Goal: Task Accomplishment & Management: Manage account settings

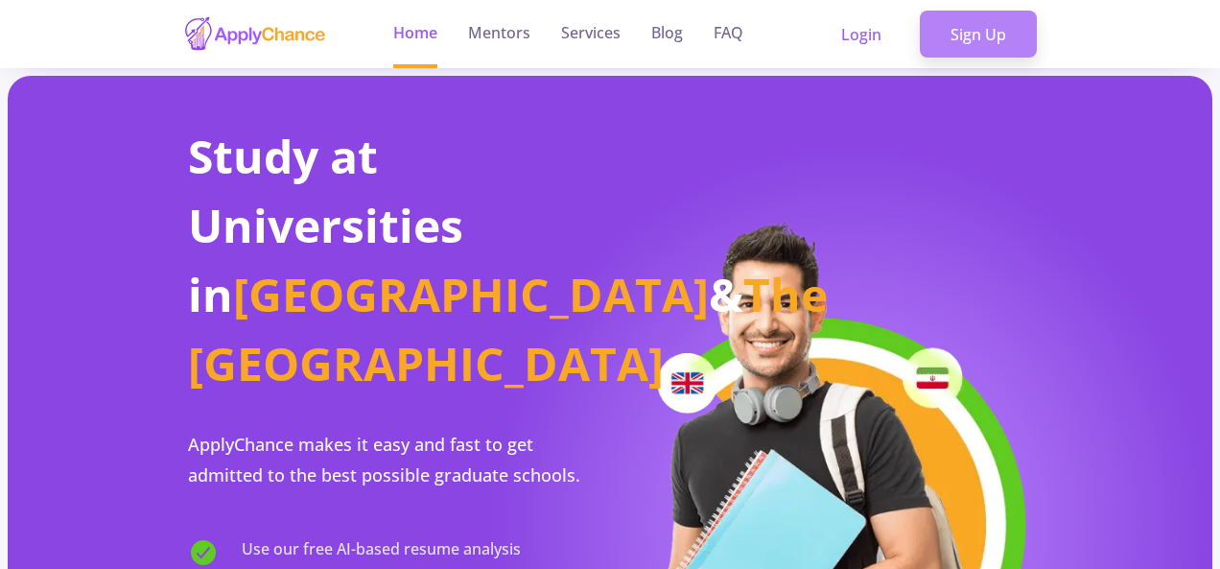
click at [986, 27] on link "Sign Up" at bounding box center [978, 35] width 117 height 48
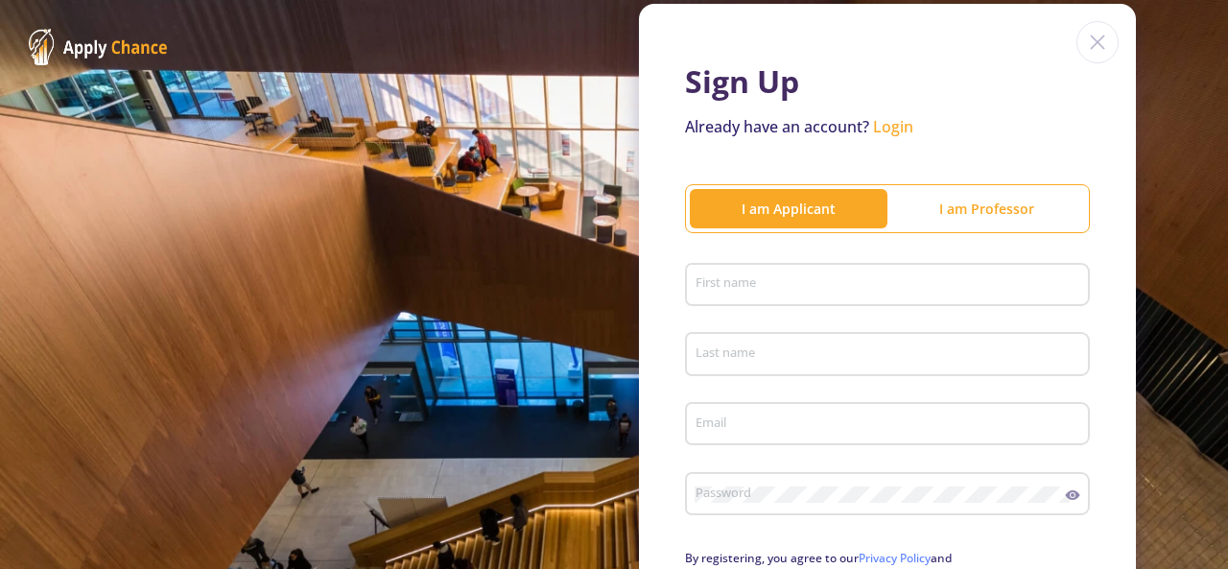
scroll to position [192, 0]
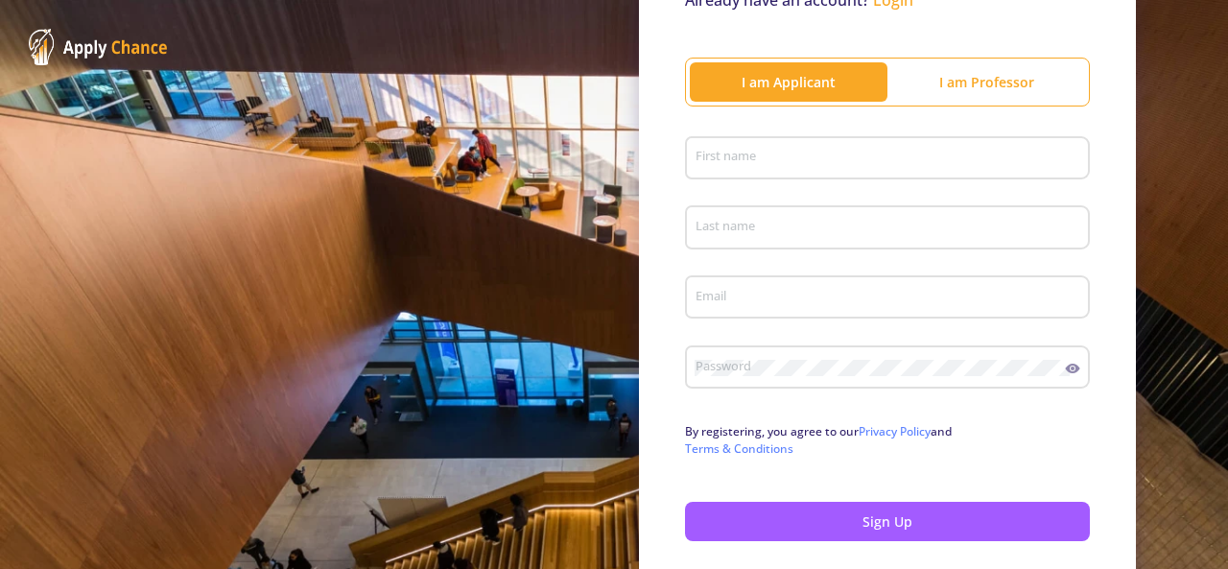
click at [811, 148] on div "First name" at bounding box center [887, 154] width 387 height 50
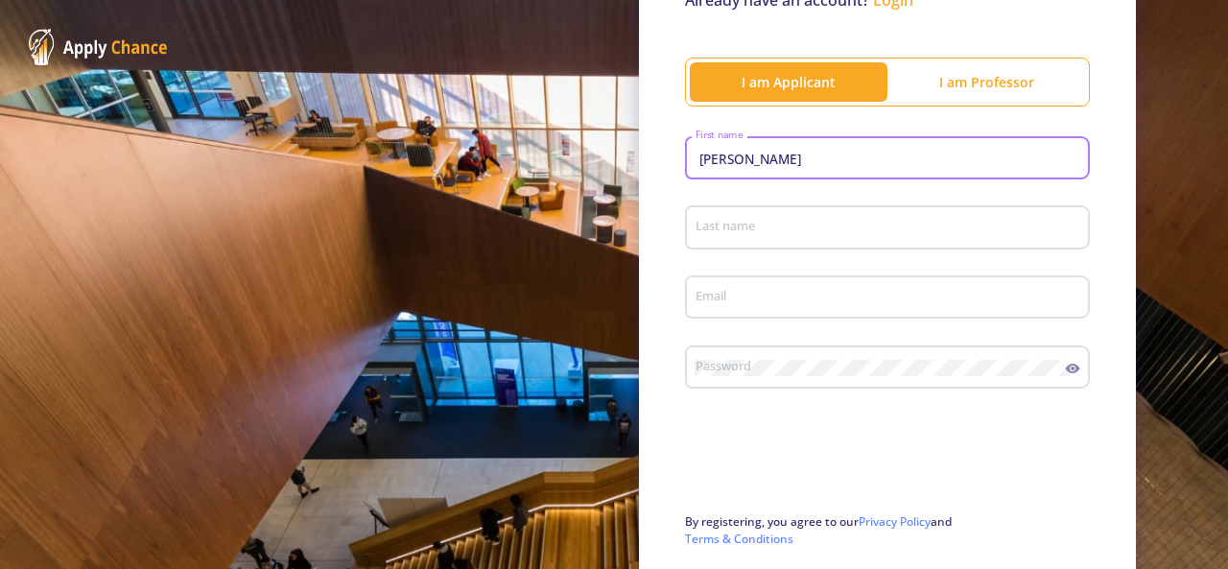
type input "[PERSON_NAME]"
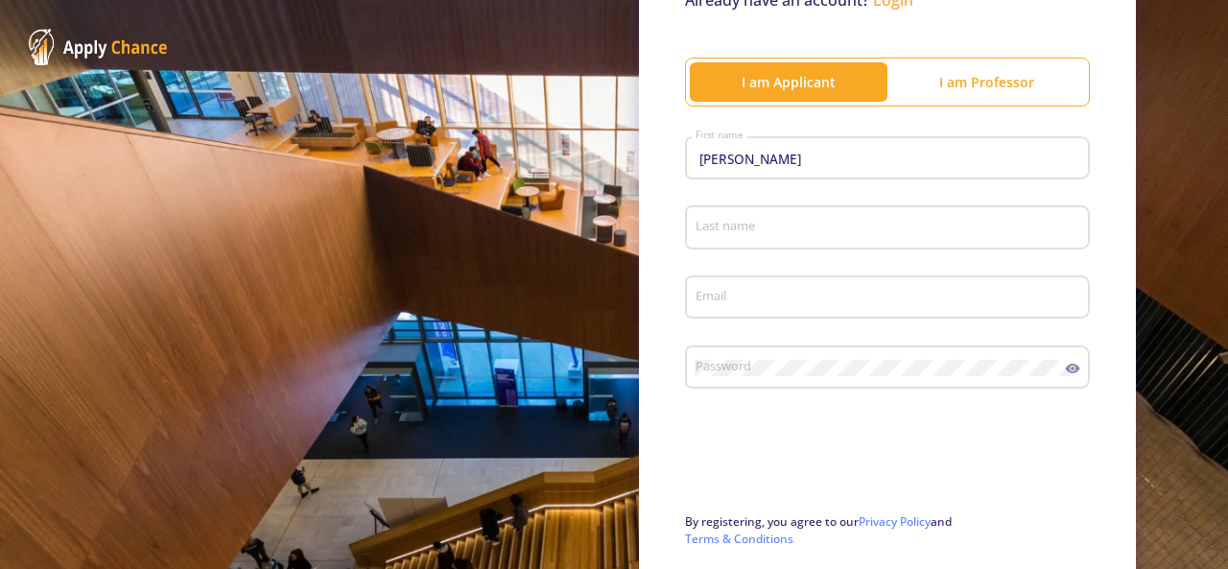
click at [823, 213] on div "Last name" at bounding box center [887, 224] width 387 height 50
click at [813, 223] on input "Na" at bounding box center [889, 228] width 391 height 17
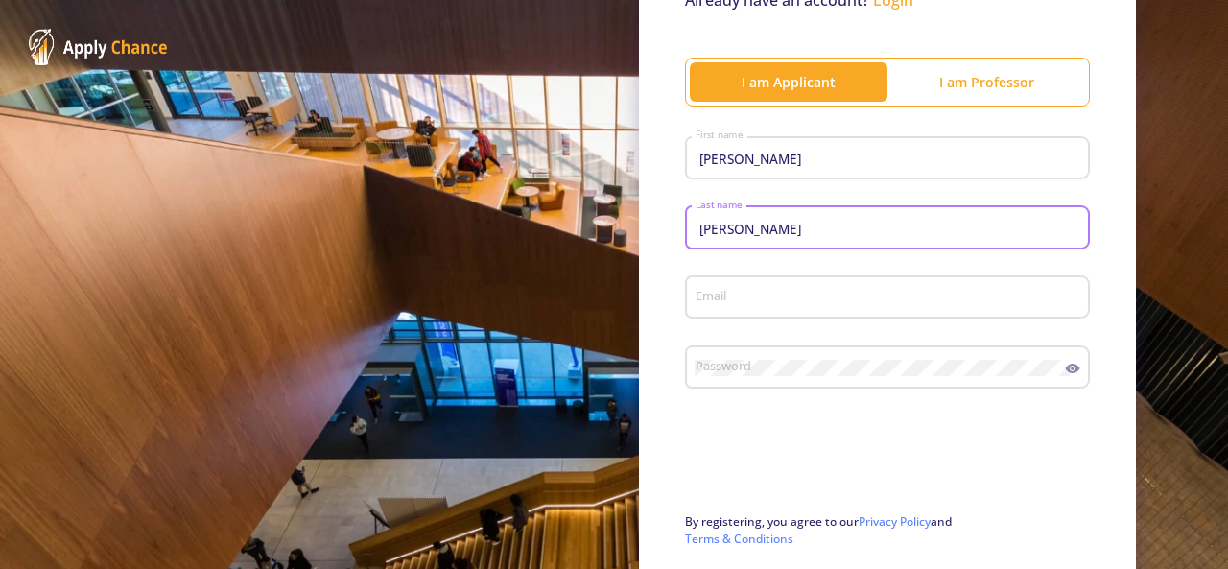
type input "Nazari"
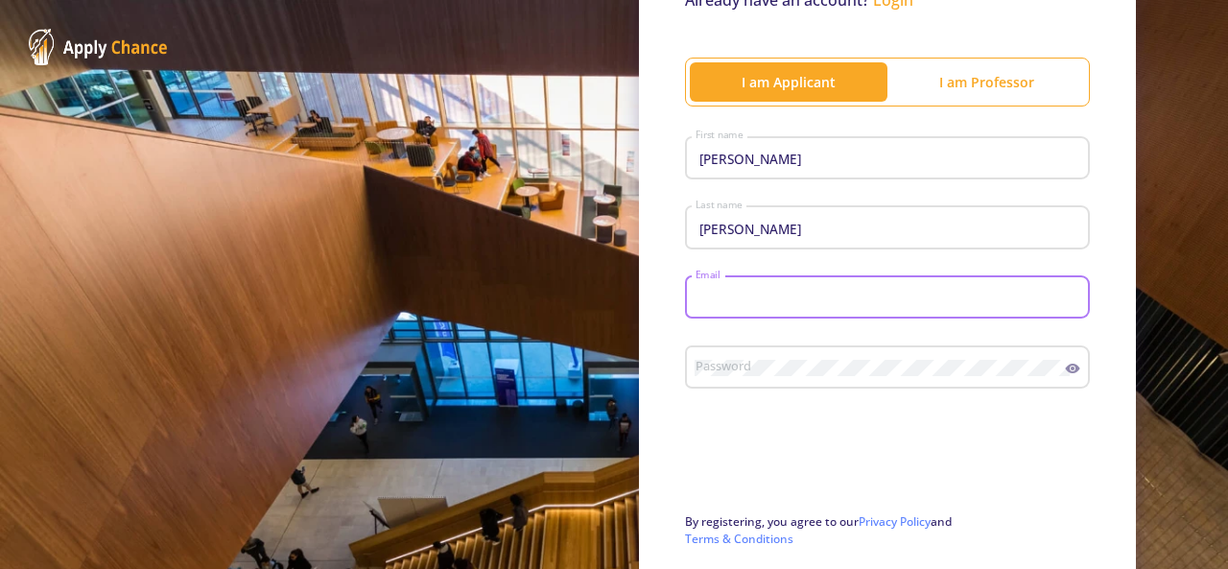
click at [785, 299] on input "Email" at bounding box center [889, 298] width 391 height 17
type input "[EMAIL_ADDRESS][DOMAIN_NAME]"
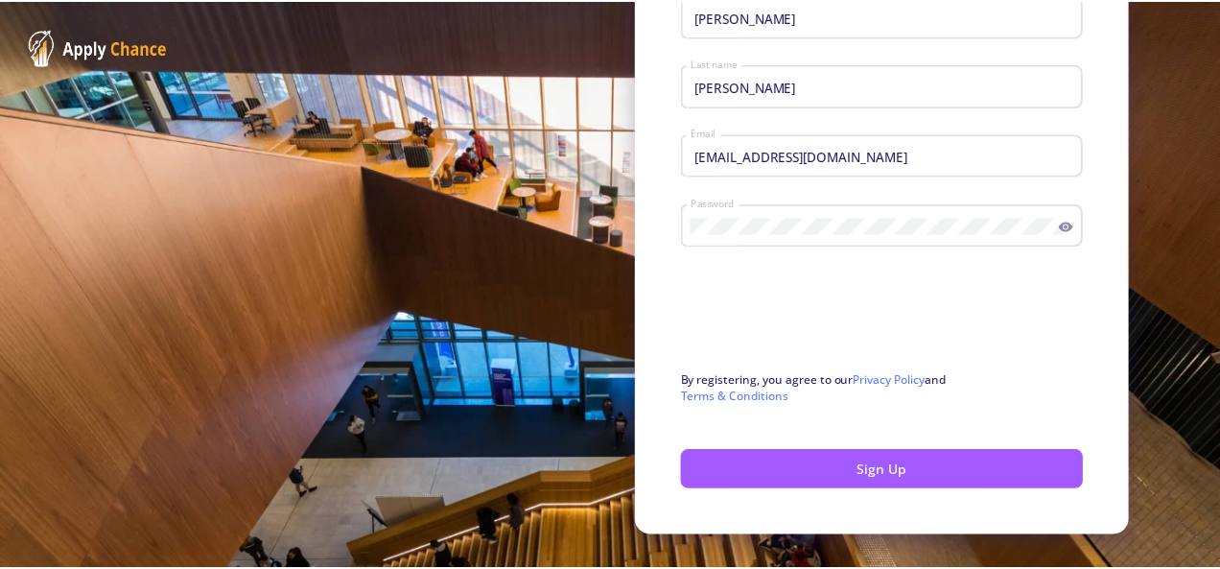
scroll to position [371, 0]
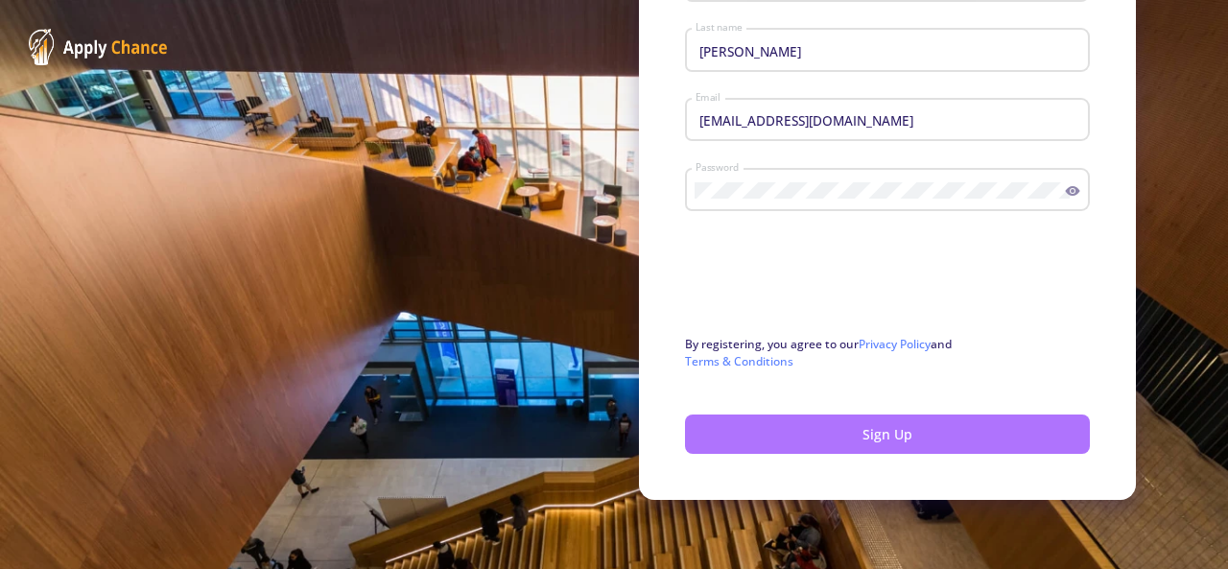
click at [915, 440] on button "Sign Up" at bounding box center [887, 433] width 405 height 39
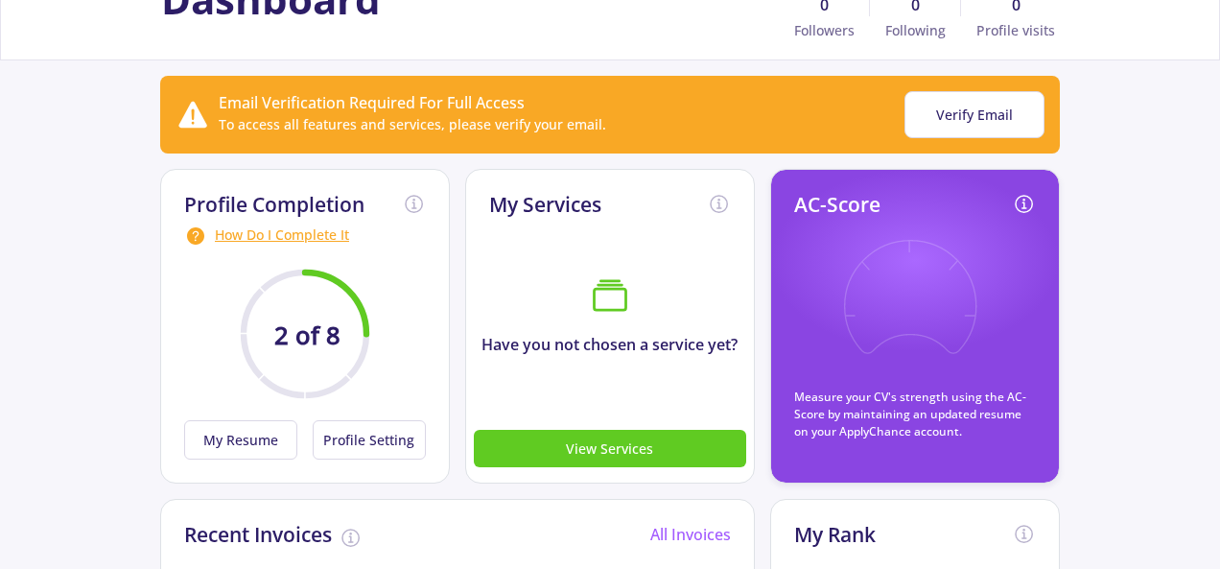
scroll to position [192, 0]
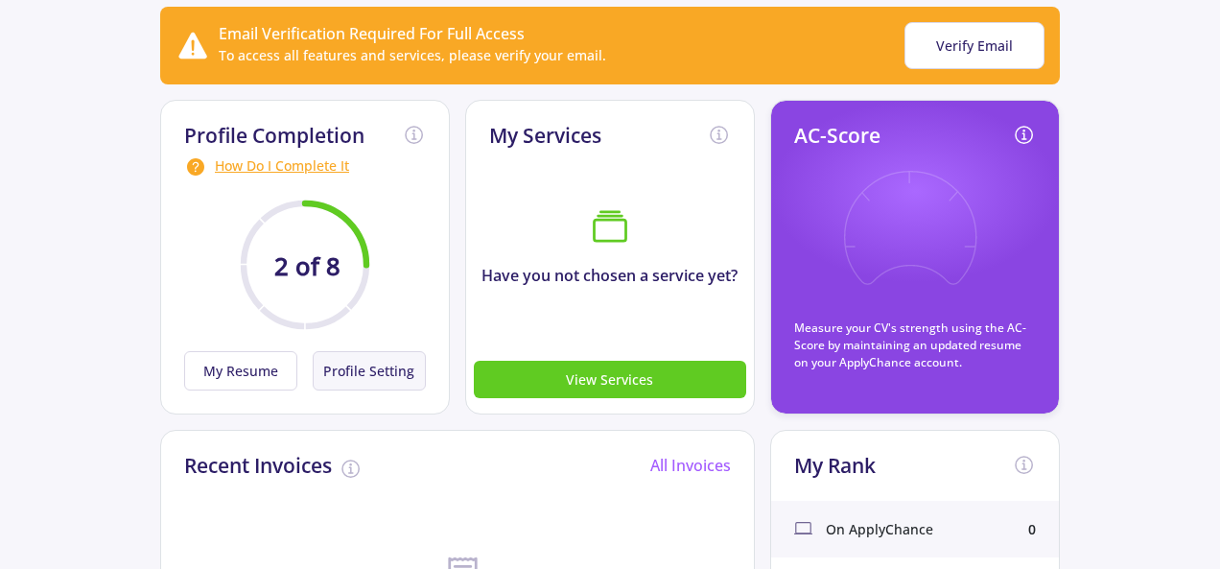
click at [333, 369] on button "Profile Setting" at bounding box center [369, 370] width 113 height 39
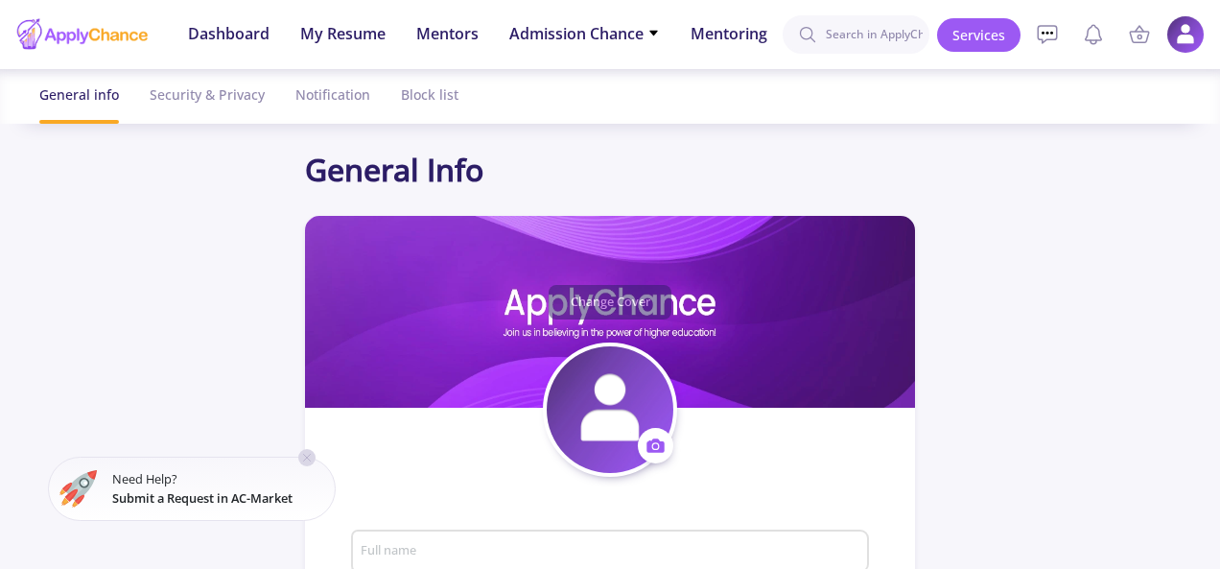
type input "Jamaluddin Nazari"
type input "JamaluddinNazari"
type input "[EMAIL_ADDRESS][DOMAIN_NAME]"
click at [652, 447] on icon at bounding box center [656, 445] width 20 height 20
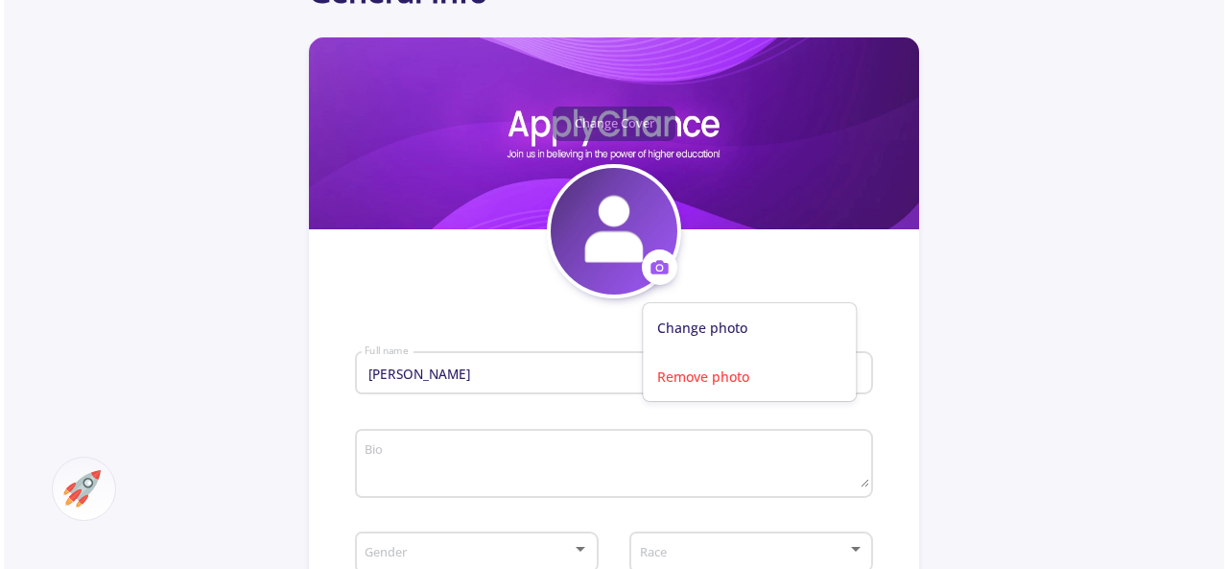
scroll to position [192, 0]
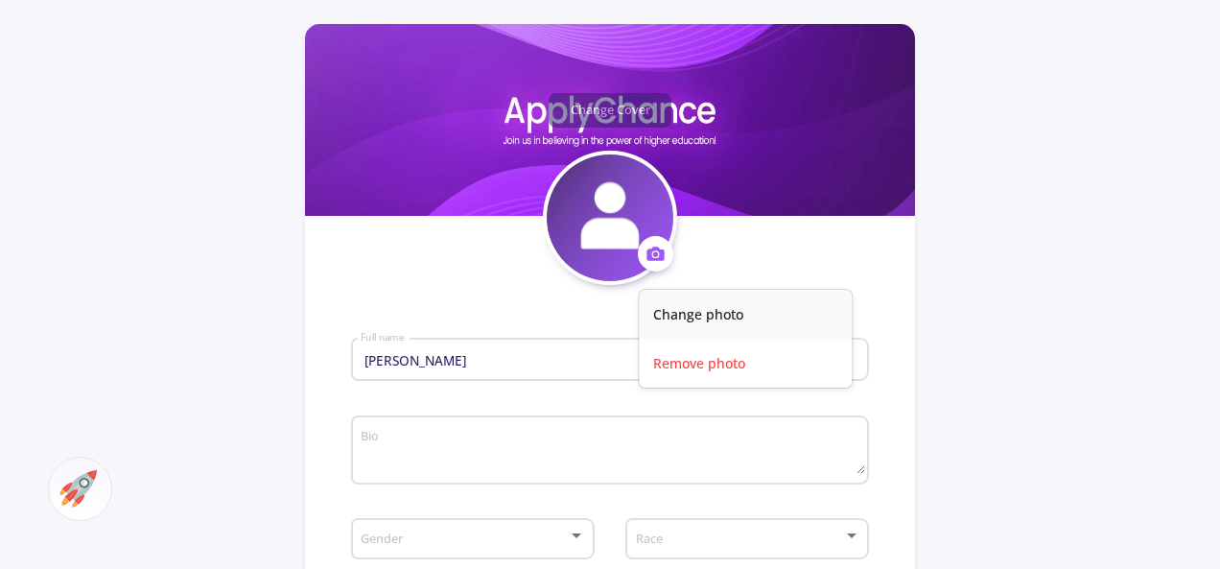
click at [693, 306] on button "Change photo" at bounding box center [745, 314] width 213 height 49
click at [611, 210] on img at bounding box center [610, 217] width 127 height 127
click at [656, 254] on circle at bounding box center [655, 254] width 5 height 5
click at [691, 314] on button "Change photo" at bounding box center [745, 314] width 213 height 49
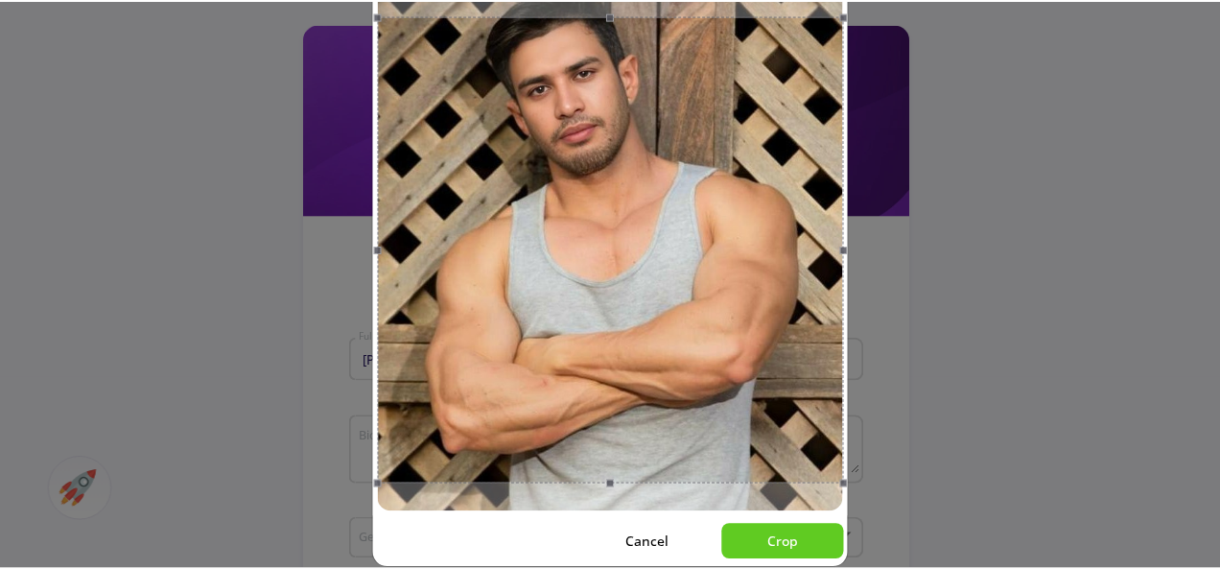
scroll to position [73, 0]
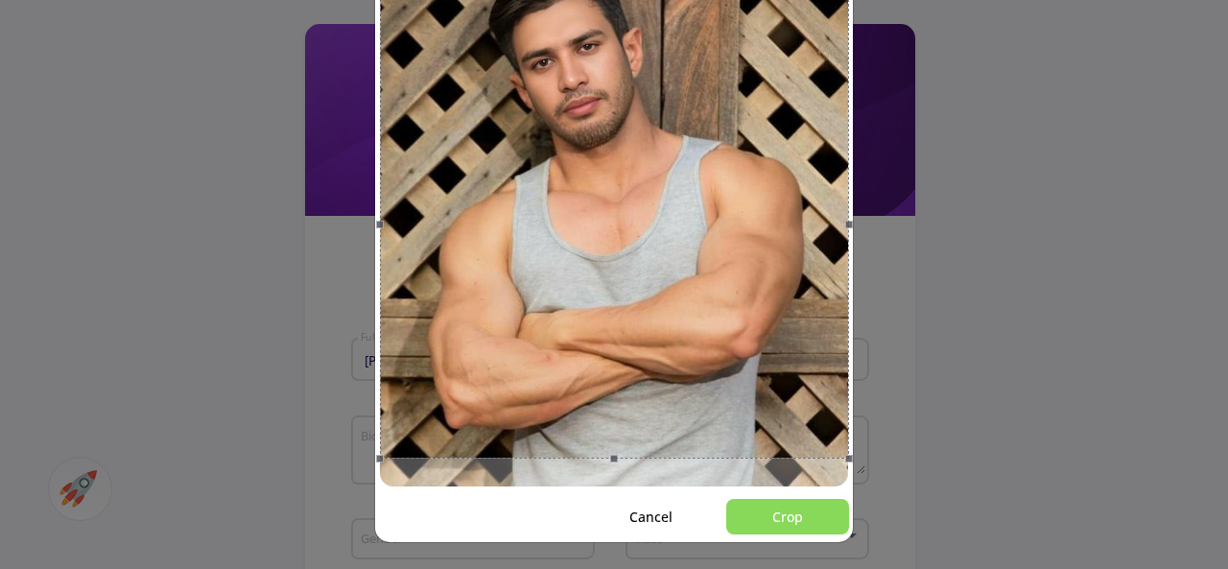
click at [792, 520] on button "Crop" at bounding box center [787, 516] width 123 height 35
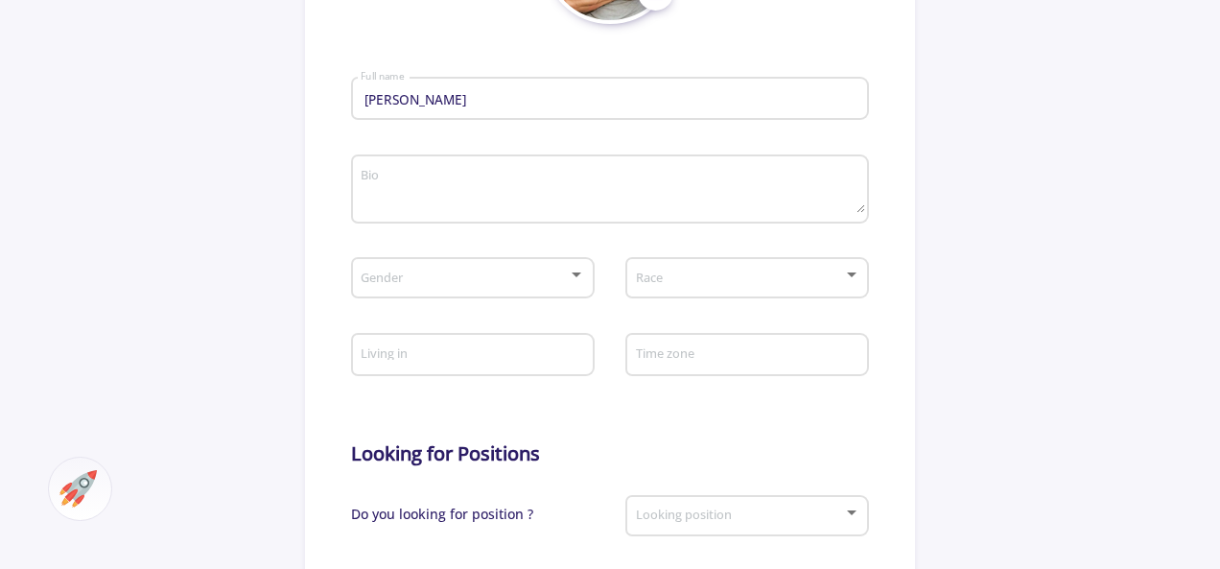
scroll to position [480, 0]
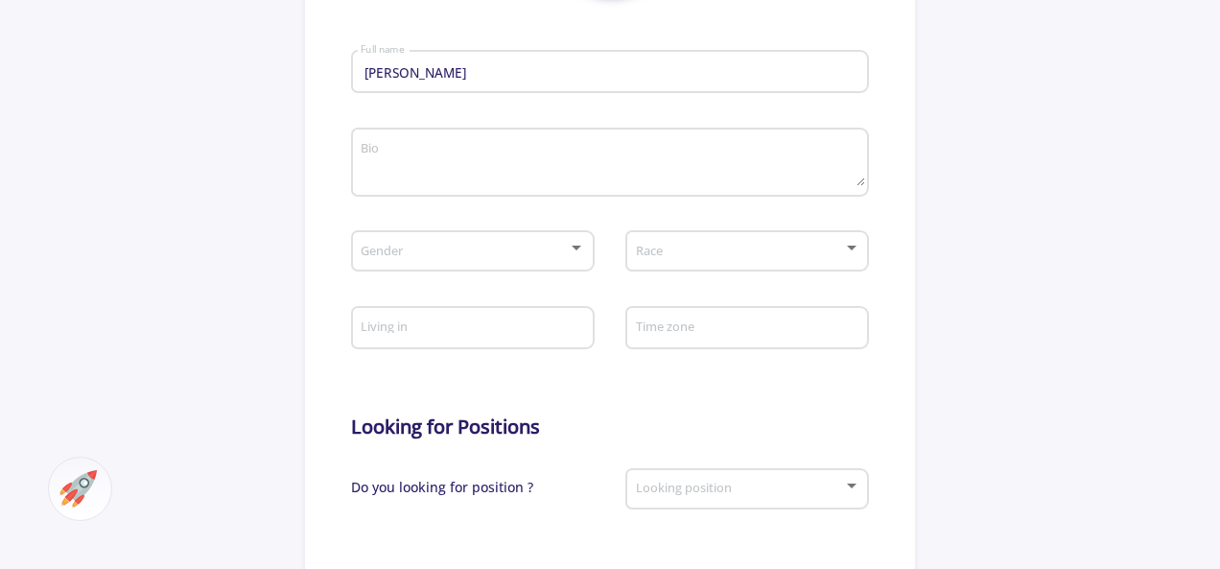
click at [578, 173] on textarea "Bio" at bounding box center [612, 163] width 505 height 45
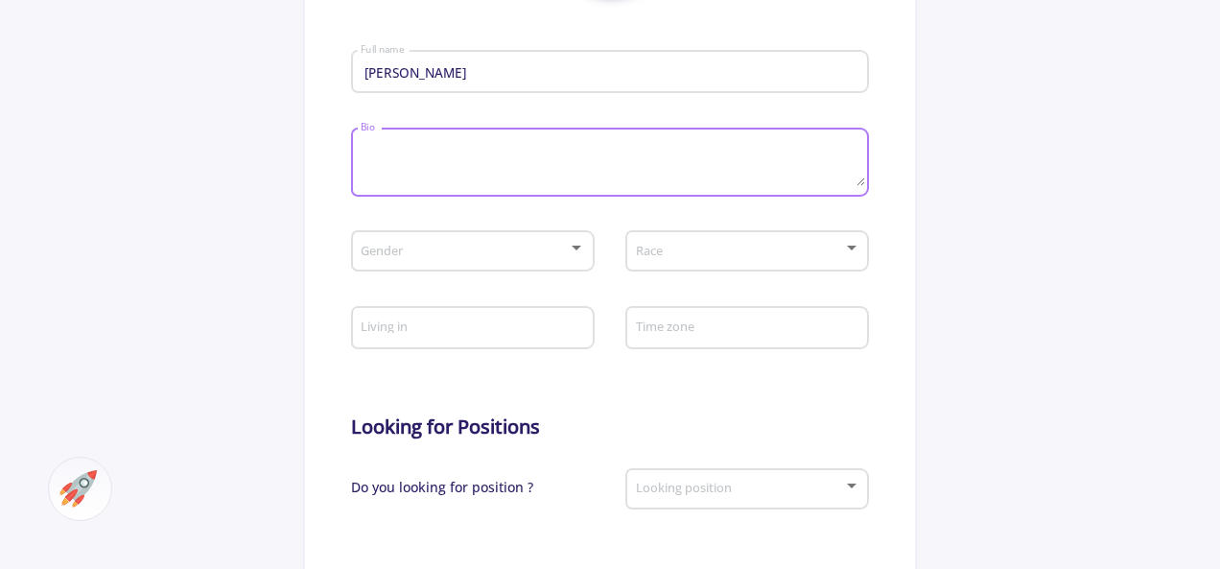
click at [569, 245] on div at bounding box center [576, 248] width 17 height 15
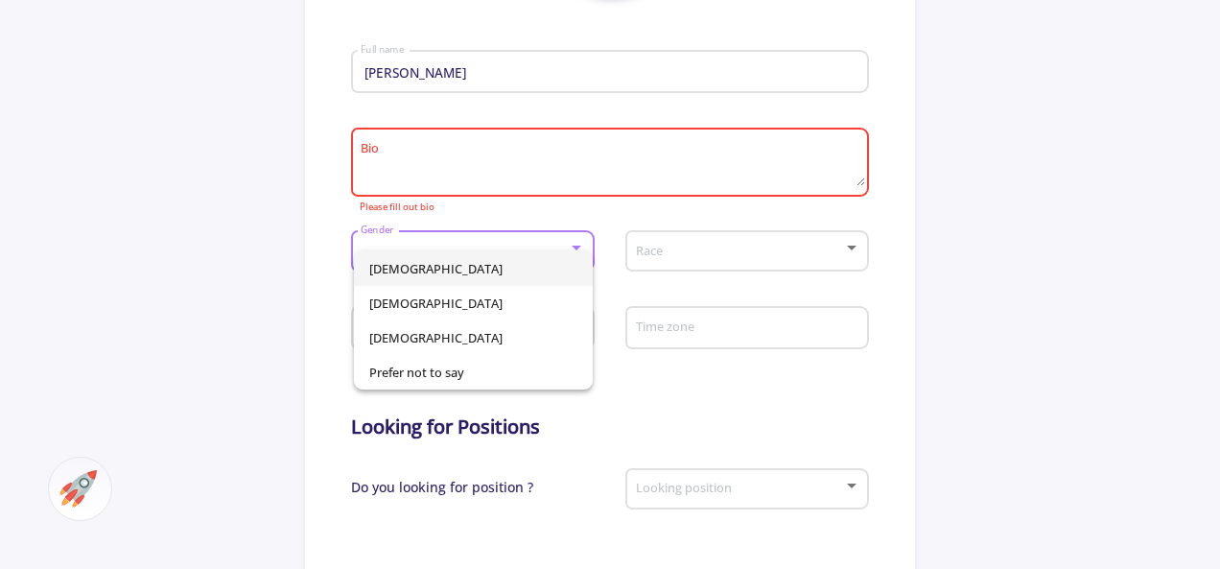
click at [539, 266] on span "Male" at bounding box center [473, 268] width 208 height 35
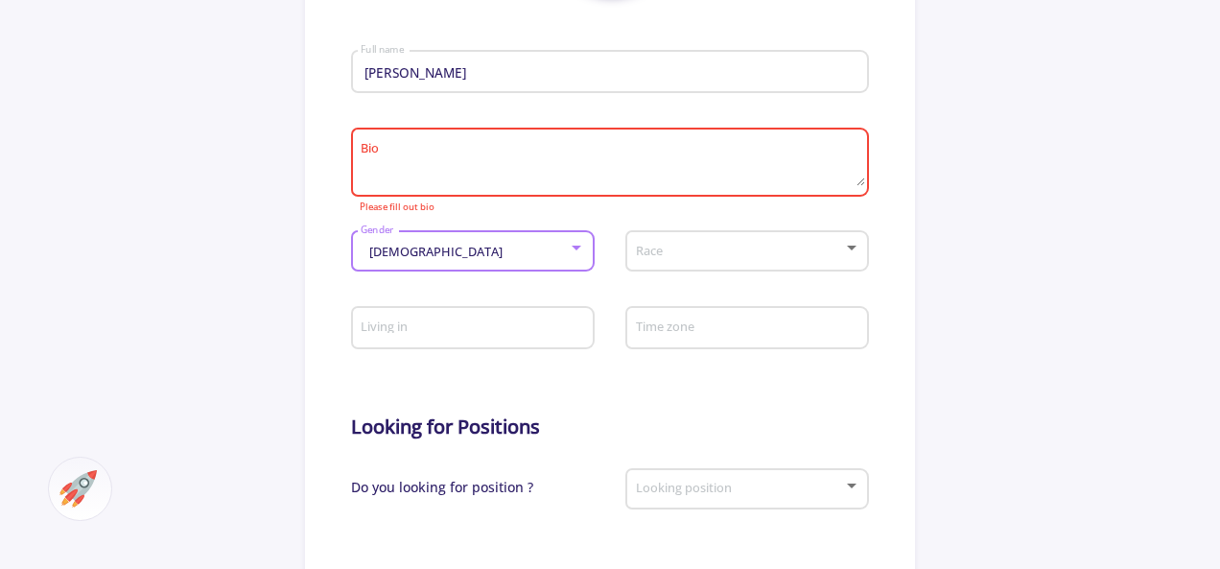
click at [656, 254] on span at bounding box center [741, 251] width 203 height 13
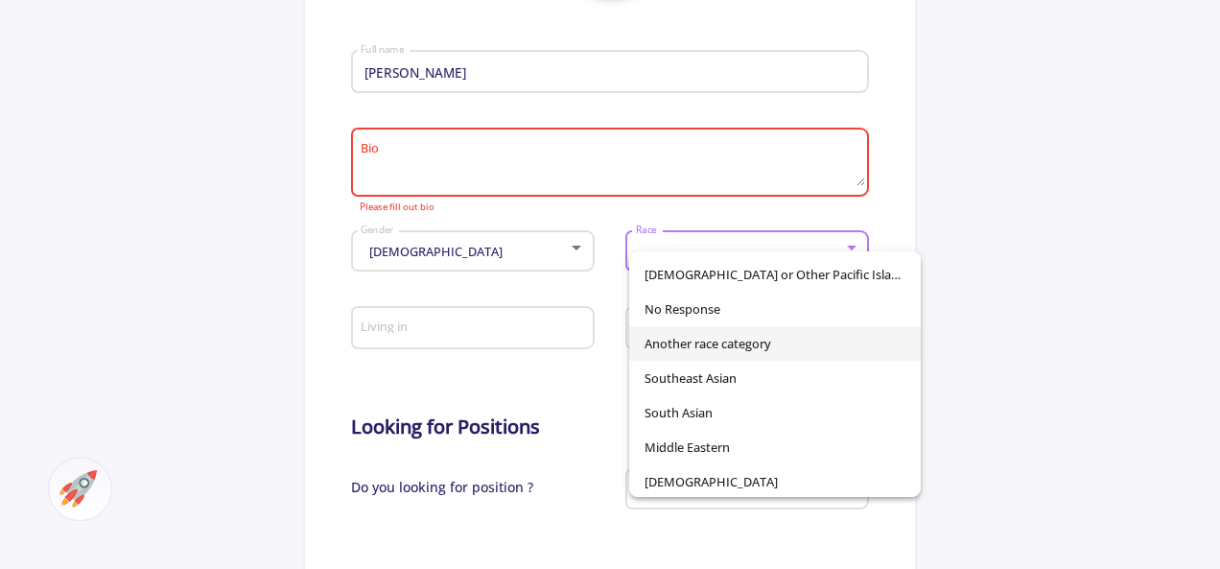
scroll to position [134, 0]
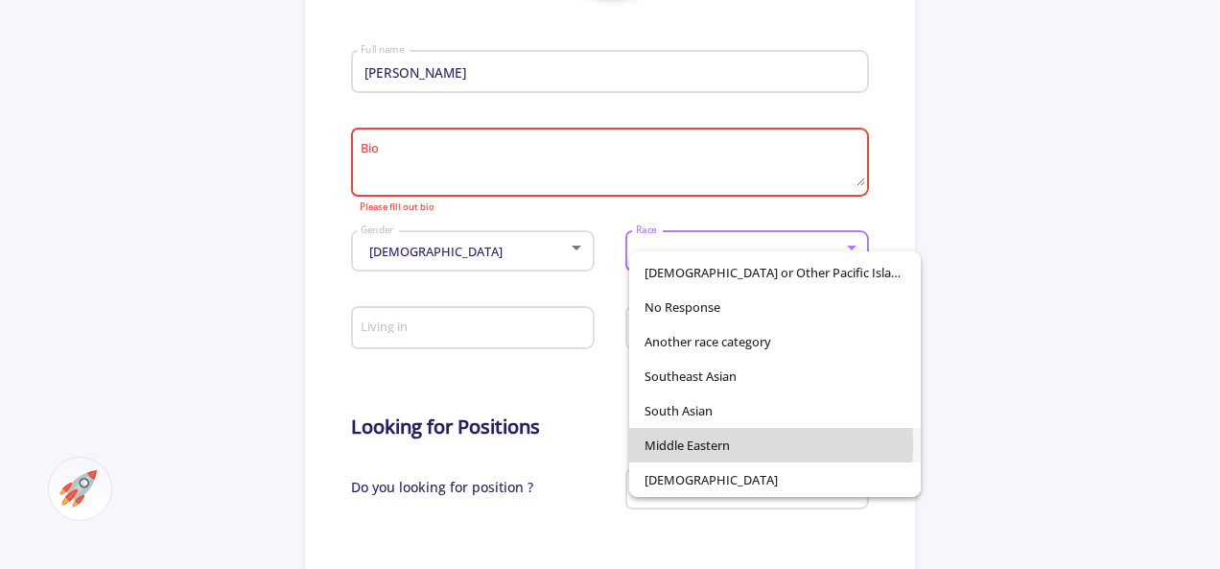
click at [708, 444] on span "Middle Eastern" at bounding box center [775, 445] width 261 height 35
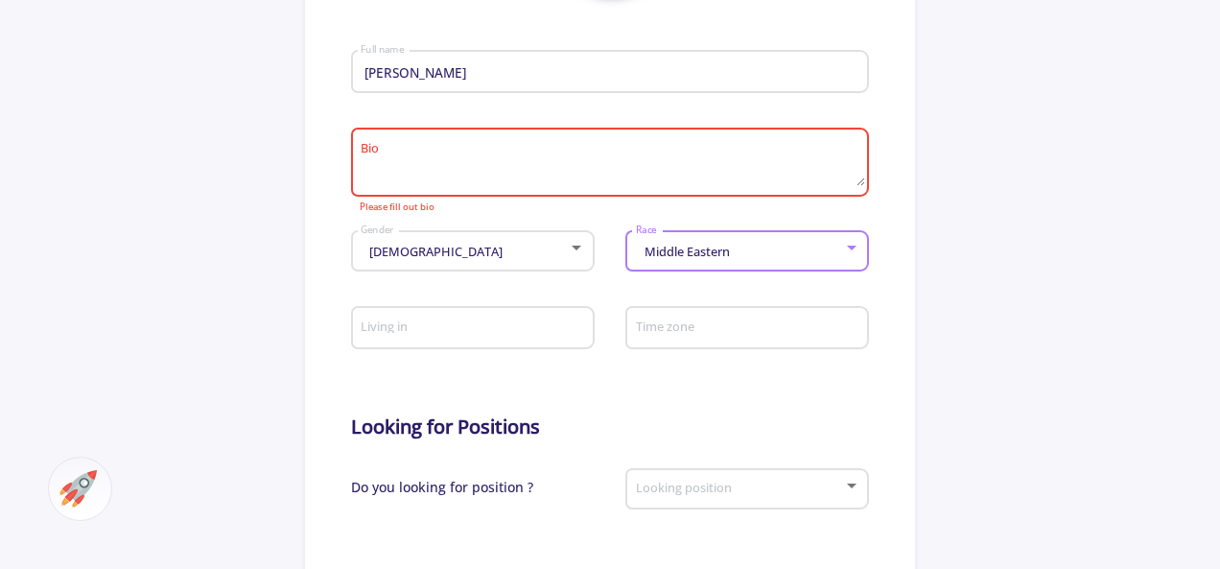
click at [511, 337] on input "Living in" at bounding box center [475, 328] width 230 height 17
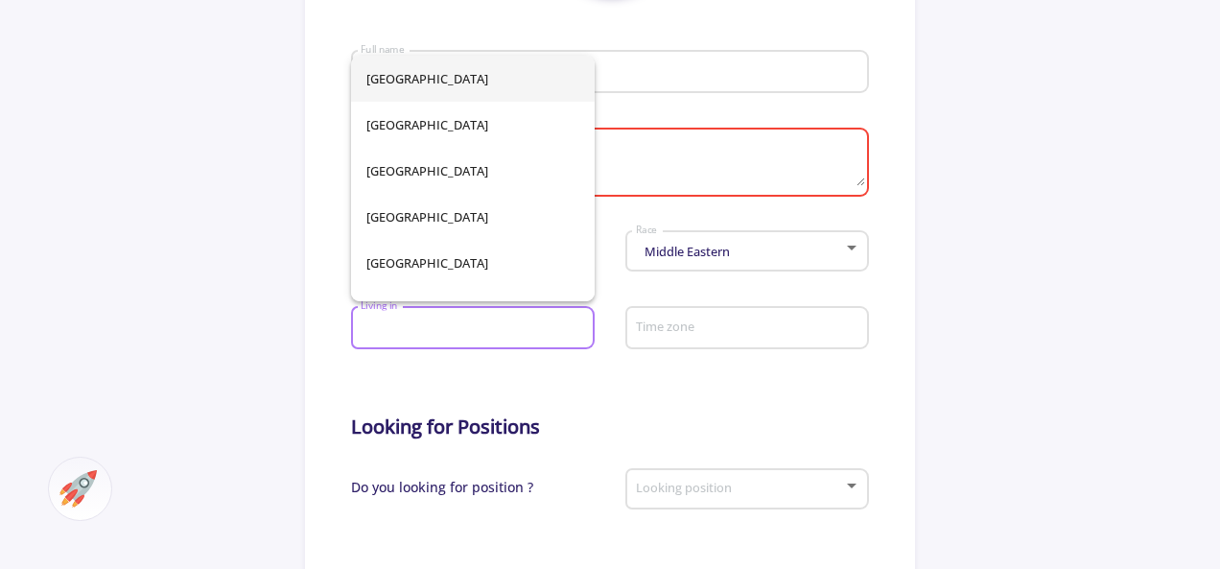
click at [428, 82] on span "Afghanistan" at bounding box center [472, 79] width 213 height 46
type input "Afghanistan"
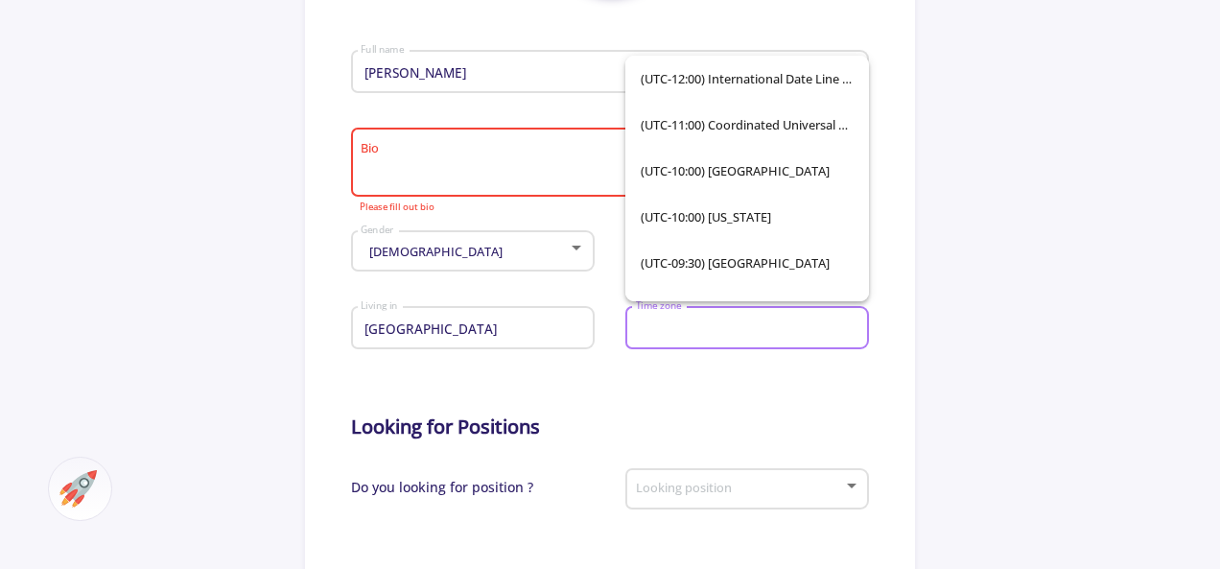
click at [683, 325] on input "Time zone" at bounding box center [750, 328] width 230 height 17
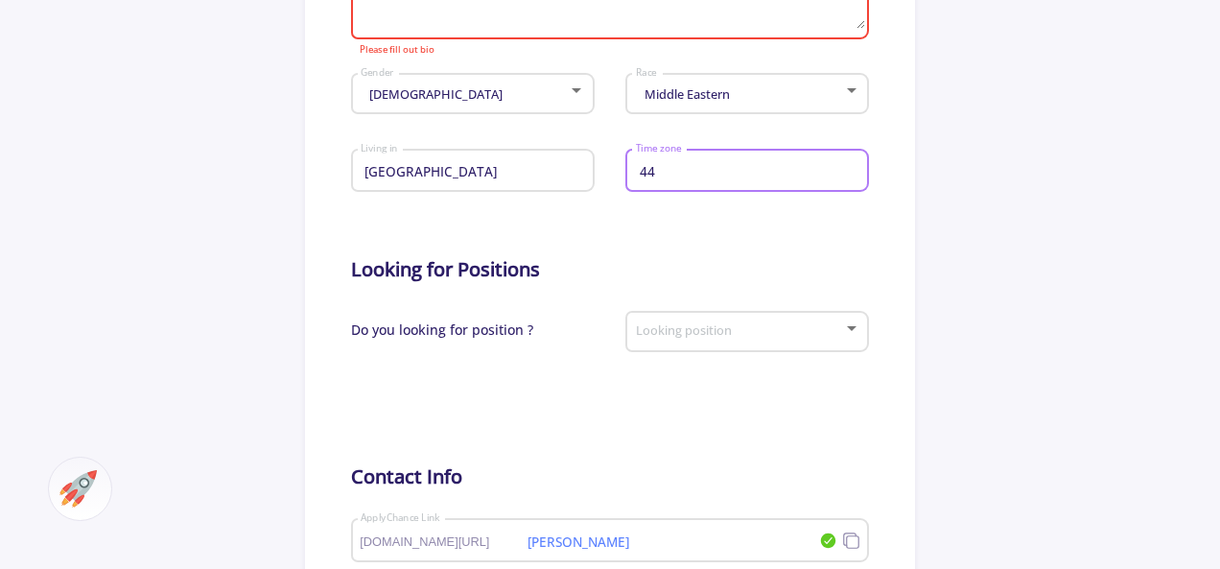
scroll to position [0, 0]
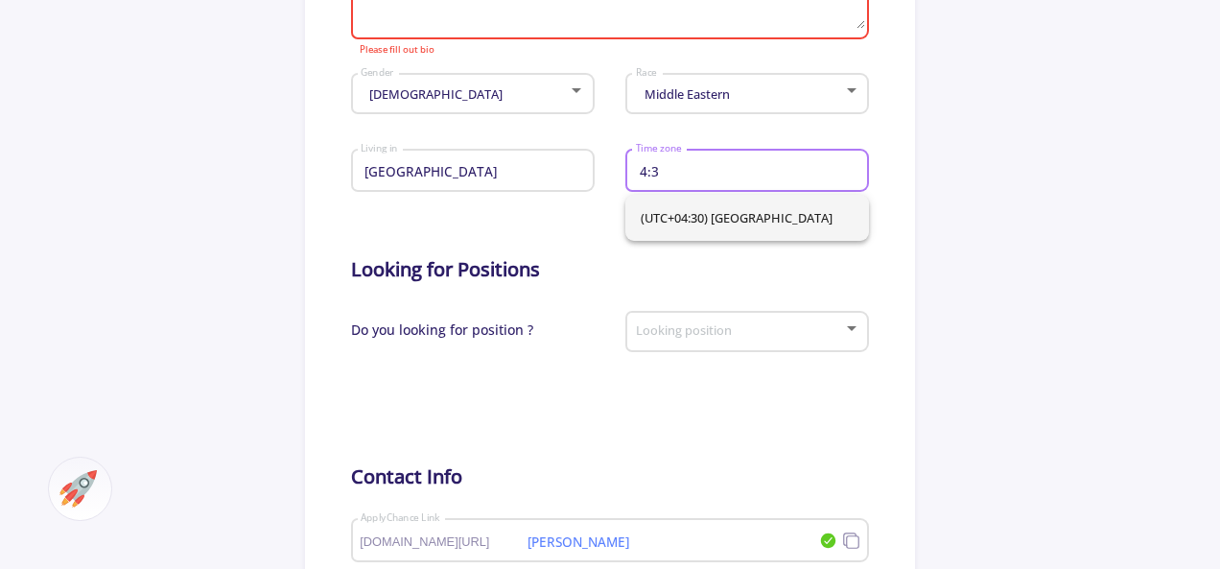
type input "4:3"
click at [769, 226] on span "(UTC+04:30) Kabul" at bounding box center [747, 218] width 213 height 46
type input "(UTC+04:30) Kabul"
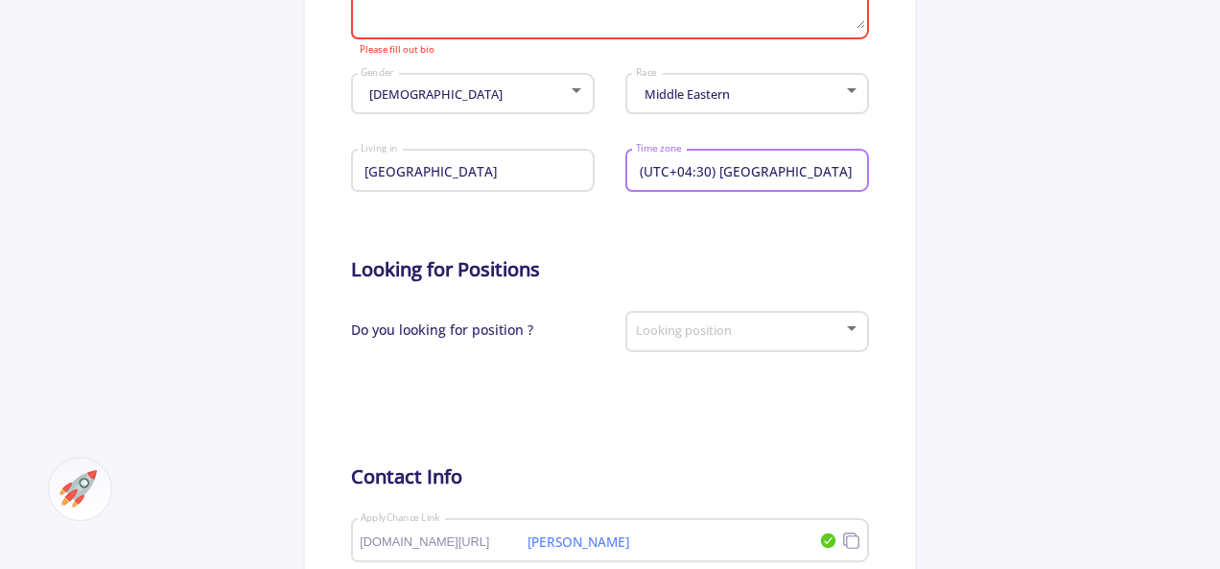
scroll to position [733, 0]
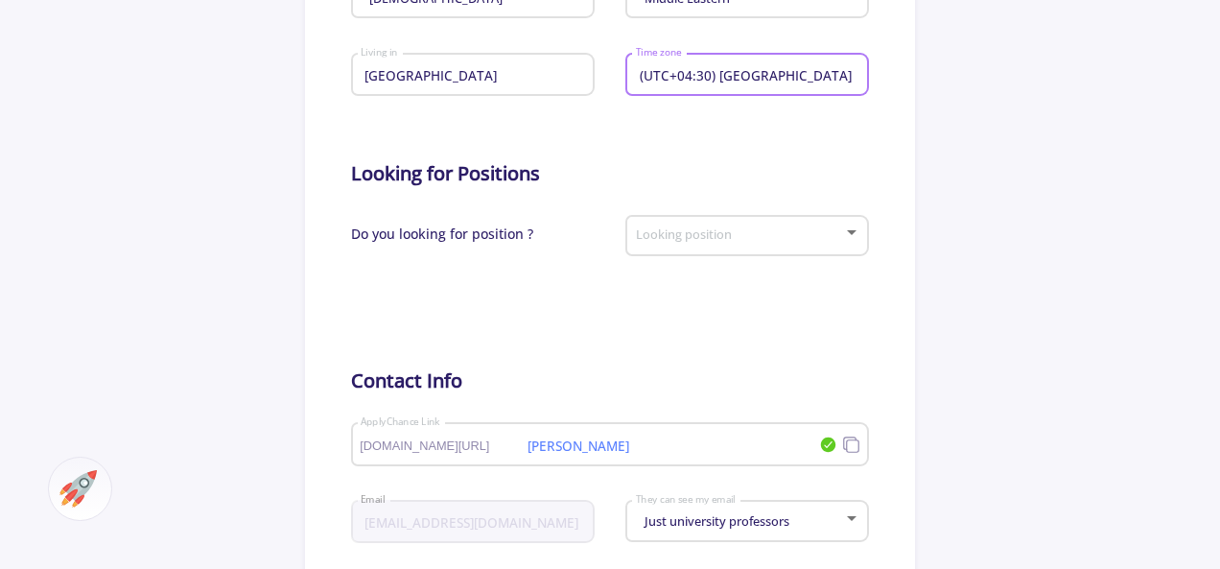
click at [791, 243] on span at bounding box center [741, 235] width 203 height 13
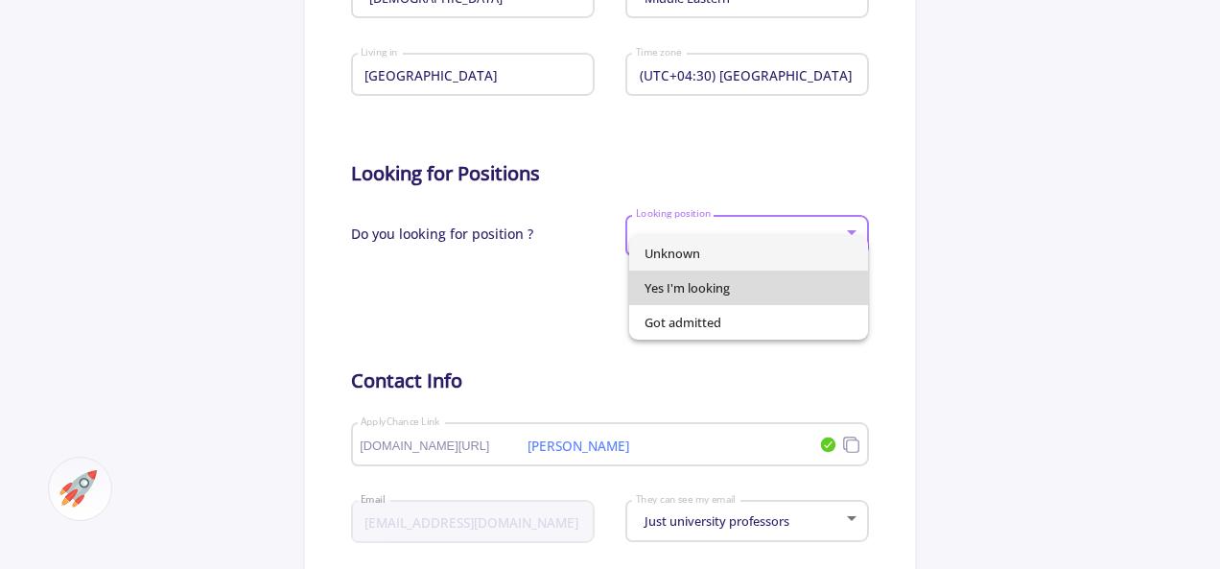
click at [775, 287] on span "Yes I'm looking" at bounding box center [749, 288] width 208 height 35
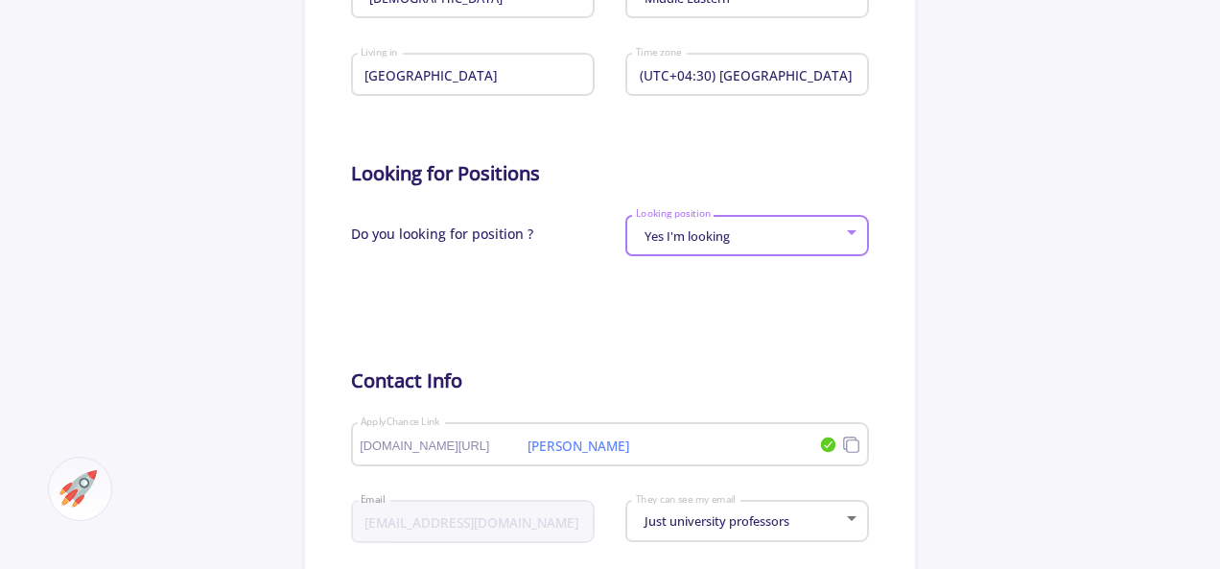
scroll to position [925, 0]
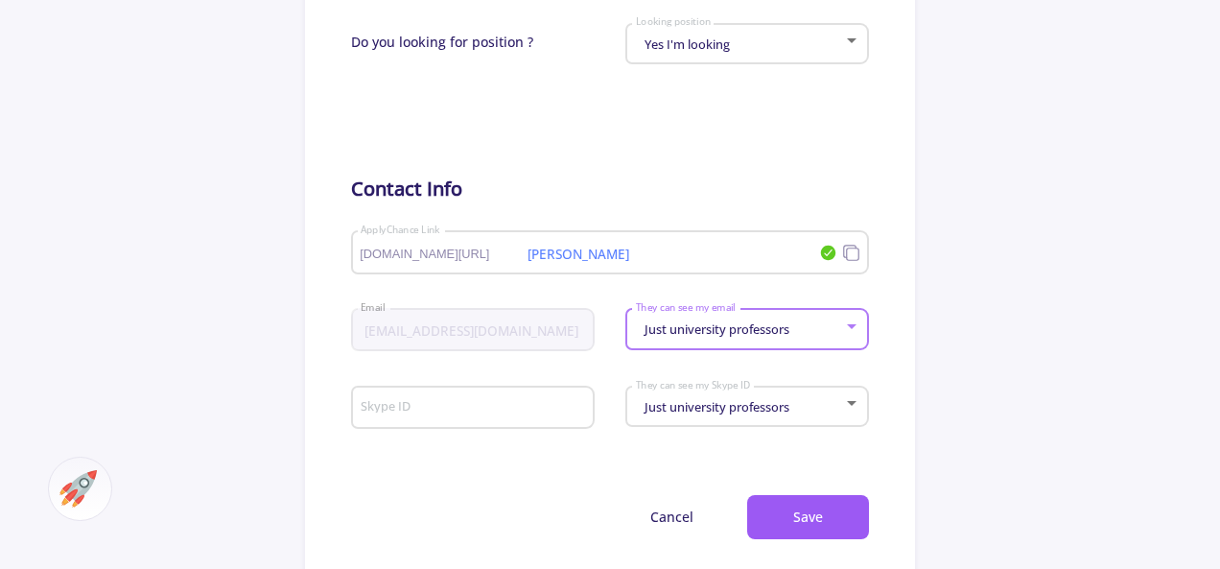
click at [761, 337] on span "Just university professors" at bounding box center [715, 328] width 150 height 17
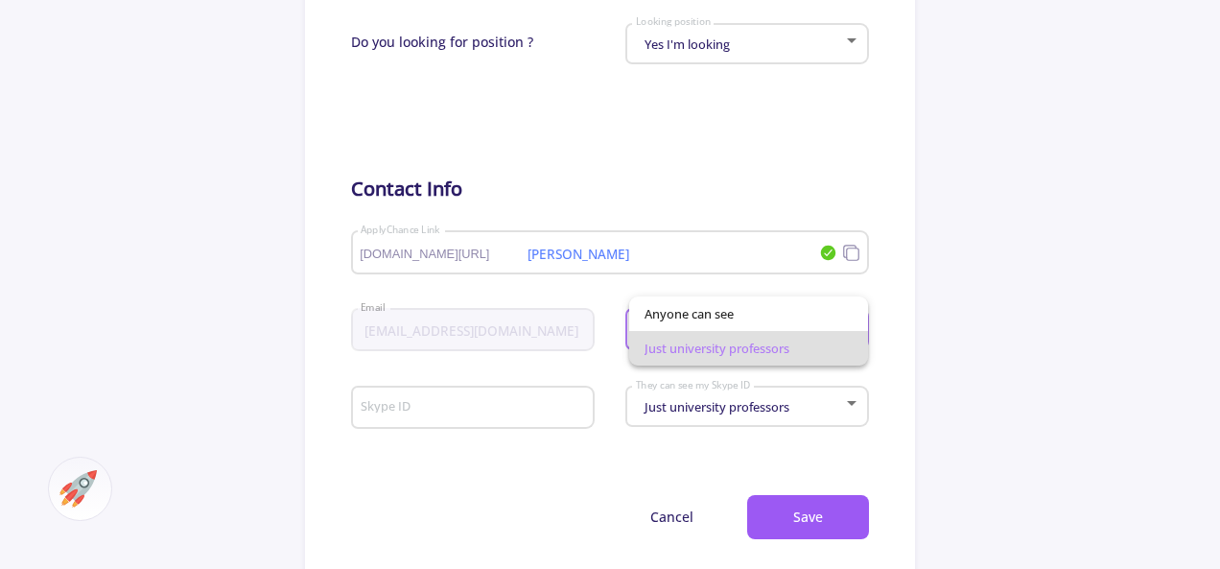
click at [788, 190] on div at bounding box center [610, 284] width 1220 height 569
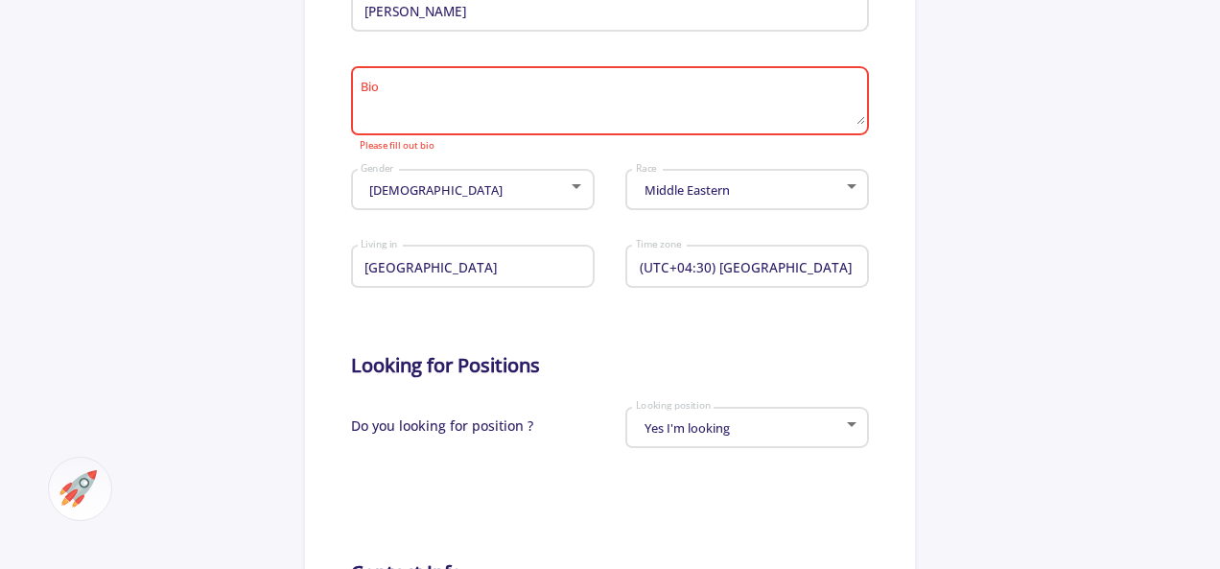
scroll to position [445, 0]
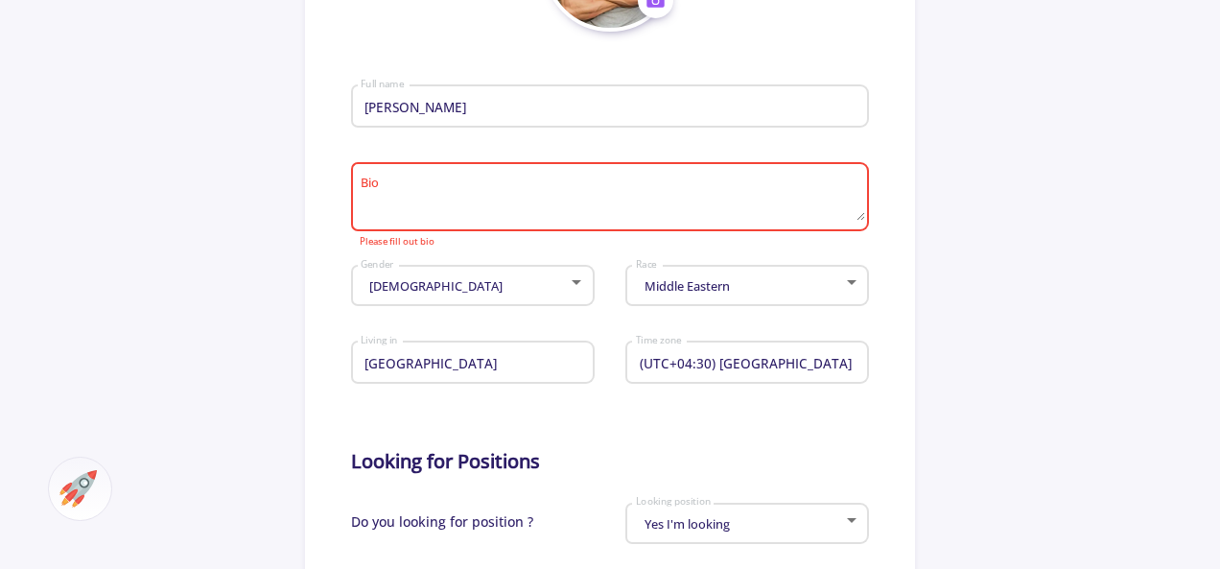
click at [702, 202] on textarea "Bio" at bounding box center [612, 198] width 505 height 45
paste textarea "I am a motivated and curious individual with a strong interest in learning, per…"
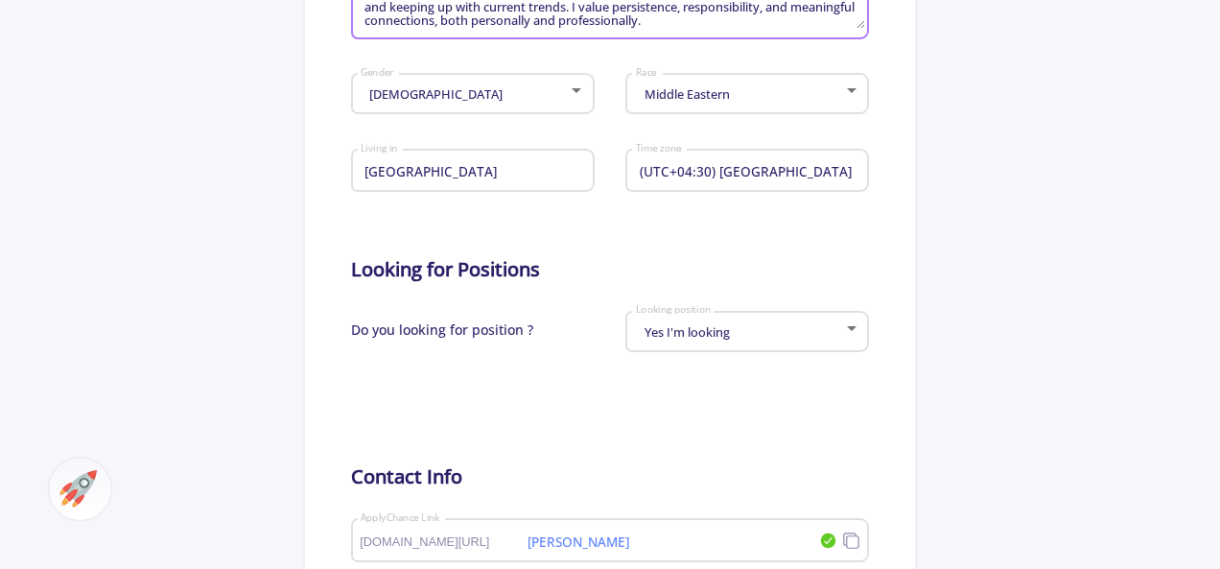
scroll to position [925, 0]
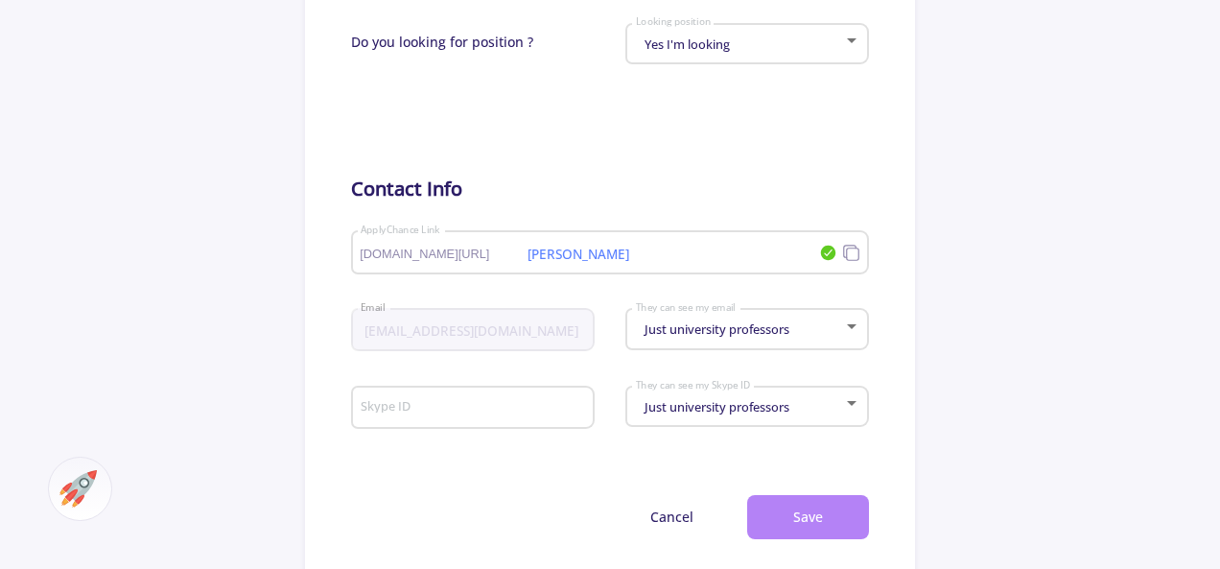
type textarea "I am a motivated and curious individual with a strong interest in learning, per…"
click at [818, 519] on button "Save" at bounding box center [808, 517] width 122 height 45
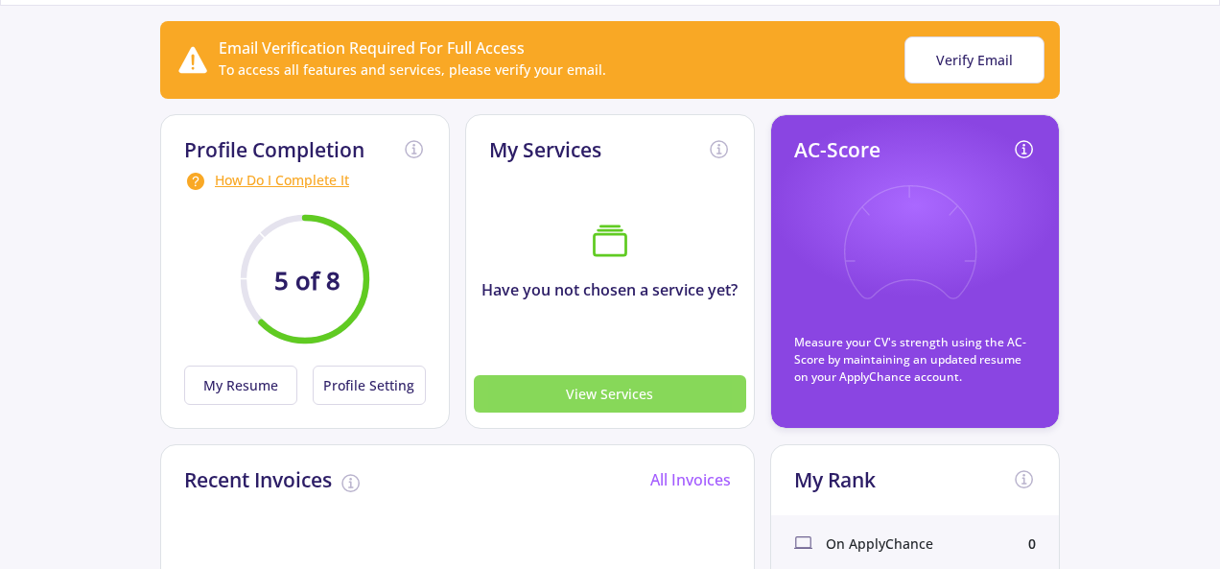
scroll to position [192, 0]
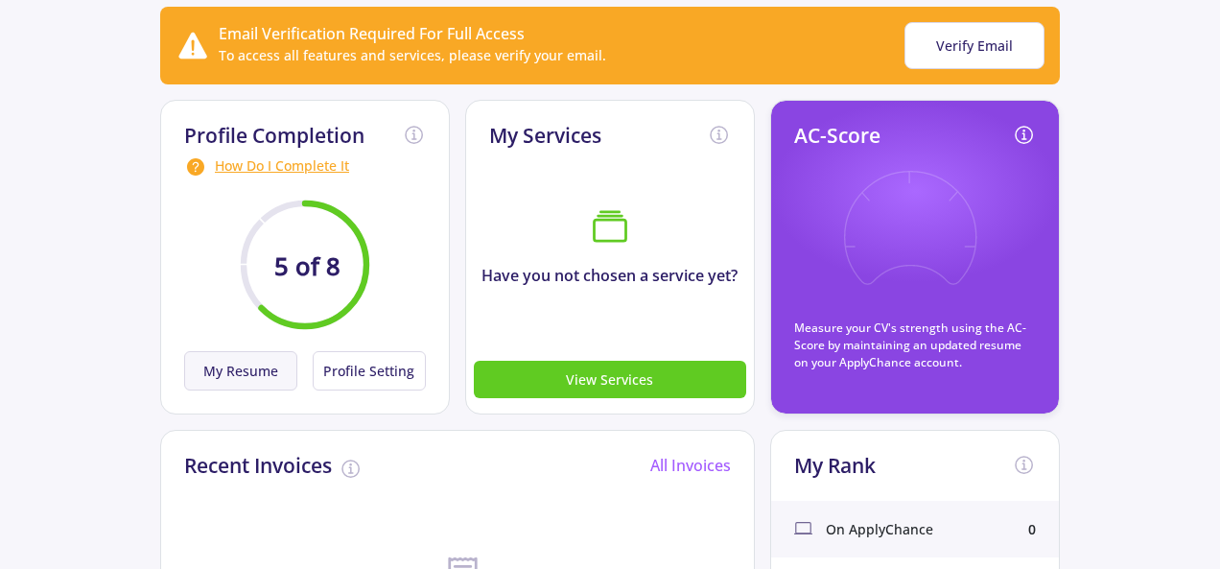
click at [247, 376] on button "My Resume" at bounding box center [240, 370] width 113 height 39
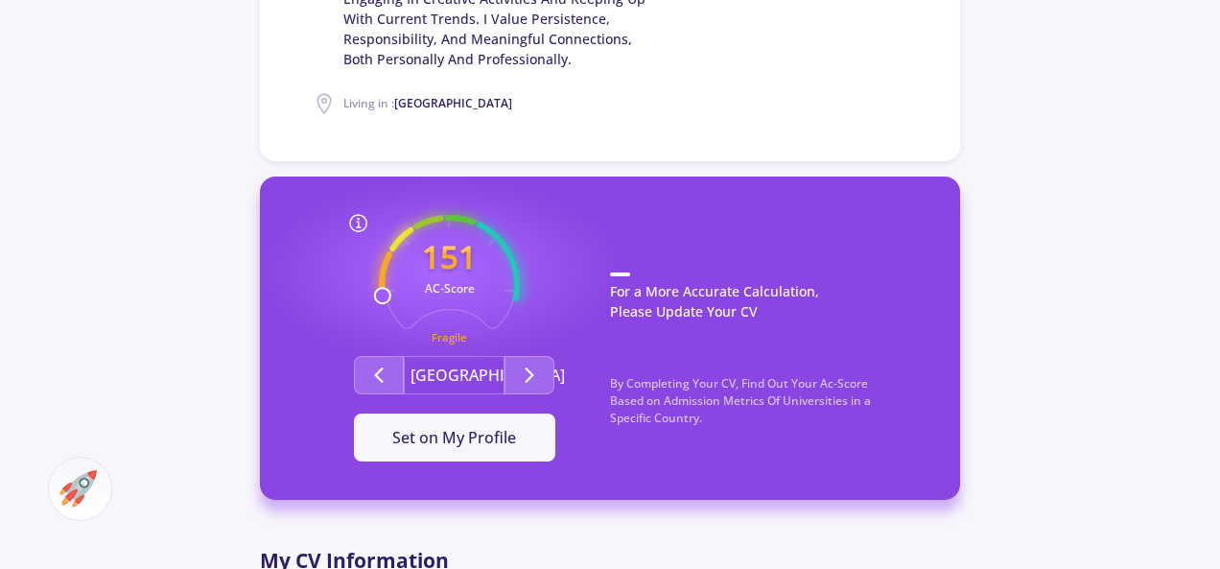
scroll to position [576, 0]
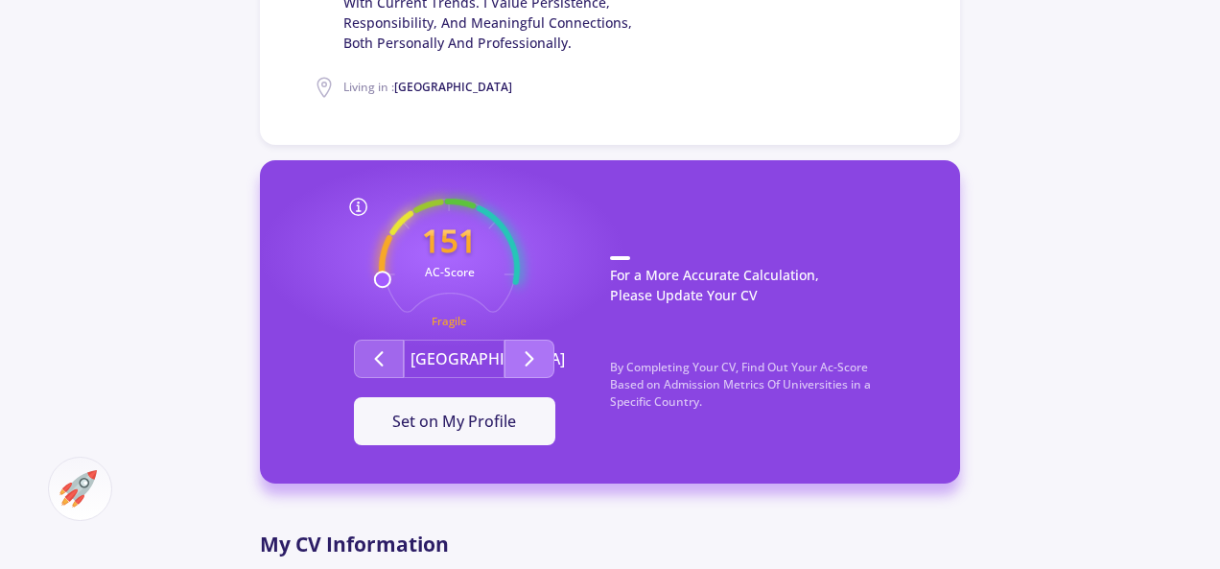
click at [546, 357] on button "Second group" at bounding box center [530, 359] width 50 height 38
click at [543, 356] on button "Second group" at bounding box center [530, 359] width 50 height 38
click at [493, 417] on span "Set on My Profile" at bounding box center [454, 421] width 124 height 21
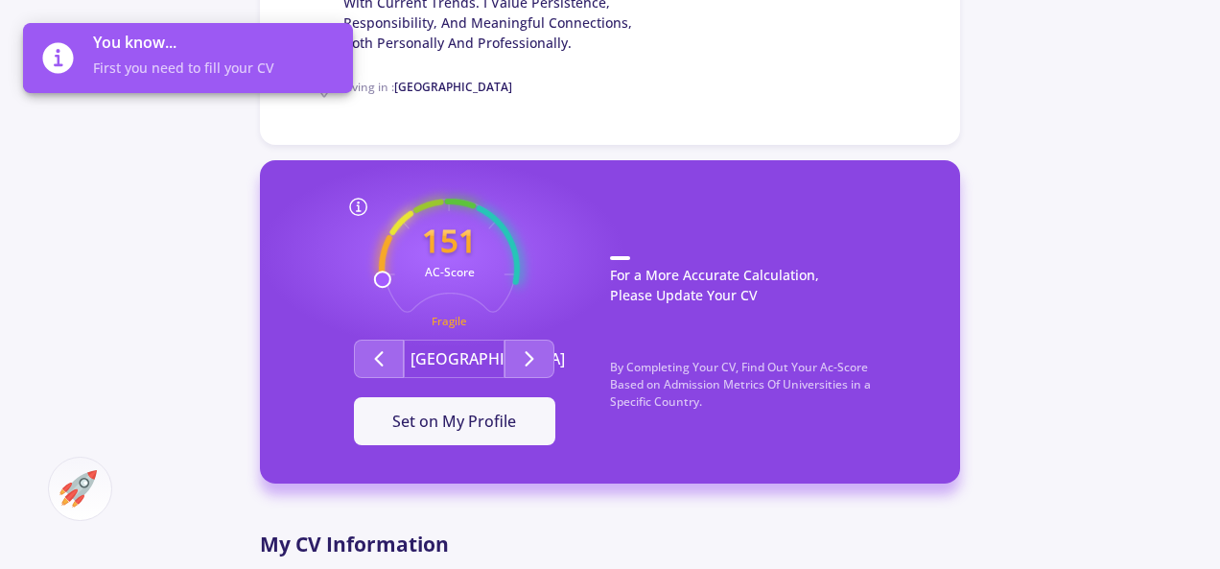
click at [560, 202] on div "151 AC-Score Fragile Respectable Respectable By Completing Your CV, Find Out Yo…" at bounding box center [454, 322] width 312 height 247
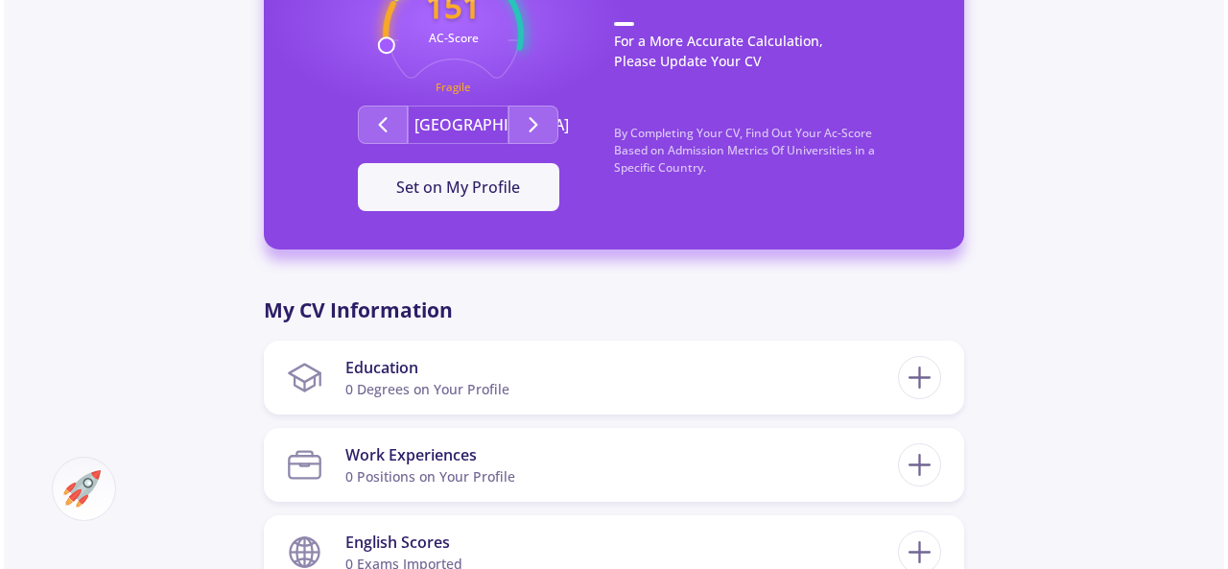
scroll to position [959, 0]
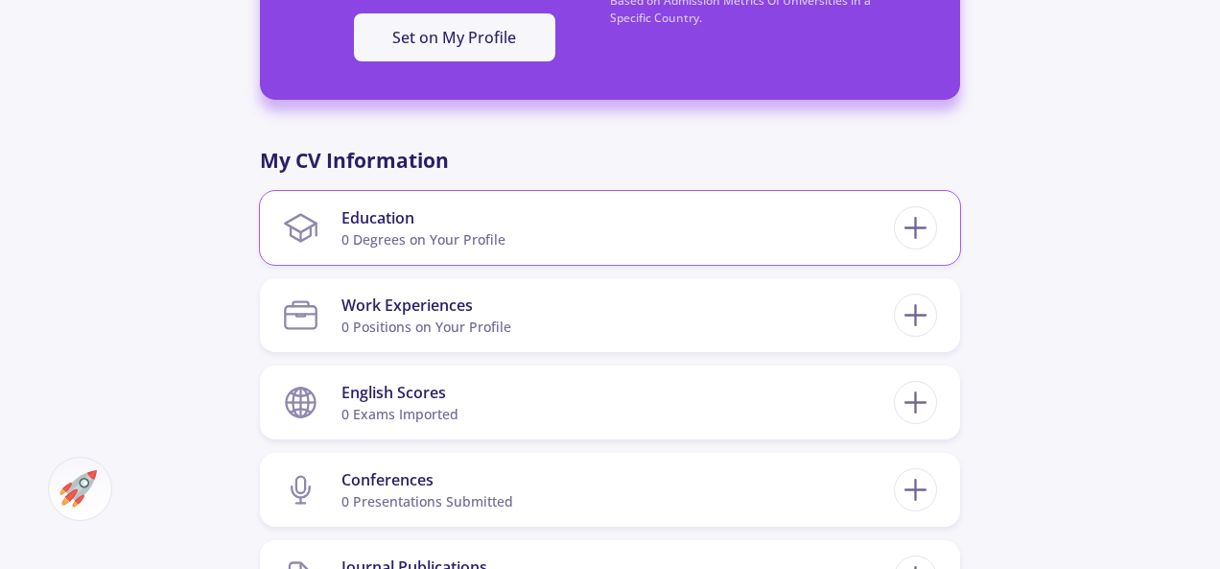
click at [620, 242] on section "Education 0 Degrees on Your Profile" at bounding box center [588, 228] width 611 height 59
click at [917, 233] on icon at bounding box center [915, 227] width 35 height 35
checkbox input "false"
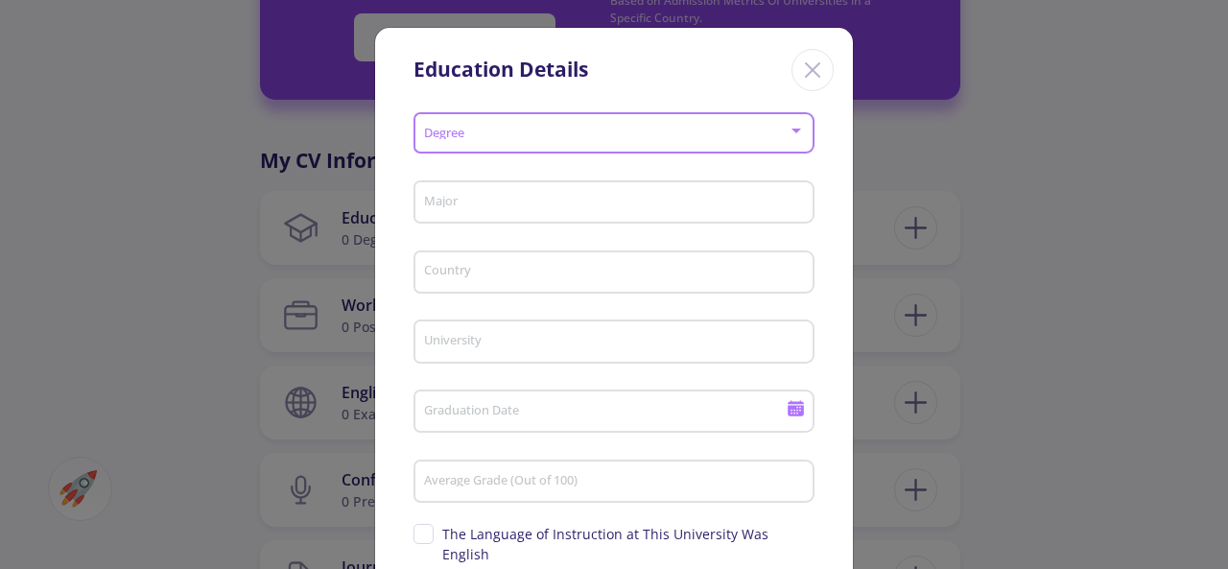
click at [603, 138] on span at bounding box center [608, 133] width 361 height 13
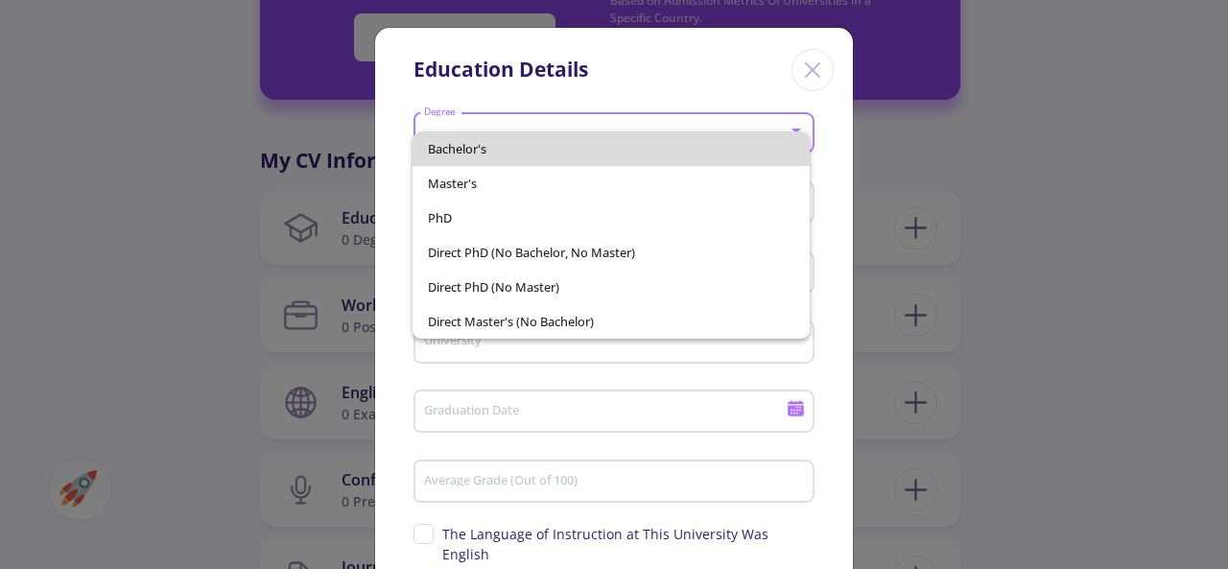
click at [600, 153] on span "Bachelor's" at bounding box center [610, 148] width 365 height 35
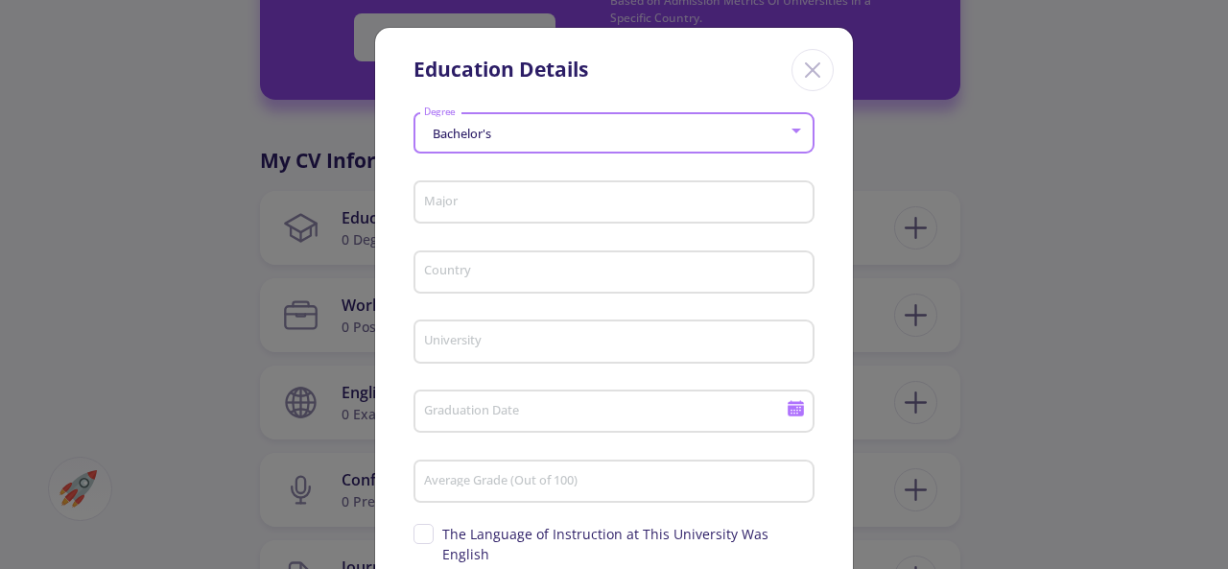
click at [576, 204] on input "Major" at bounding box center [617, 203] width 388 height 17
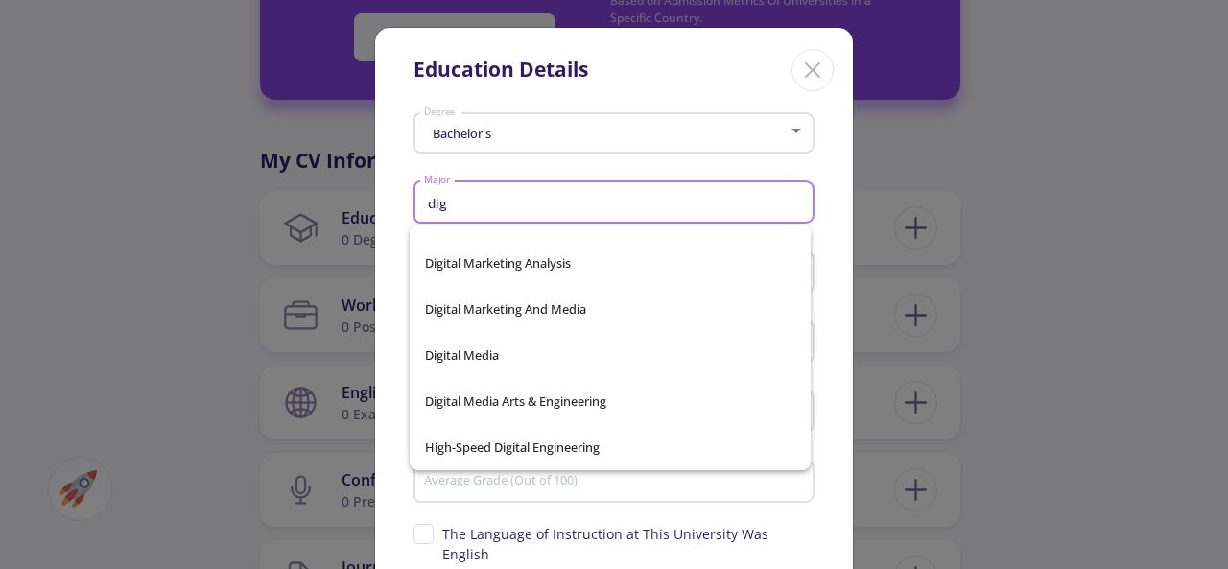
scroll to position [169, 0]
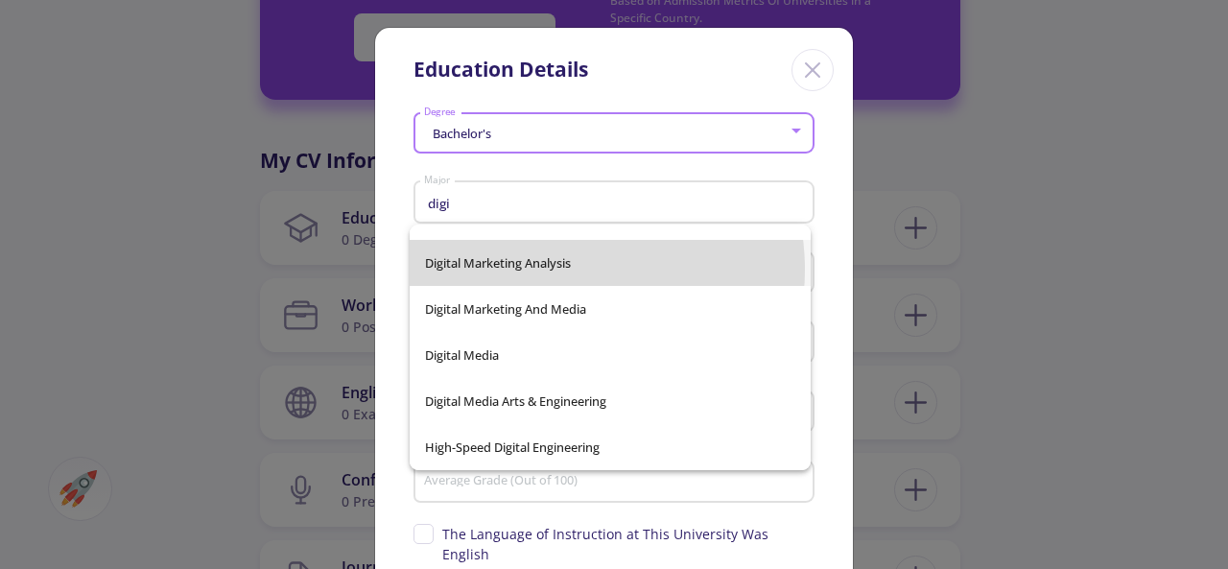
click at [553, 270] on span "digital marketing analysis" at bounding box center [610, 263] width 371 height 46
type input "digital marketing analysis"
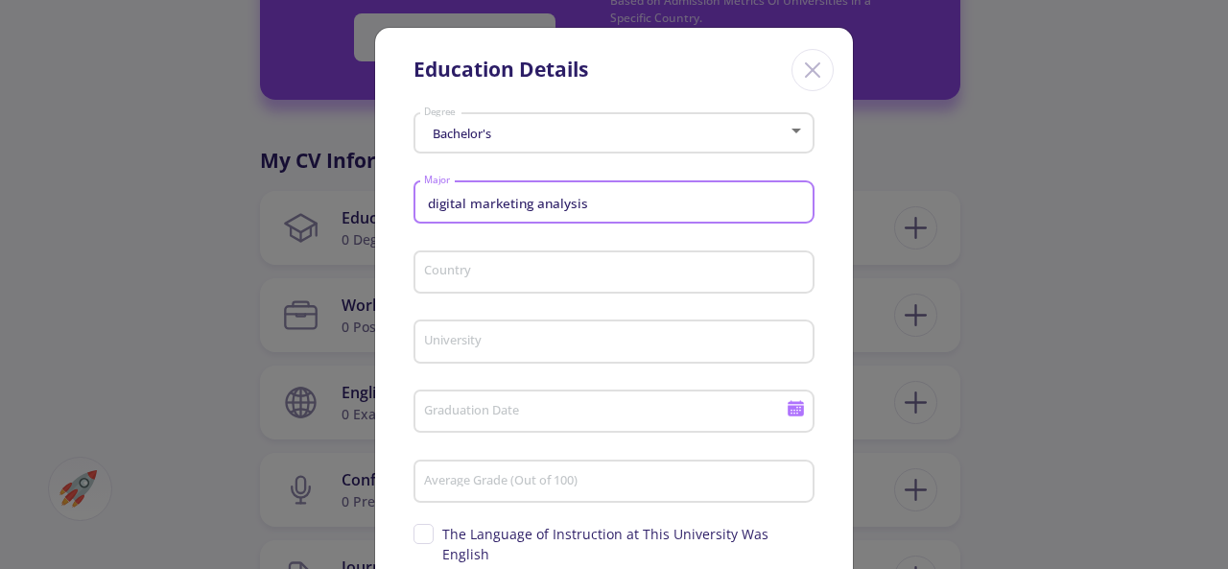
click at [580, 278] on input "Country" at bounding box center [617, 273] width 388 height 17
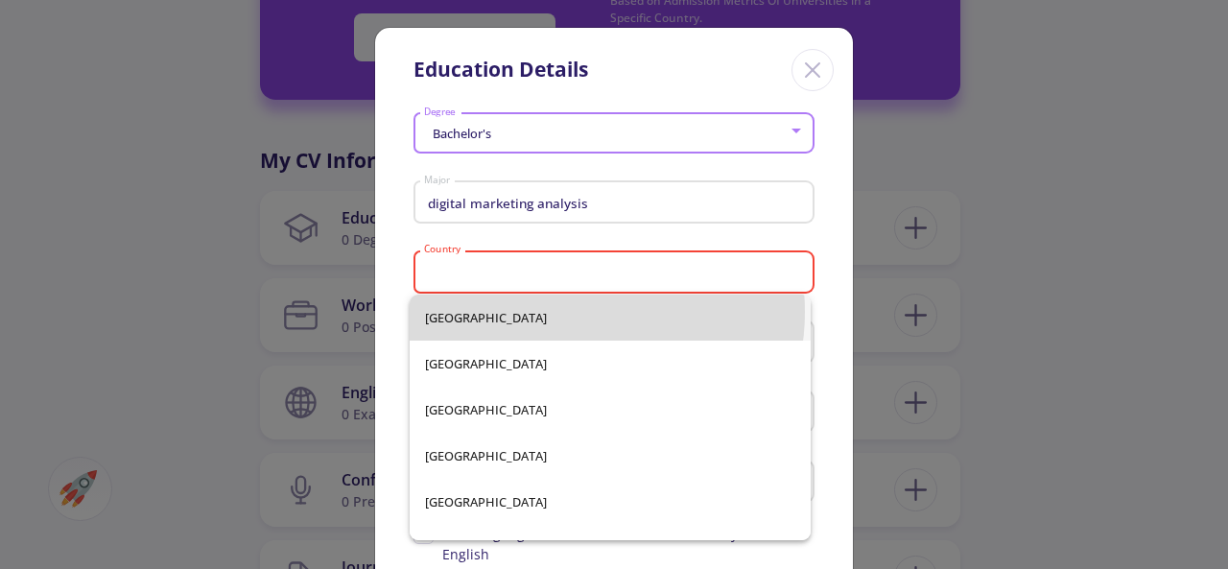
click at [568, 312] on span "Afghanistan" at bounding box center [610, 317] width 371 height 46
type input "Afghanistan"
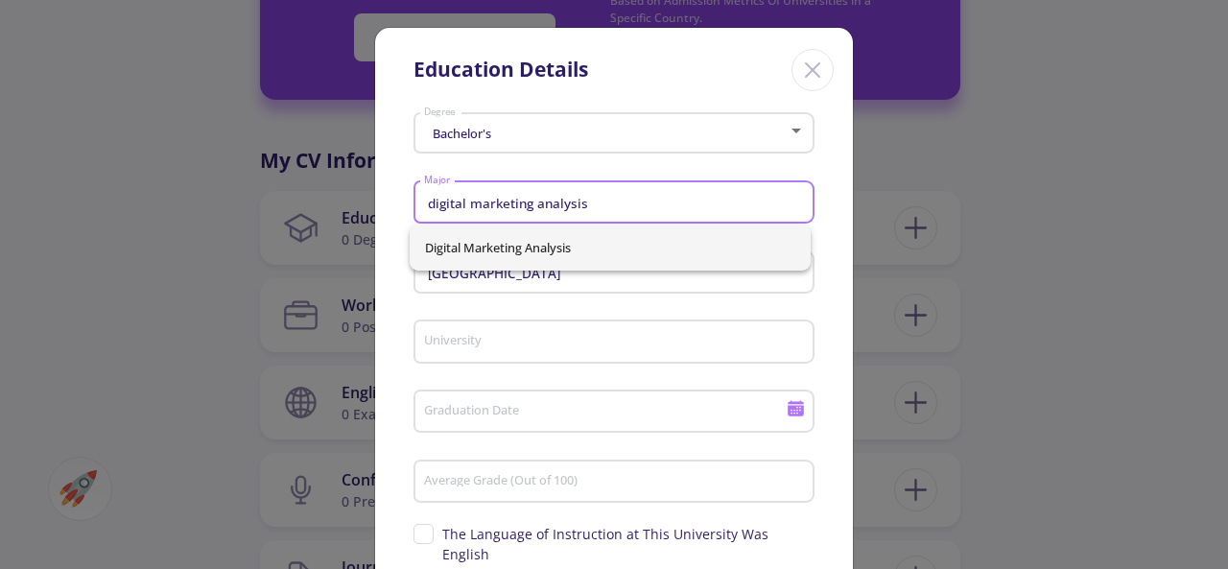
drag, startPoint x: 589, startPoint y: 208, endPoint x: 400, endPoint y: 206, distance: 189.0
click at [400, 206] on div "Bachelor's Degree digital marketing analysis Major Afghanistan Country Universi…" at bounding box center [614, 408] width 478 height 604
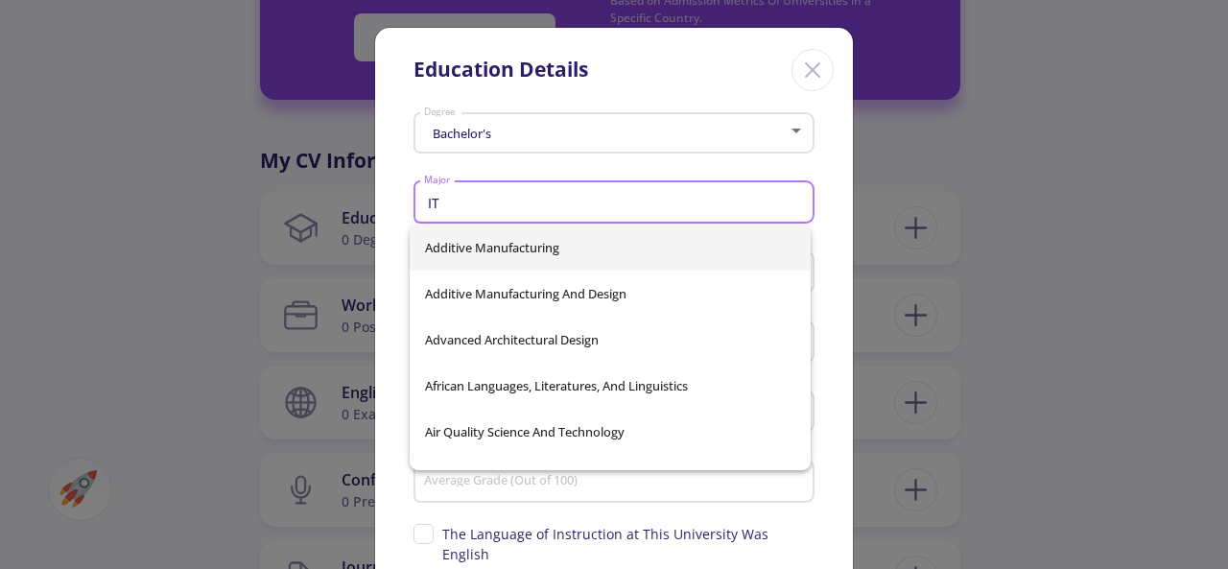
type input "IT"
drag, startPoint x: 584, startPoint y: 191, endPoint x: 569, endPoint y: 195, distance: 15.8
click at [584, 191] on div "IT Major" at bounding box center [614, 199] width 383 height 50
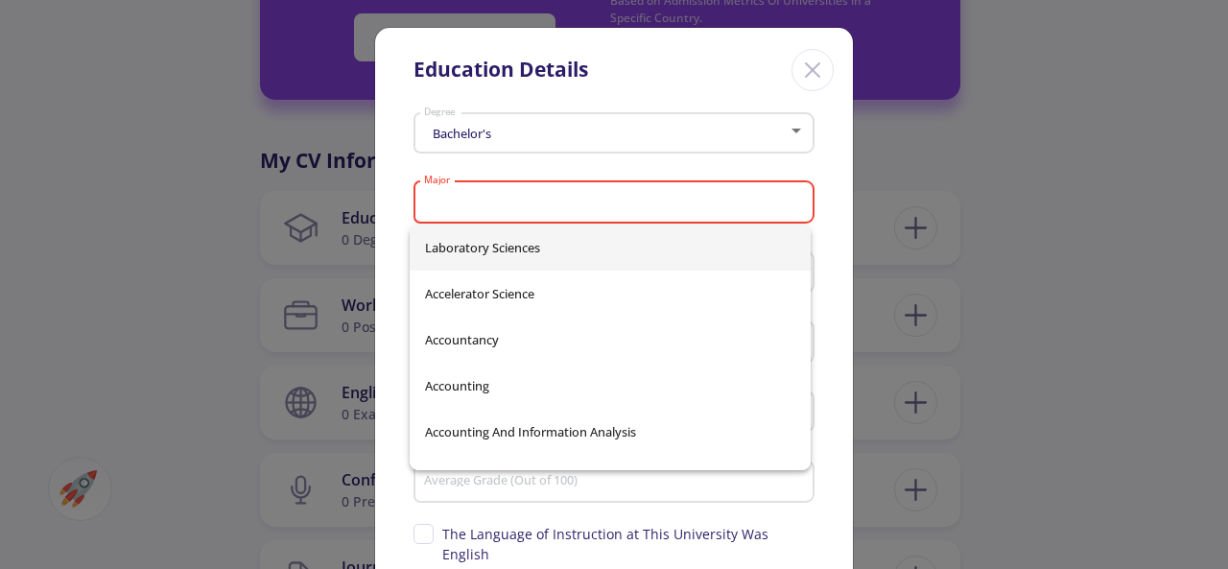
click at [554, 200] on input "Major" at bounding box center [617, 203] width 388 height 17
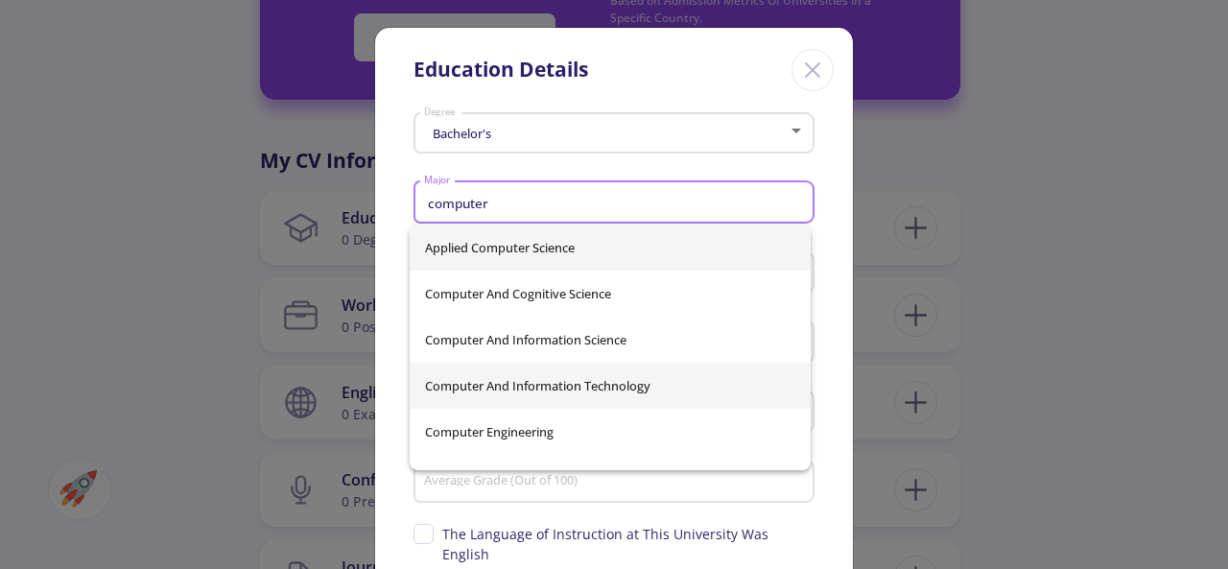
click at [608, 381] on span "Computer And Information Technology" at bounding box center [610, 386] width 371 height 46
type input "Computer And Information Technology"
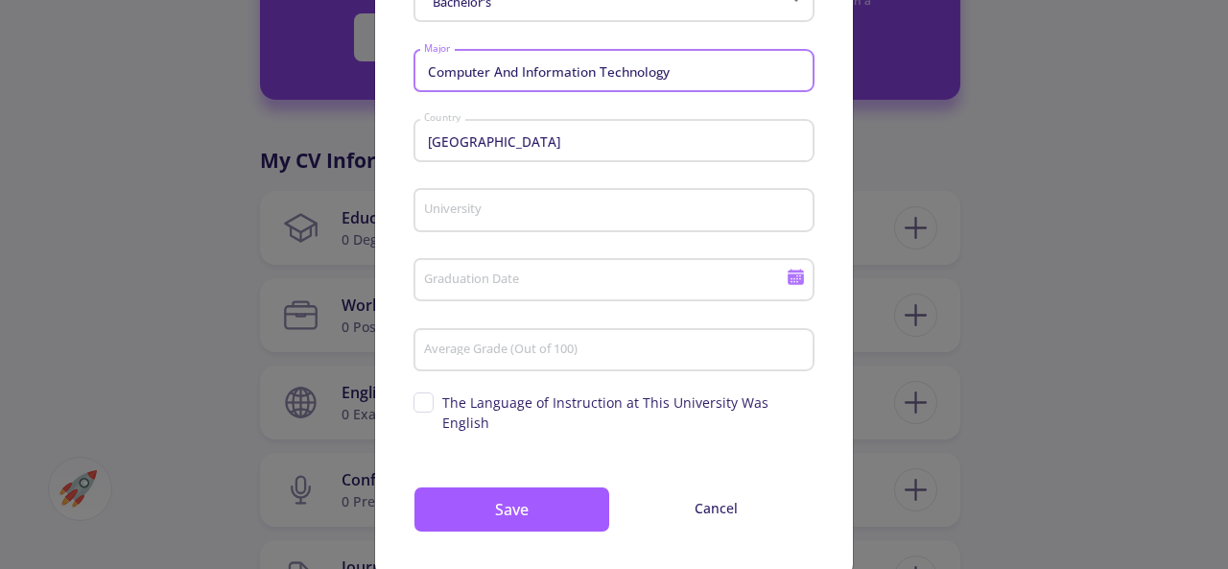
scroll to position [152, 0]
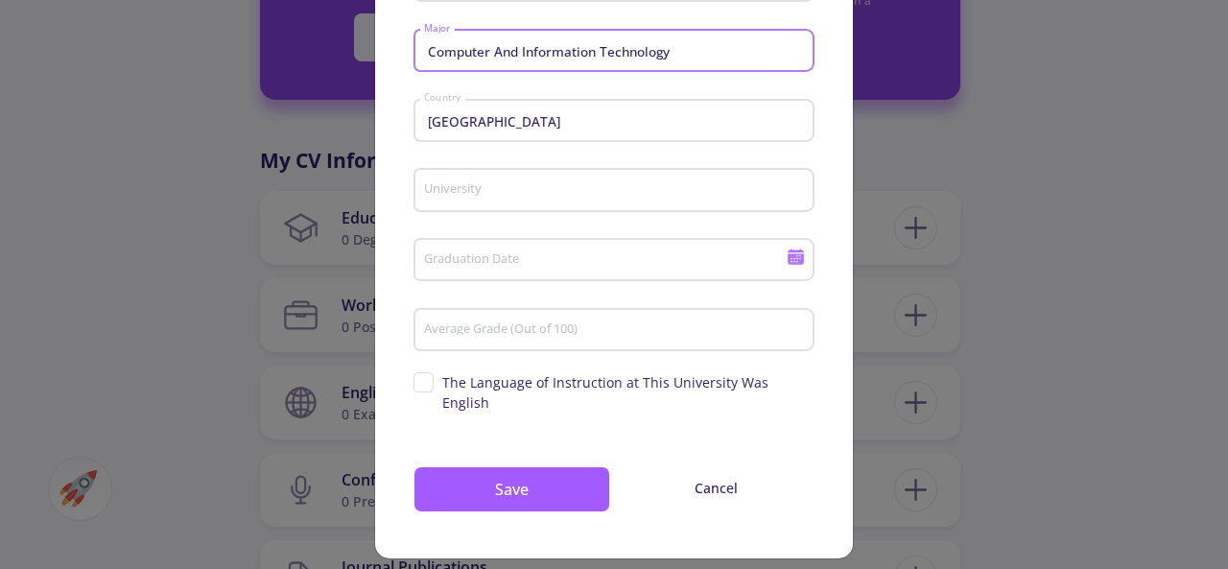
click at [529, 189] on input "University" at bounding box center [617, 190] width 388 height 17
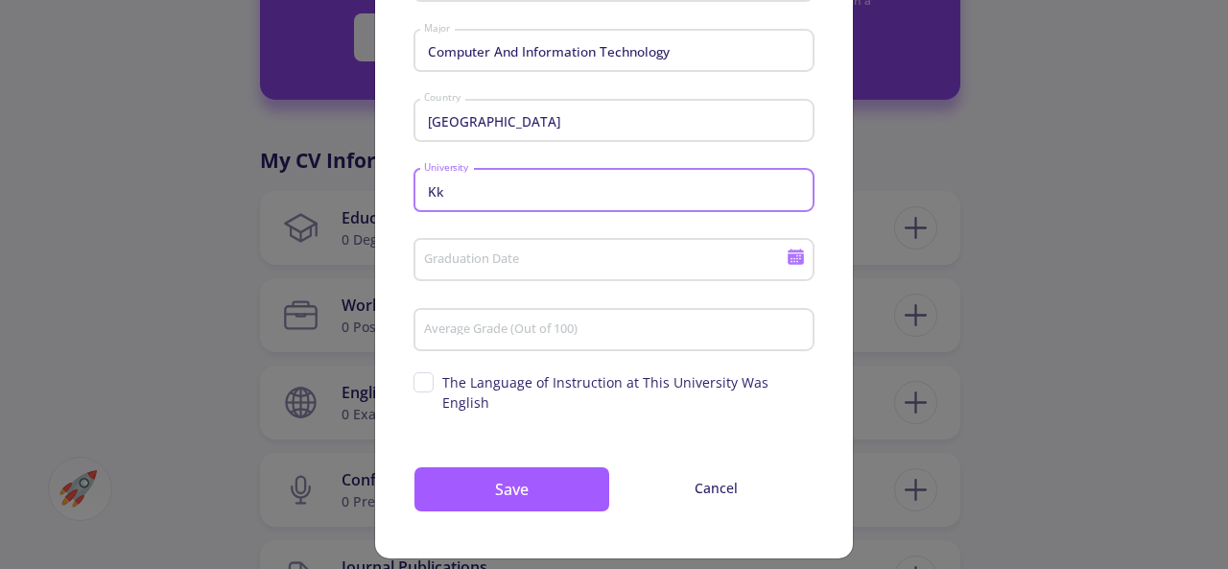
scroll to position [0, 0]
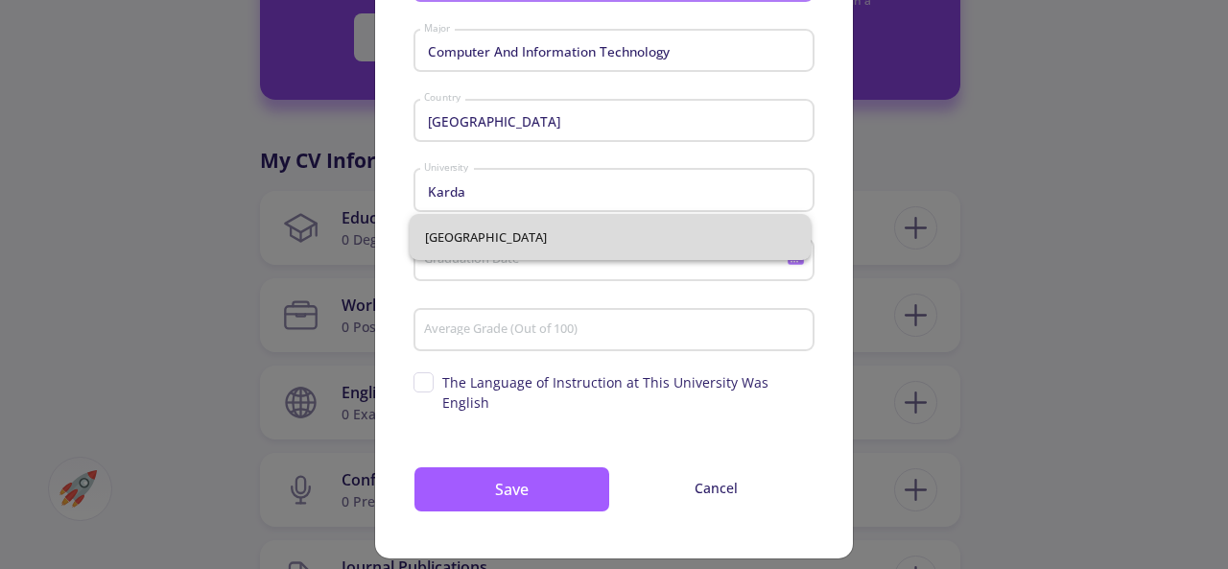
click at [530, 232] on span "Kardan University" at bounding box center [610, 237] width 371 height 46
type input "Kardan University"
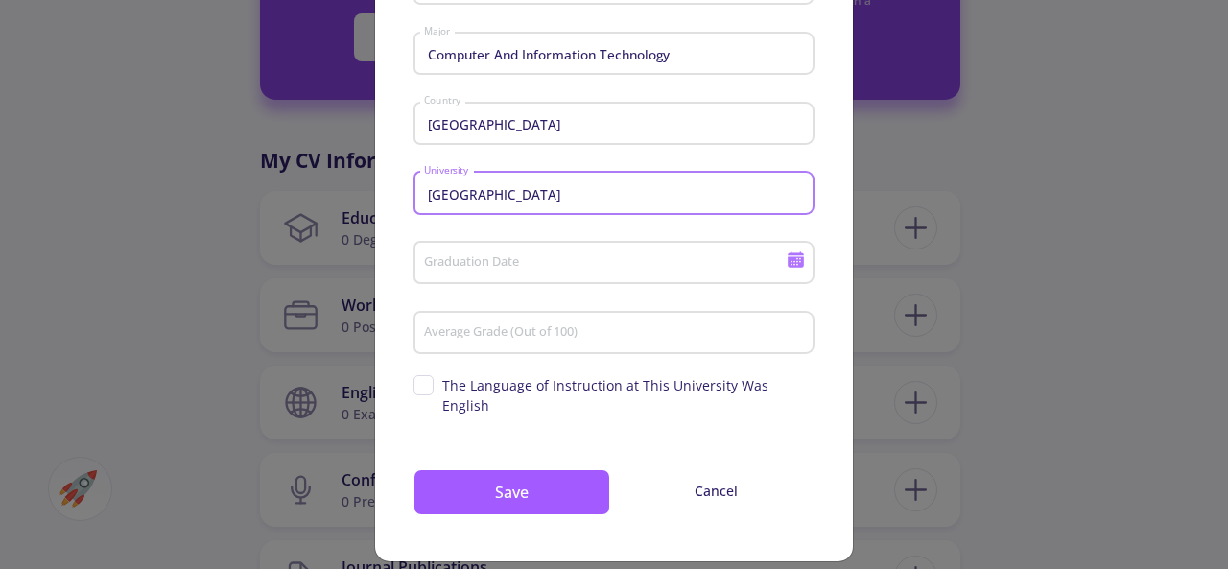
scroll to position [152, 0]
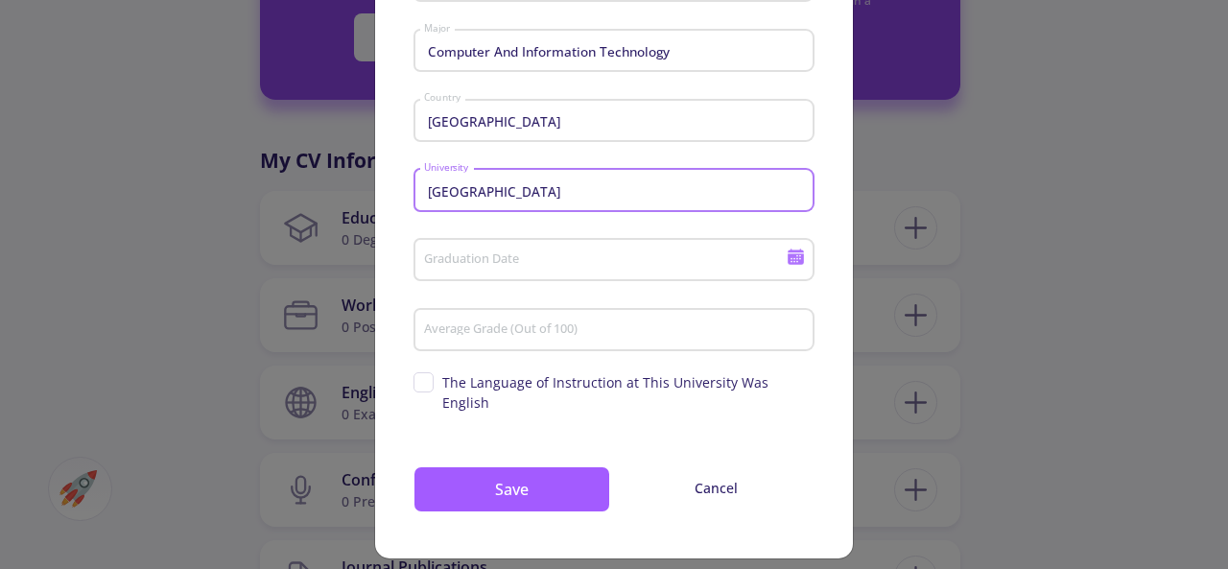
click at [631, 268] on input "Graduation Date" at bounding box center [607, 260] width 369 height 17
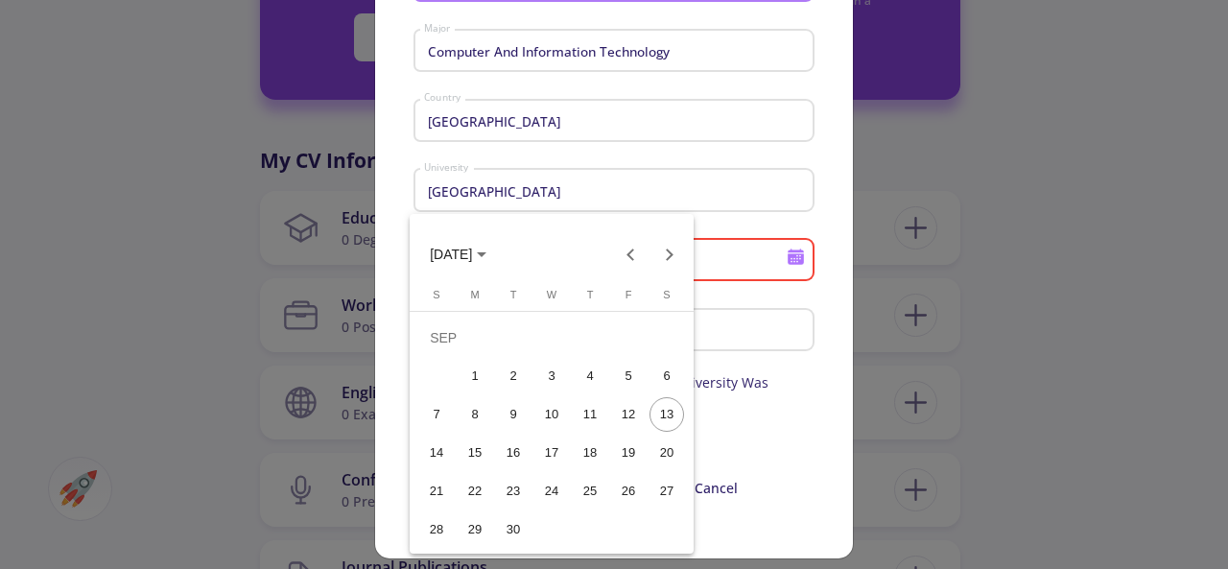
scroll to position [0, 0]
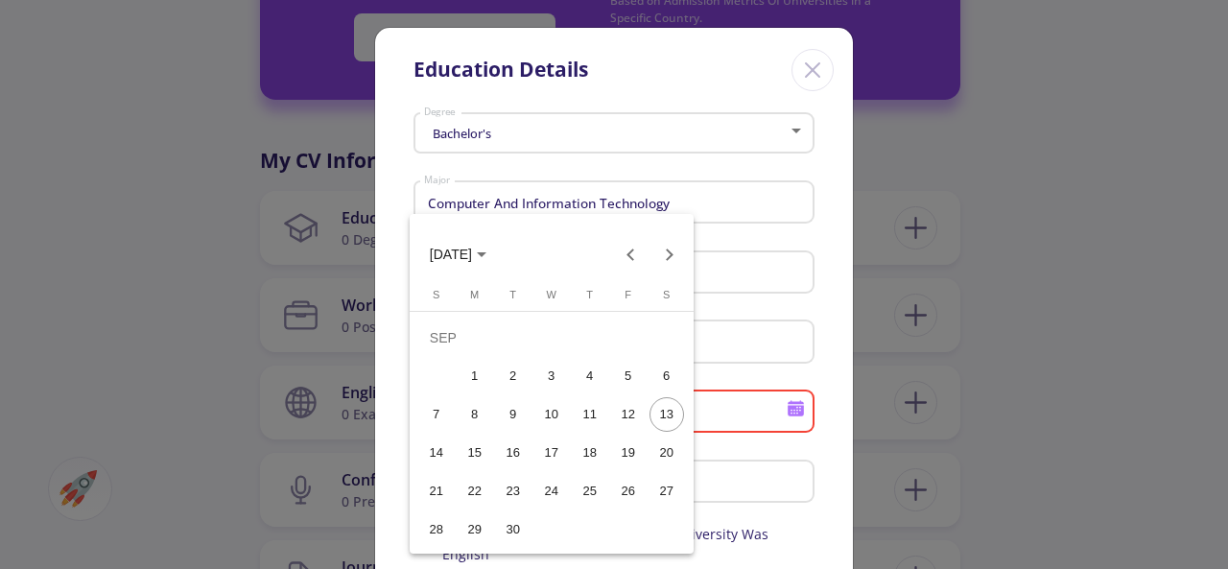
click at [756, 232] on div at bounding box center [614, 284] width 1228 height 569
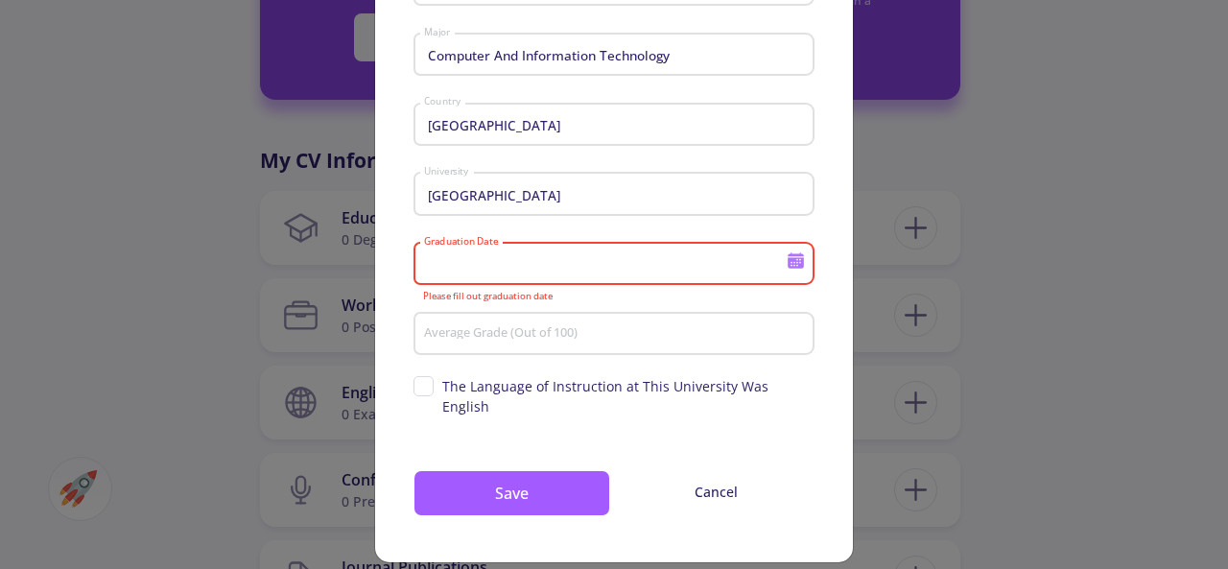
scroll to position [152, 0]
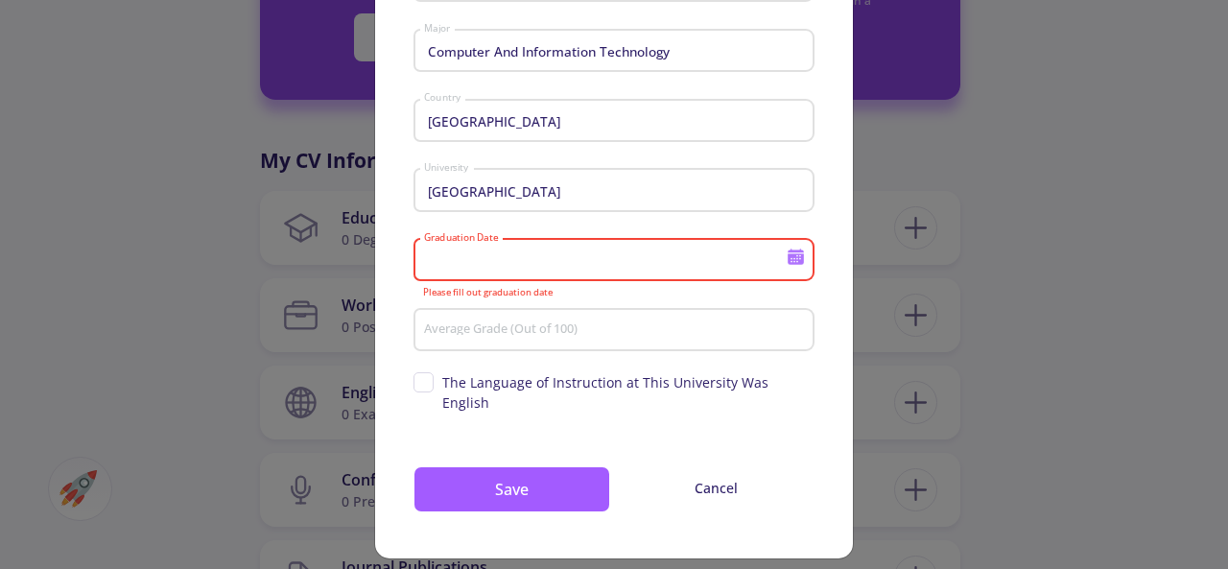
click at [731, 264] on input "Graduation Date" at bounding box center [607, 260] width 369 height 17
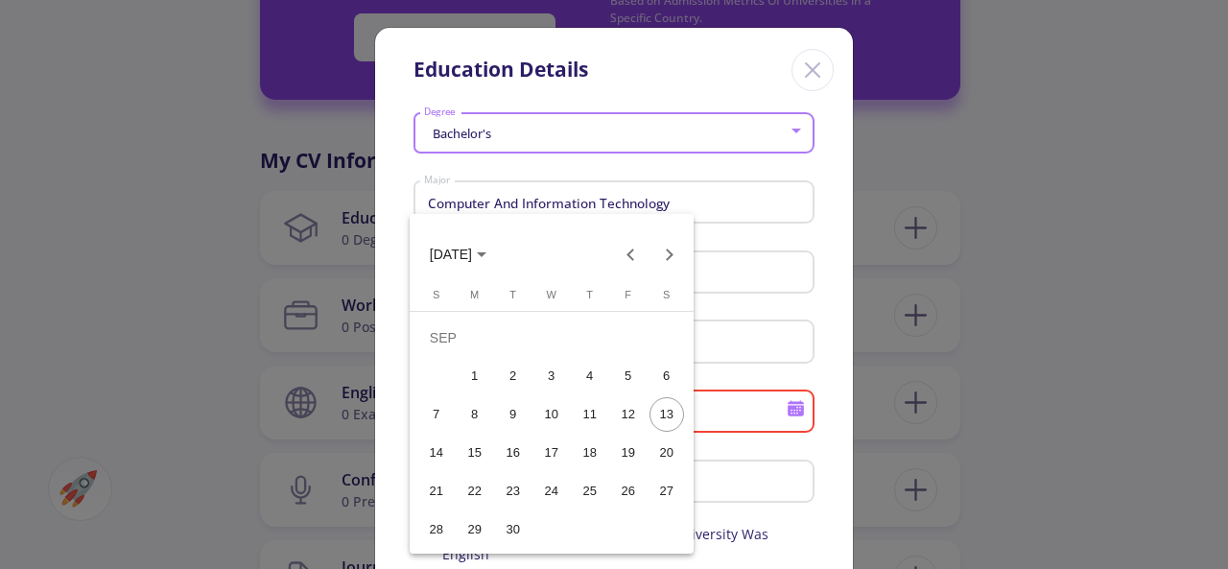
click at [486, 257] on span "SEP 2025" at bounding box center [458, 253] width 57 height 15
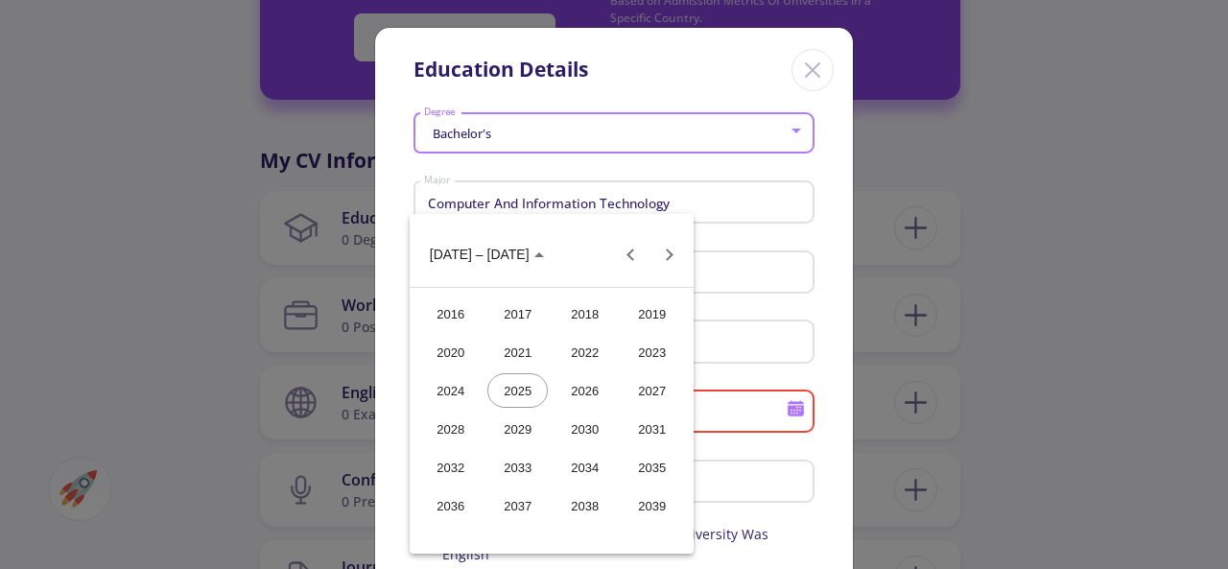
click at [461, 392] on div "2024" at bounding box center [450, 390] width 60 height 35
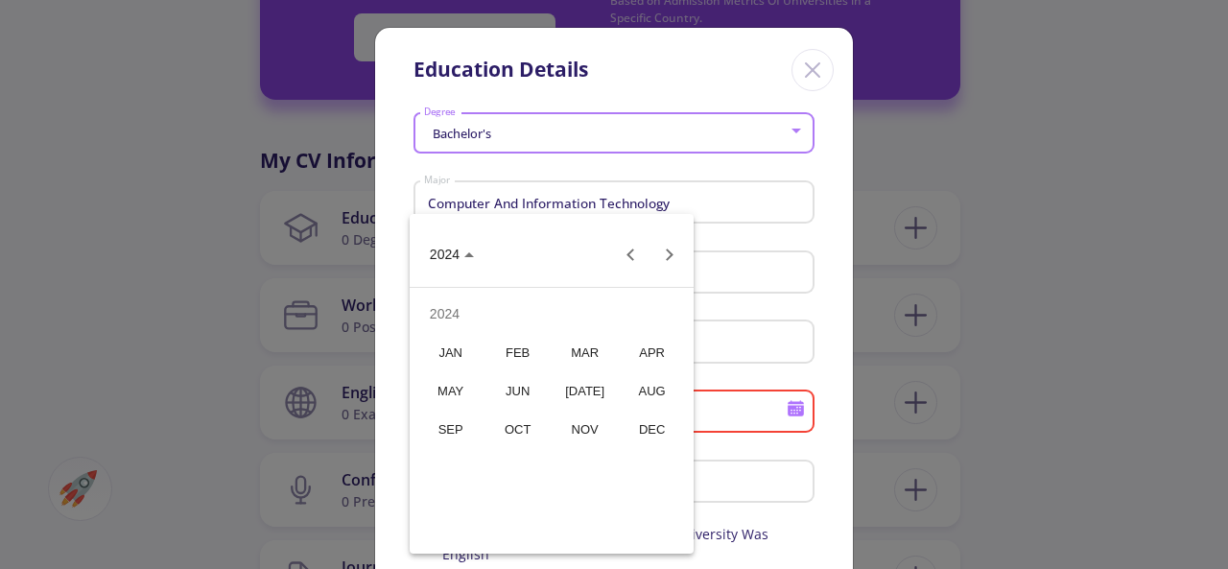
click at [574, 383] on div "JUL" at bounding box center [584, 390] width 60 height 35
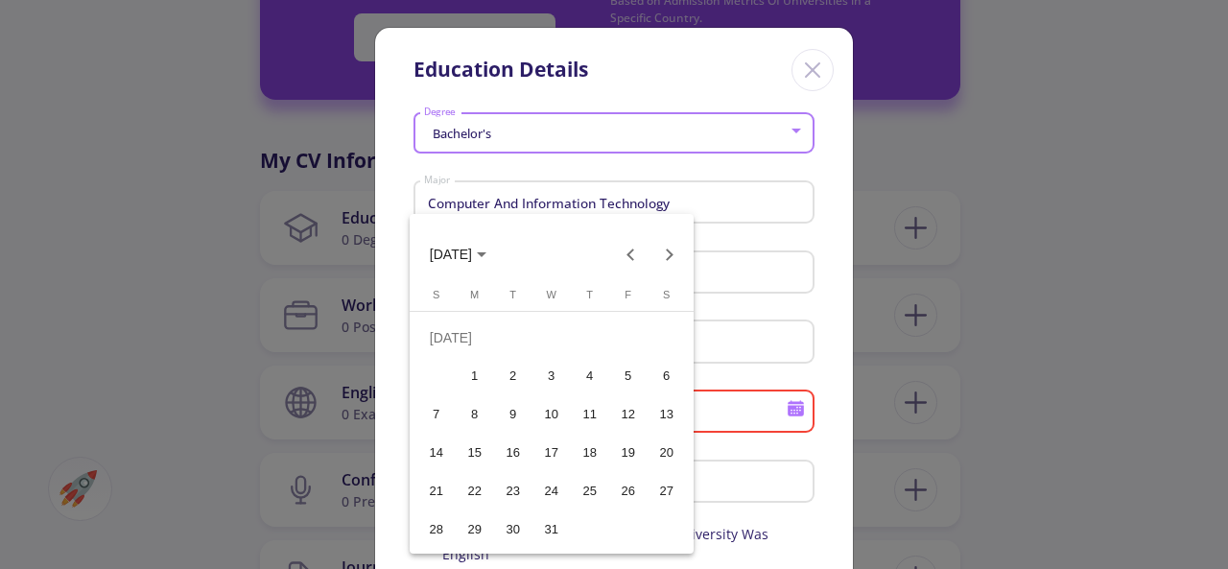
click at [482, 457] on div "15" at bounding box center [475, 452] width 35 height 35
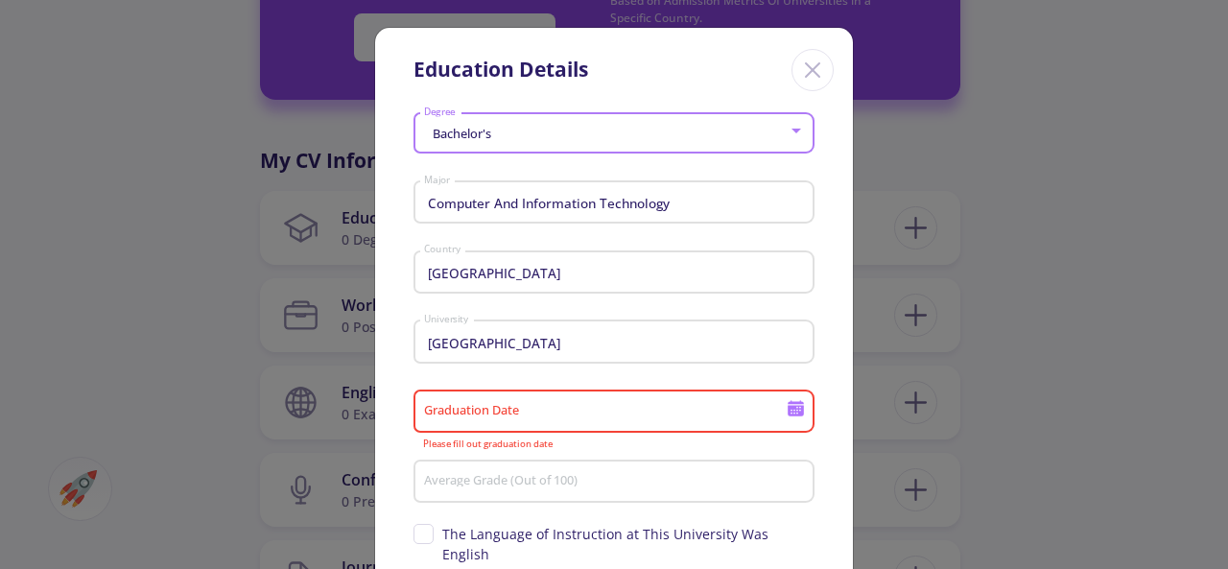
type input "7/15/2024"
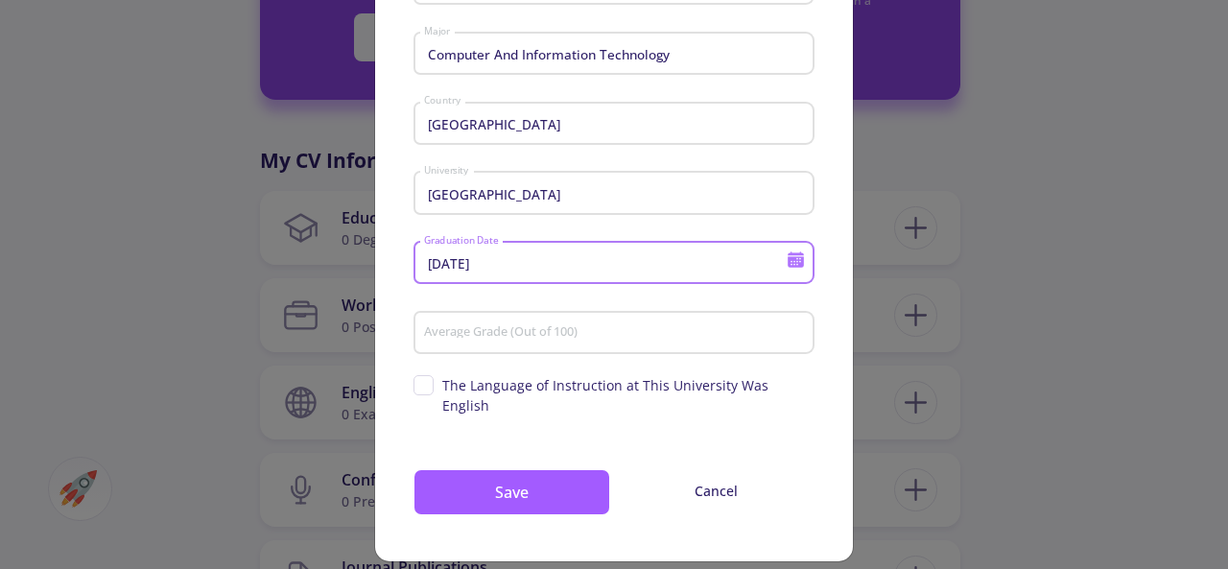
scroll to position [152, 0]
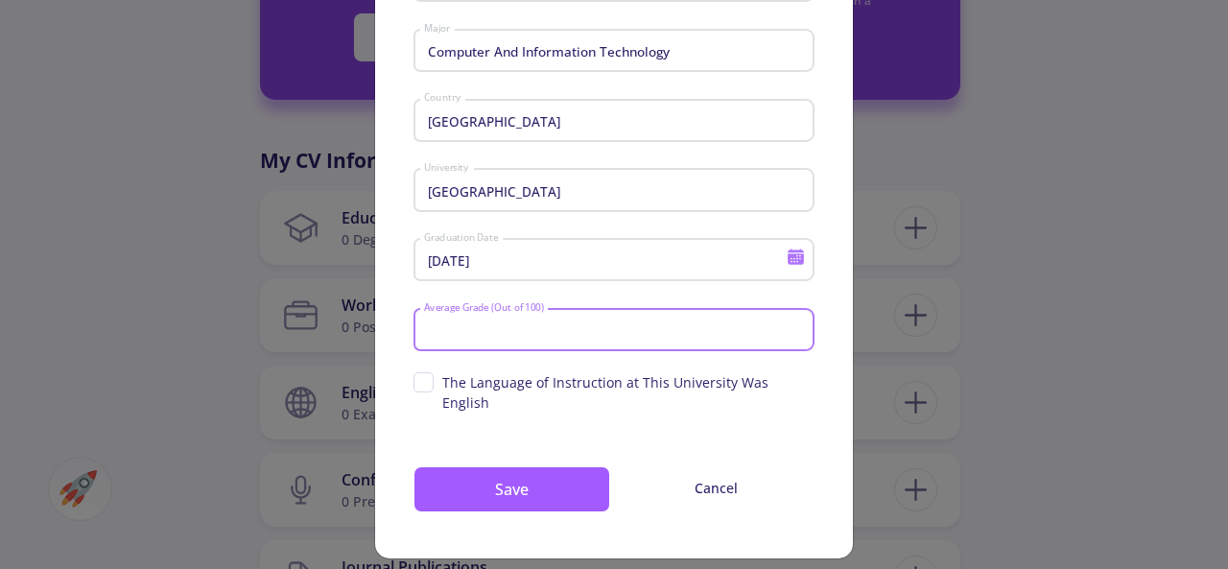
click at [566, 335] on input "Average Grade (Out of 100)" at bounding box center [617, 330] width 388 height 17
type input "94.2"
click at [428, 383] on span "The Language of Instruction at This University Was English" at bounding box center [613, 392] width 401 height 40
click at [426, 383] on input "The Language of Instruction at This University Was English" at bounding box center [419, 378] width 12 height 12
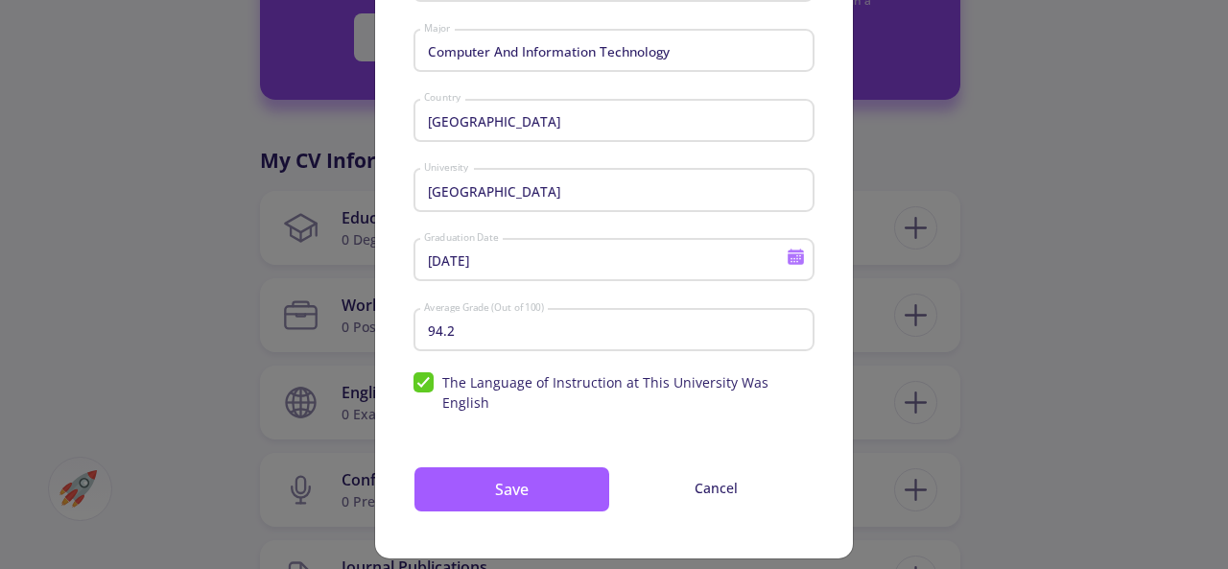
click at [418, 381] on span "The Language of Instruction at This University Was English" at bounding box center [613, 392] width 401 height 40
click at [418, 381] on input "The Language of Instruction at This University Was English" at bounding box center [419, 378] width 12 height 12
click at [422, 390] on span "The Language of Instruction at This University Was English" at bounding box center [613, 392] width 401 height 40
click at [422, 385] on input "The Language of Instruction at This University Was English" at bounding box center [419, 378] width 12 height 12
checkbox input "true"
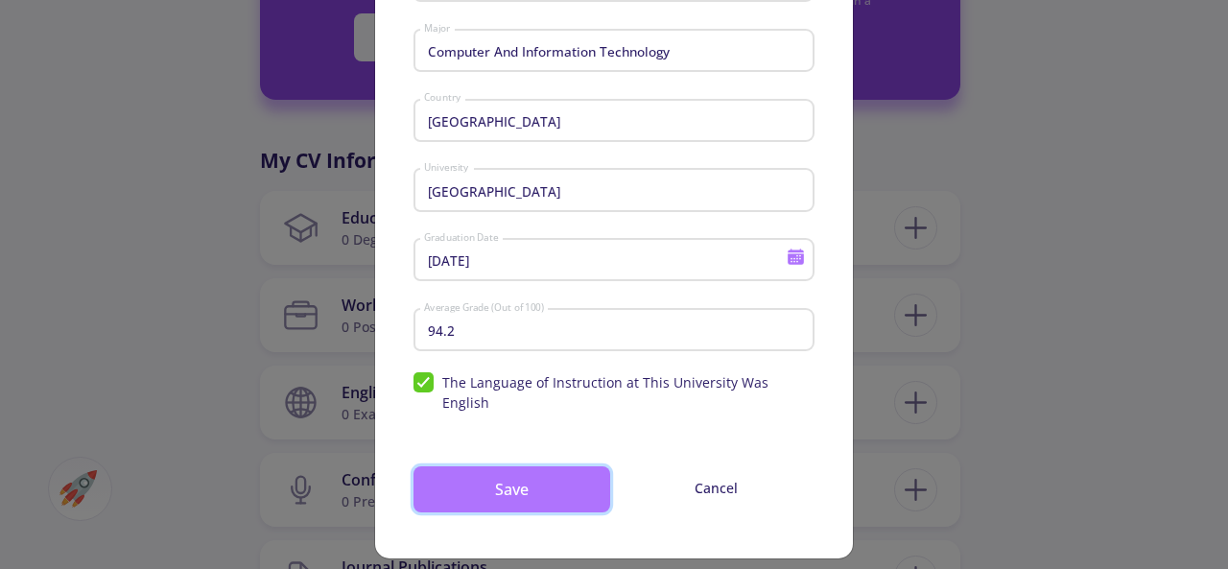
click at [548, 466] on button "Save" at bounding box center [511, 489] width 197 height 46
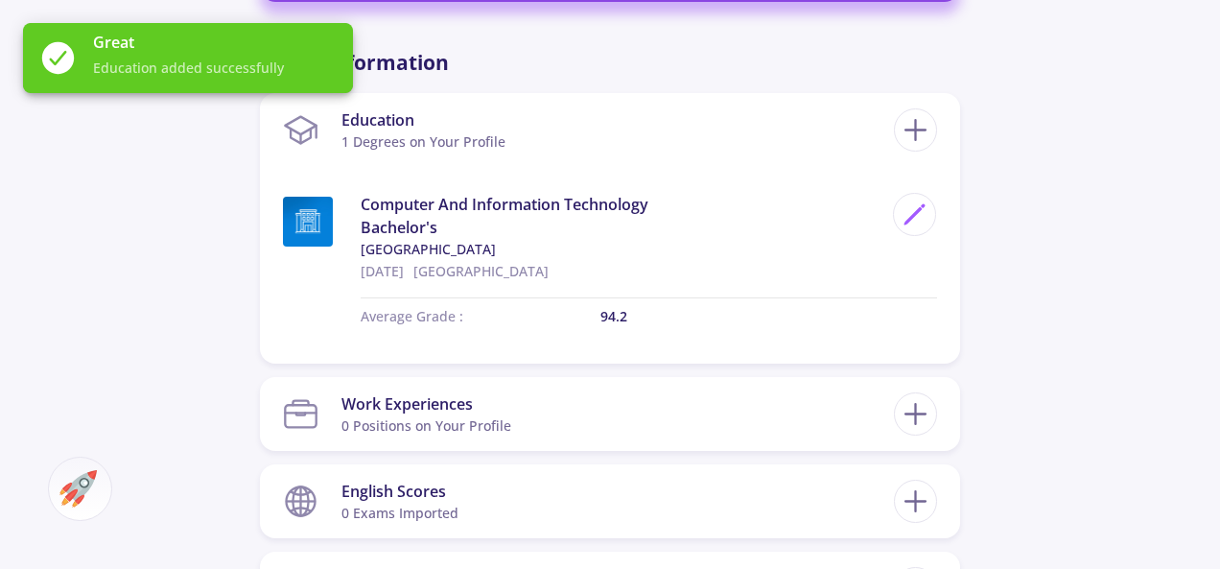
scroll to position [1247, 0]
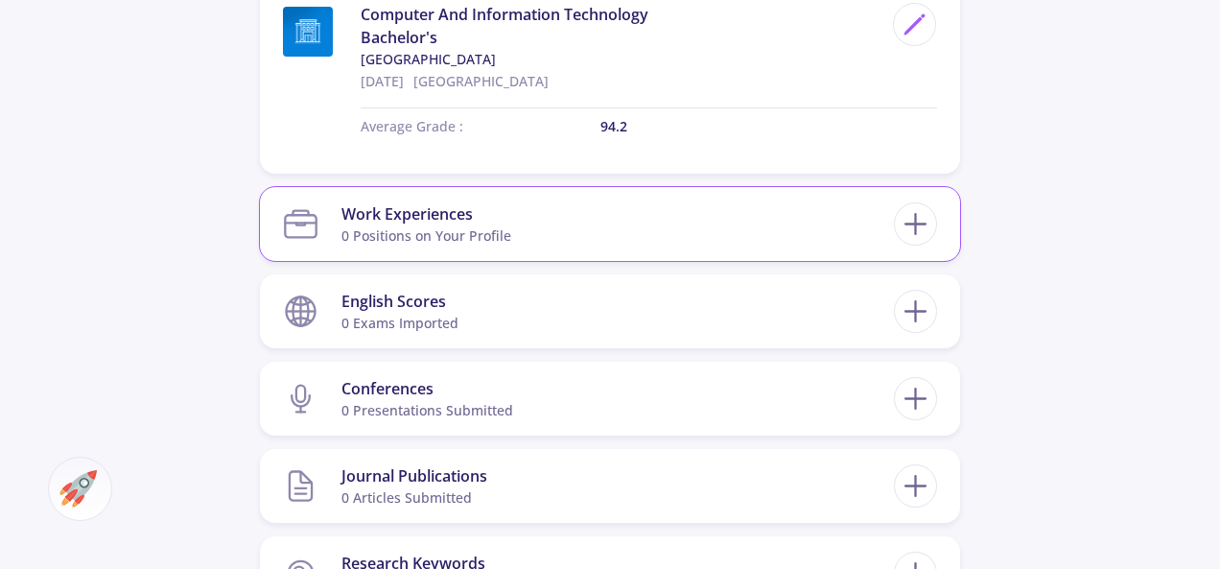
click at [706, 224] on section "Work Experiences 0 Positions on Your Profile" at bounding box center [588, 224] width 611 height 59
click at [916, 226] on line at bounding box center [916, 224] width 0 height 20
checkbox input "false"
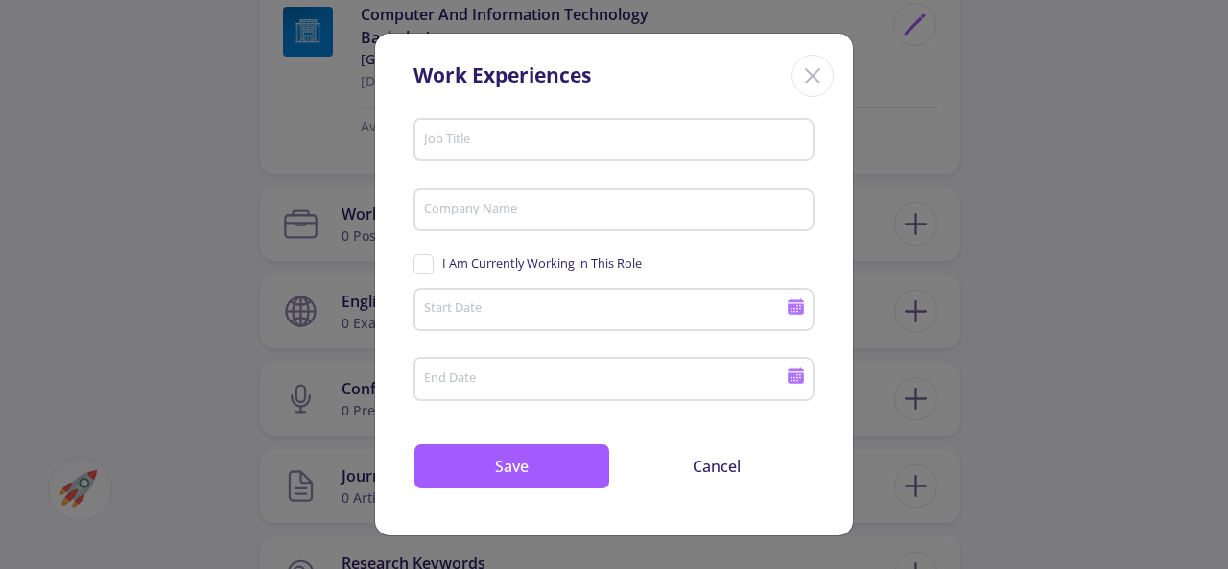
click at [555, 139] on input "Job Title" at bounding box center [617, 140] width 388 height 17
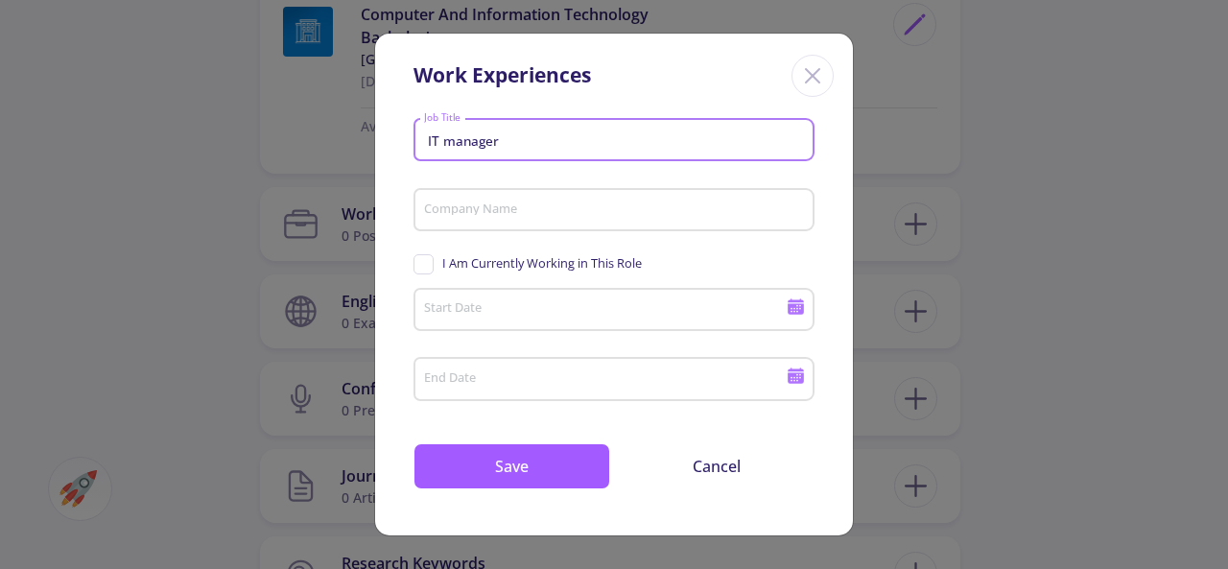
type input "IT manager"
click at [543, 204] on input "Company Name" at bounding box center [617, 210] width 388 height 17
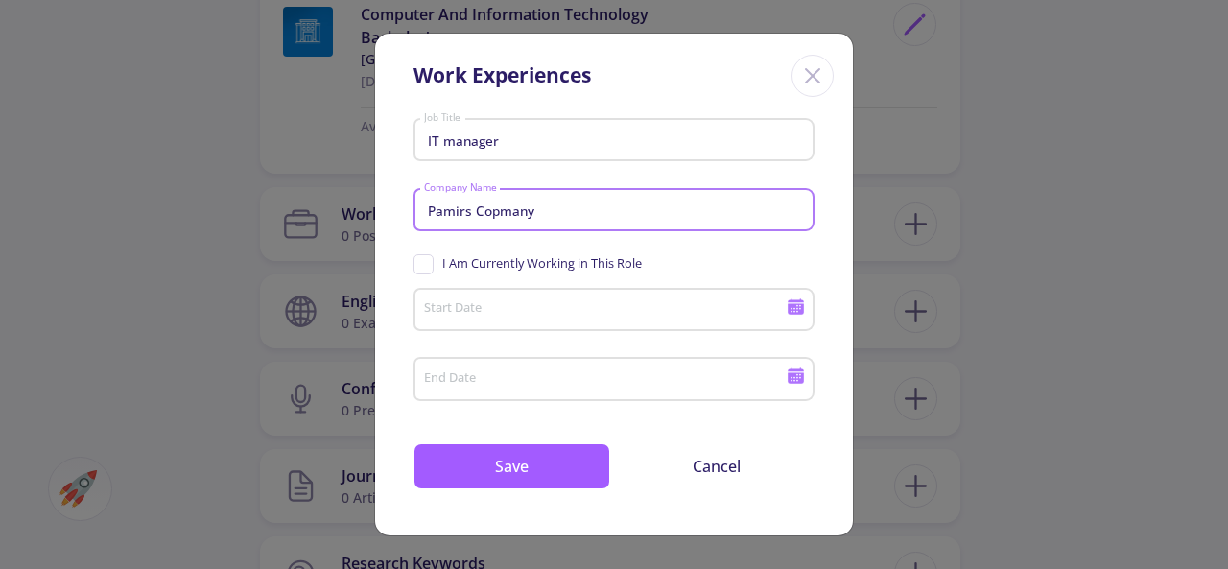
type input "Pamirs Copmany"
click at [483, 316] on input "Start Date" at bounding box center [607, 310] width 369 height 17
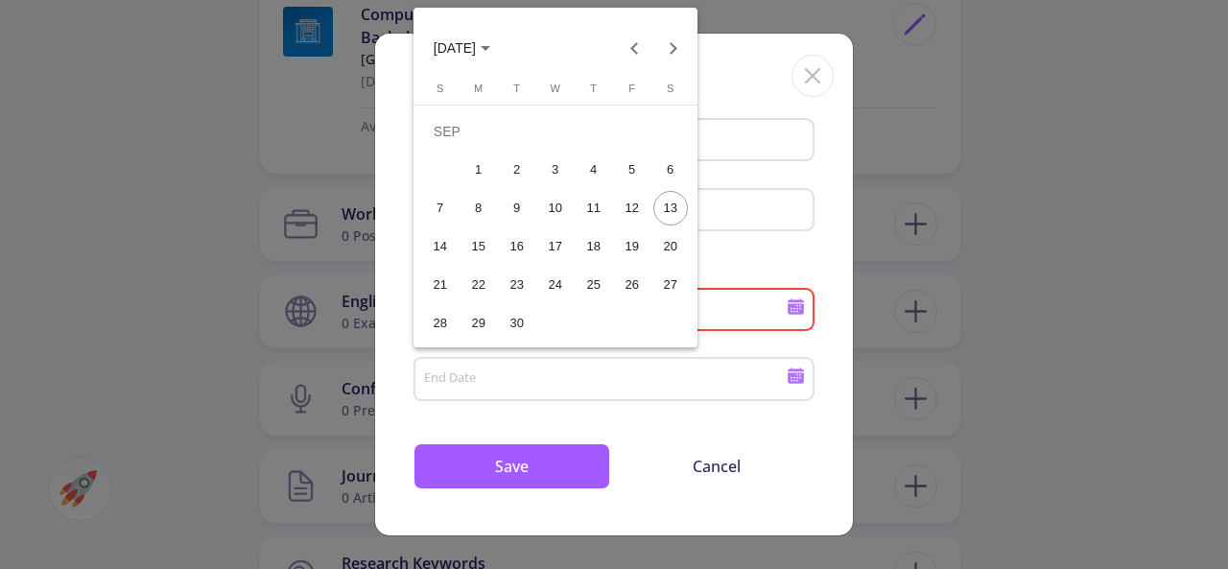
click at [490, 51] on span "SEP 2025" at bounding box center [462, 46] width 57 height 15
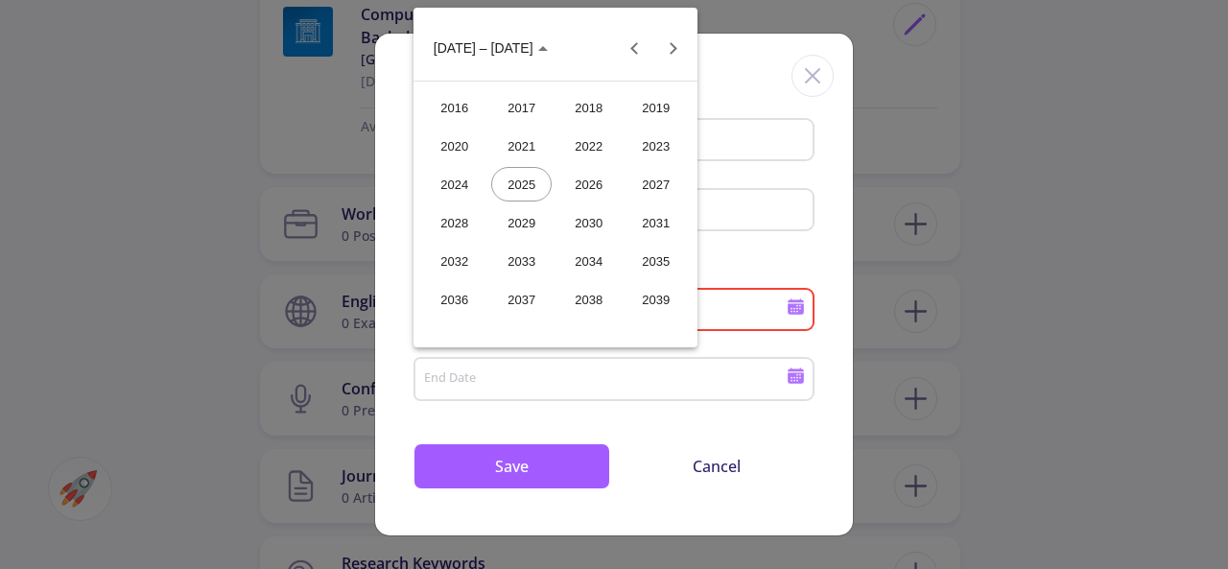
click at [473, 187] on div "2024" at bounding box center [454, 184] width 60 height 35
click at [521, 148] on div "FEB" at bounding box center [521, 146] width 60 height 35
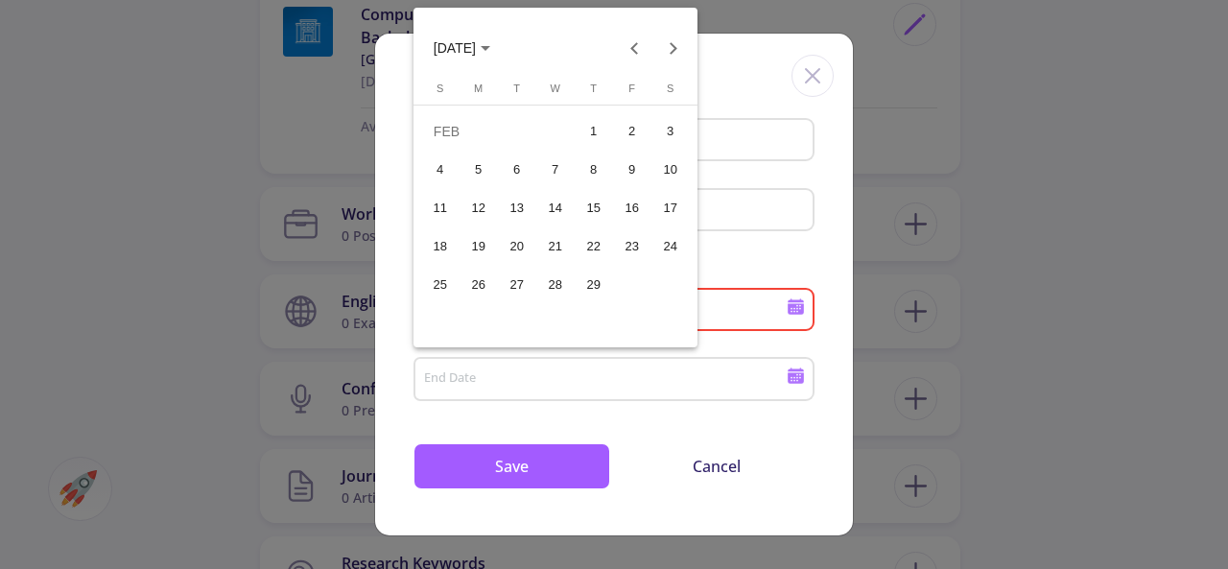
click at [669, 169] on div "10" at bounding box center [670, 170] width 35 height 35
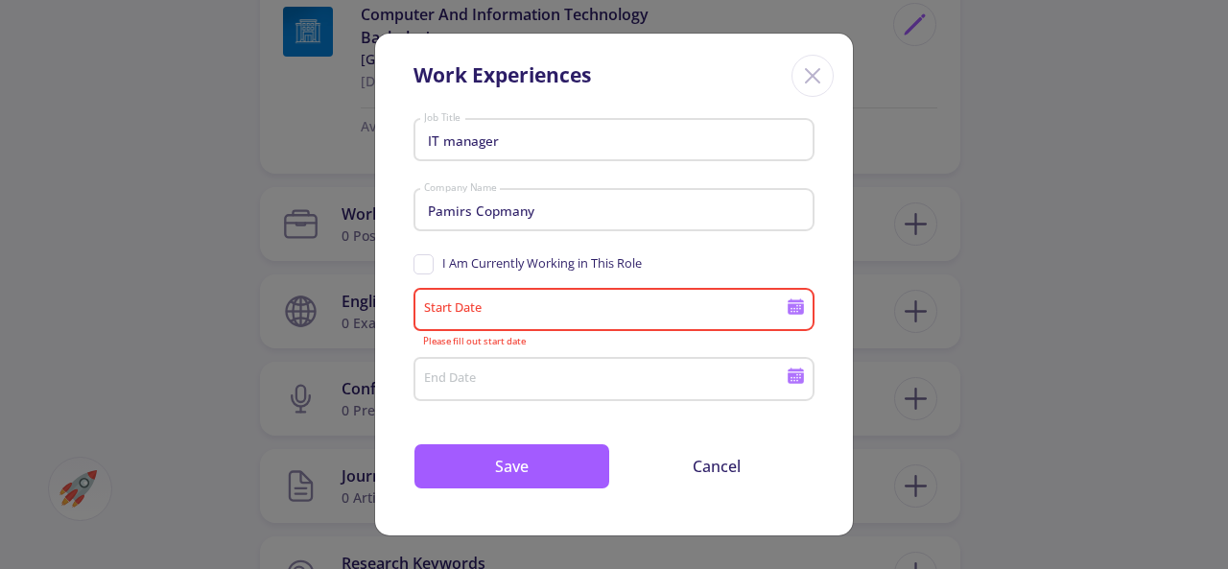
type input "2/10/2024"
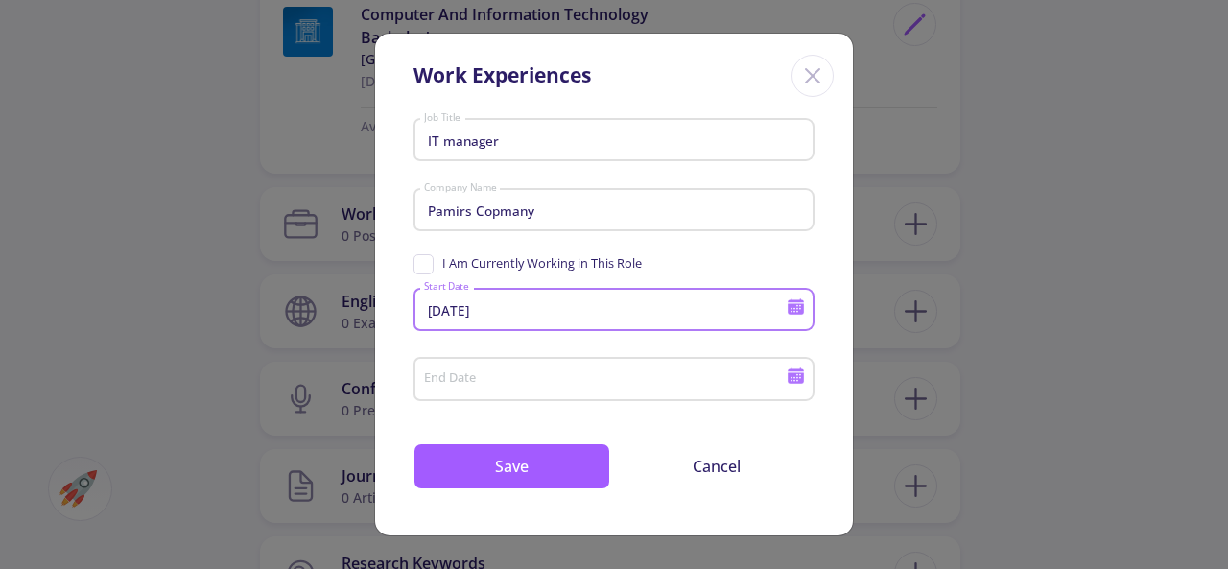
click at [568, 375] on input "End Date" at bounding box center [607, 379] width 369 height 17
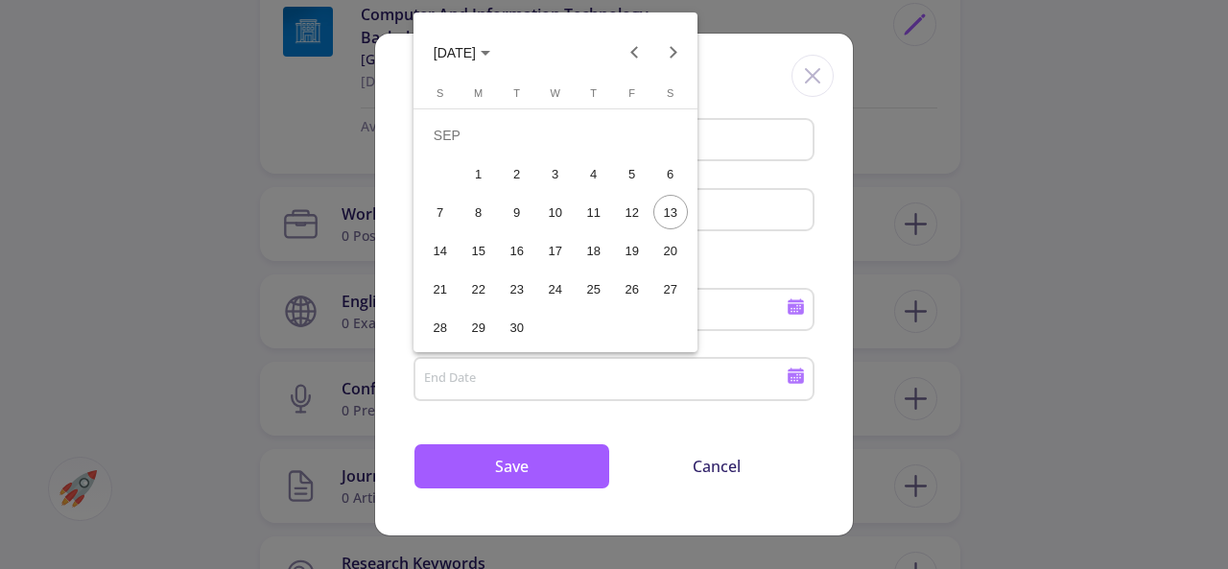
click at [490, 57] on span "SEP 2025" at bounding box center [462, 51] width 57 height 15
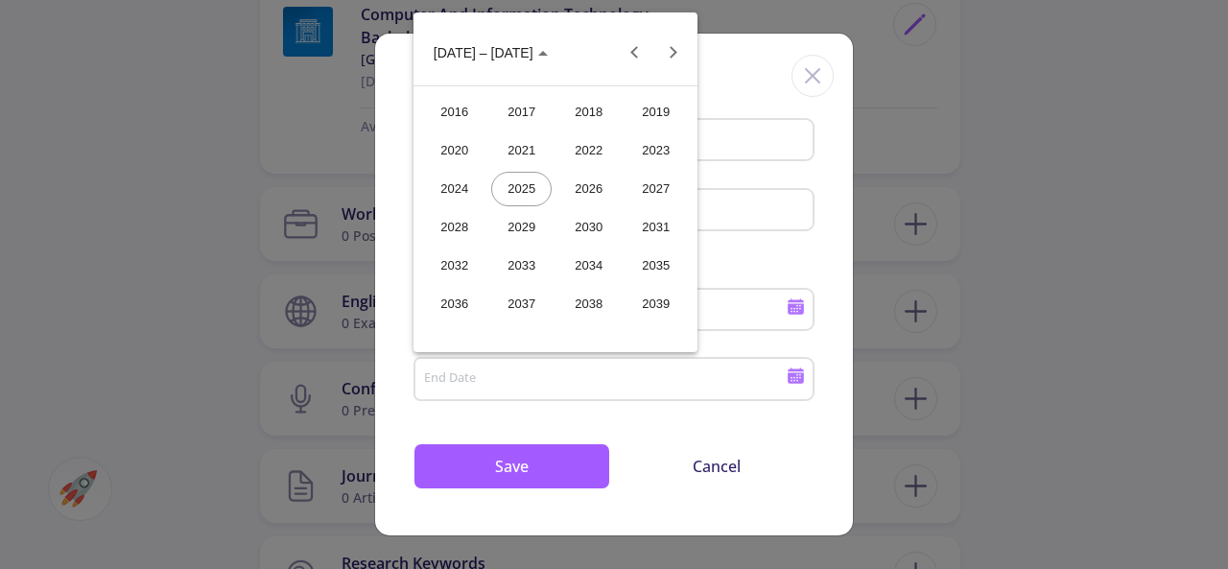
click at [525, 186] on div "2025" at bounding box center [521, 189] width 60 height 35
click at [534, 187] on div "JUN" at bounding box center [521, 189] width 60 height 35
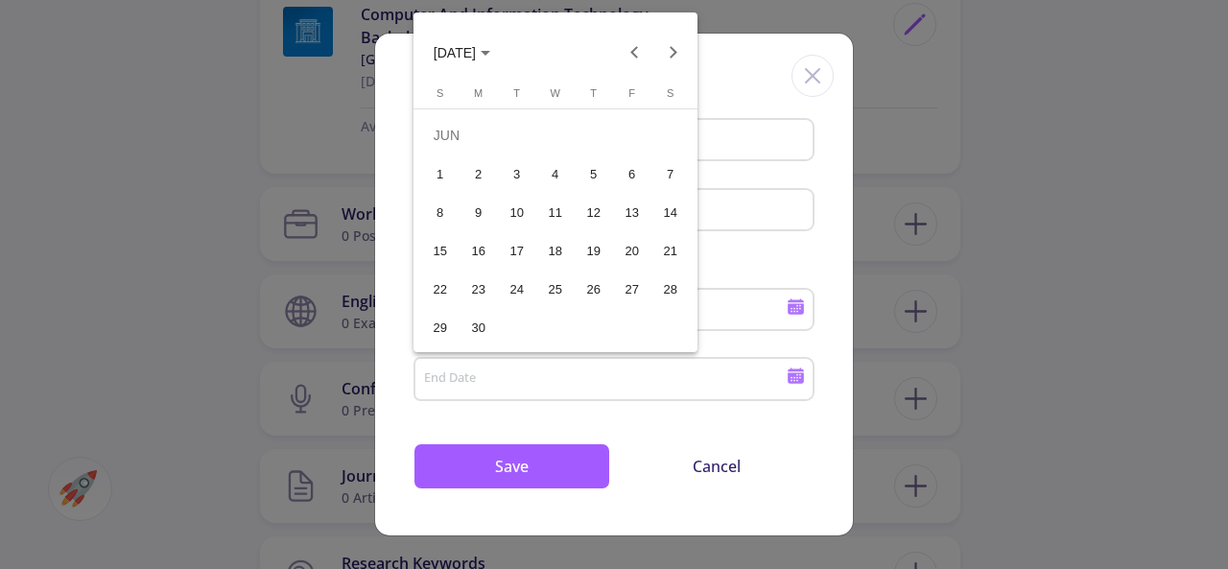
click at [670, 287] on div "28" at bounding box center [670, 288] width 35 height 35
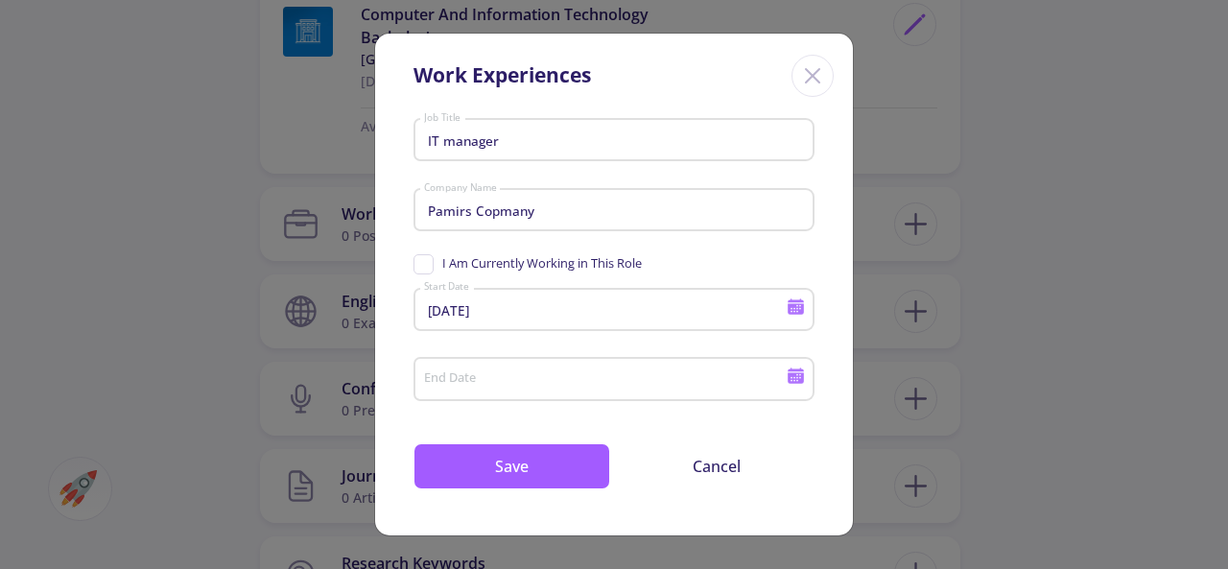
type input "6/28/2025"
click at [433, 264] on span "I Am Currently Working in This Role" at bounding box center [527, 263] width 228 height 18
click at [426, 264] on input "I Am Currently Working in This Role" at bounding box center [419, 260] width 12 height 12
checkbox input "true"
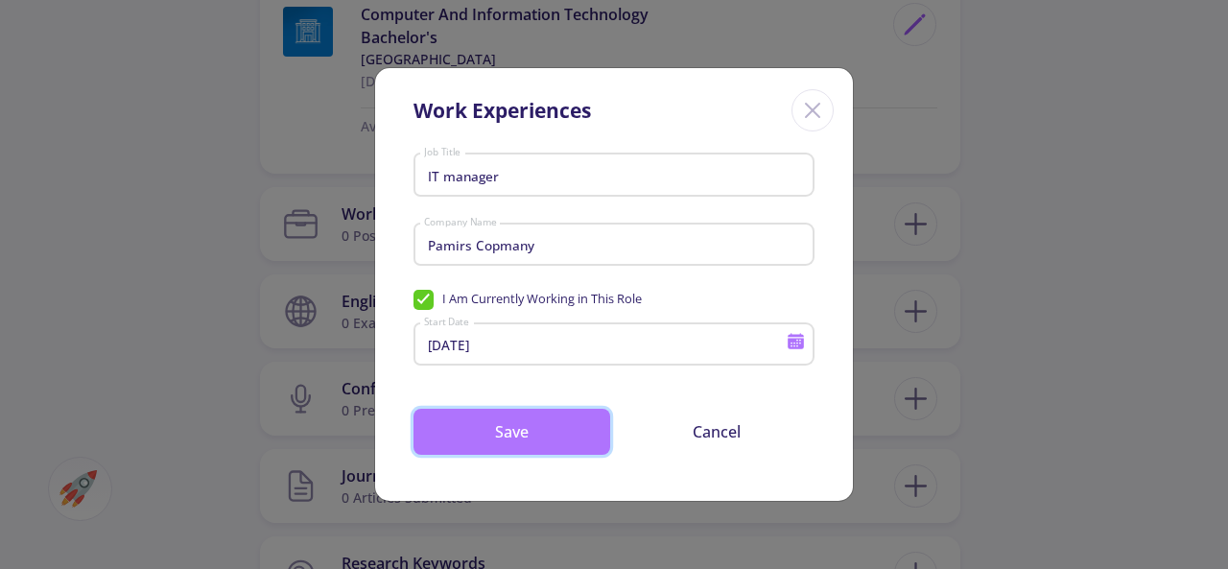
click at [510, 433] on button "Save" at bounding box center [511, 432] width 197 height 46
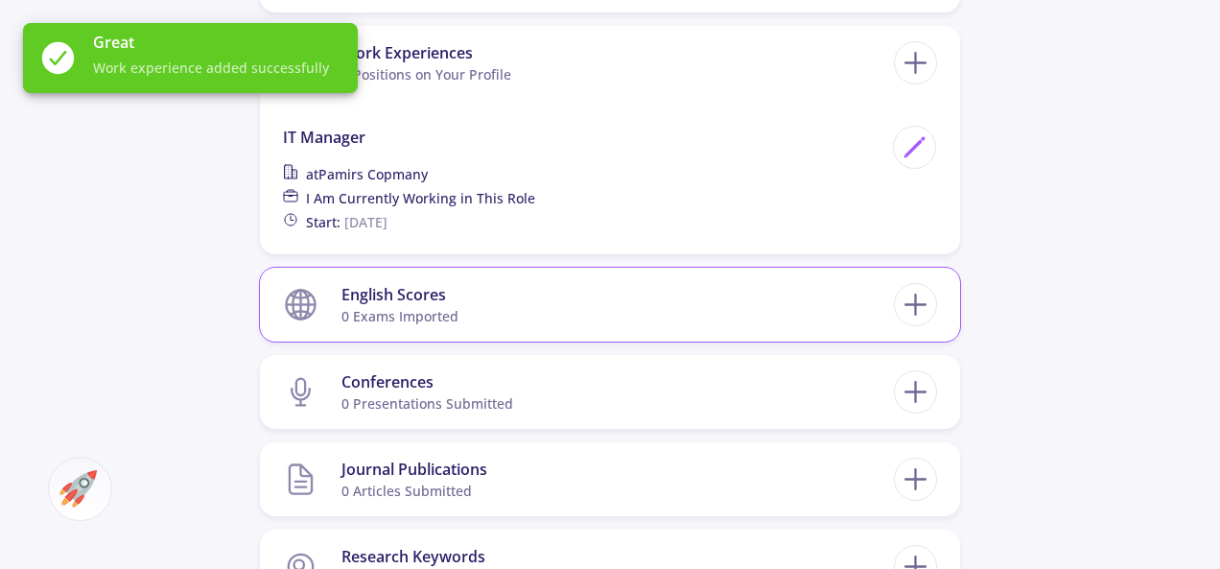
scroll to position [1439, 0]
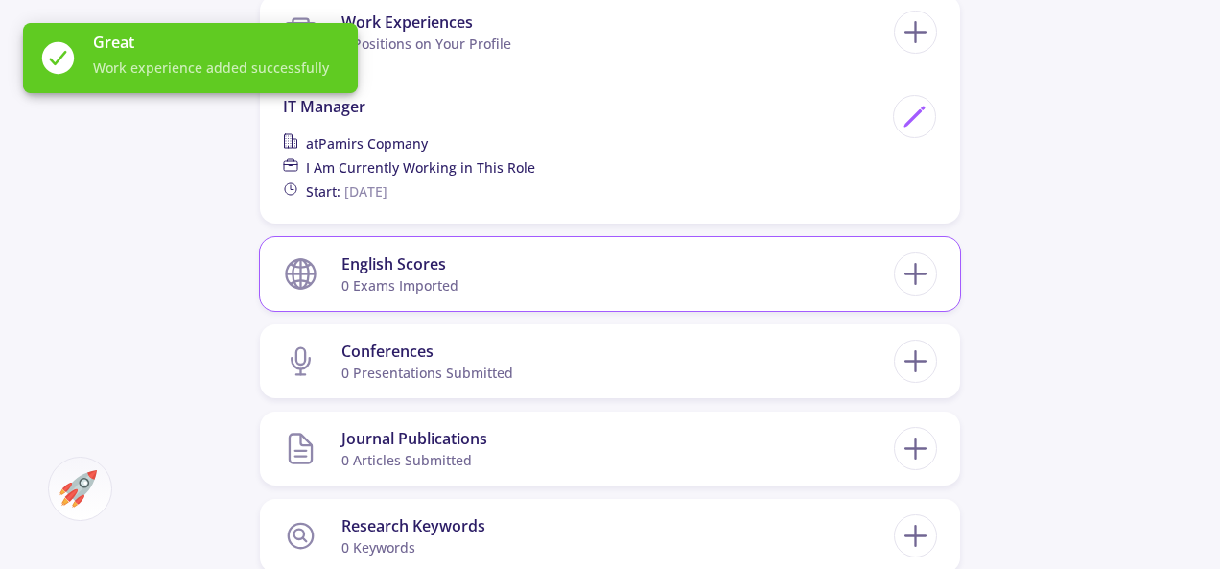
click at [629, 285] on section "English Scores 0 exams imported" at bounding box center [588, 274] width 611 height 59
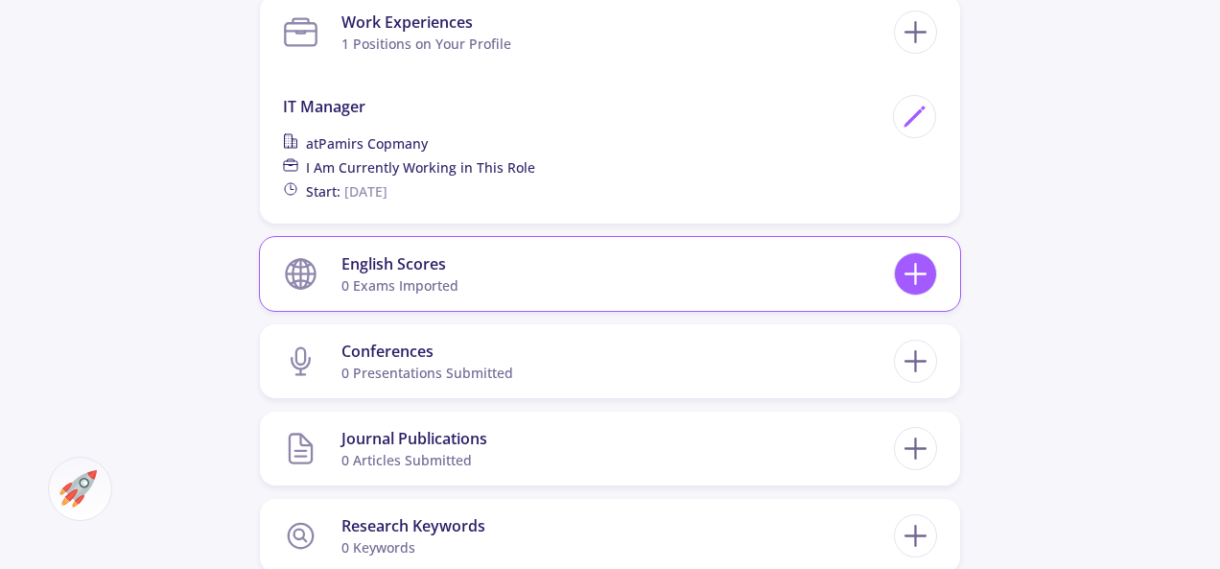
click at [907, 266] on icon at bounding box center [915, 273] width 35 height 35
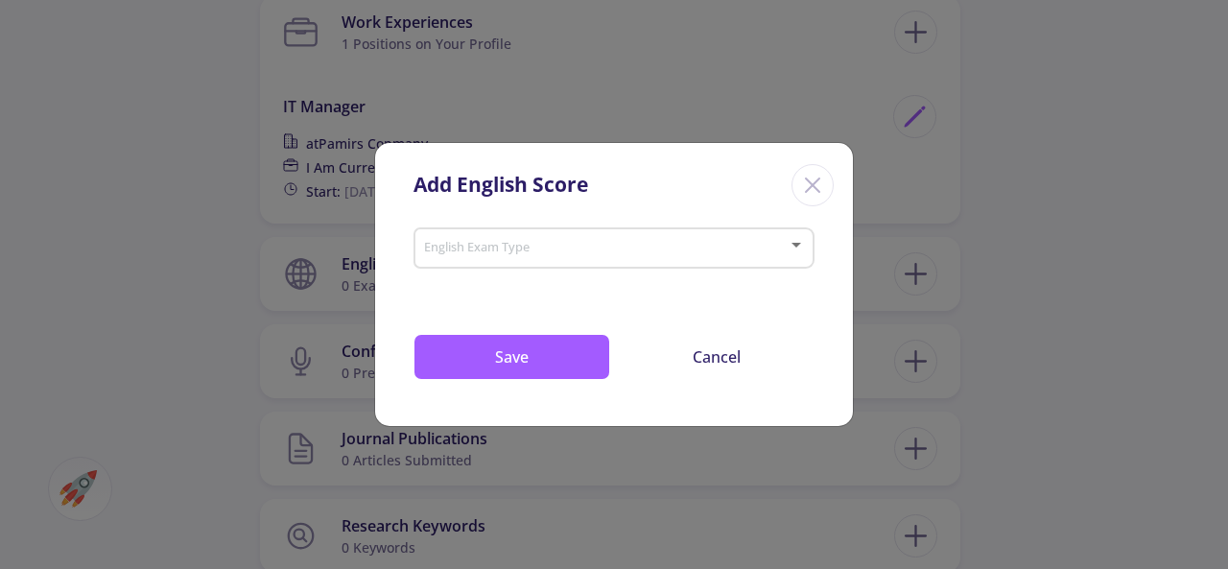
click at [767, 254] on span at bounding box center [608, 248] width 361 height 13
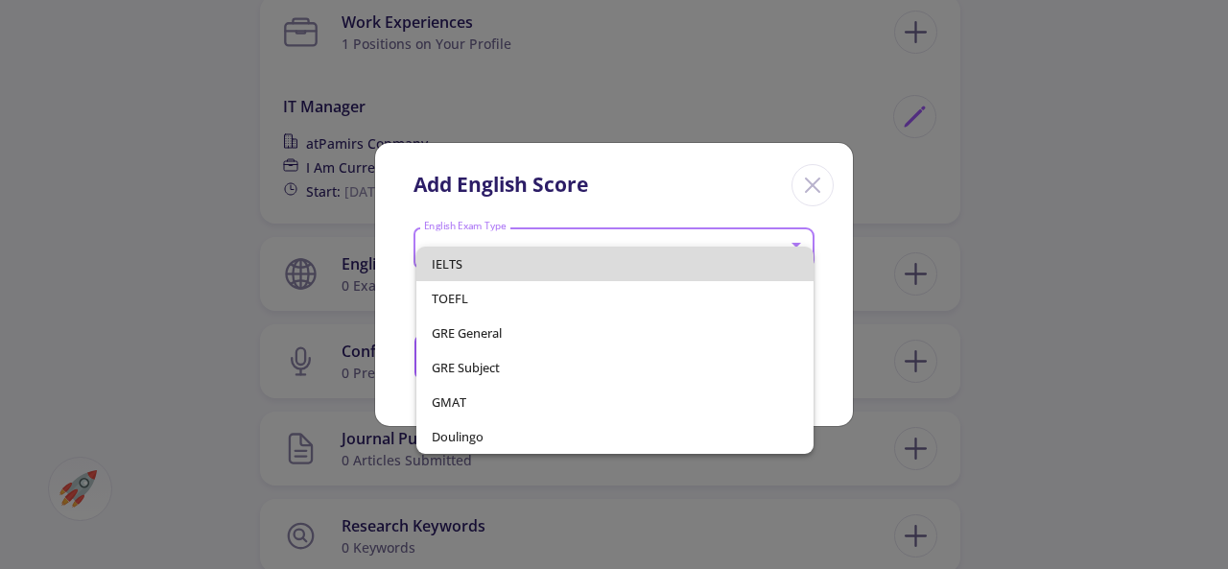
click at [628, 261] on span "IELTS" at bounding box center [614, 264] width 365 height 35
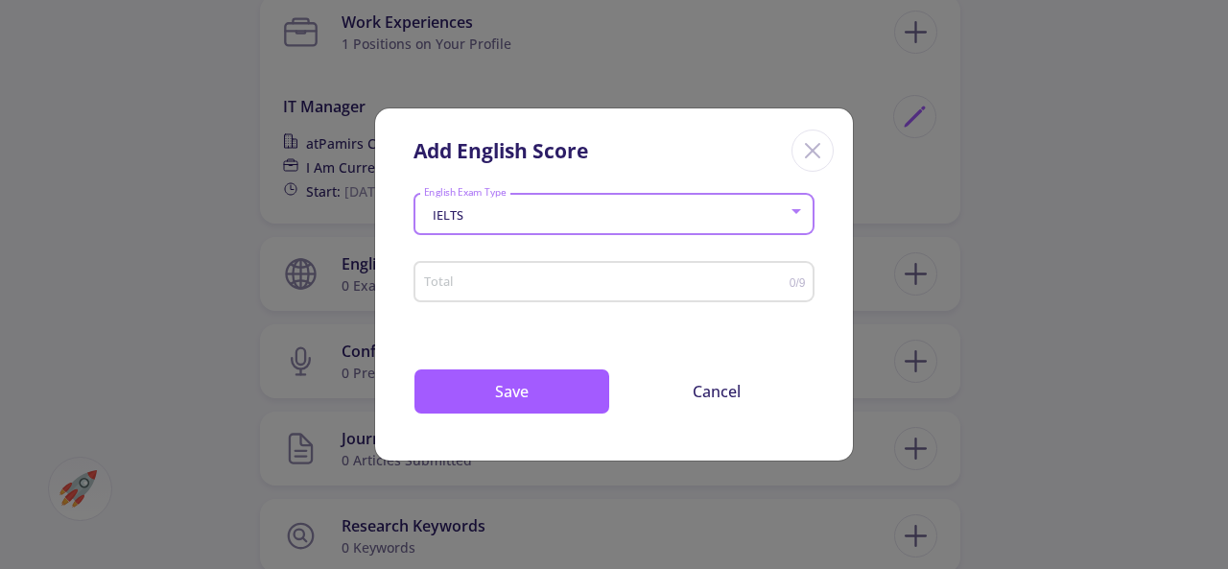
click at [537, 290] on input "Total" at bounding box center [606, 282] width 366 height 14
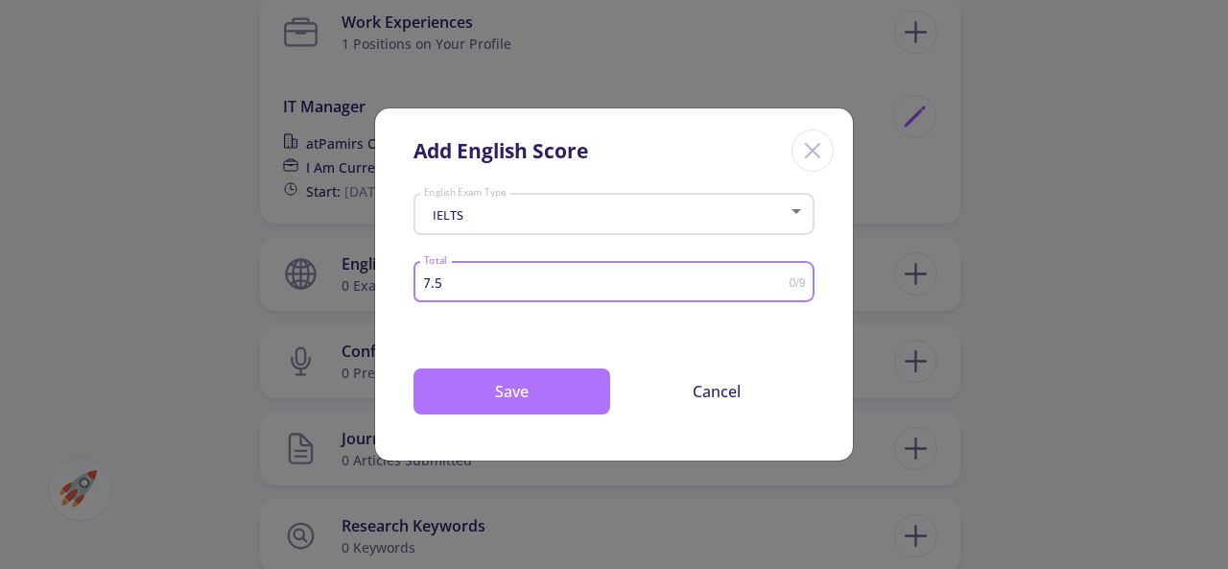
type input "7.5"
click at [546, 397] on button "Save" at bounding box center [511, 391] width 197 height 46
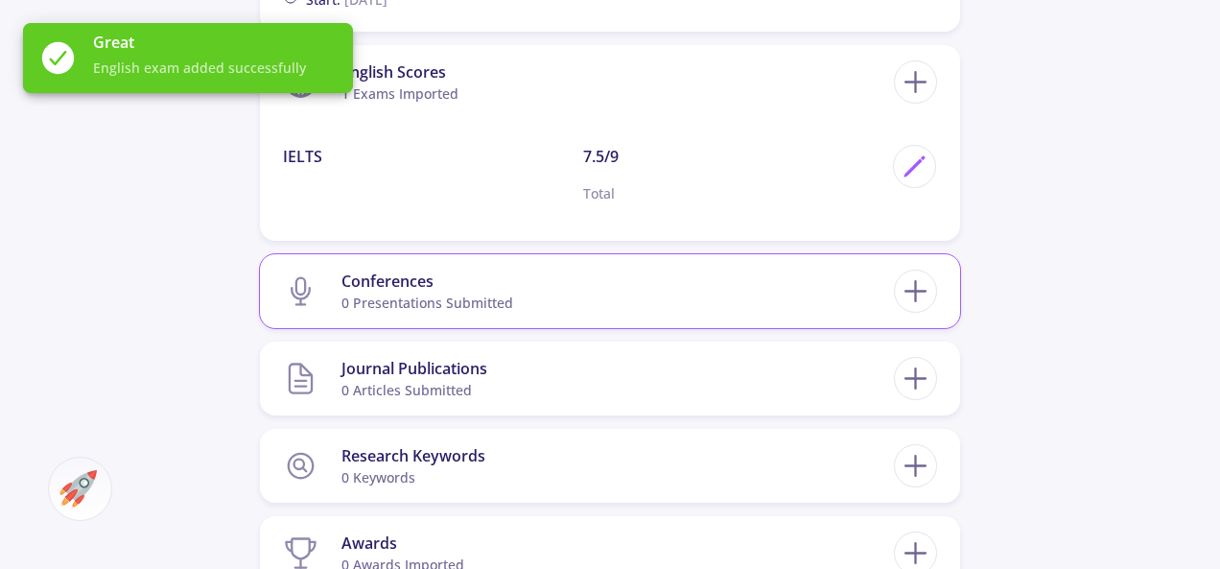
scroll to position [1727, 0]
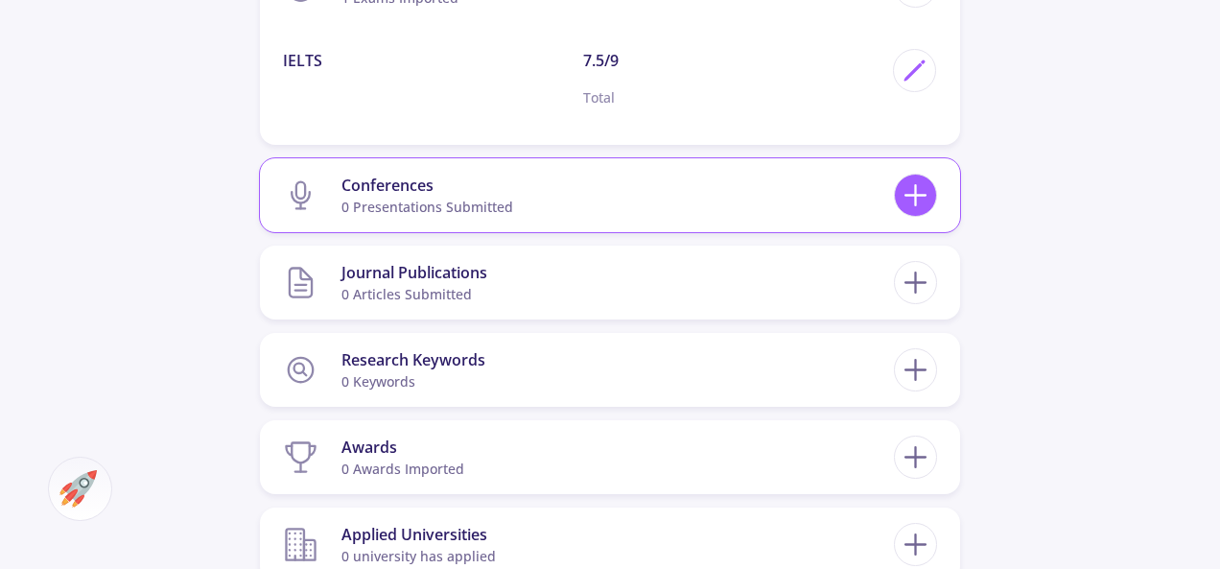
click at [913, 196] on line at bounding box center [916, 196] width 20 height 0
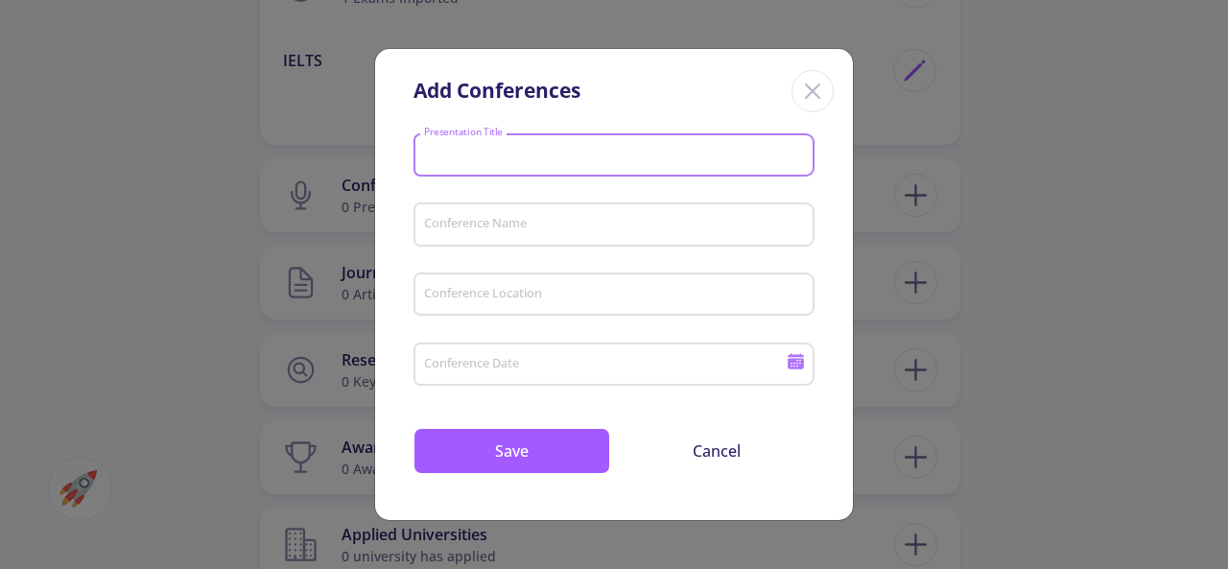
click at [666, 148] on input "Presentation Title" at bounding box center [617, 156] width 388 height 17
click at [576, 218] on input "Conference Name" at bounding box center [617, 225] width 388 height 17
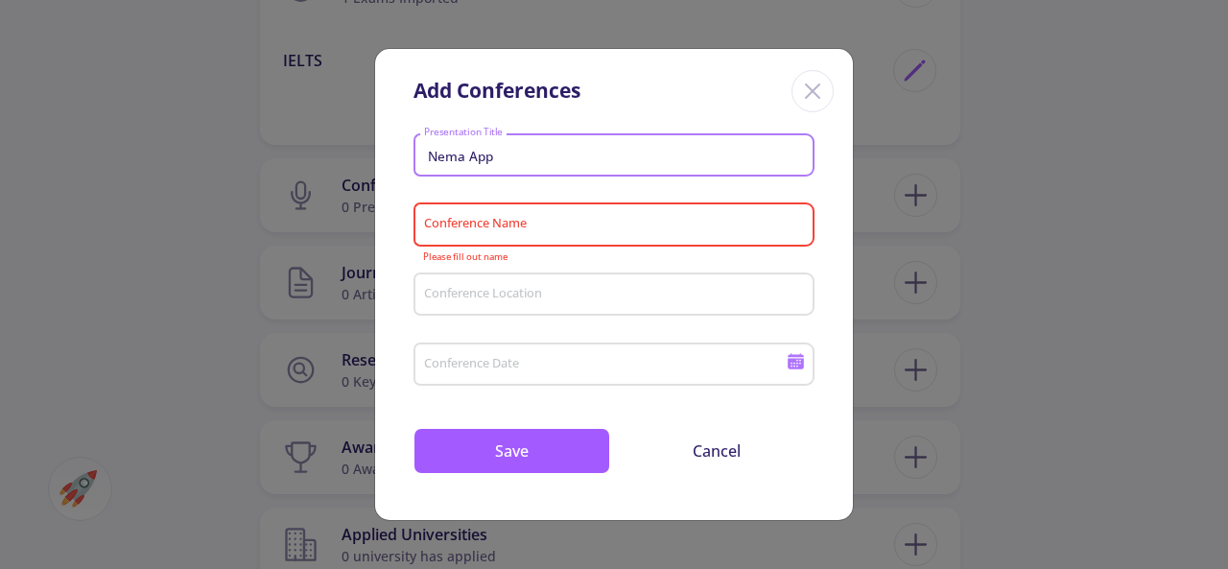
drag, startPoint x: 463, startPoint y: 158, endPoint x: 480, endPoint y: 192, distance: 37.3
click at [426, 158] on input "Nema App" at bounding box center [617, 156] width 388 height 17
click at [430, 153] on input "App" at bounding box center [617, 156] width 388 height 17
paste input "Thesis"
click at [504, 155] on input "Thesis App" at bounding box center [617, 156] width 388 height 17
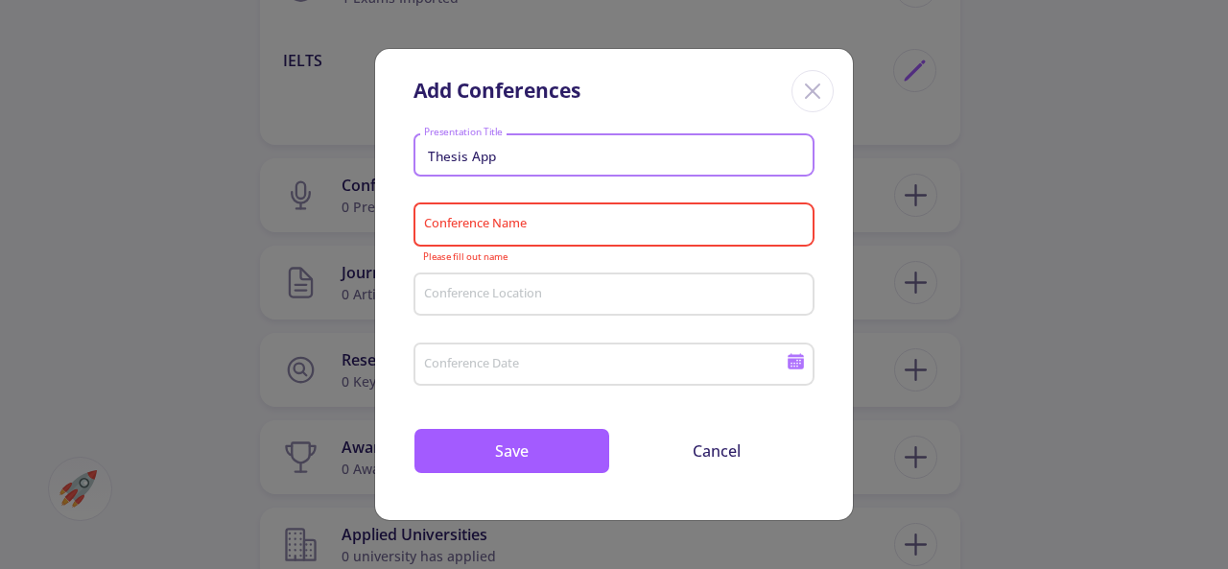
click at [470, 156] on input "Thesis App" at bounding box center [617, 156] width 388 height 17
type input "Thesis about App"
click at [532, 225] on input "Conference Name" at bounding box center [617, 225] width 388 height 17
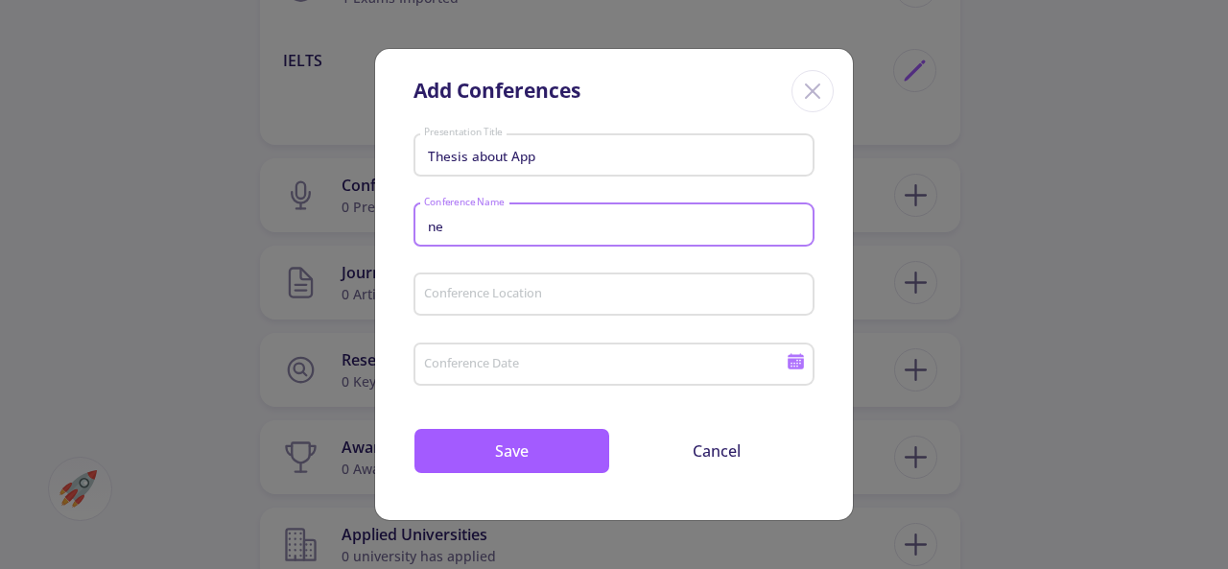
type input "n"
type input "NEMA App"
click at [565, 306] on div "Conference Location" at bounding box center [614, 291] width 383 height 50
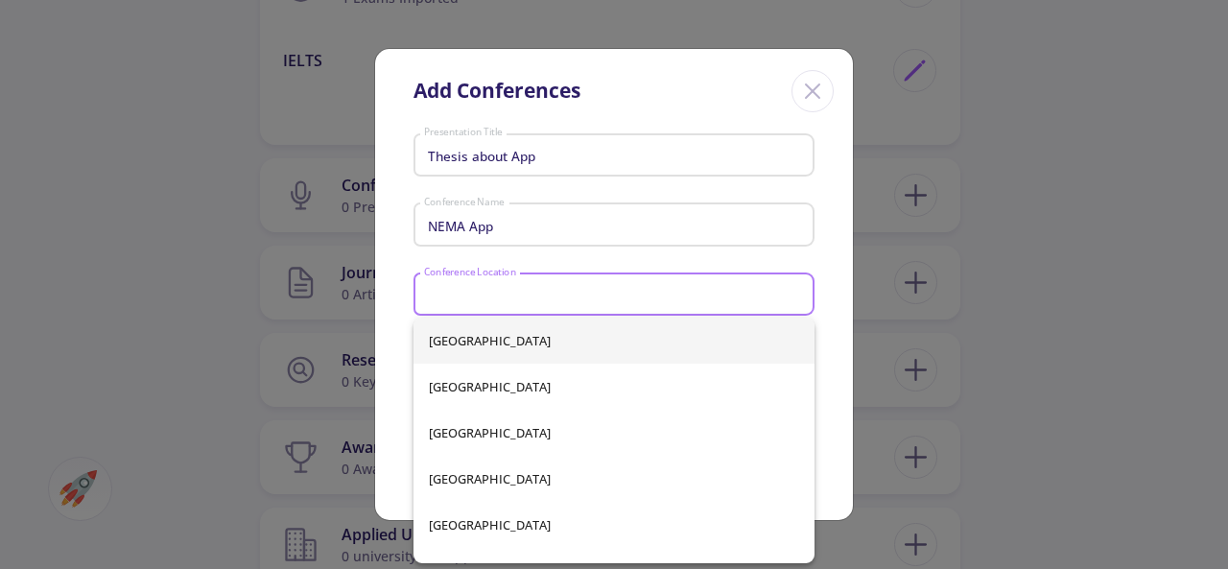
click at [548, 335] on span "Afghanistan" at bounding box center [614, 341] width 371 height 46
type input "Afghanistan"
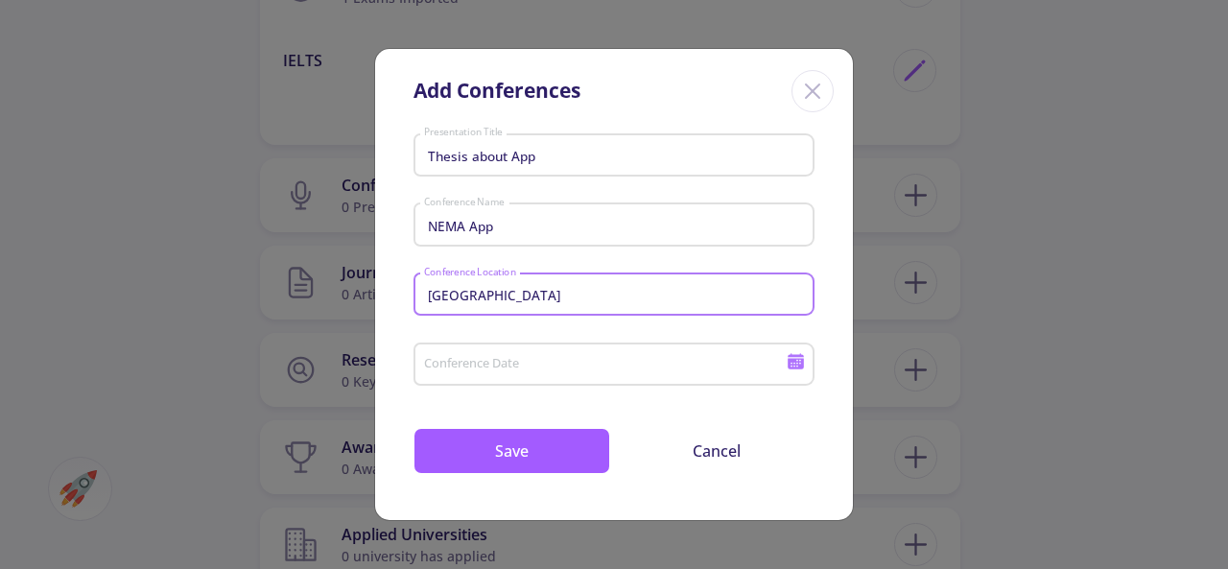
click at [557, 361] on input "Conference Date" at bounding box center [607, 365] width 369 height 17
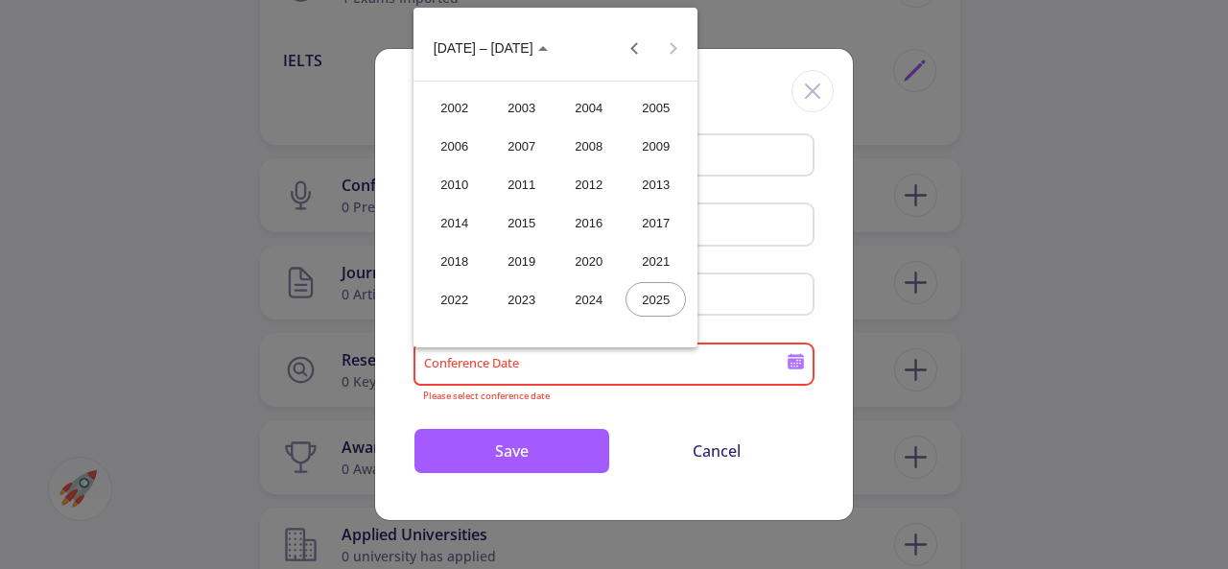
click at [577, 294] on div "2024" at bounding box center [588, 299] width 60 height 35
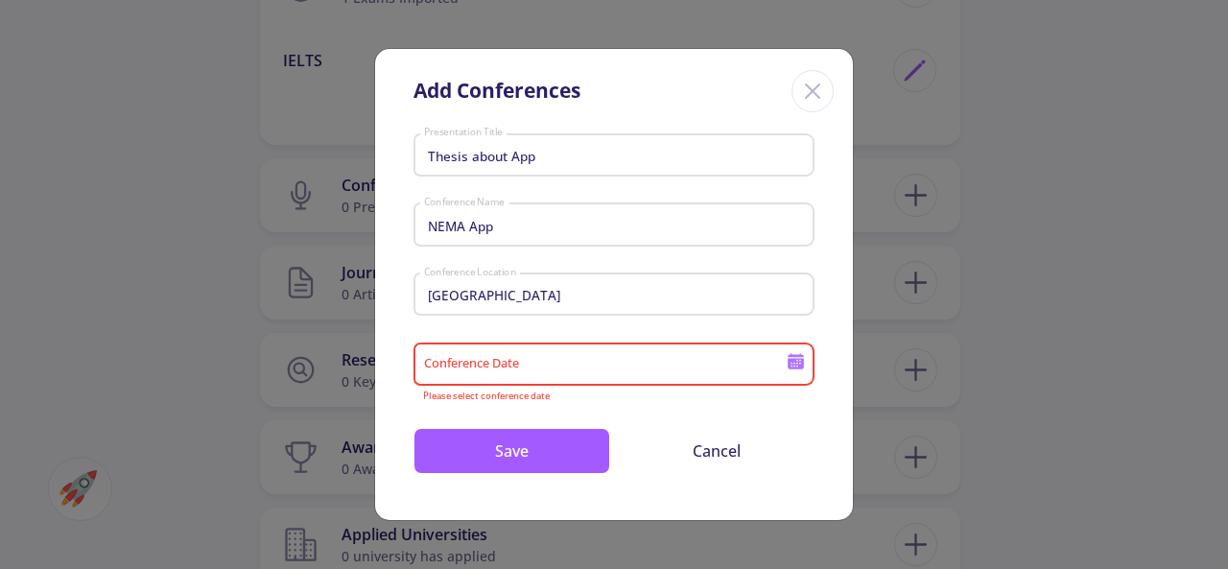
type input "2024"
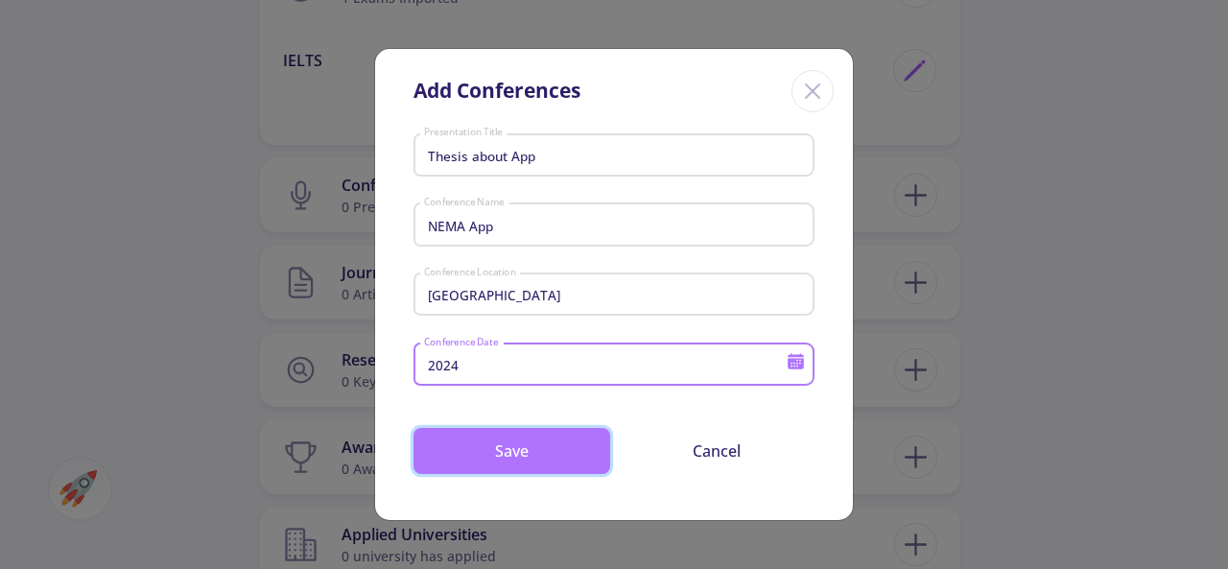
click at [551, 456] on button "Save" at bounding box center [511, 451] width 197 height 46
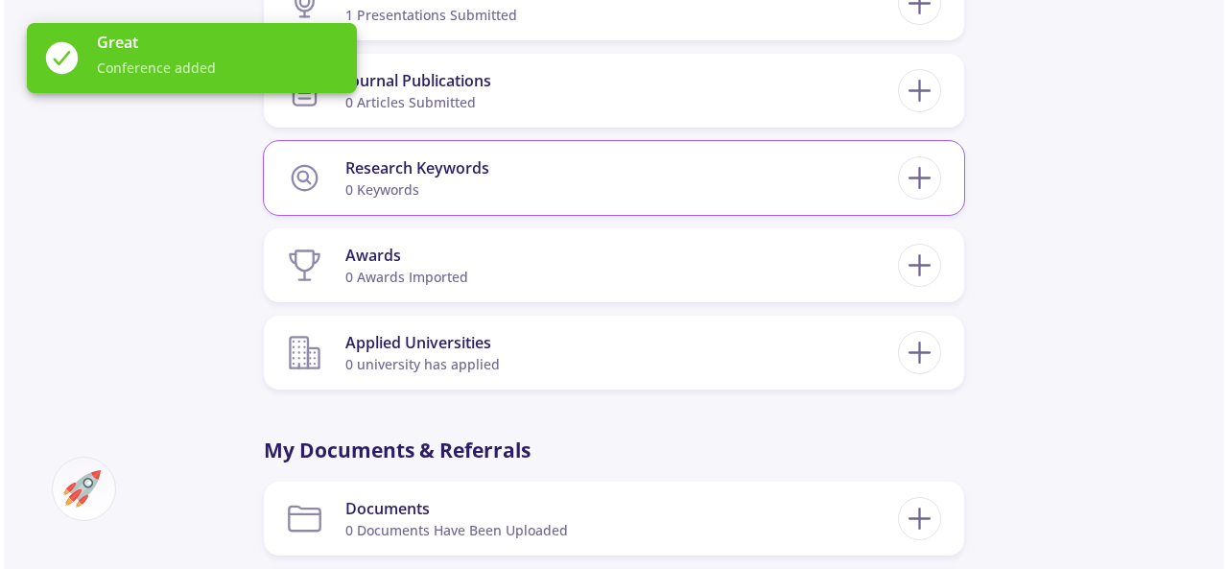
scroll to position [1823, 0]
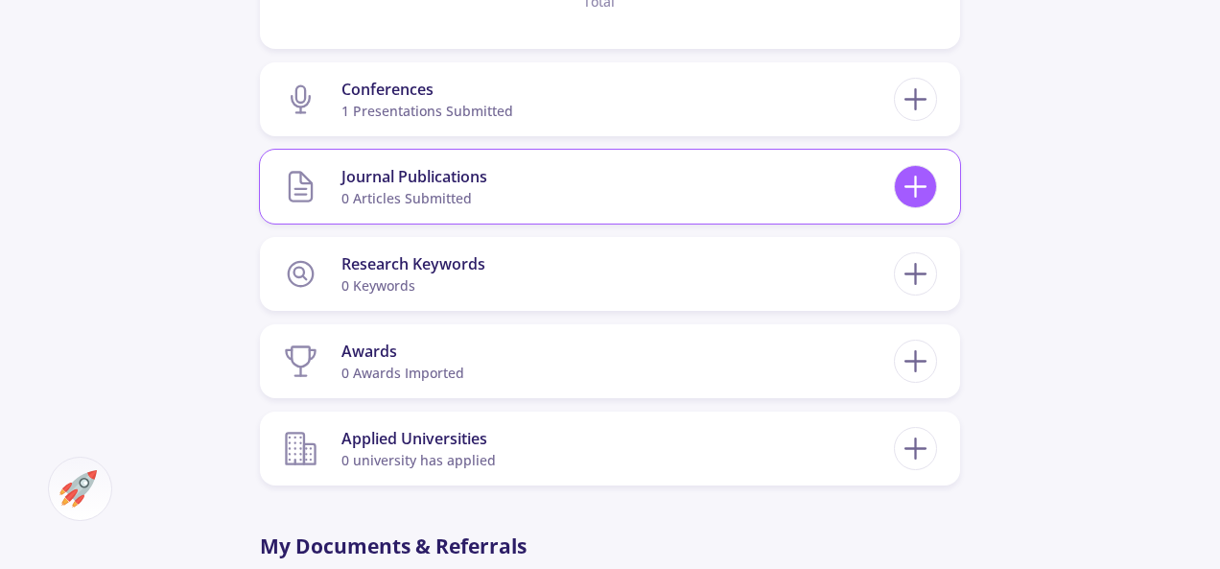
click at [922, 199] on icon at bounding box center [915, 186] width 35 height 35
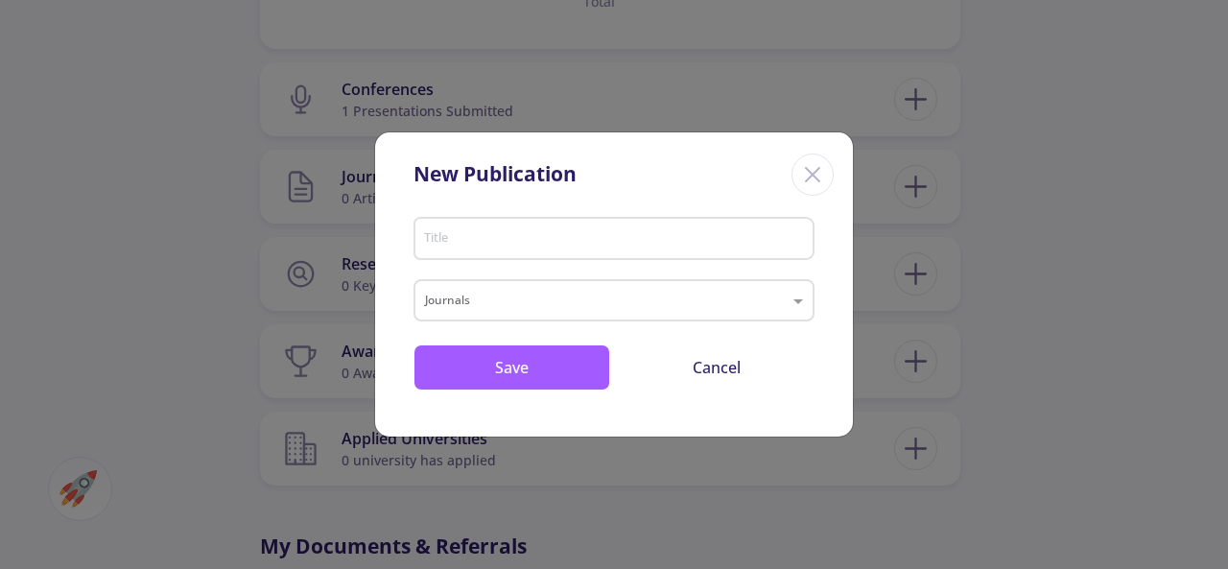
click at [774, 246] on input "Title" at bounding box center [617, 239] width 388 height 17
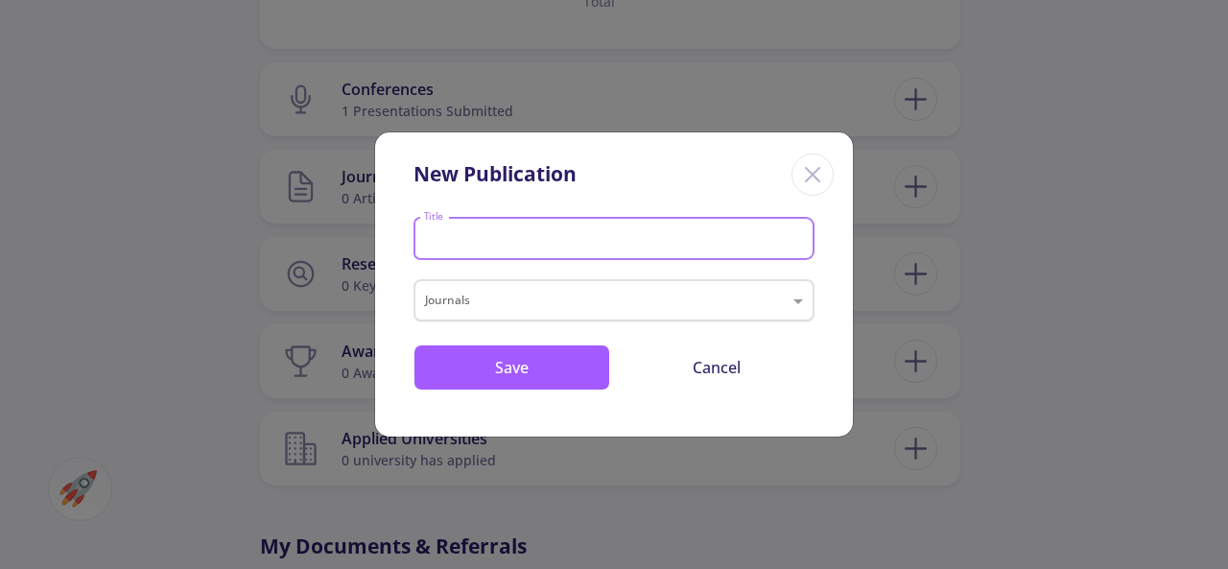
click at [740, 308] on input "text" at bounding box center [595, 303] width 340 height 23
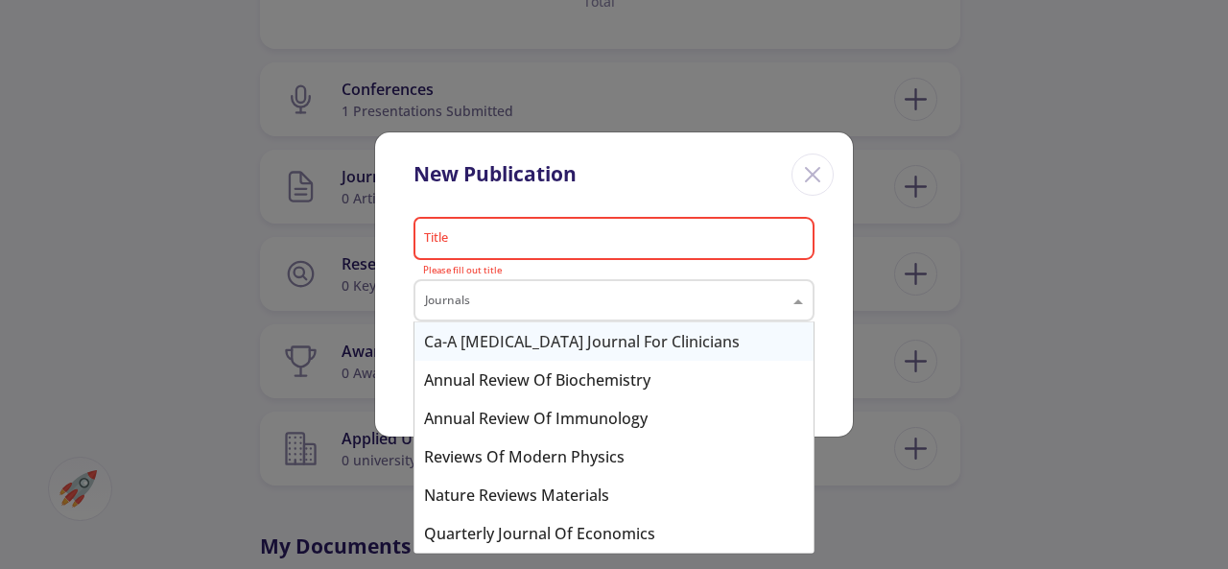
click at [1047, 282] on div "New Publication Title Please fill out title Journals Save Cancel" at bounding box center [614, 284] width 1228 height 569
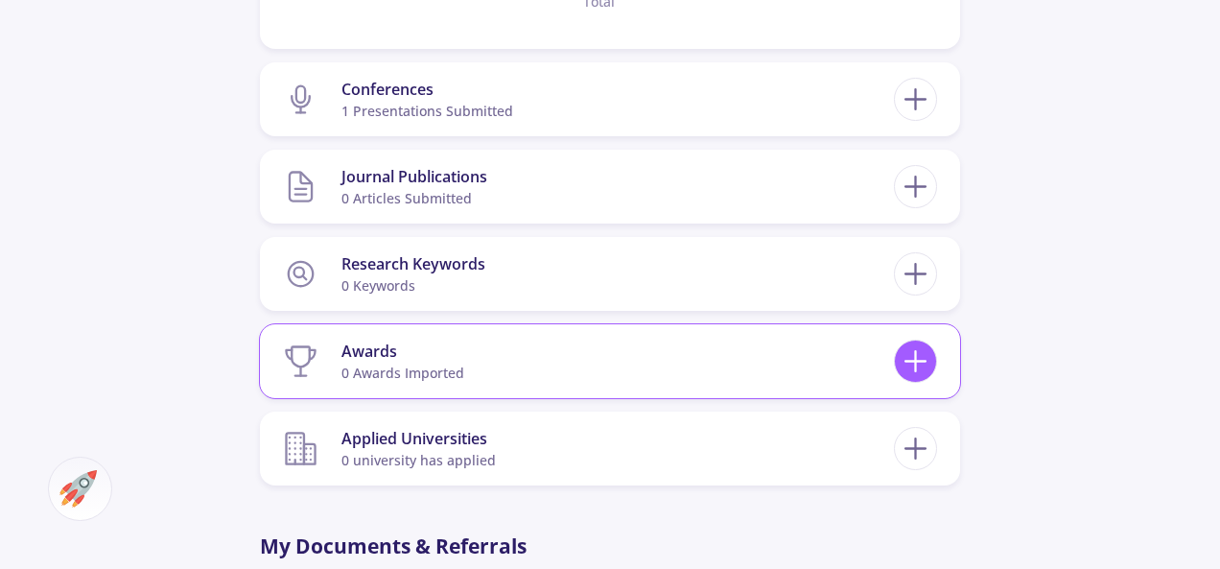
click at [916, 355] on line at bounding box center [916, 361] width 0 height 20
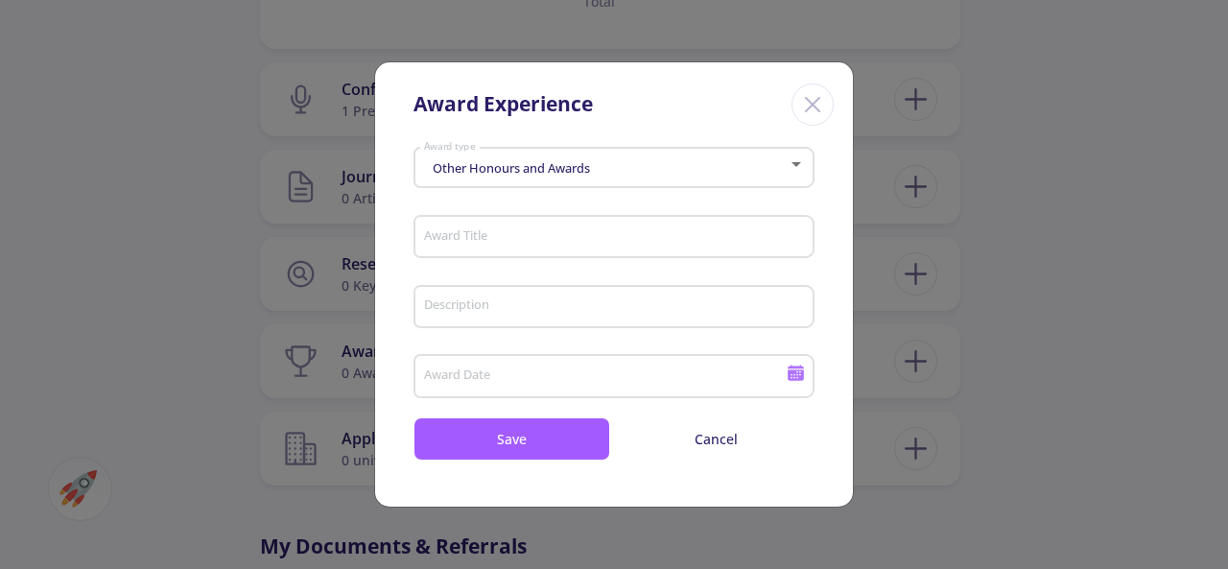
click at [656, 174] on div "Other Honours and Awards" at bounding box center [605, 168] width 365 height 14
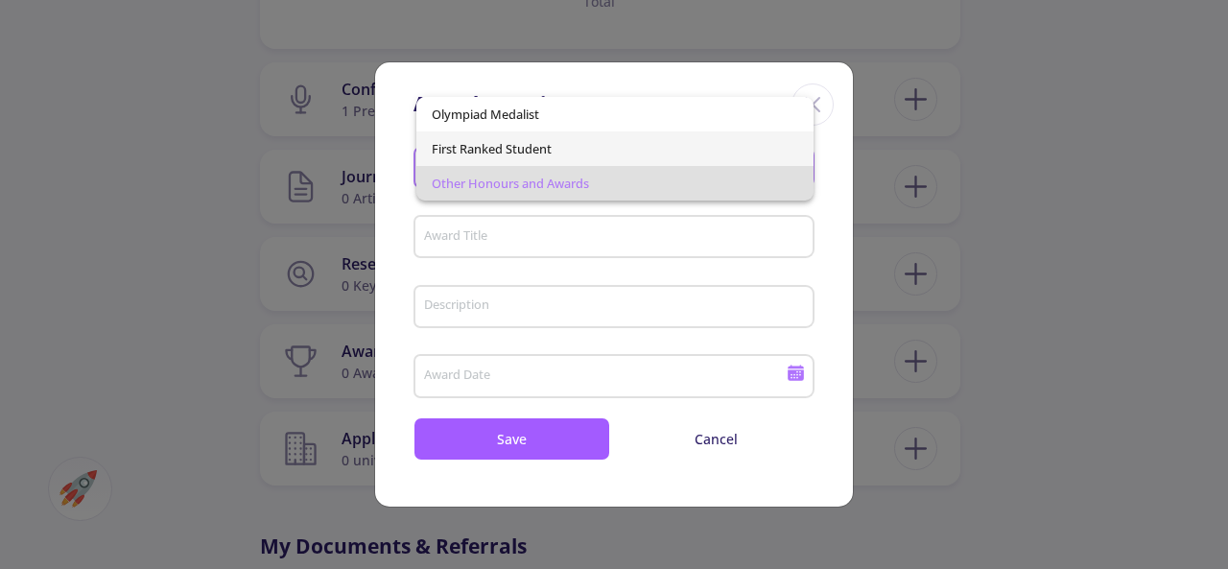
click at [592, 158] on span "First Ranked Student" at bounding box center [614, 148] width 365 height 35
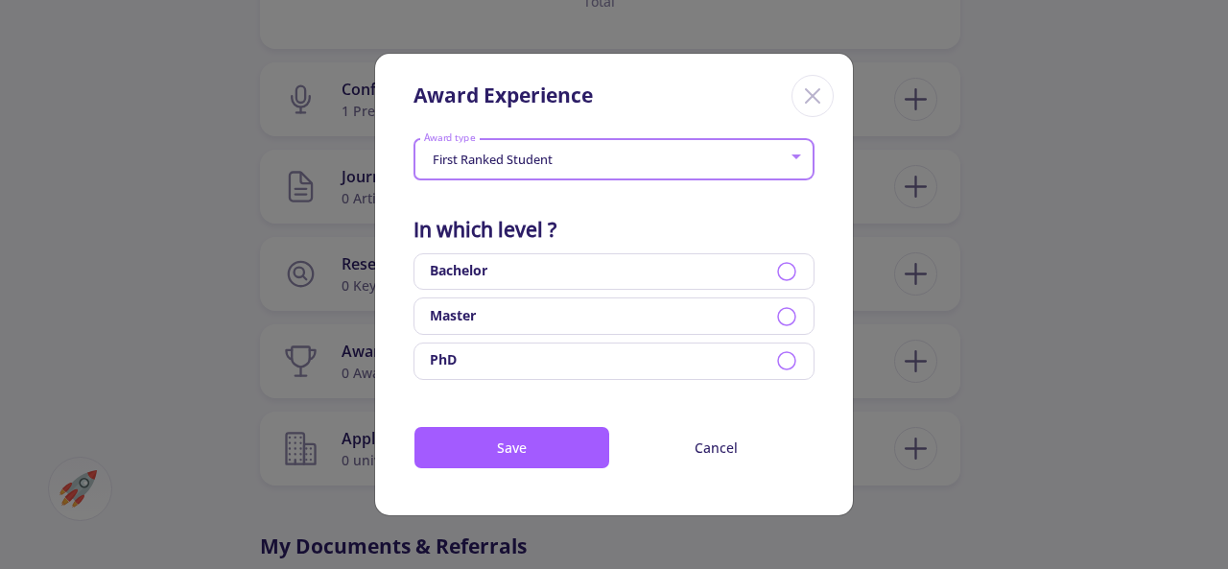
click at [725, 273] on div "Bachelor" at bounding box center [613, 271] width 401 height 37
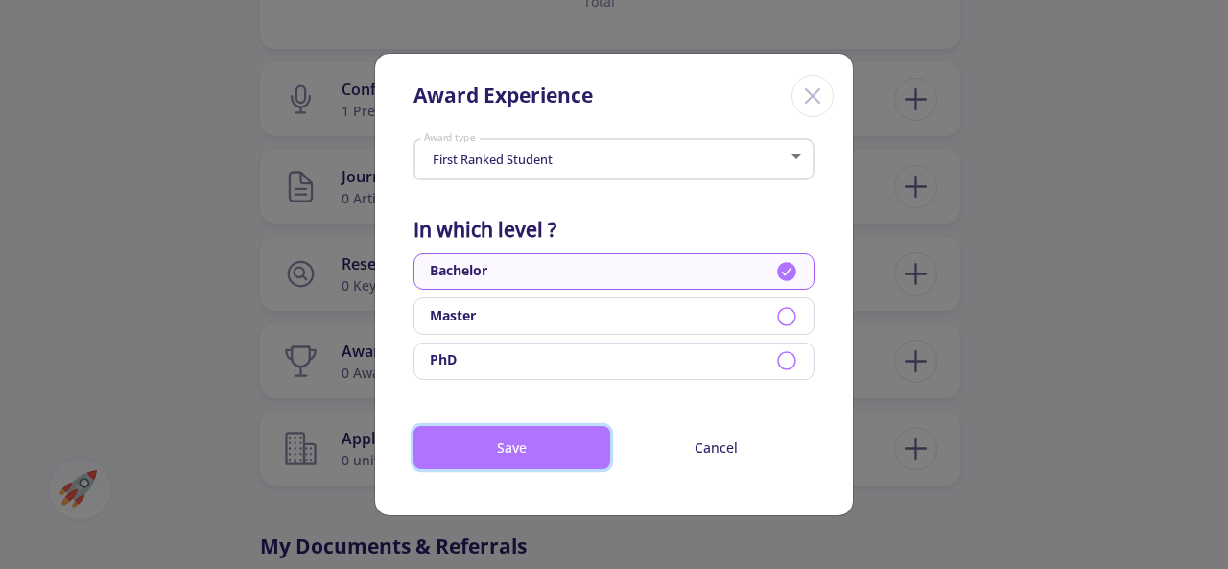
click at [576, 447] on button "Save" at bounding box center [511, 447] width 197 height 43
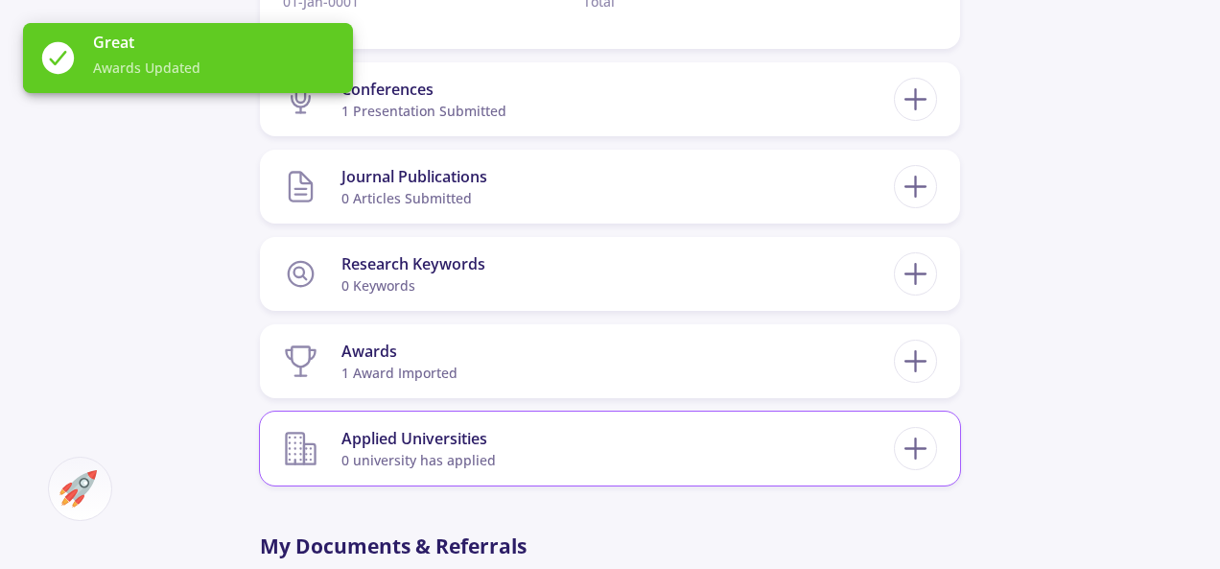
click at [856, 455] on section "Applied Universities 0 university has applied" at bounding box center [588, 448] width 611 height 59
click at [925, 459] on icon at bounding box center [915, 448] width 35 height 35
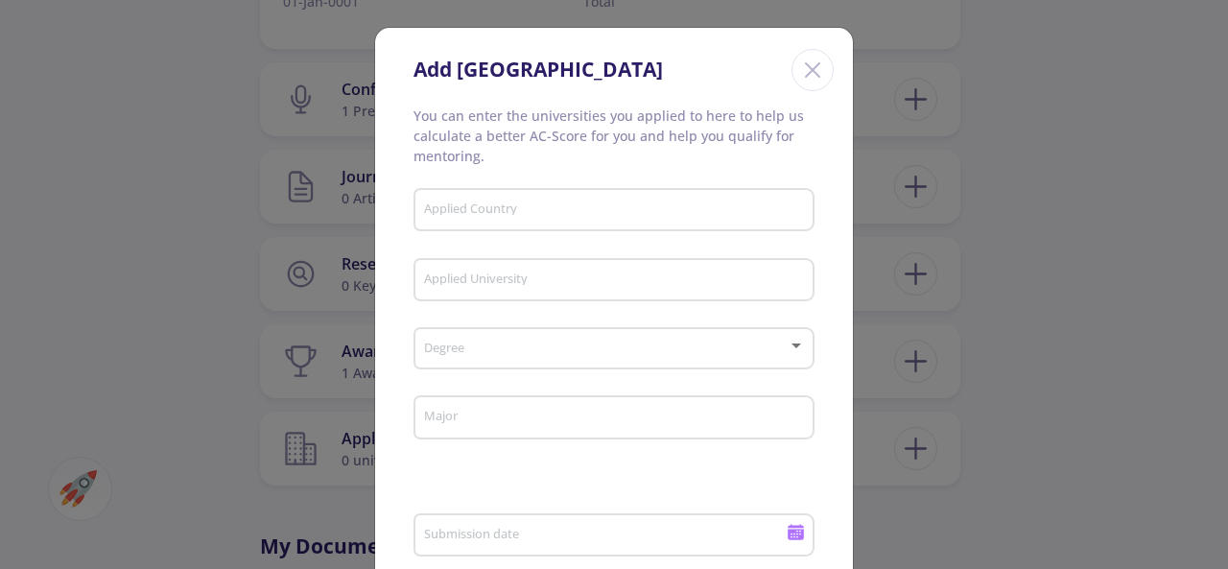
click at [577, 210] on input "Applied Country" at bounding box center [617, 210] width 388 height 17
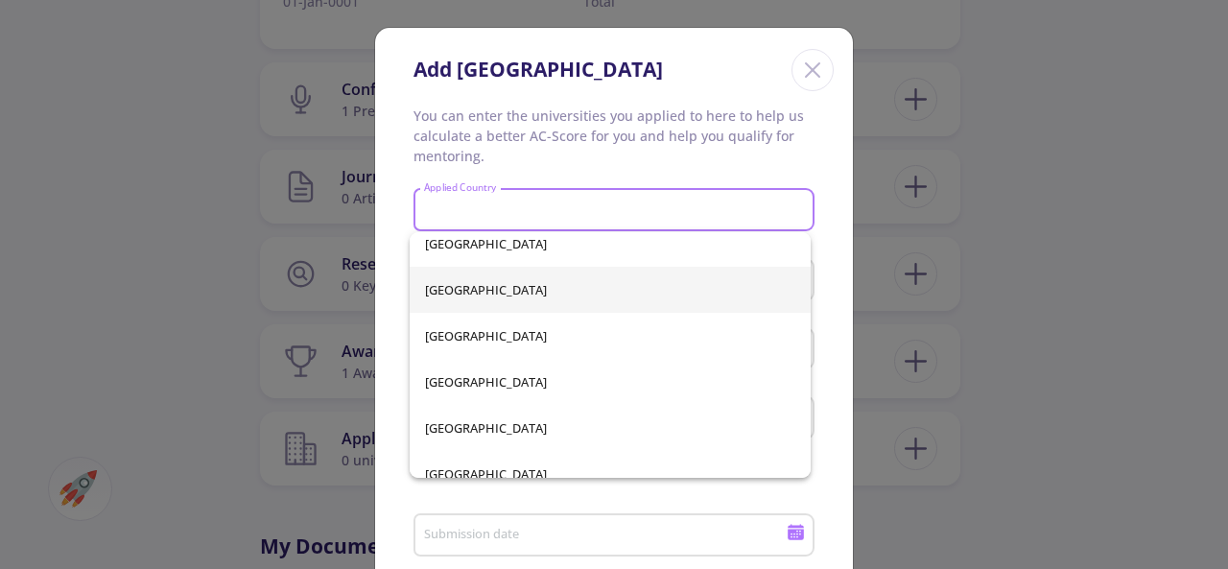
scroll to position [192, 0]
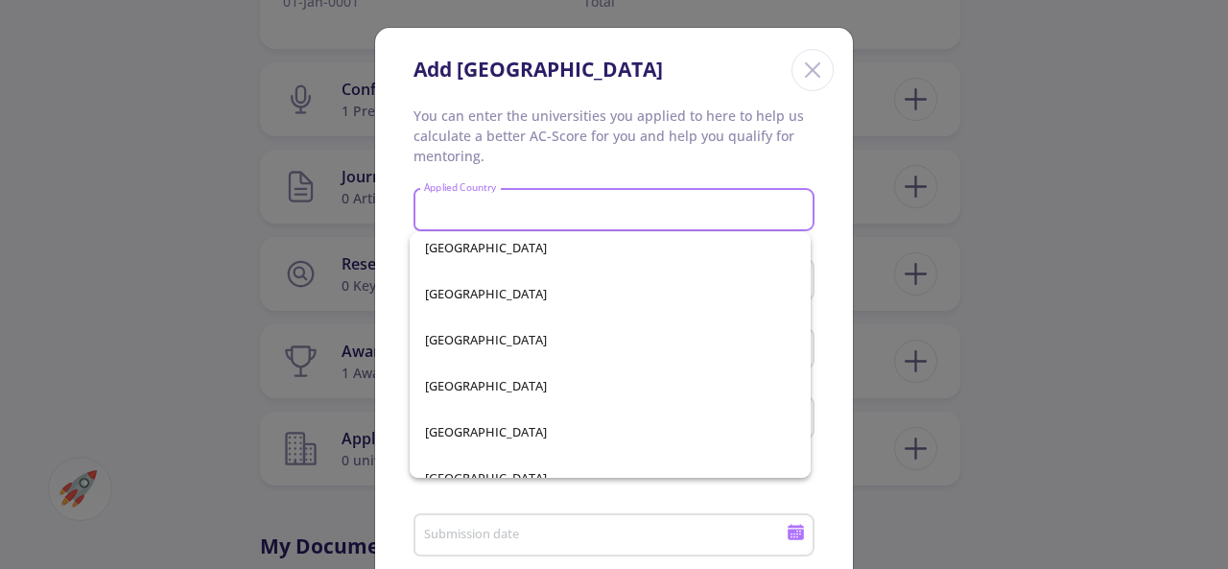
click at [515, 213] on input "Applied Country" at bounding box center [617, 210] width 388 height 17
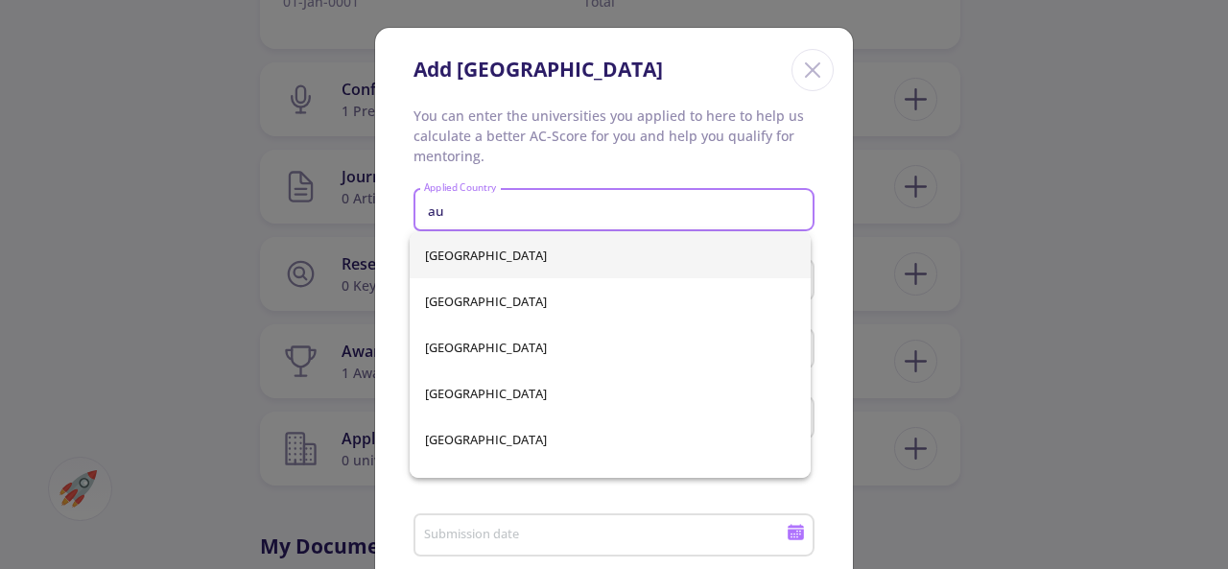
type input "a"
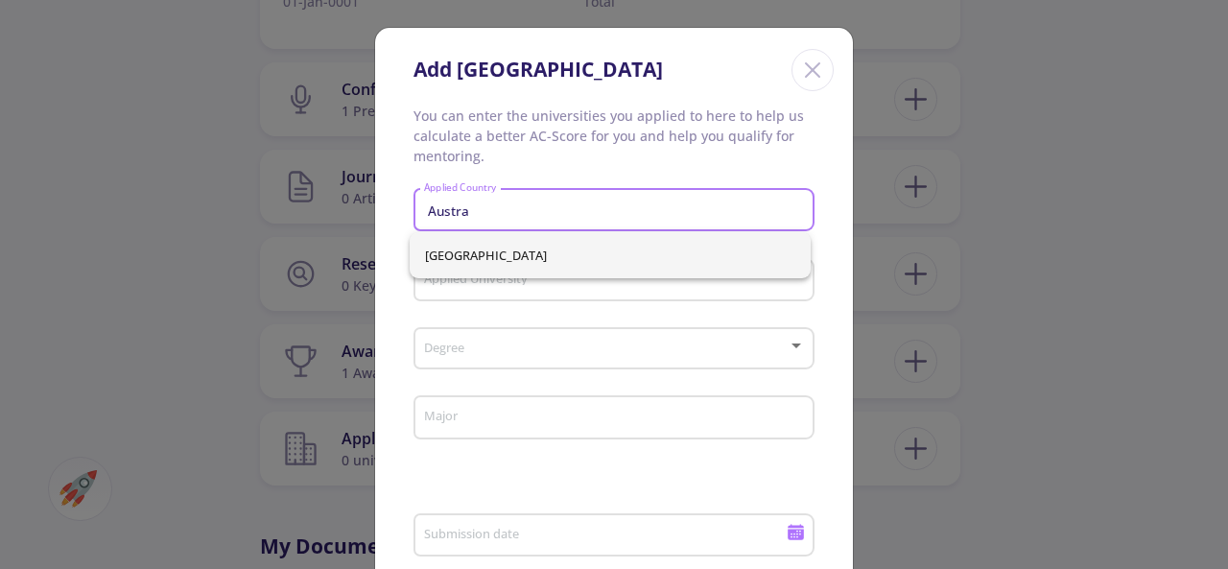
type input "Austra"
click at [531, 262] on div "Australia" at bounding box center [611, 255] width 402 height 46
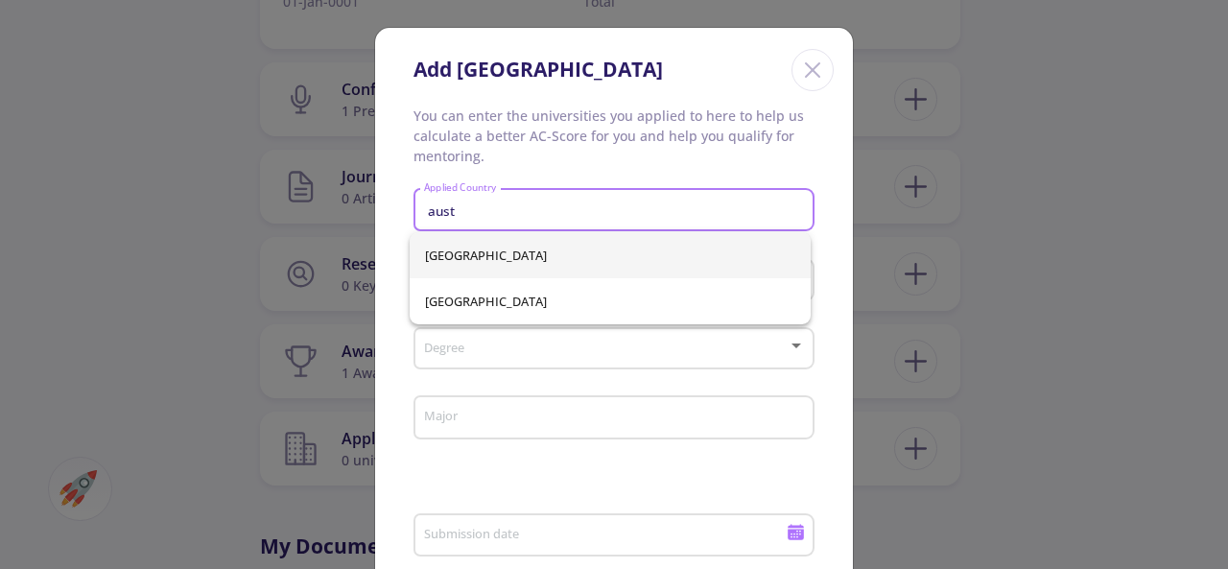
click at [457, 260] on span "Australia" at bounding box center [610, 255] width 371 height 46
type input "Australia"
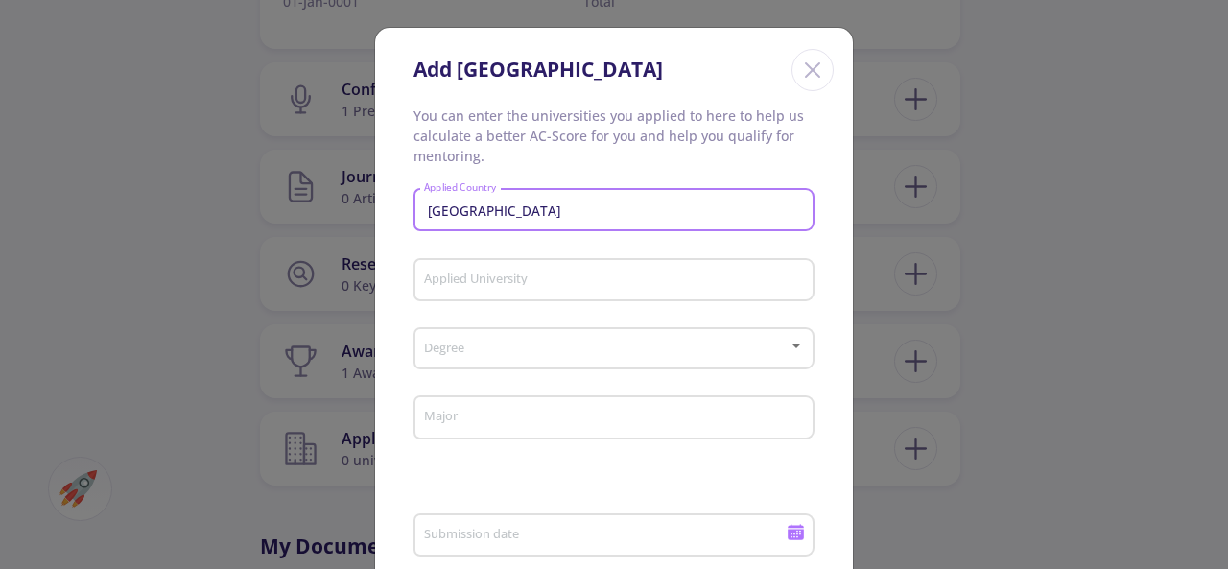
click at [539, 285] on input "Applied University" at bounding box center [617, 280] width 388 height 17
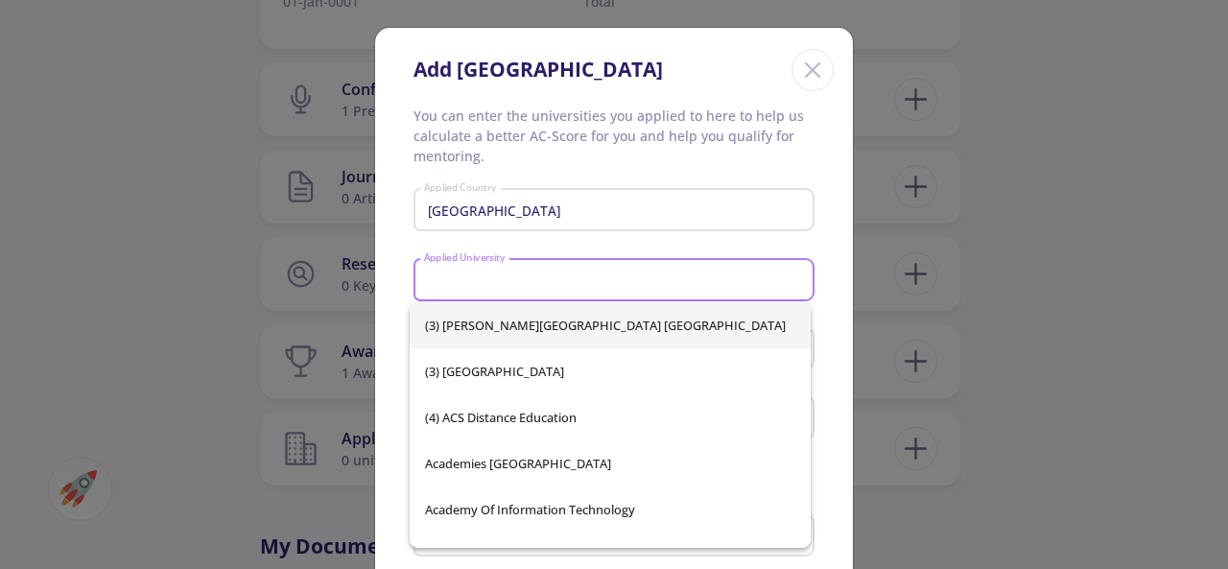
click at [622, 342] on span "(3) James Cook University Brisbane" at bounding box center [610, 325] width 371 height 46
type input "(3) James Cook University Brisbane"
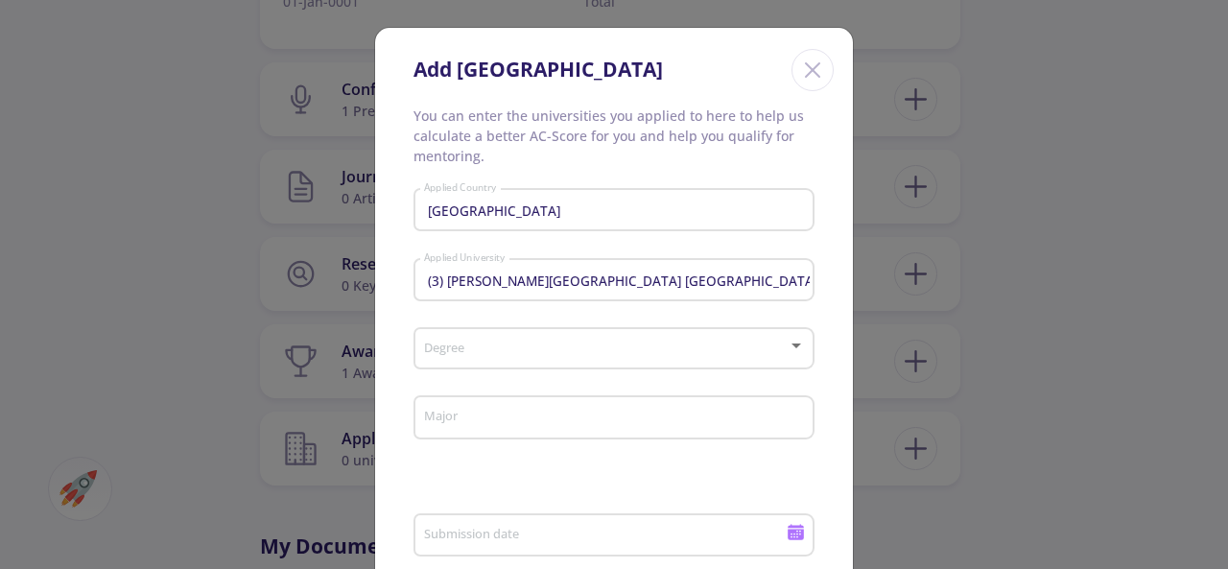
click at [662, 295] on div "(3) James Cook University Brisbane Applied University" at bounding box center [614, 276] width 383 height 50
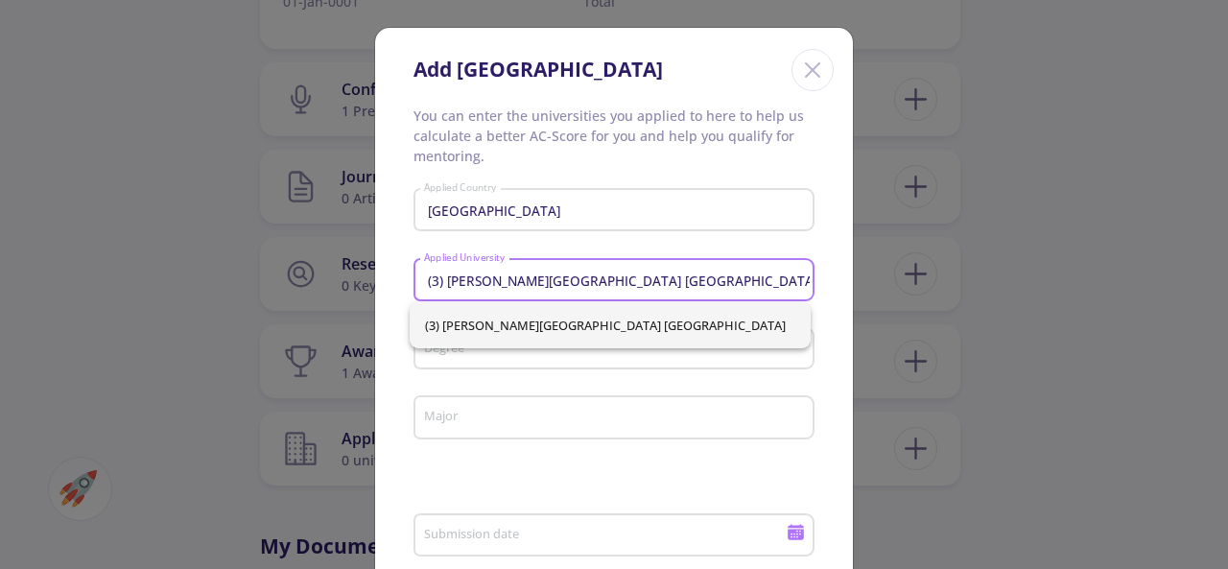
drag, startPoint x: 603, startPoint y: 278, endPoint x: 398, endPoint y: 287, distance: 205.5
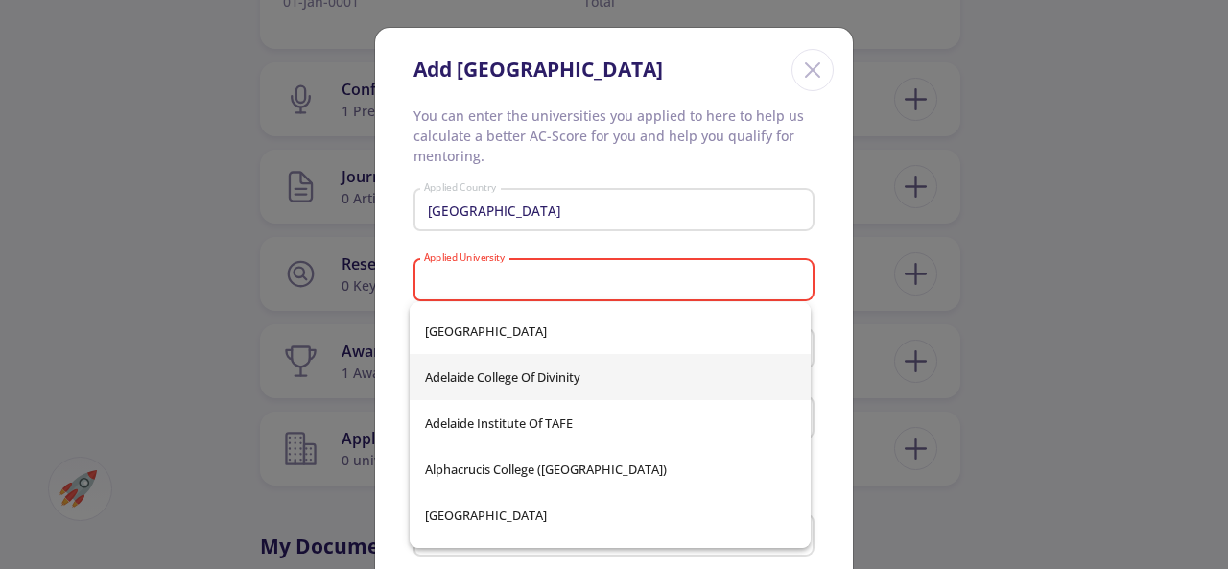
scroll to position [384, 0]
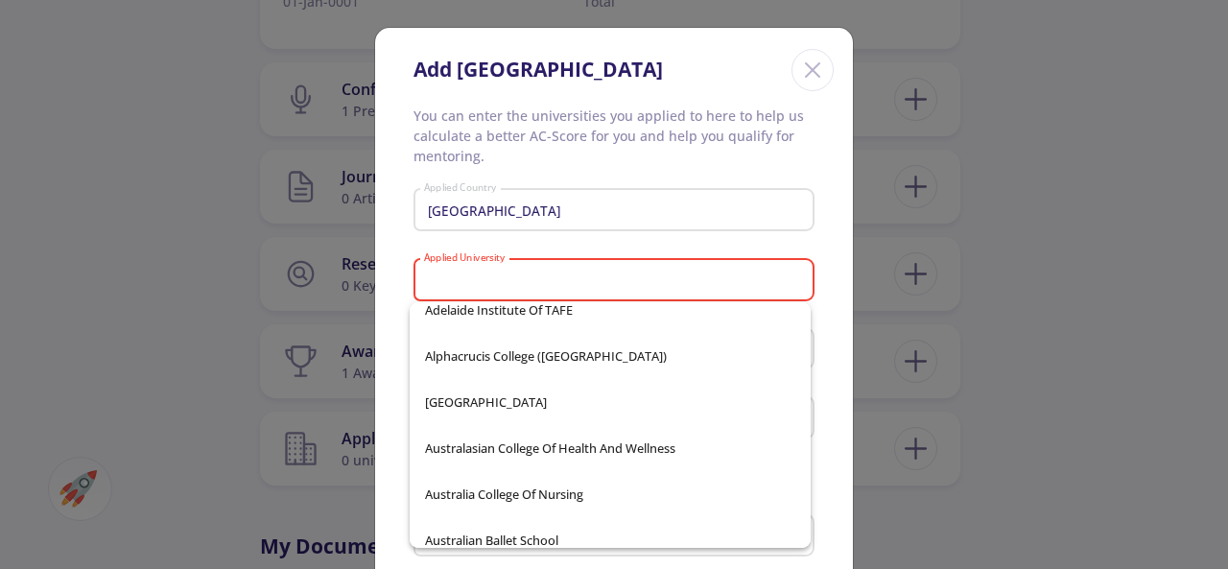
type input "g"
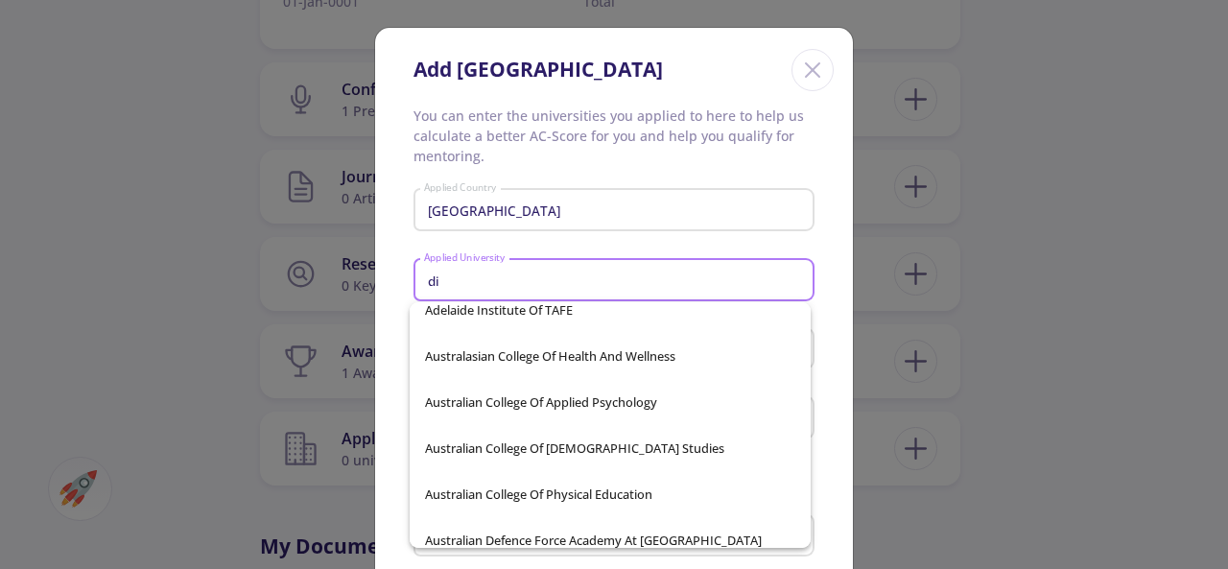
scroll to position [0, 0]
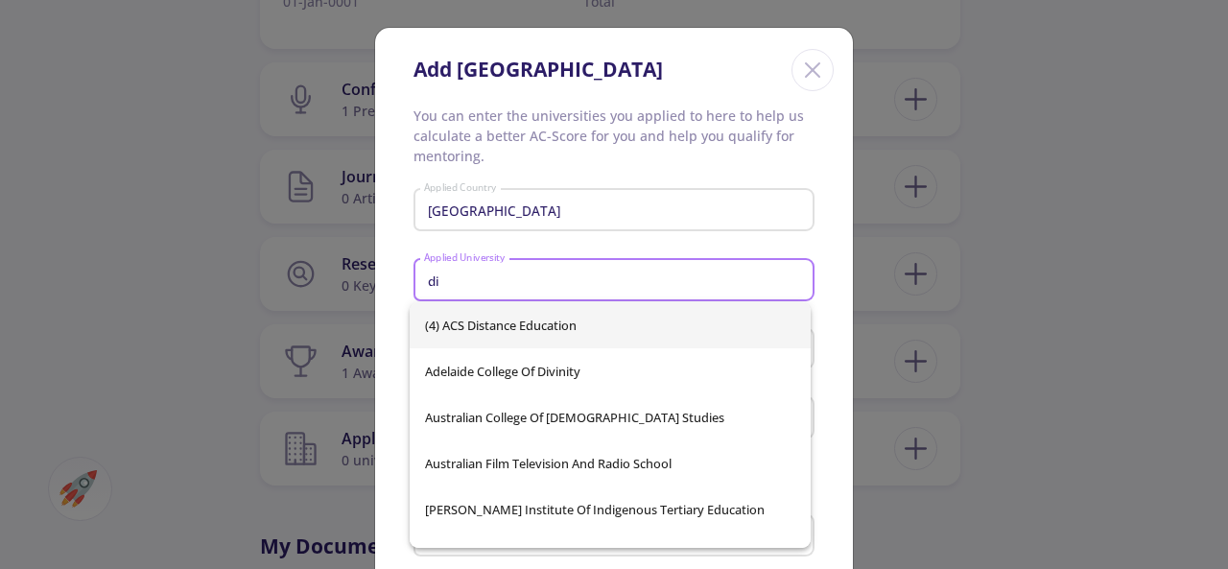
type input "d"
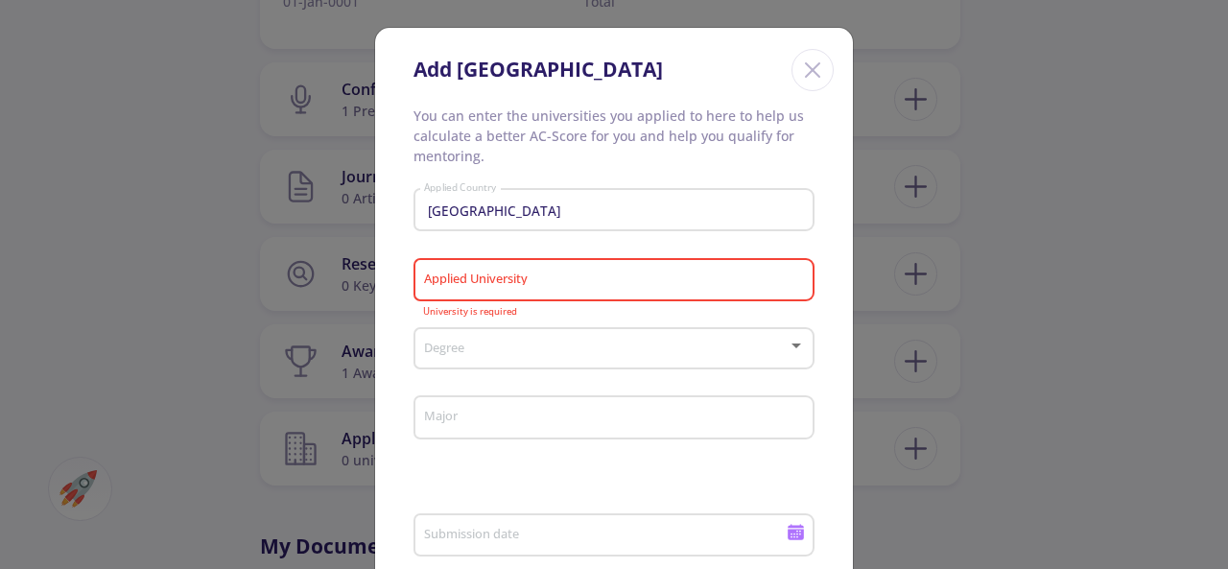
click at [497, 347] on span at bounding box center [608, 348] width 361 height 13
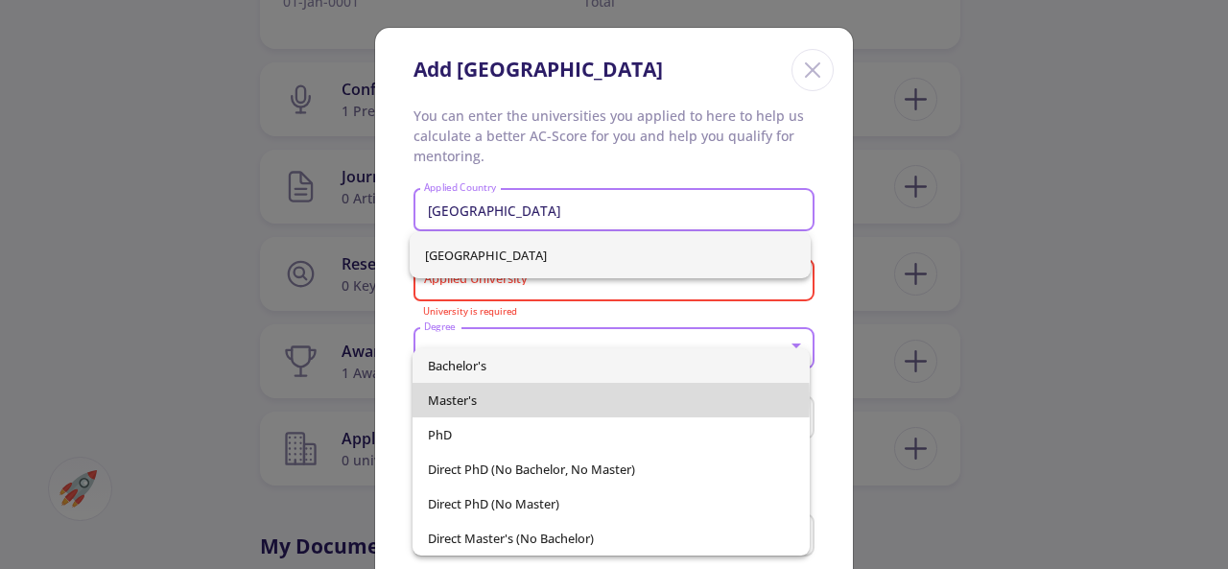
click at [496, 400] on span "Master's" at bounding box center [610, 400] width 365 height 35
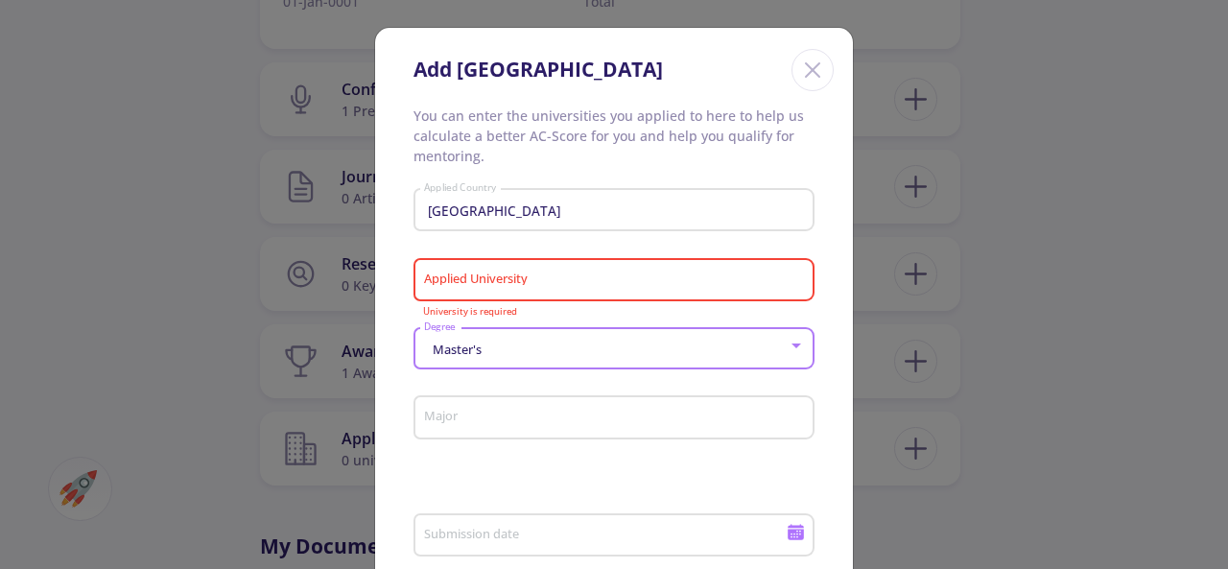
click at [511, 417] on input "Major" at bounding box center [617, 418] width 388 height 17
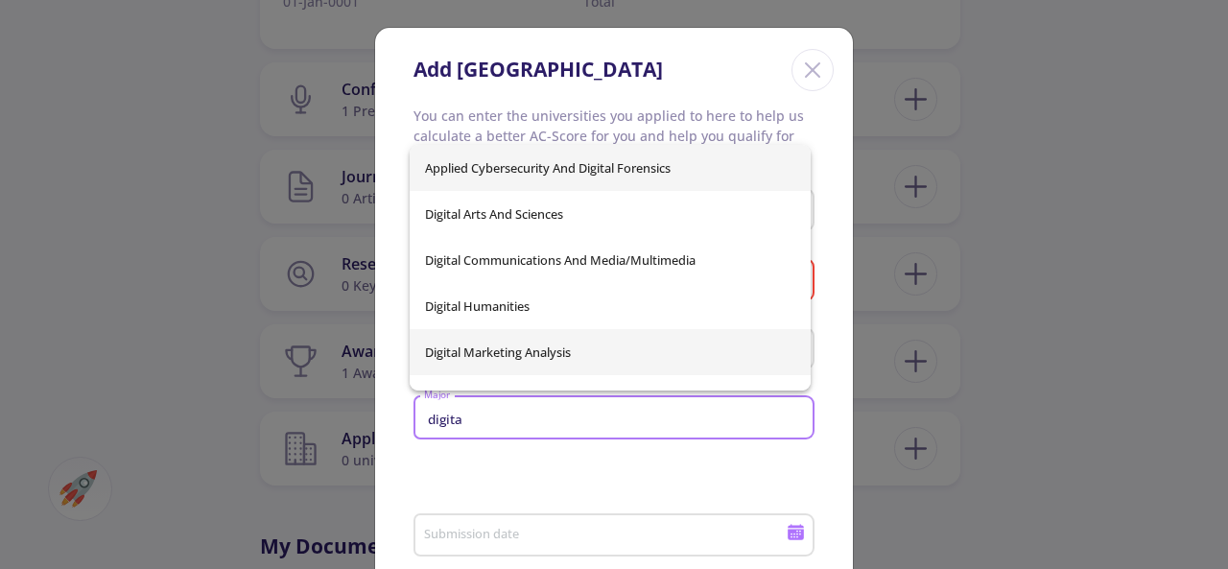
click at [519, 354] on span "digital marketing analysis" at bounding box center [610, 352] width 371 height 46
type input "digital marketing analysis"
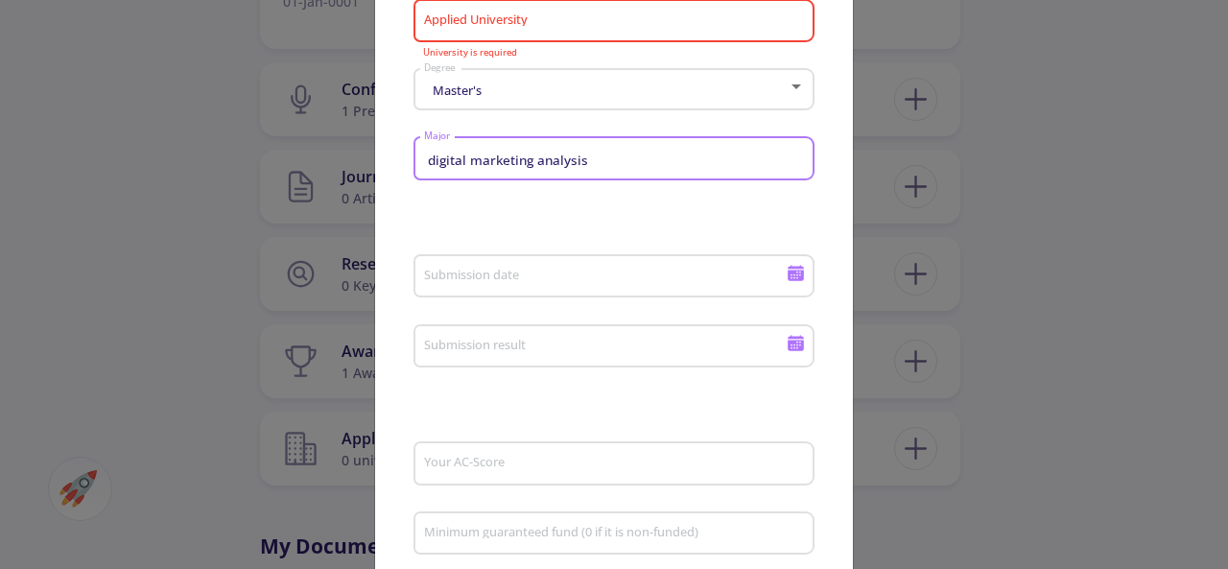
scroll to position [384, 0]
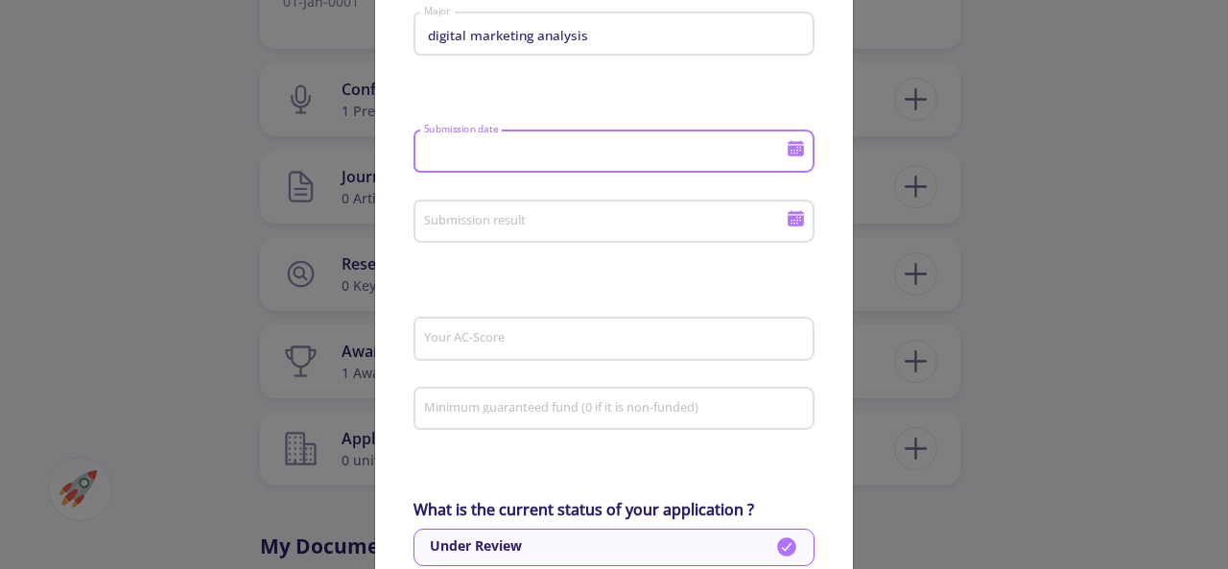
click at [570, 156] on input "Submission date" at bounding box center [607, 152] width 369 height 17
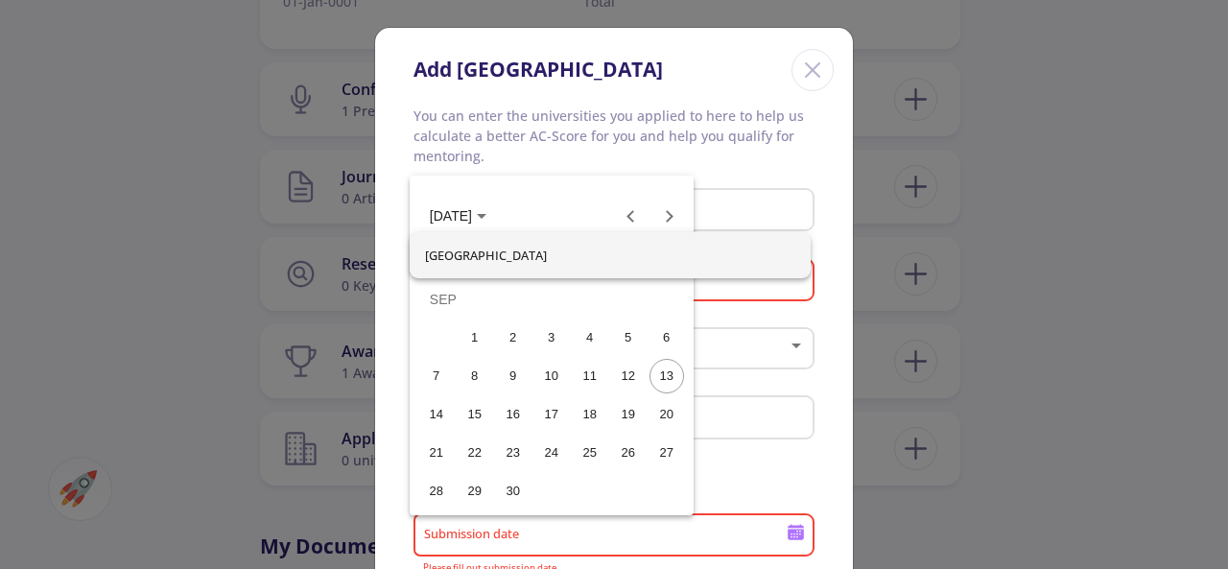
click at [765, 160] on div at bounding box center [614, 284] width 1228 height 569
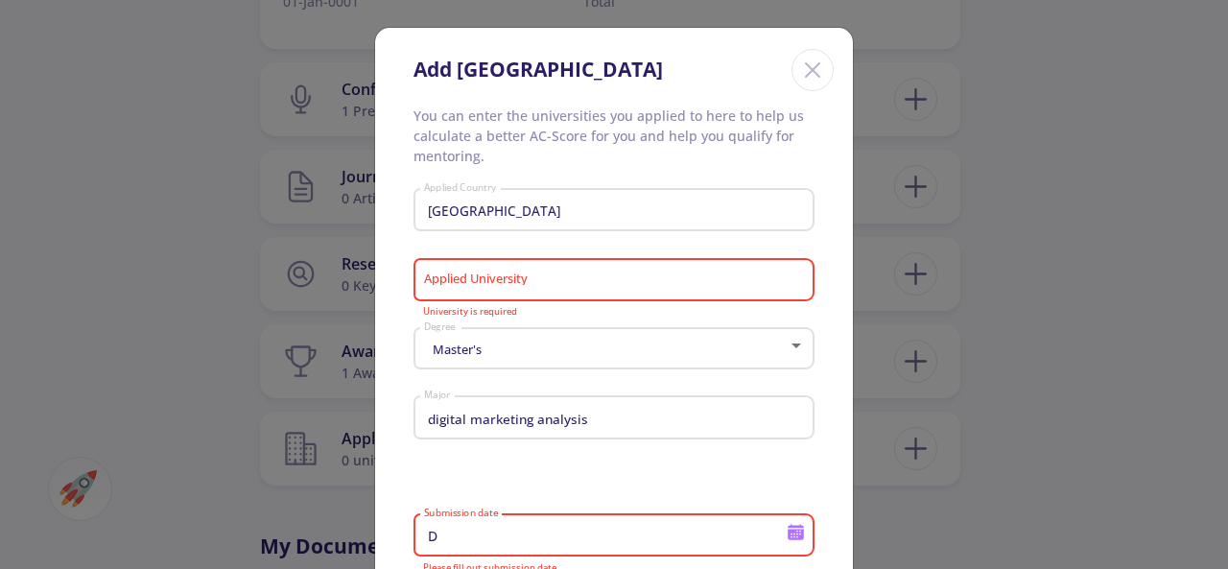
type input "D"
click at [577, 279] on input "Applied University" at bounding box center [617, 280] width 388 height 17
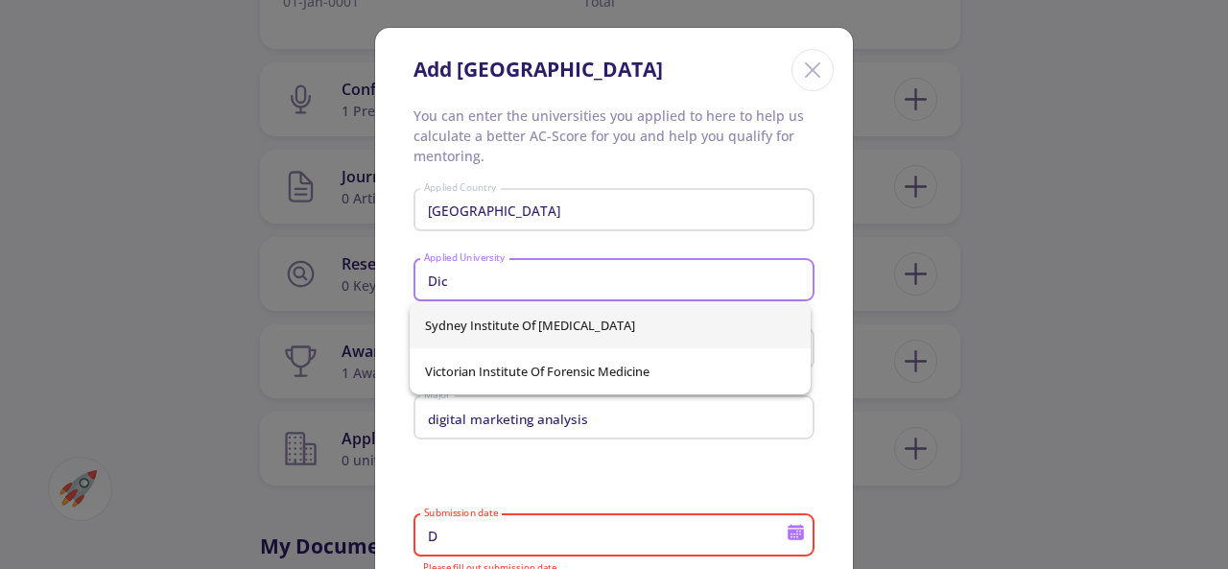
type input "Dic"
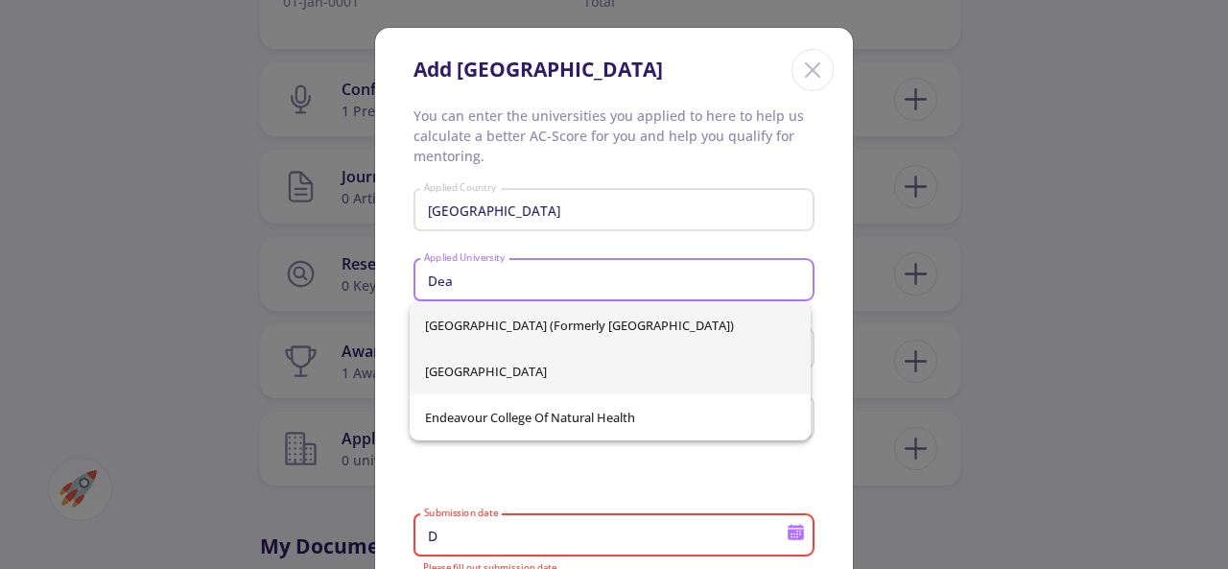
click at [518, 375] on span "Deakin University" at bounding box center [610, 371] width 371 height 46
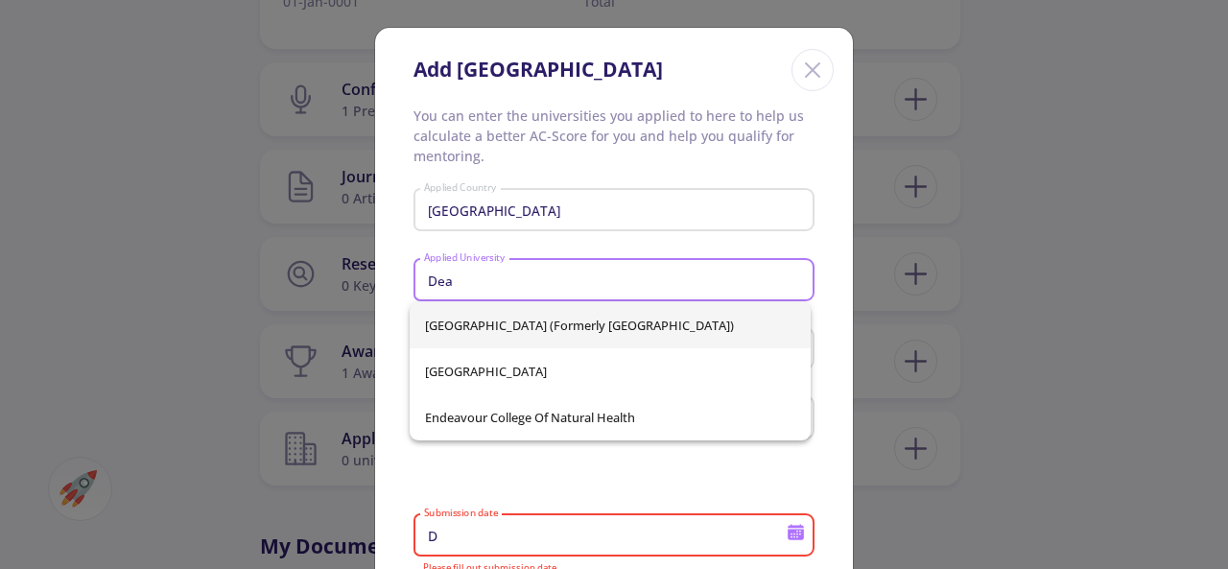
type input "Deakin University"
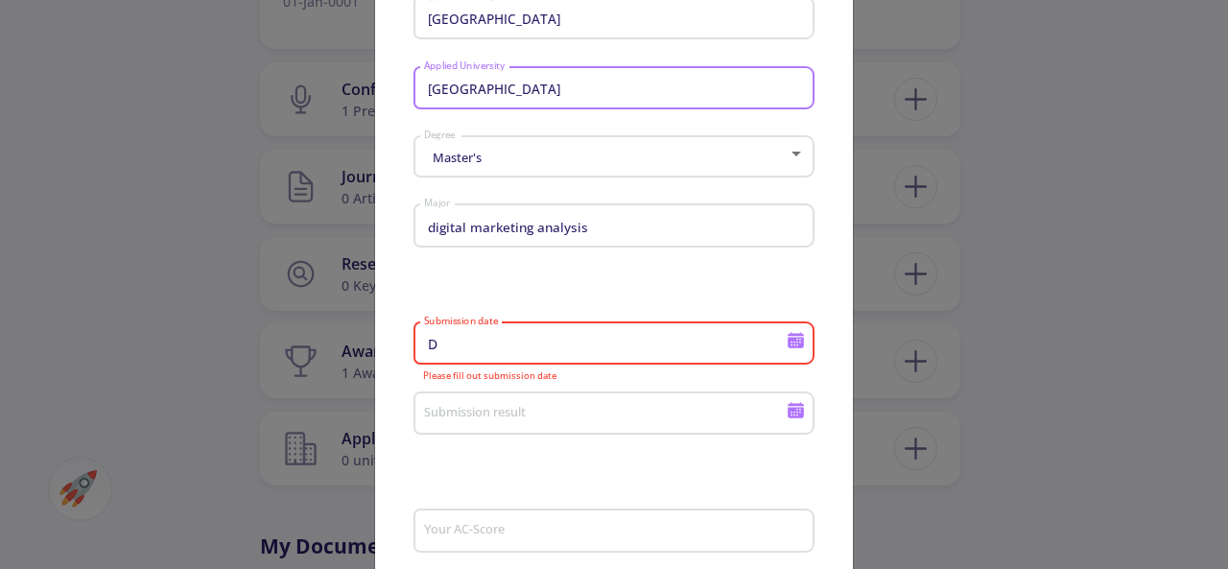
scroll to position [288, 0]
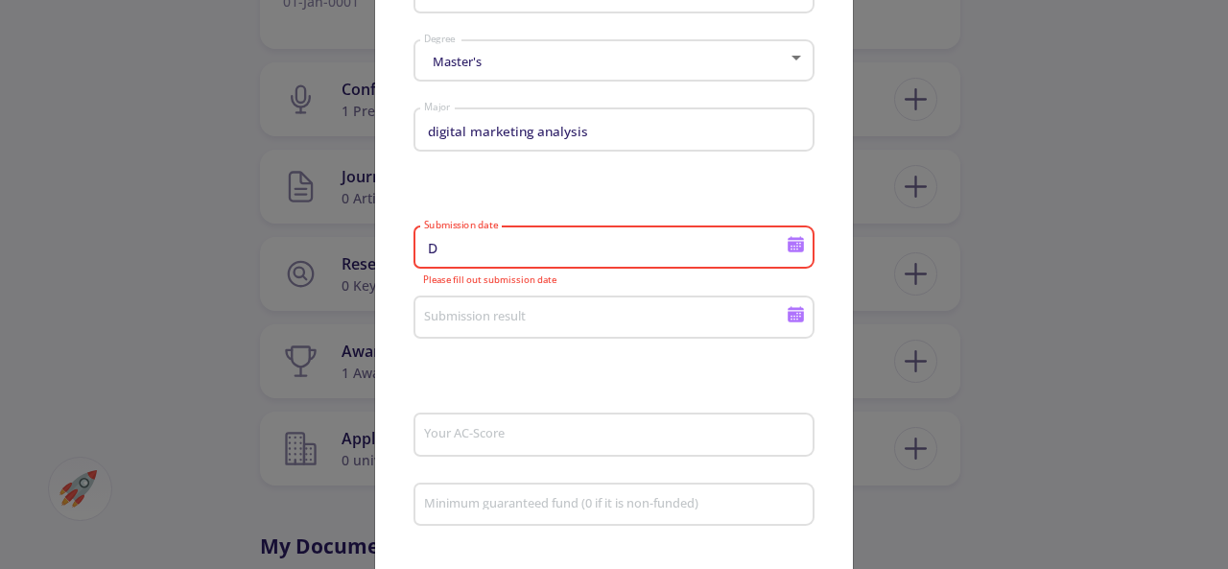
drag, startPoint x: 437, startPoint y: 247, endPoint x: 422, endPoint y: 246, distance: 15.4
click at [423, 246] on input "D" at bounding box center [607, 248] width 369 height 17
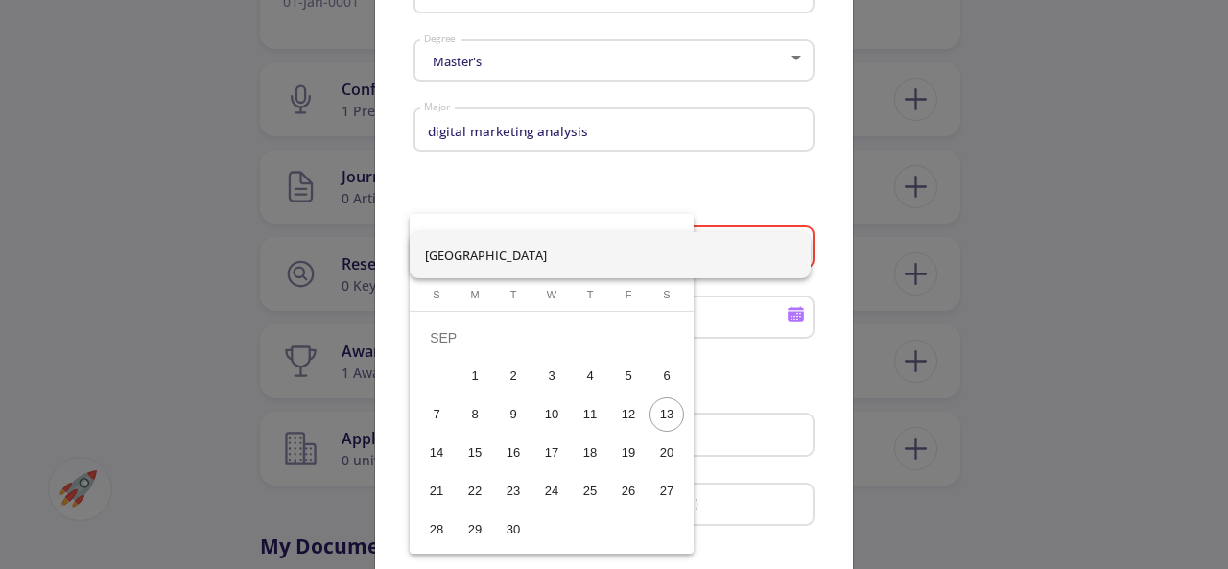
scroll to position [0, 0]
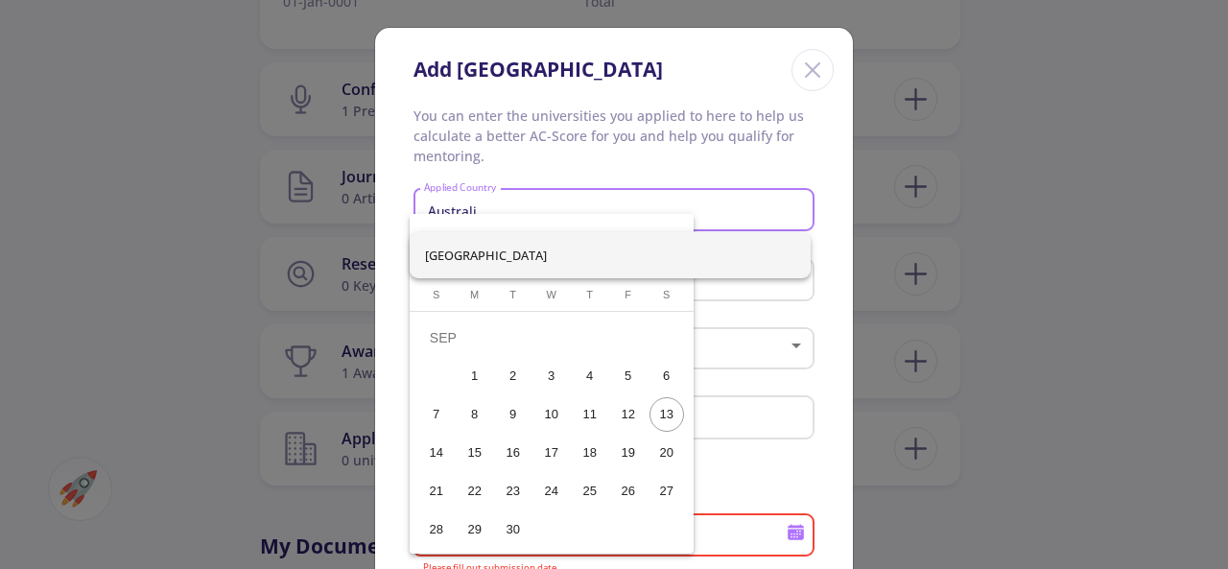
type input "Australi"
click at [777, 175] on div at bounding box center [614, 284] width 1228 height 569
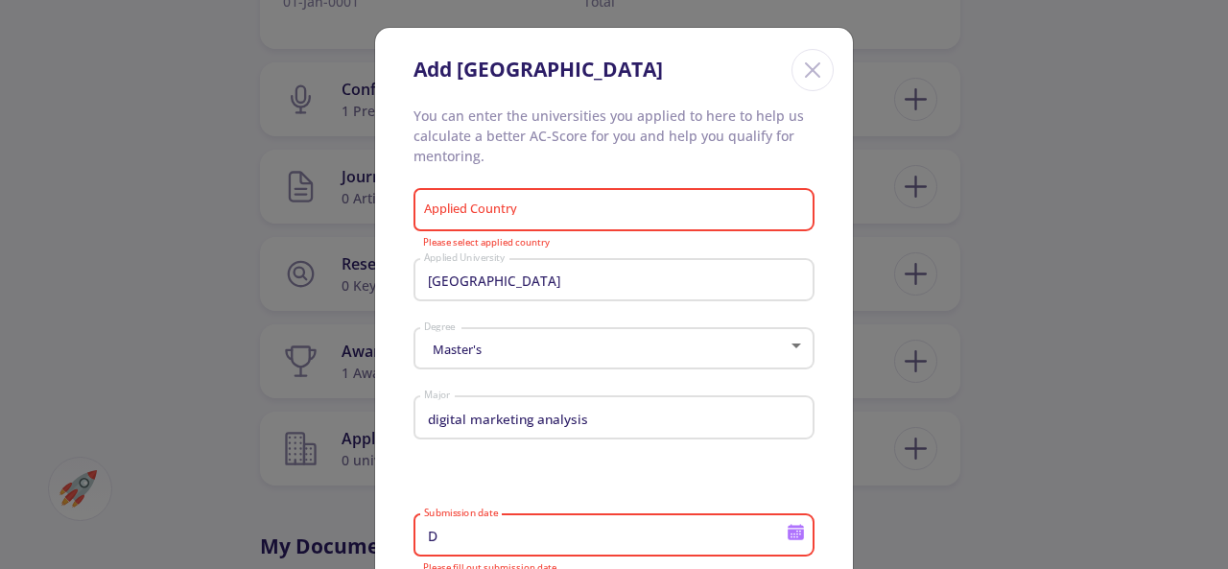
click at [546, 216] on input "Applied Country" at bounding box center [617, 210] width 388 height 17
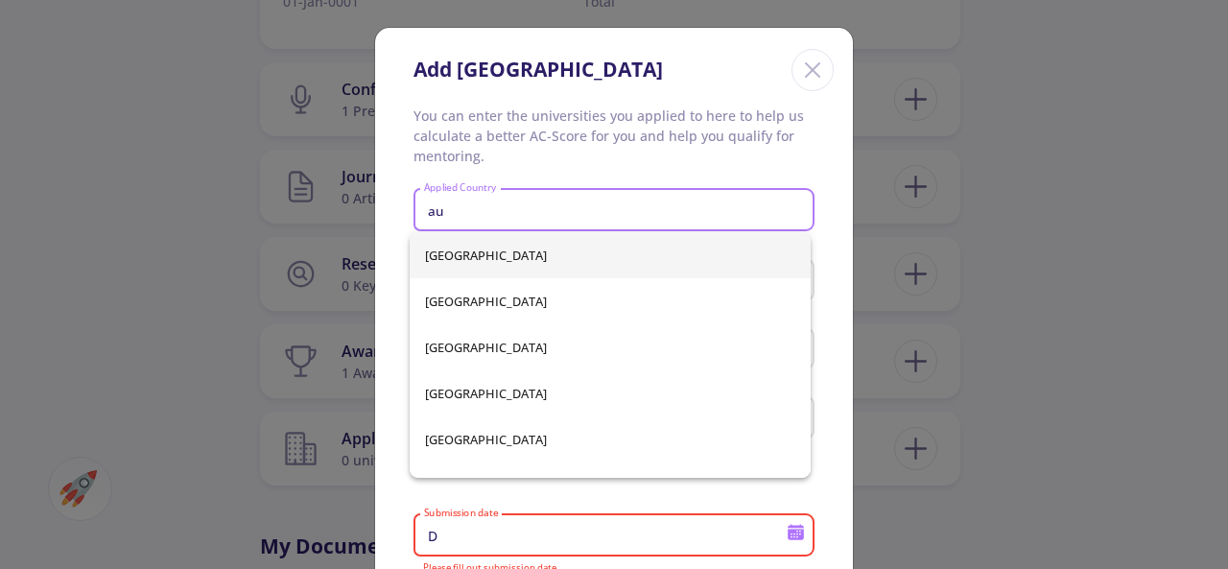
click at [517, 260] on span "Australia" at bounding box center [610, 255] width 371 height 46
type input "Australia"
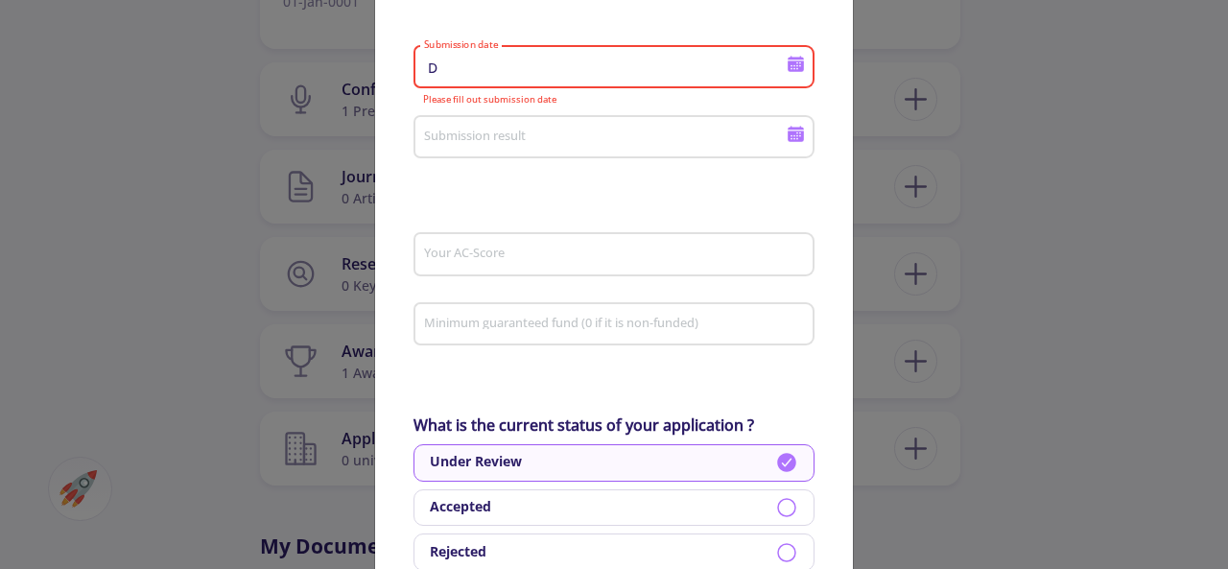
scroll to position [480, 0]
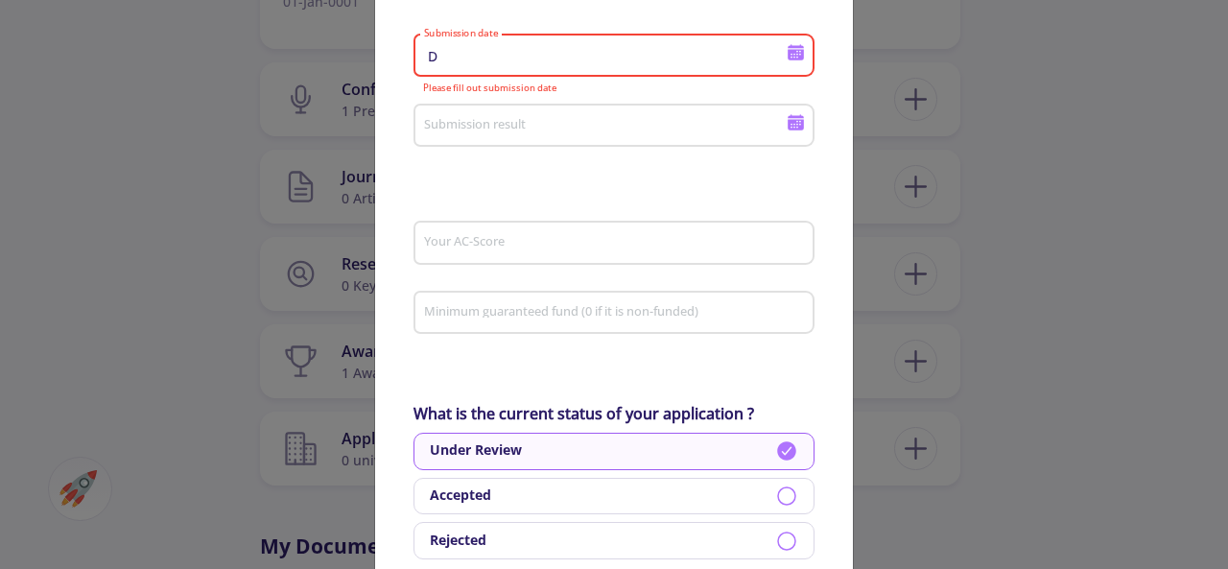
click at [456, 69] on div "D Submission date" at bounding box center [605, 52] width 365 height 50
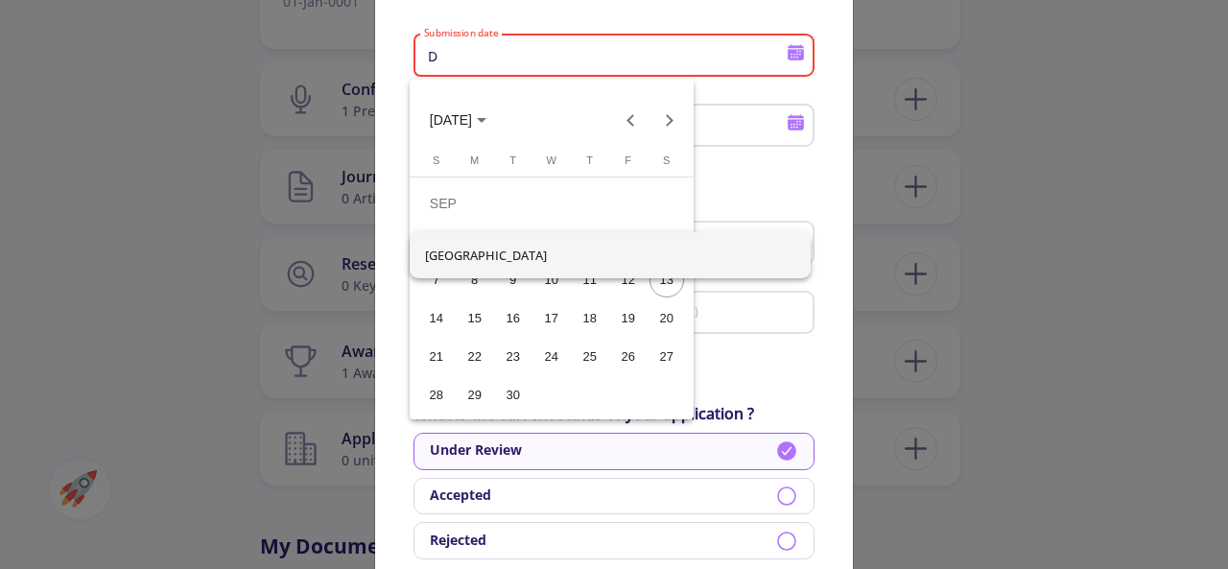
scroll to position [0, 0]
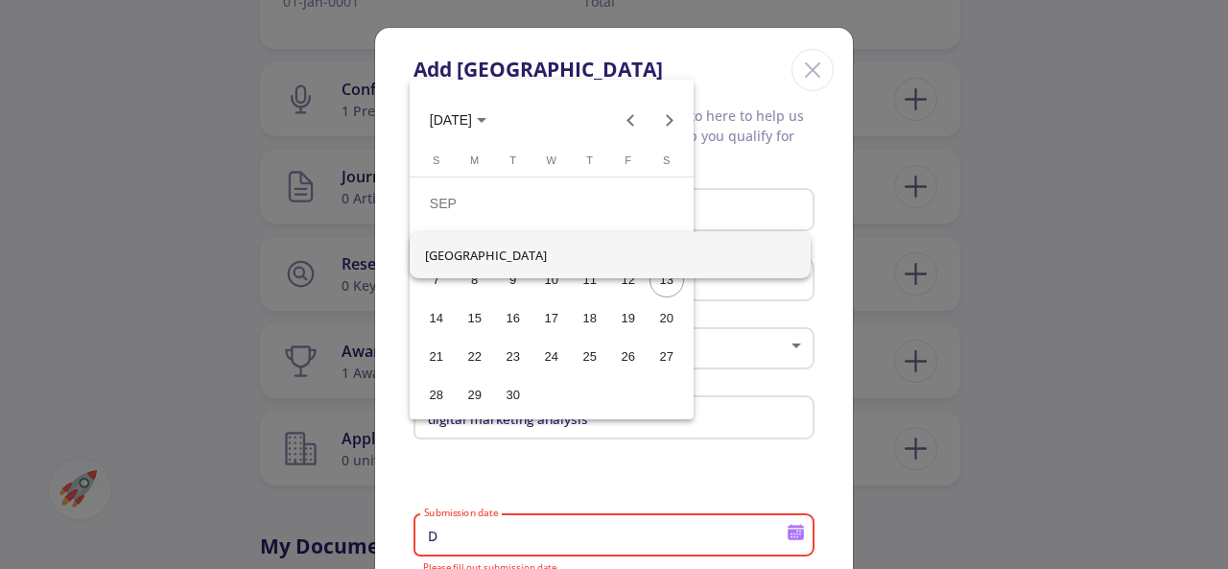
click at [388, 113] on div at bounding box center [614, 284] width 1228 height 569
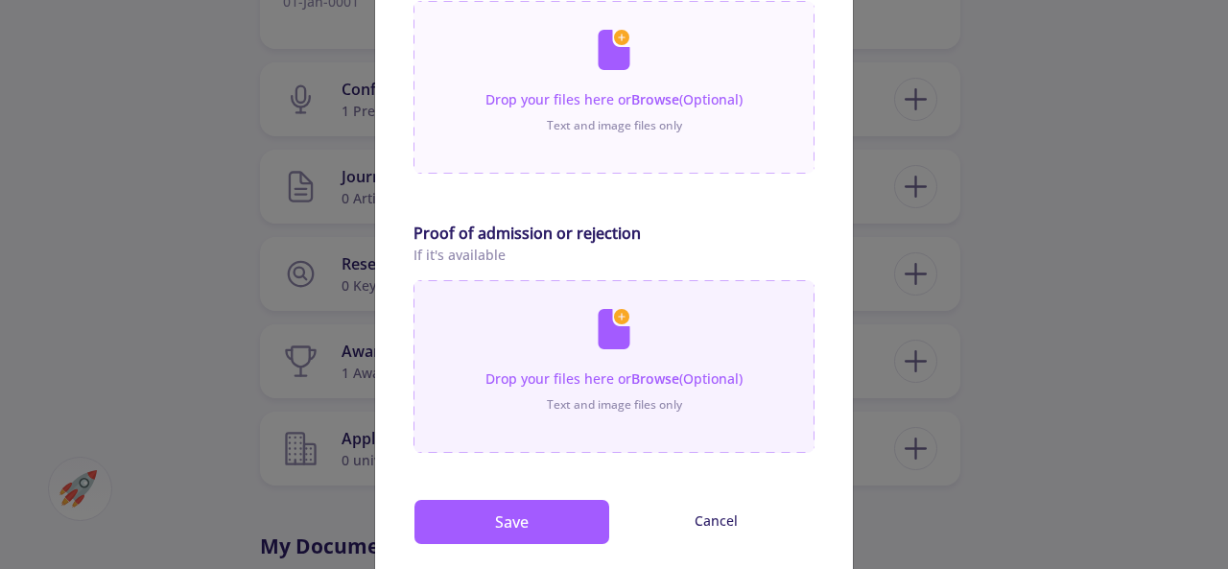
scroll to position [1195, 0]
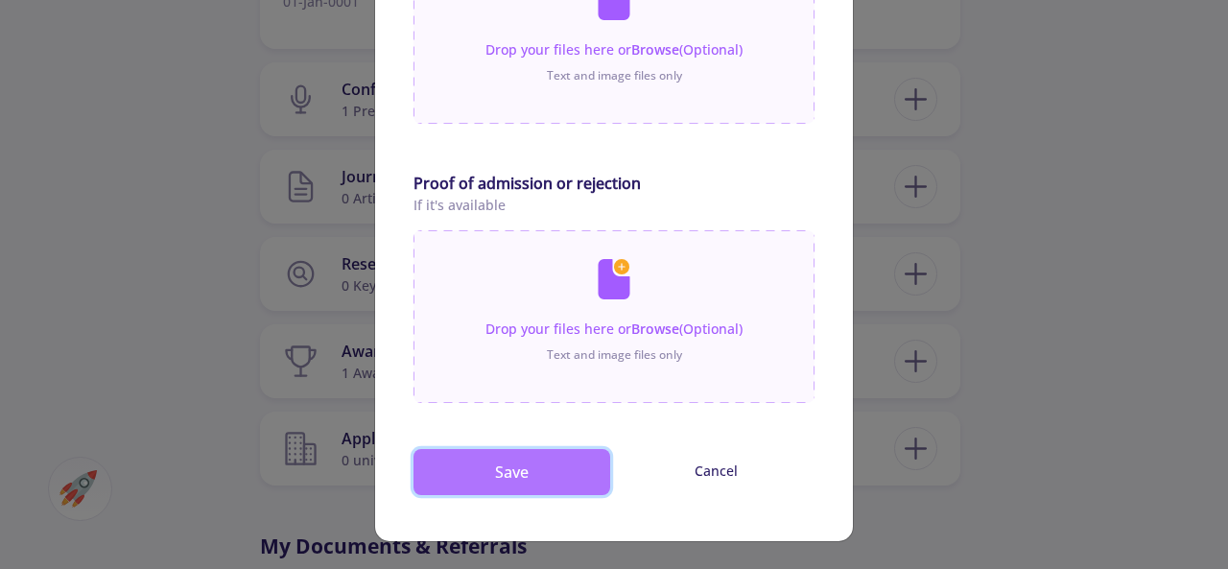
click at [539, 475] on button "Save" at bounding box center [511, 472] width 197 height 46
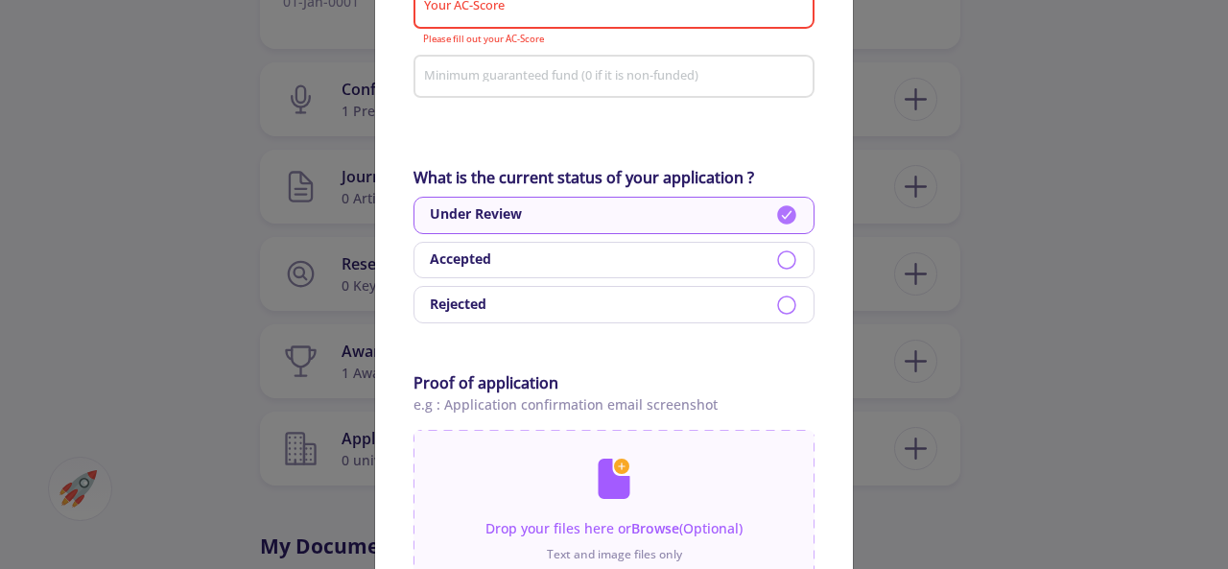
scroll to position [332, 0]
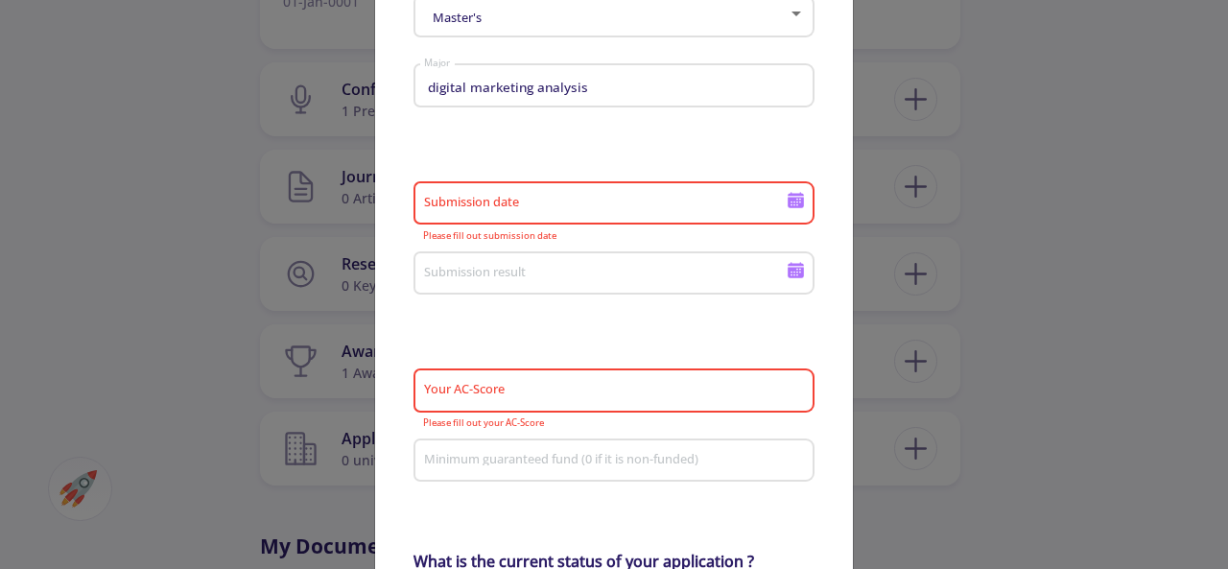
click at [792, 208] on icon at bounding box center [796, 203] width 16 height 11
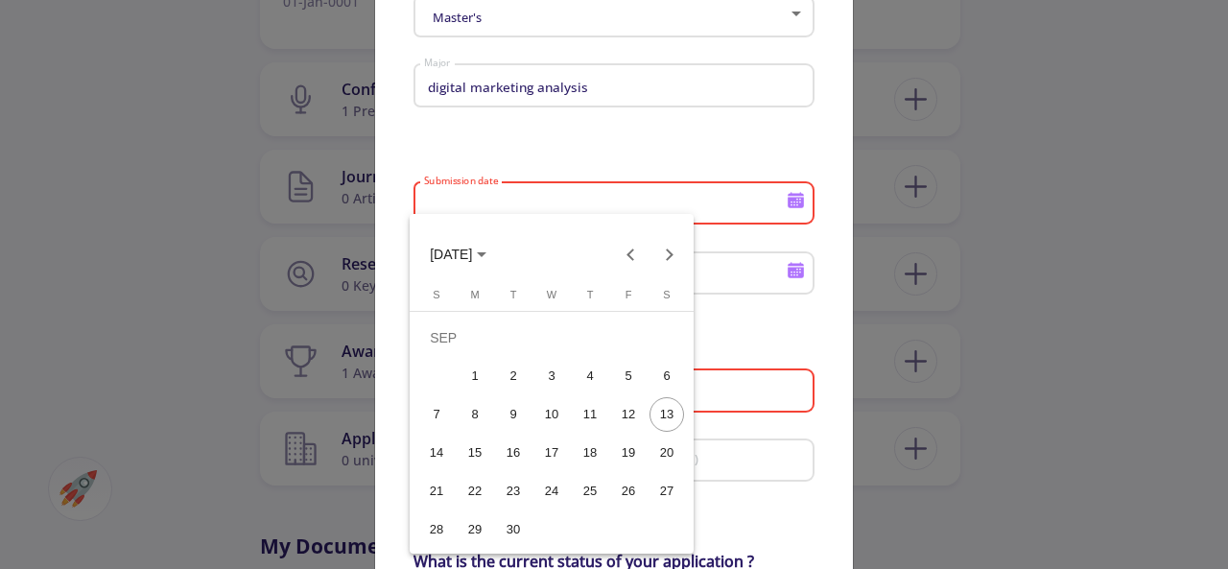
scroll to position [0, 0]
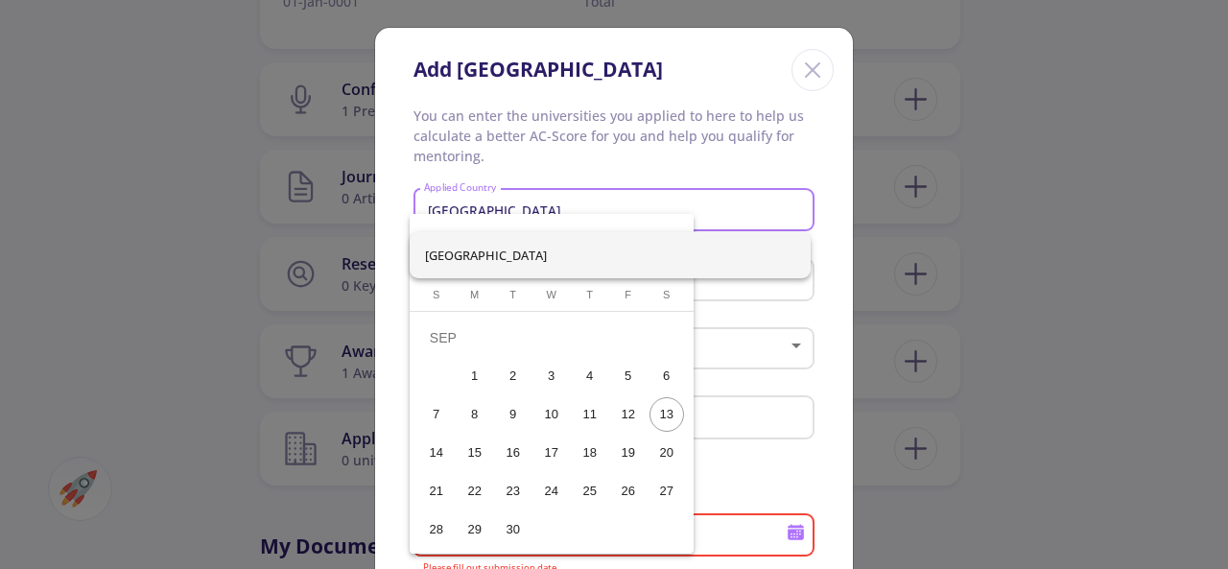
click at [679, 65] on div at bounding box center [614, 284] width 1228 height 569
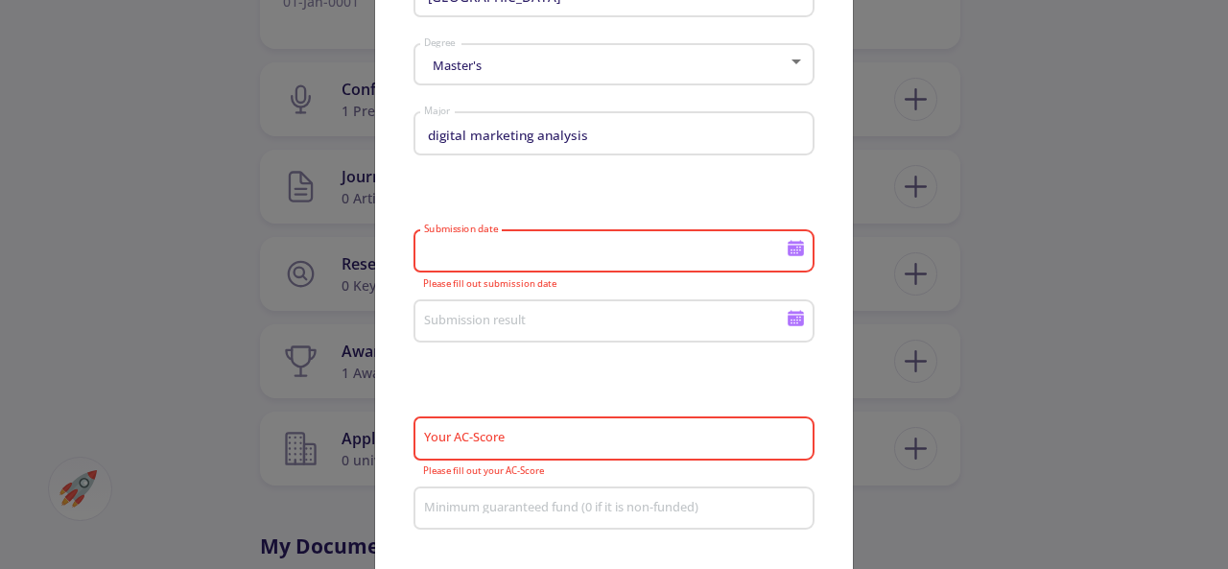
scroll to position [384, 0]
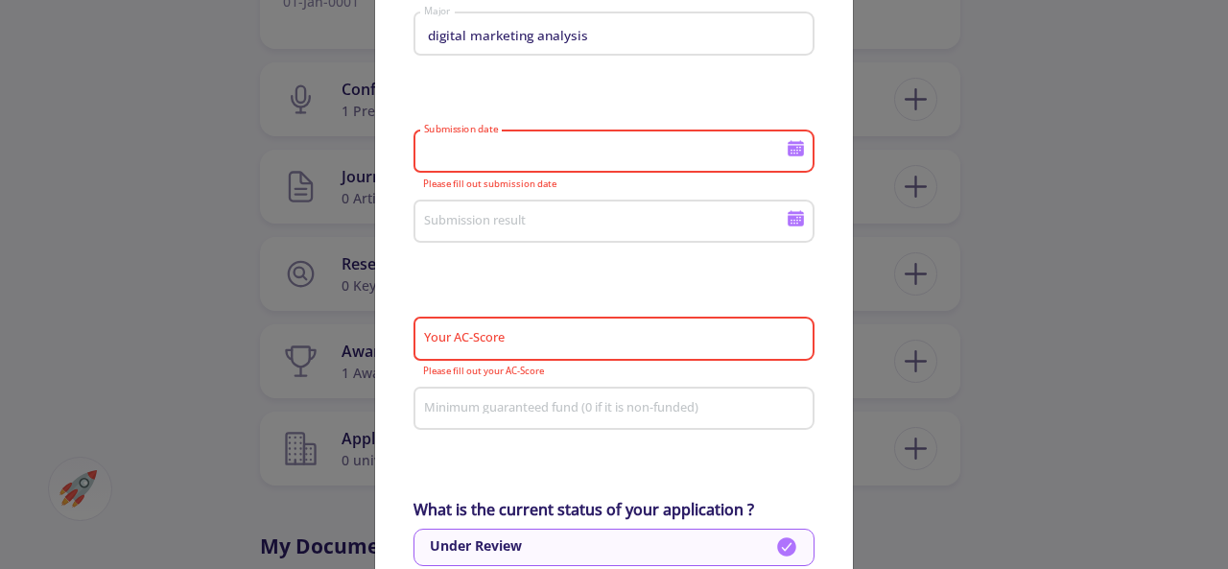
click at [796, 154] on icon at bounding box center [796, 151] width 16 height 11
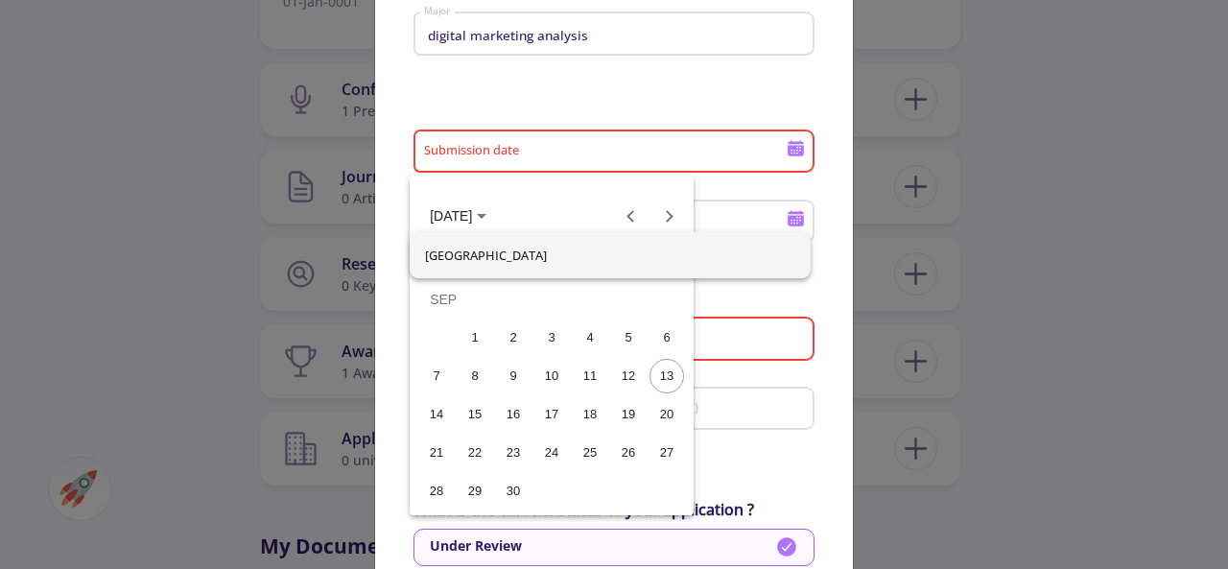
scroll to position [0, 0]
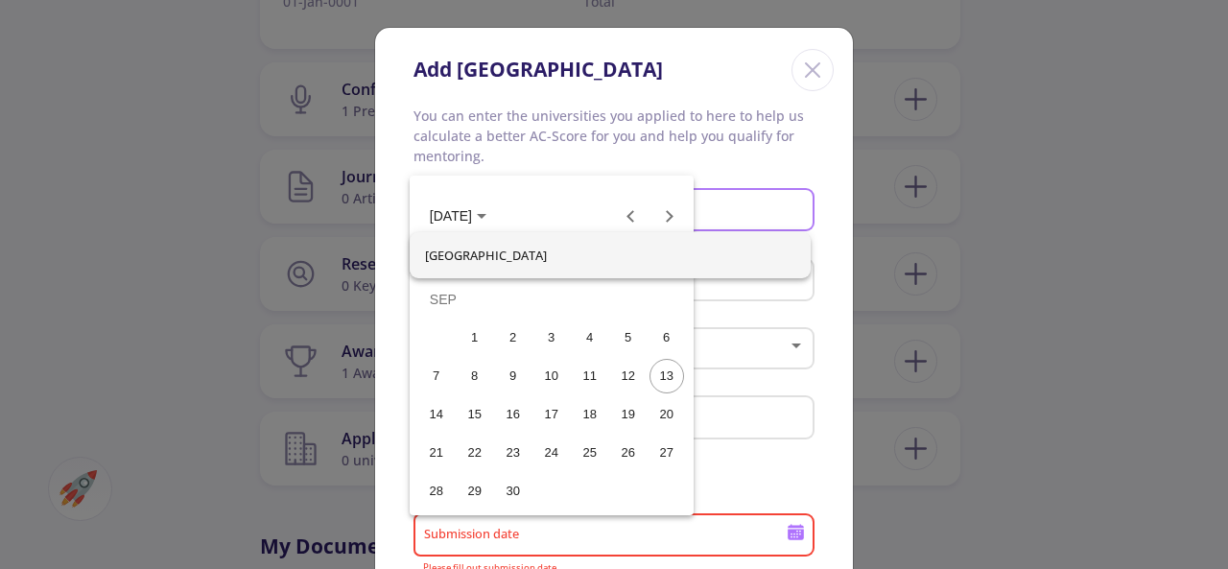
click at [451, 298] on td "SEP" at bounding box center [551, 299] width 269 height 38
click at [472, 218] on span "SEP 2025" at bounding box center [451, 216] width 42 height 15
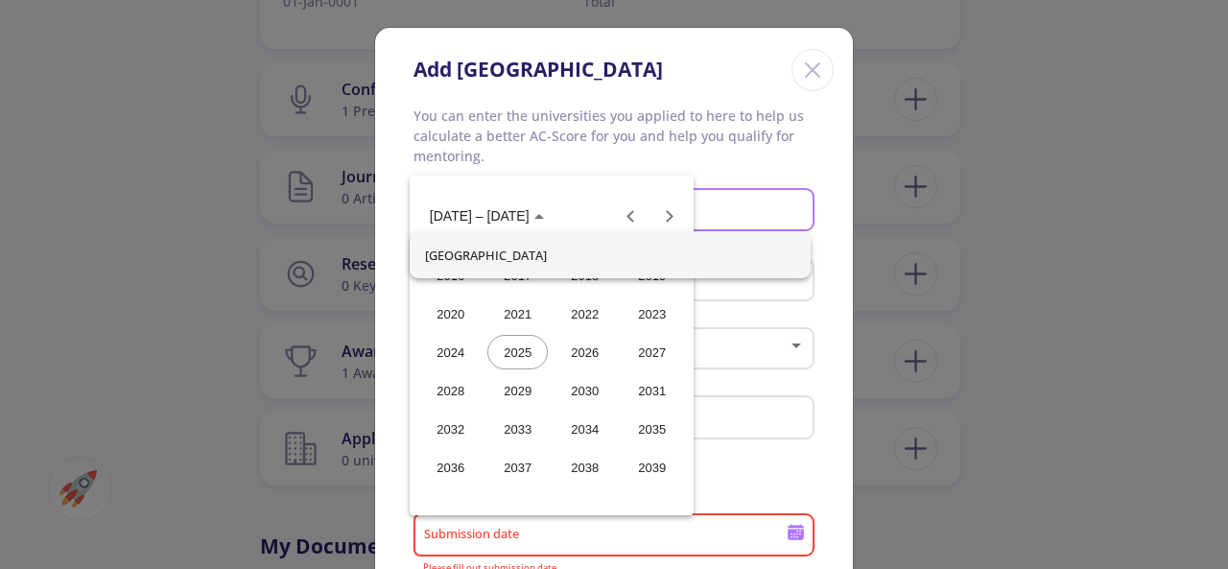
click at [514, 350] on div "2025" at bounding box center [517, 352] width 60 height 35
click at [510, 348] on div "JUN" at bounding box center [517, 352] width 60 height 35
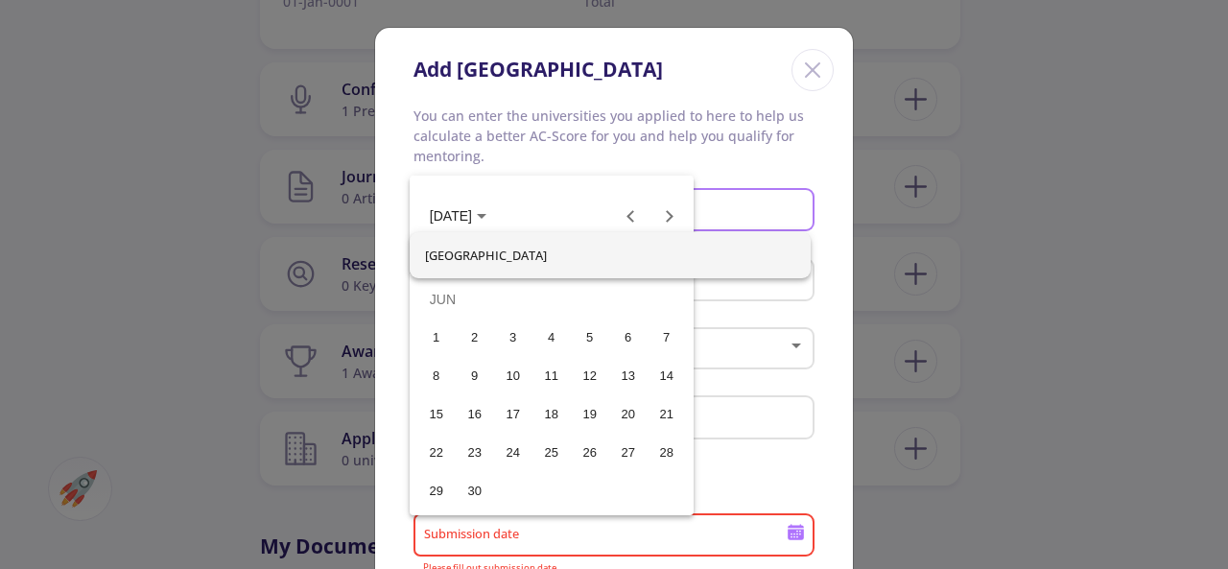
click at [518, 373] on div "10" at bounding box center [513, 376] width 35 height 35
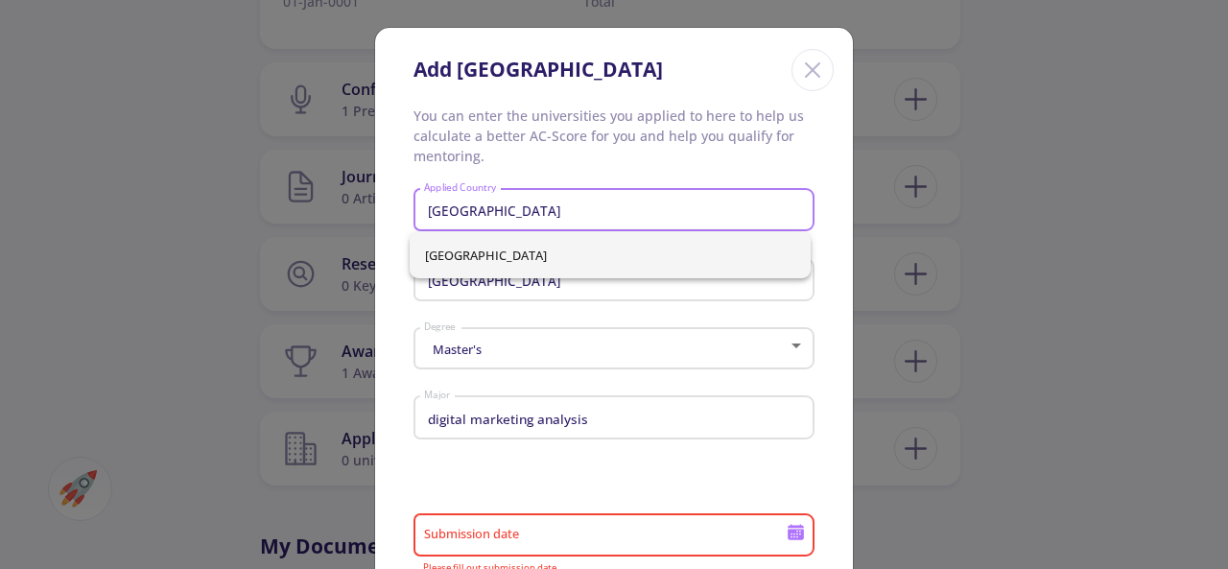
type input "6/10/2025"
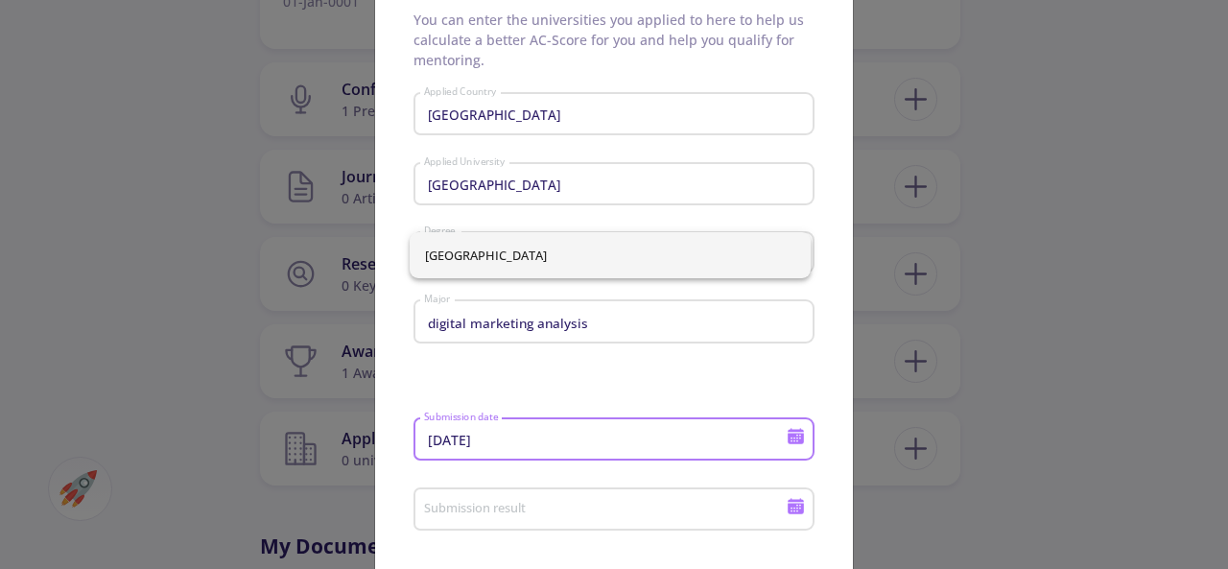
scroll to position [288, 0]
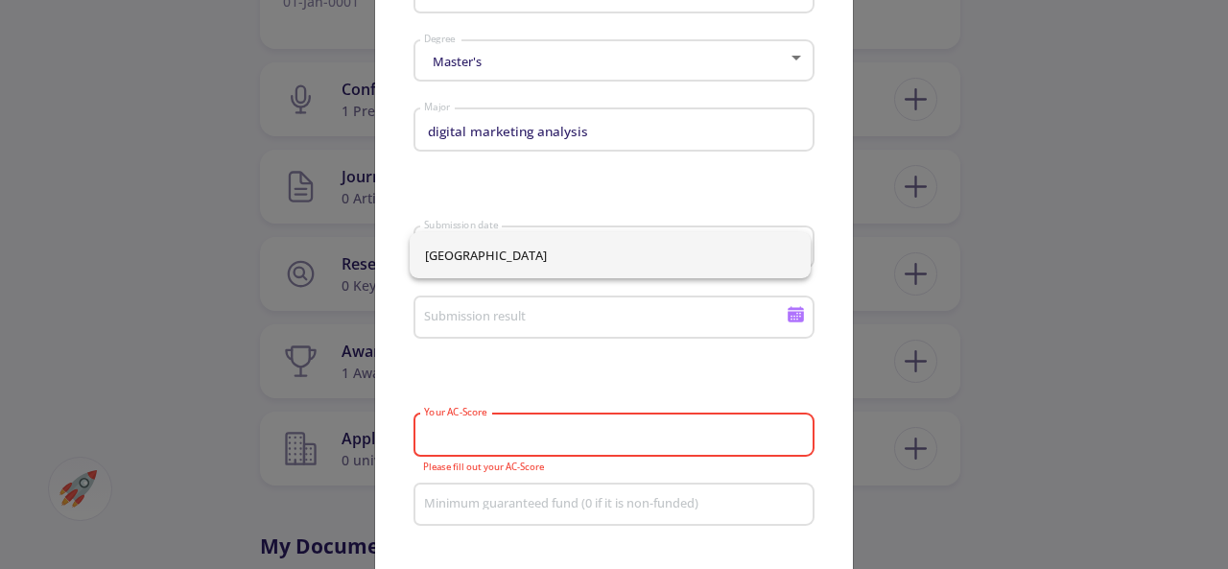
drag, startPoint x: 466, startPoint y: 440, endPoint x: 429, endPoint y: 444, distance: 37.6
click at [429, 444] on input "Your AC-Score" at bounding box center [617, 435] width 388 height 17
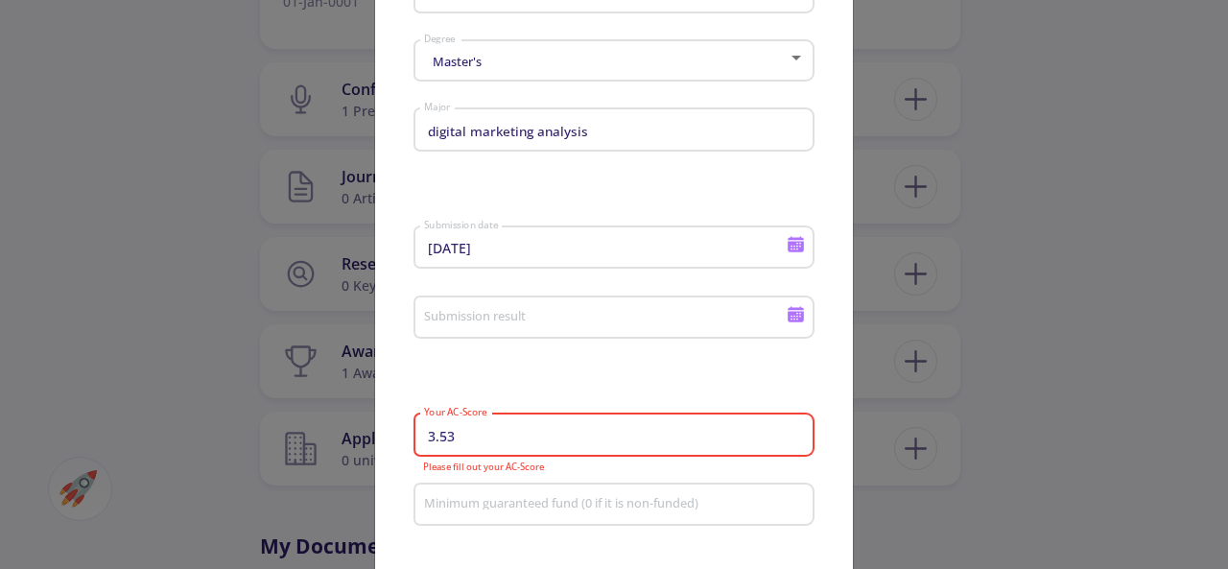
type input "3.53"
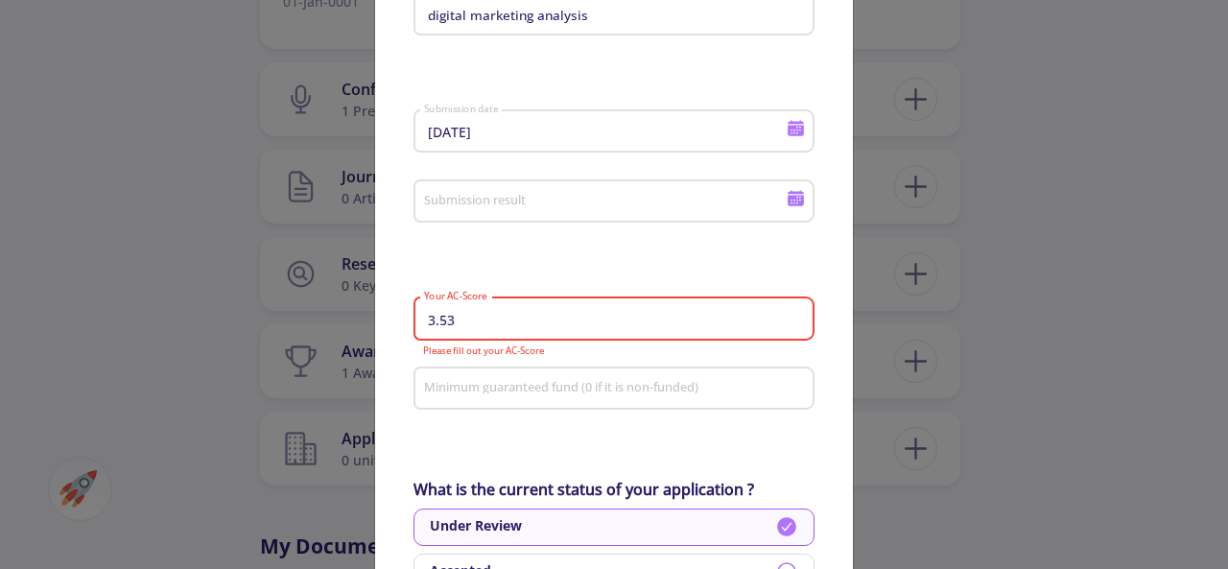
scroll to position [480, 0]
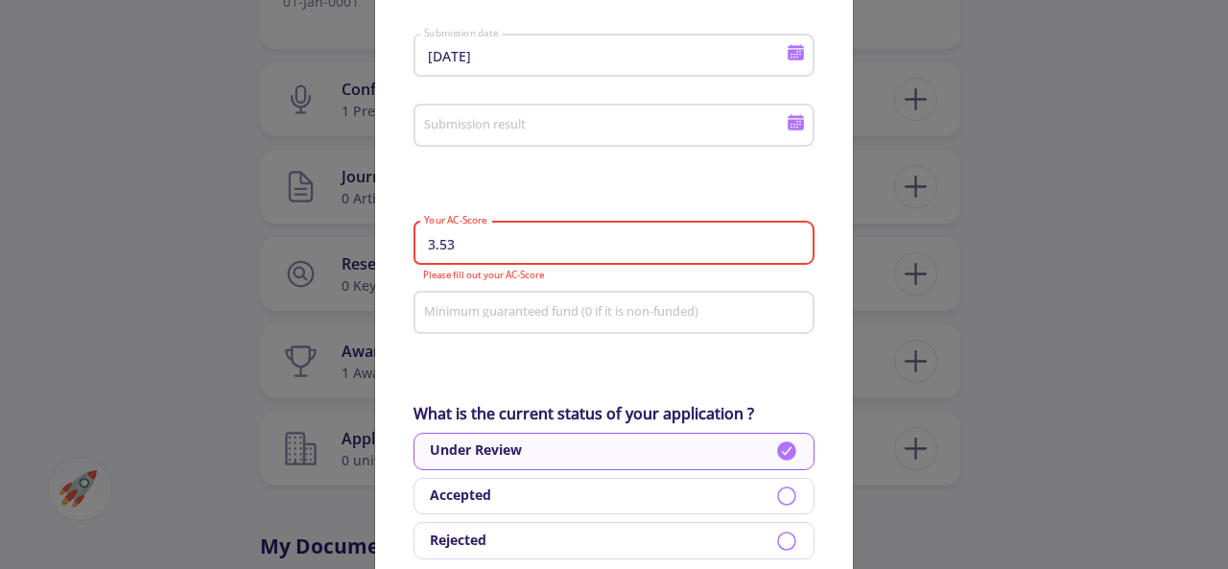
drag, startPoint x: 836, startPoint y: 346, endPoint x: 825, endPoint y: 359, distance: 17.0
click at [836, 346] on div "You can enter the universities you applied to here to help us calculate a bette…" at bounding box center [614, 441] width 478 height 1630
click at [824, 358] on div "You can enter the universities you applied to here to help us calculate a bette…" at bounding box center [614, 441] width 478 height 1630
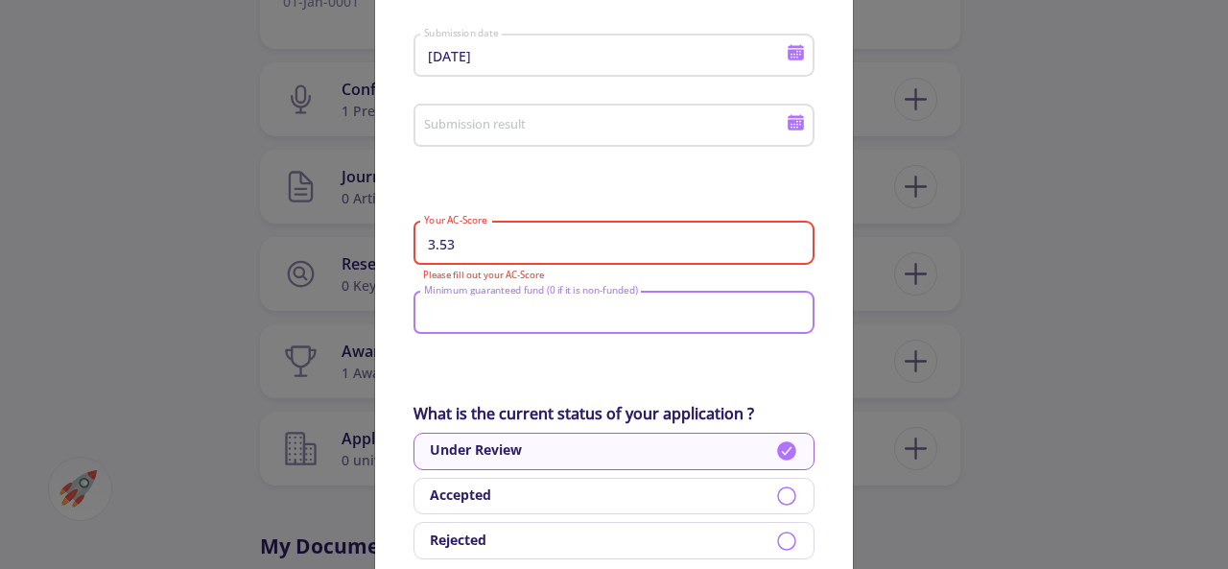
click at [648, 308] on div "Minimum guaranteed fund (0 if it is non-funded)" at bounding box center [614, 309] width 383 height 50
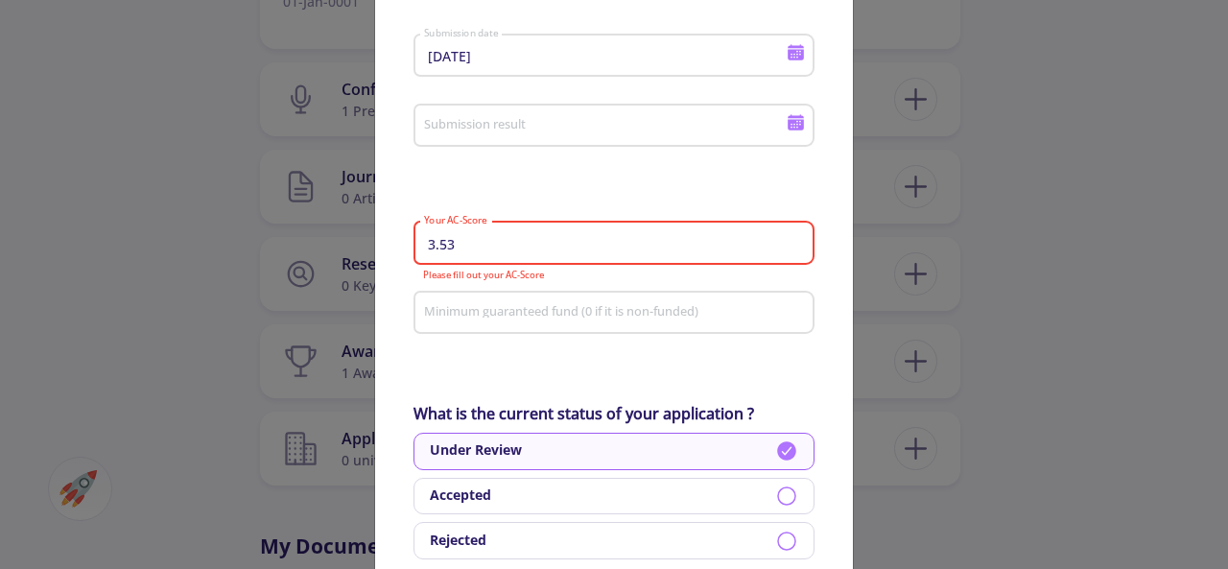
drag, startPoint x: 455, startPoint y: 251, endPoint x: 395, endPoint y: 251, distance: 59.5
click at [395, 251] on div "You can enter the universities you applied to here to help us calculate a bette…" at bounding box center [614, 441] width 478 height 1630
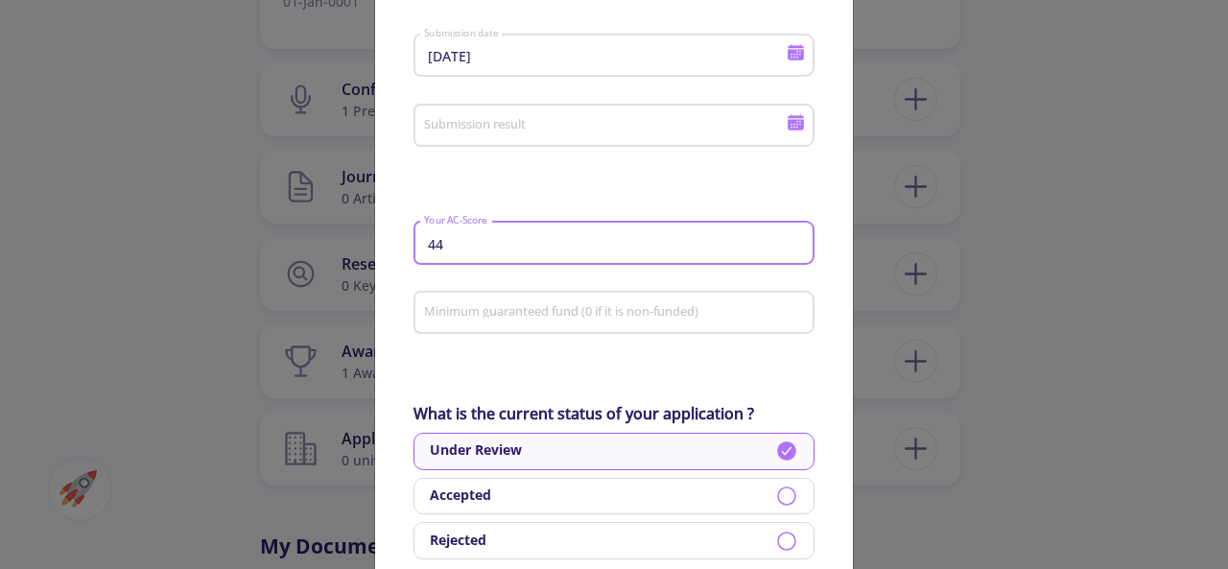
type input "44"
click at [812, 345] on div "You can enter the universities you applied to here to help us calculate a bette…" at bounding box center [614, 441] width 478 height 1630
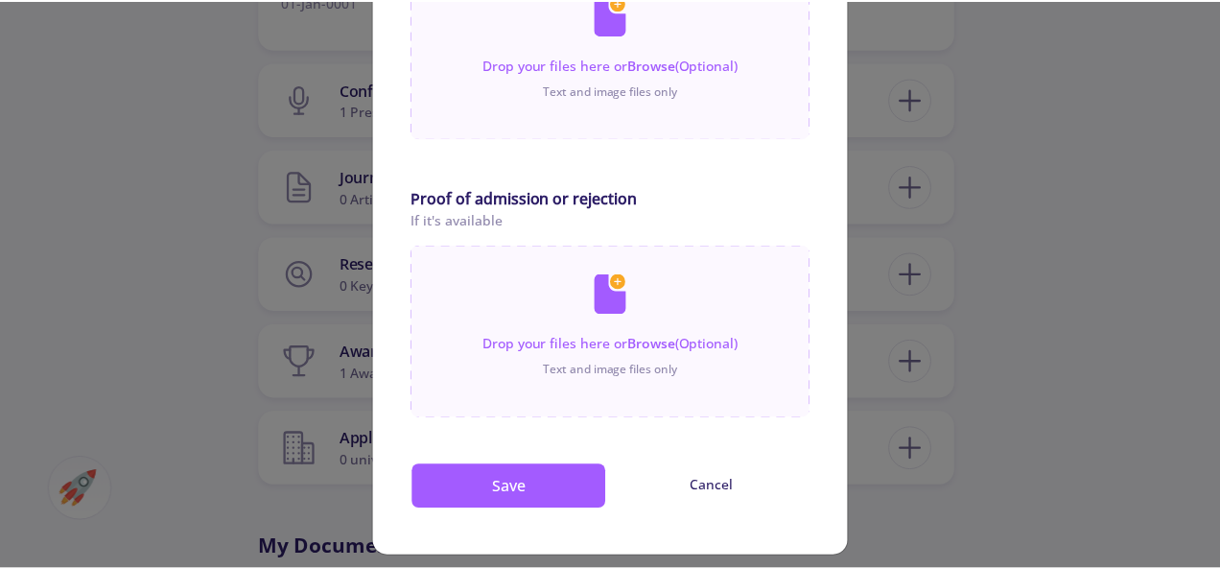
scroll to position [1195, 0]
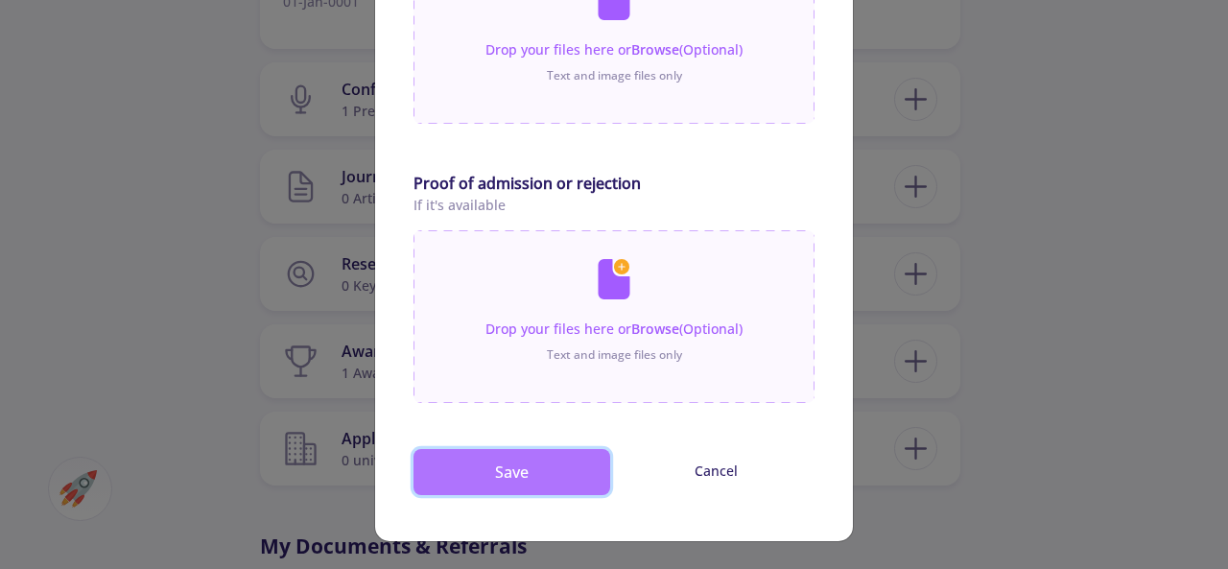
click at [537, 476] on button "Save" at bounding box center [511, 472] width 197 height 46
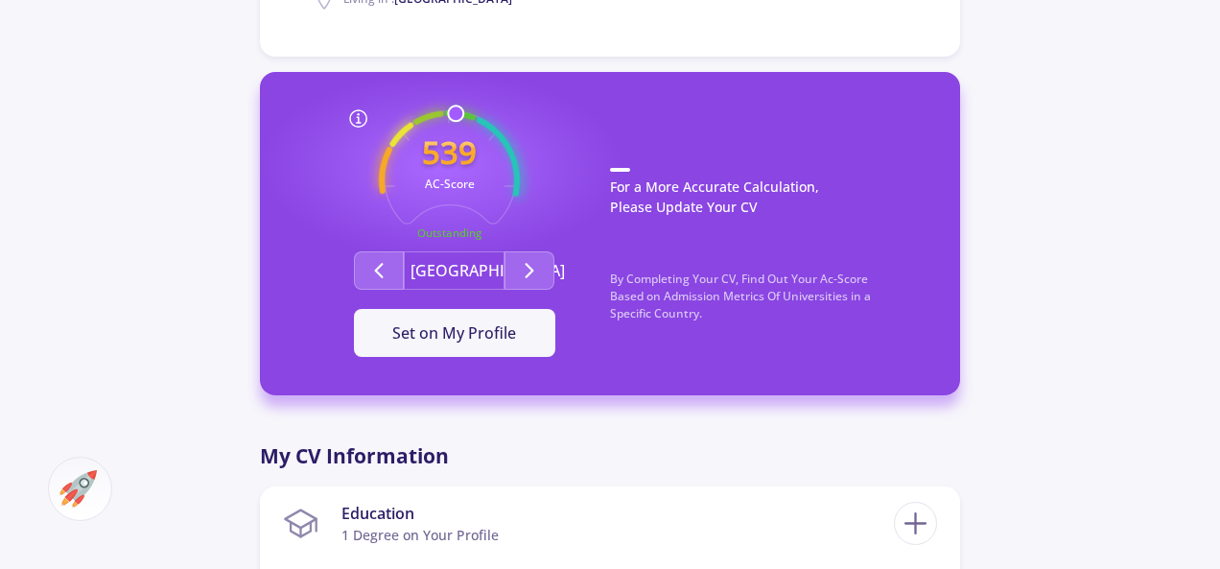
scroll to position [671, 0]
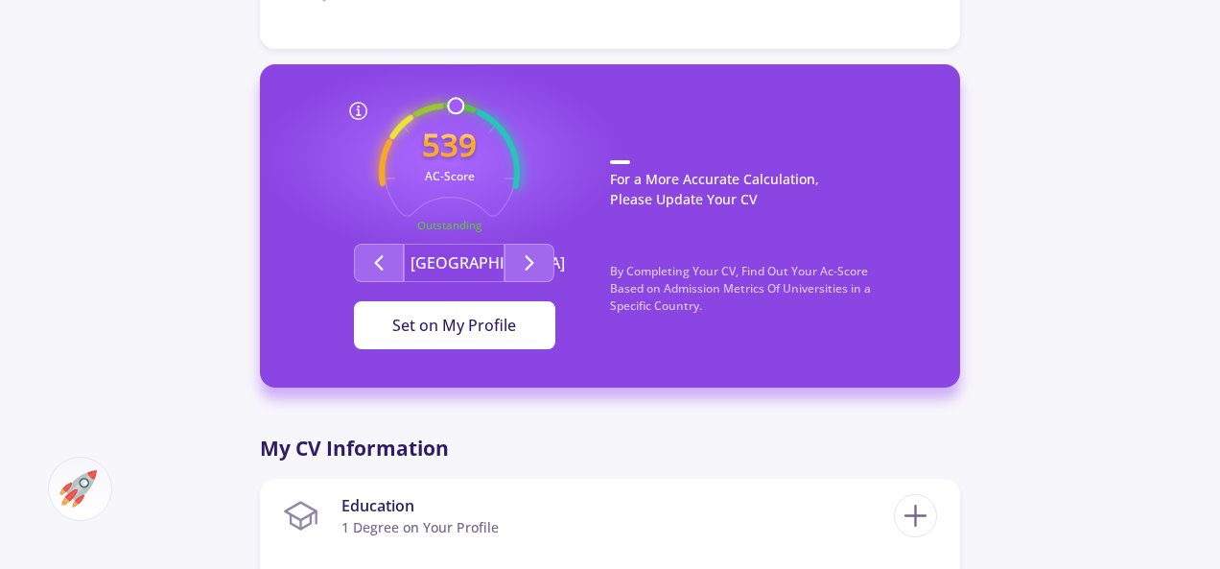
click at [516, 327] on button "Set on My Profile" at bounding box center [454, 325] width 201 height 48
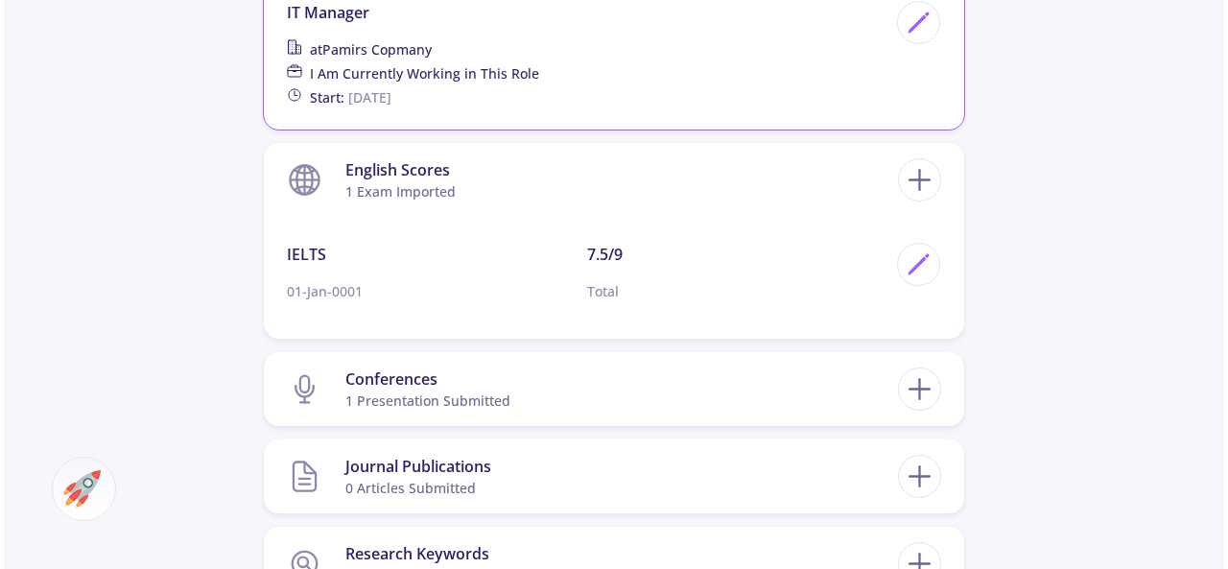
scroll to position [1535, 0]
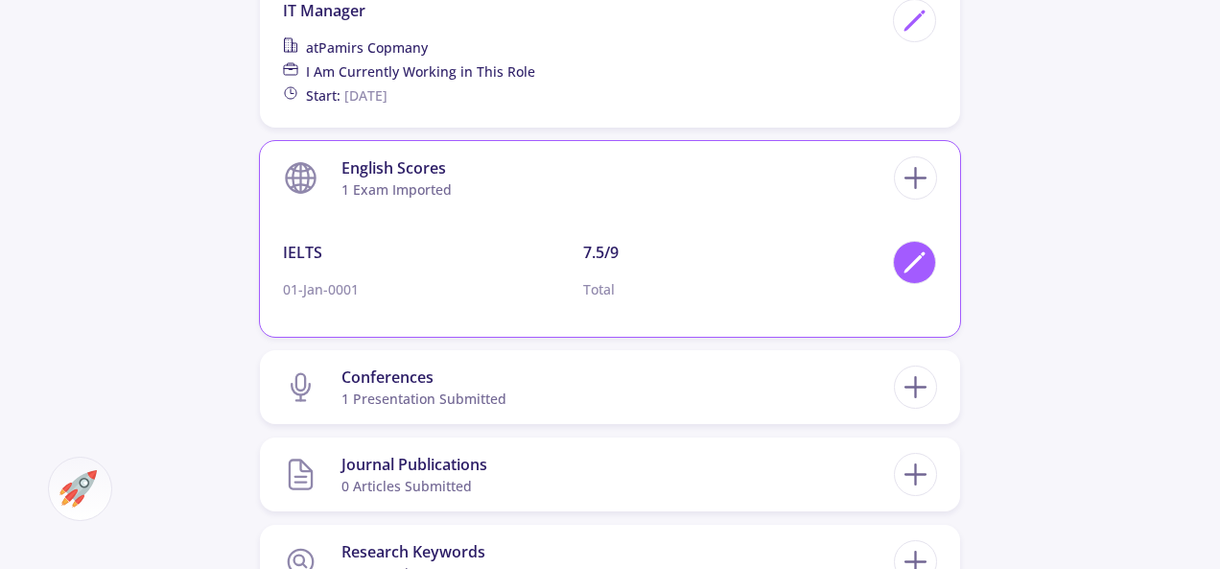
click at [926, 268] on icon at bounding box center [915, 262] width 26 height 26
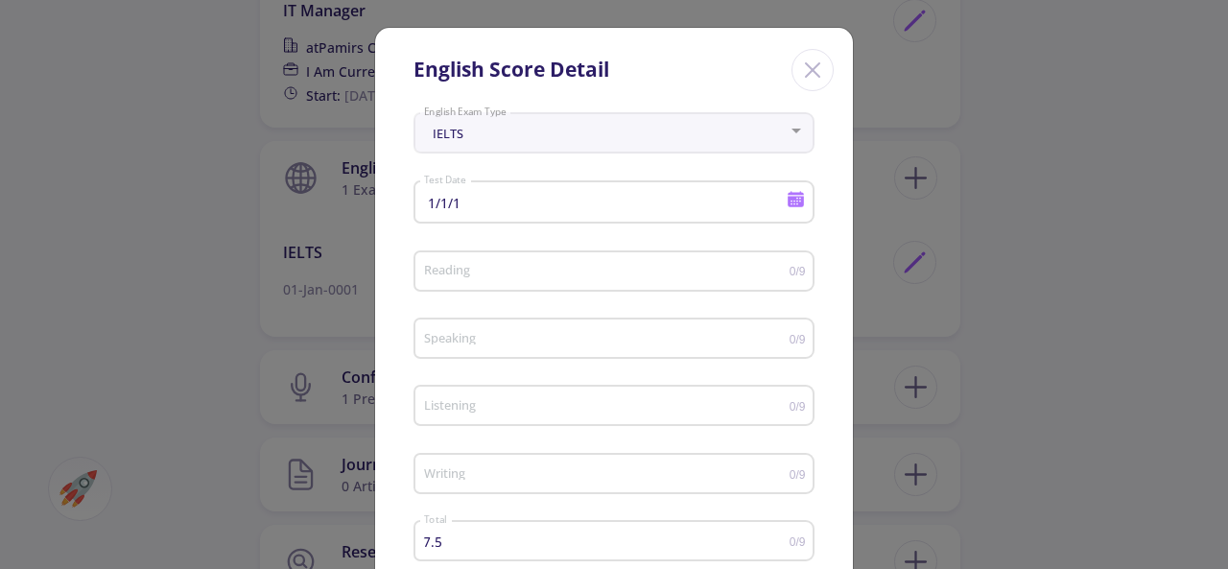
click at [793, 204] on icon at bounding box center [796, 199] width 18 height 18
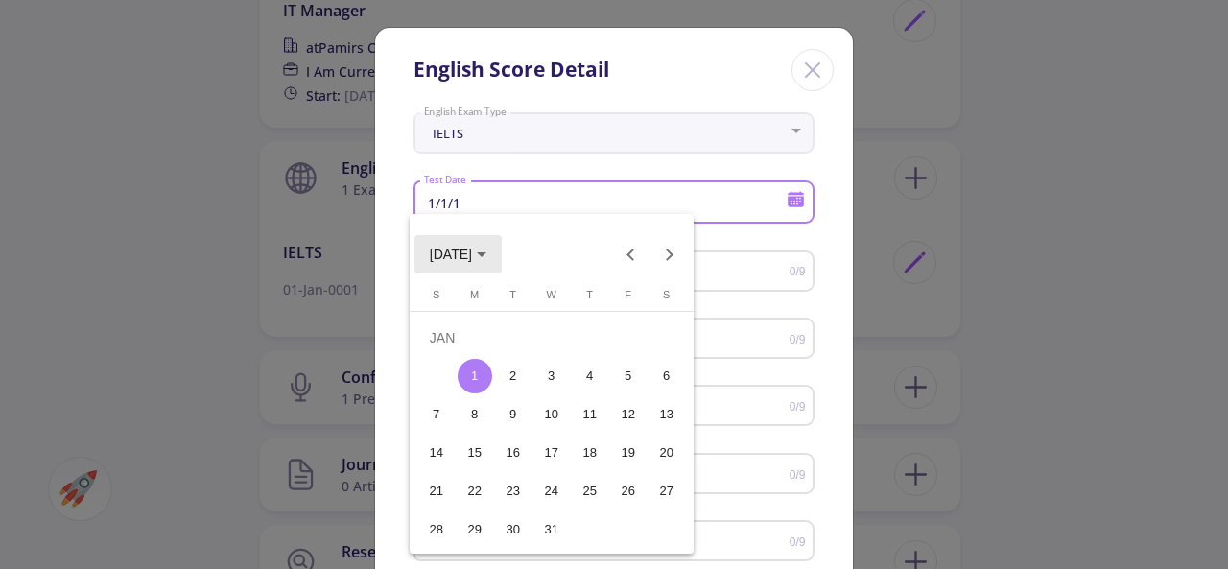
click at [477, 252] on icon "Choose month and year" at bounding box center [482, 254] width 10 height 5
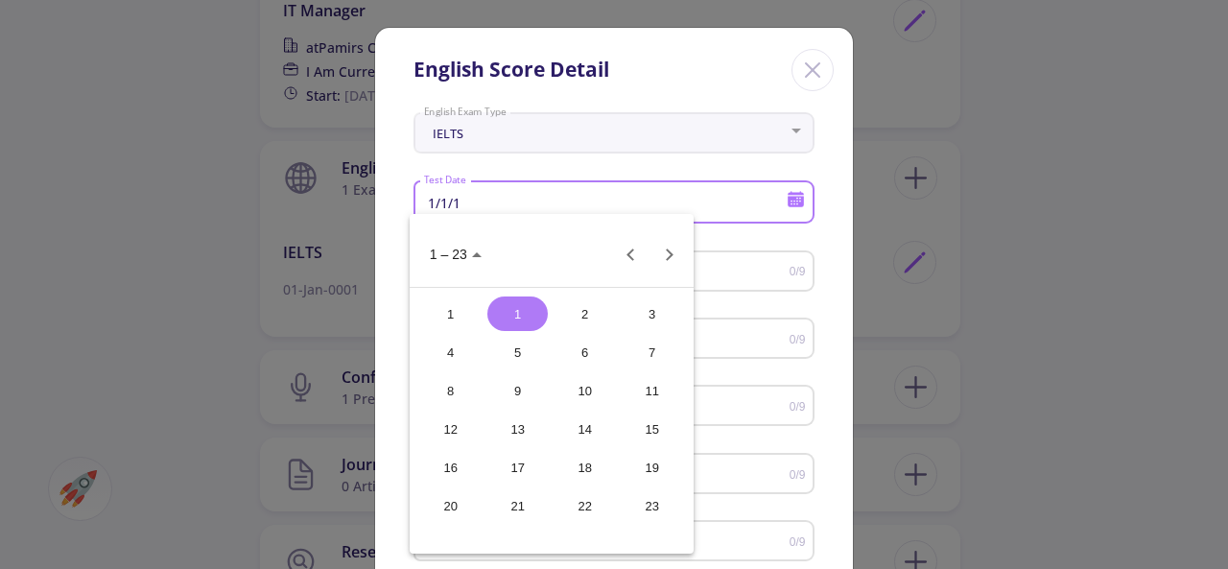
click at [476, 259] on span "1 – 23" at bounding box center [456, 253] width 52 height 15
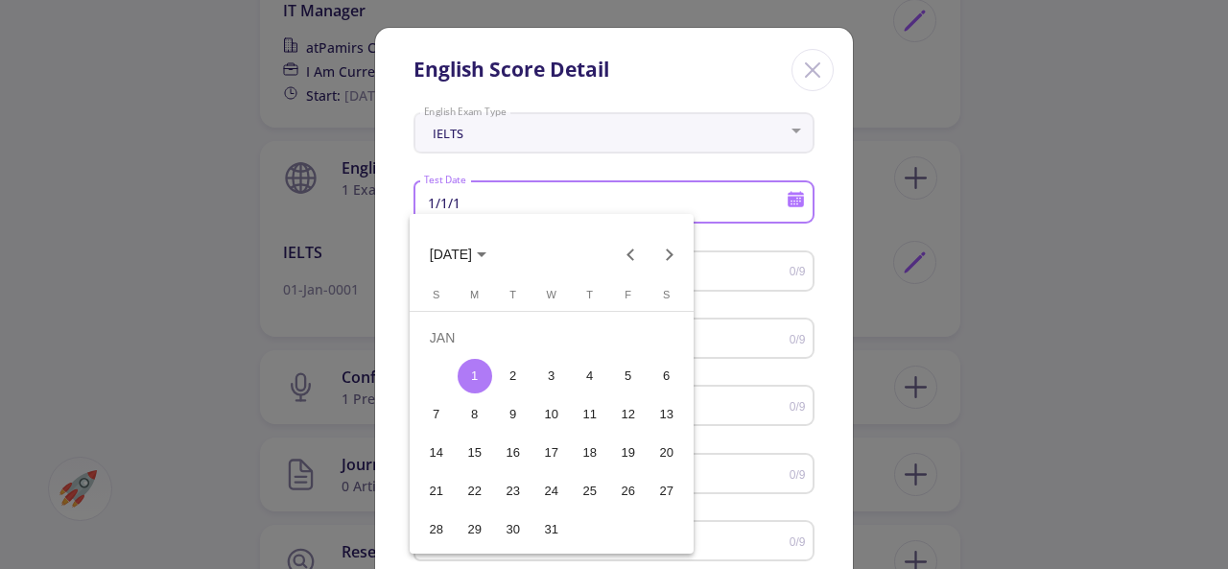
click at [472, 268] on button "JAN 1" at bounding box center [457, 254] width 87 height 38
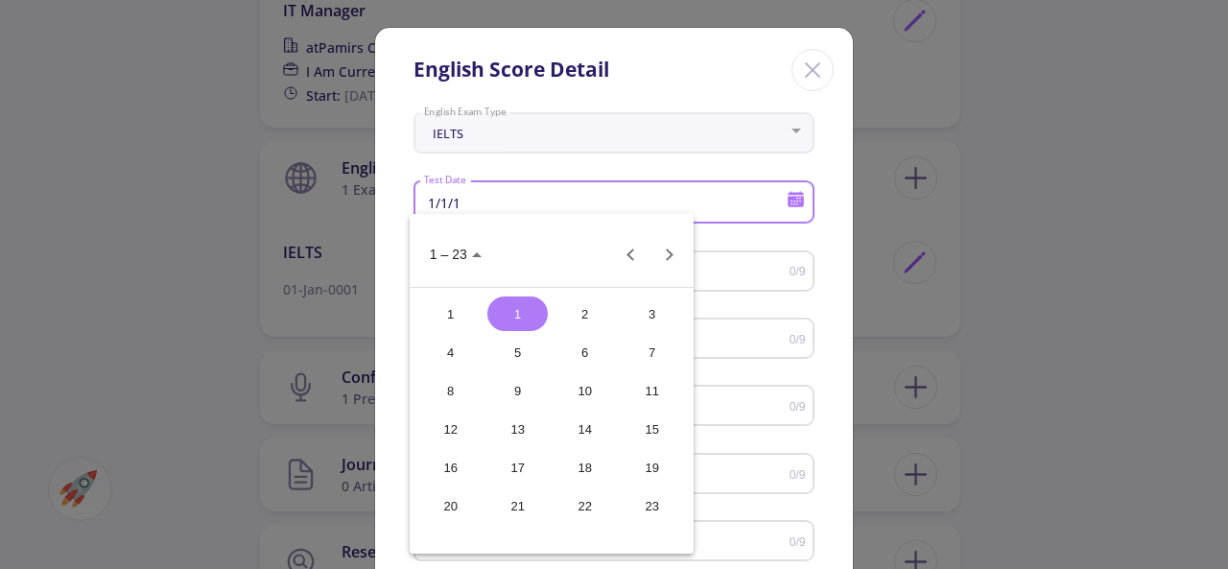
click at [482, 268] on button "1 – 23" at bounding box center [455, 254] width 82 height 38
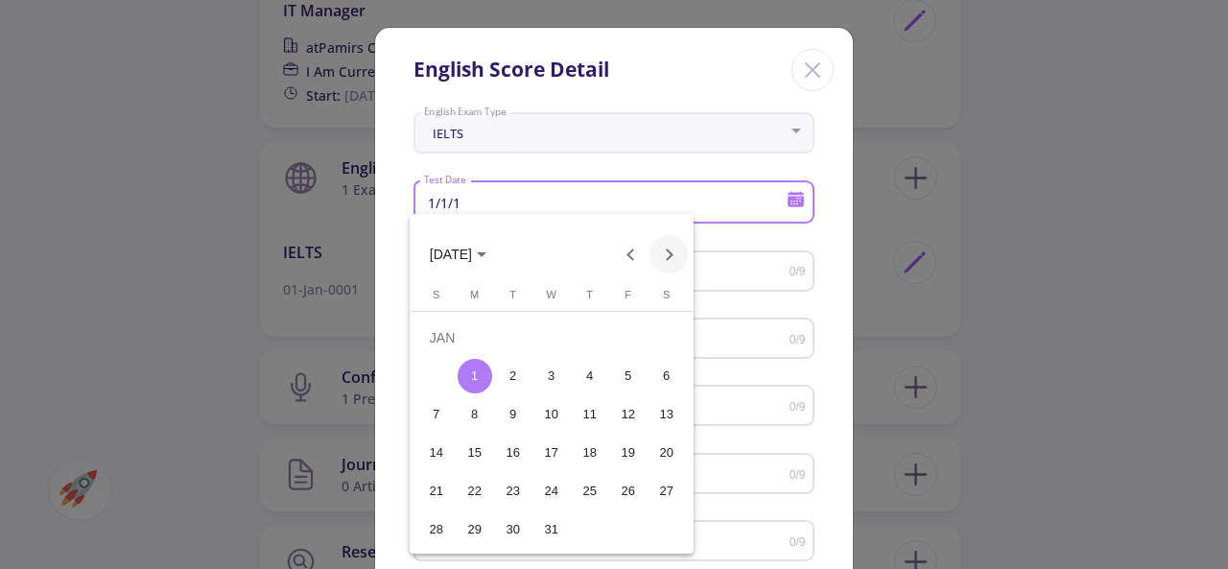
click at [666, 260] on button "Next month" at bounding box center [668, 254] width 38 height 38
click at [614, 506] on table "Sunday S Monday M Tuesday T Wednesday W Thursday T Friday F Saturday S FEB 1 2 …" at bounding box center [551, 398] width 269 height 223
click at [764, 380] on div at bounding box center [614, 284] width 1228 height 569
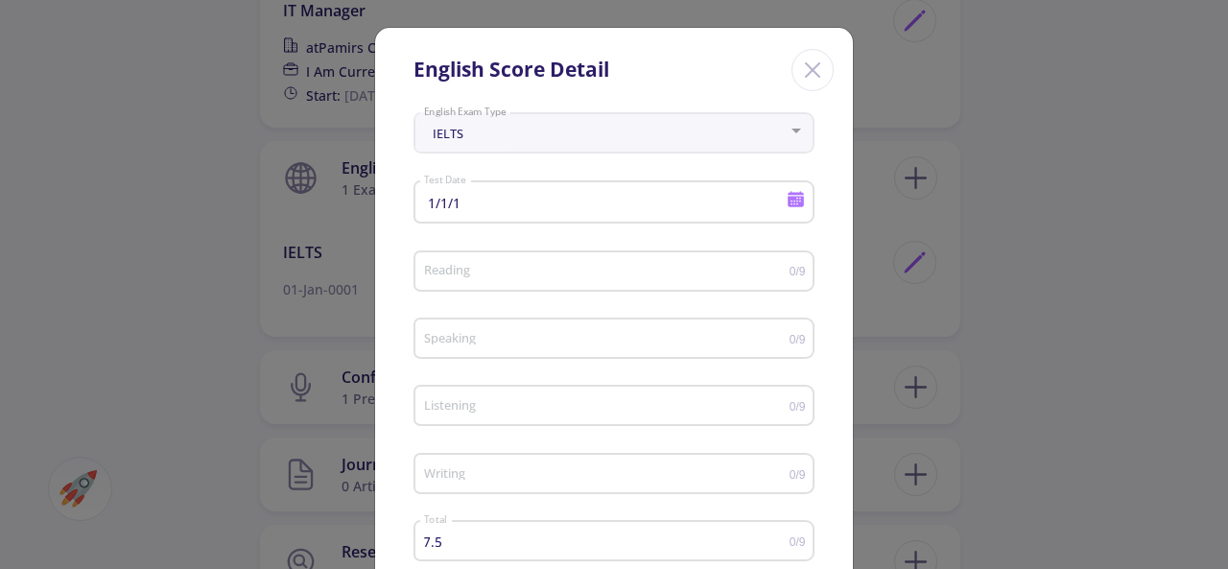
click at [656, 229] on div "1/1/1 Test Date" at bounding box center [613, 207] width 401 height 63
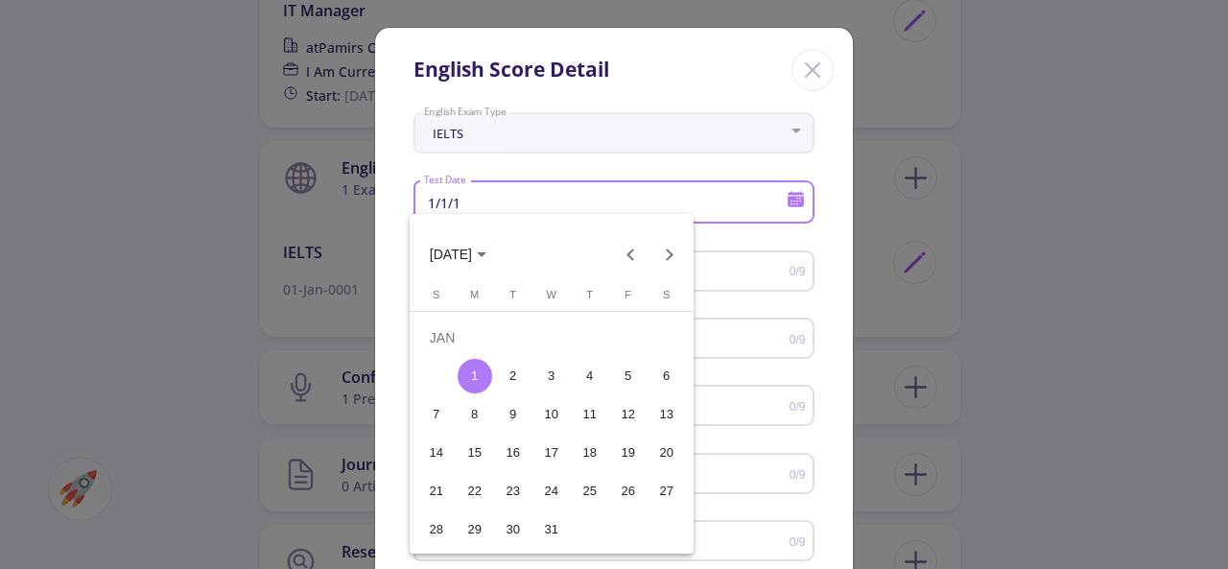
click at [800, 201] on div at bounding box center [614, 284] width 1228 height 569
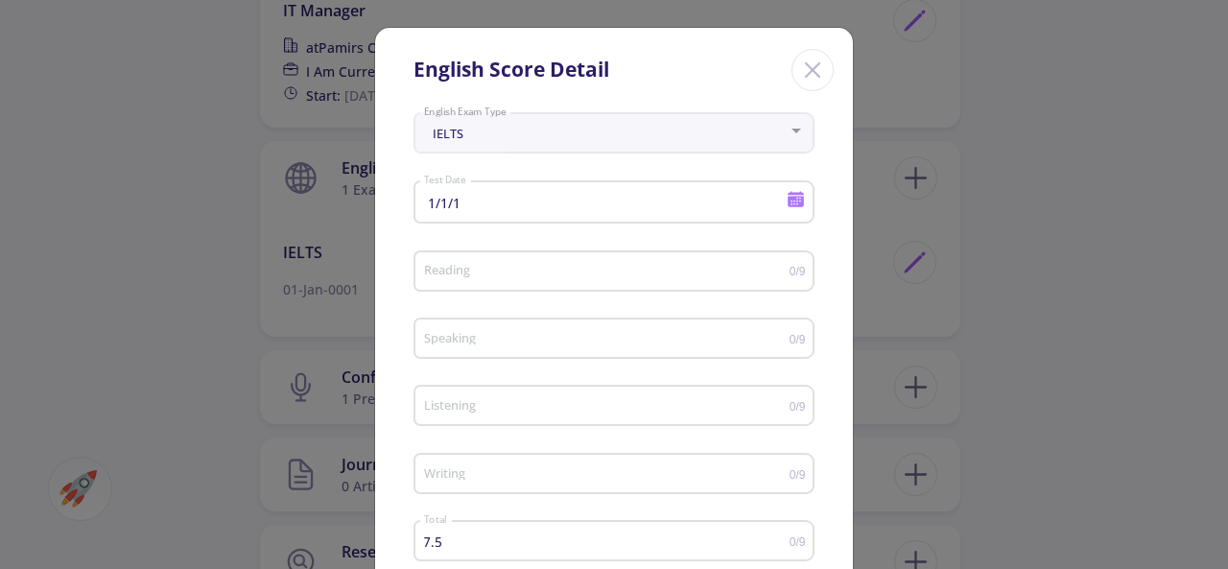
click at [792, 202] on icon at bounding box center [796, 201] width 16 height 11
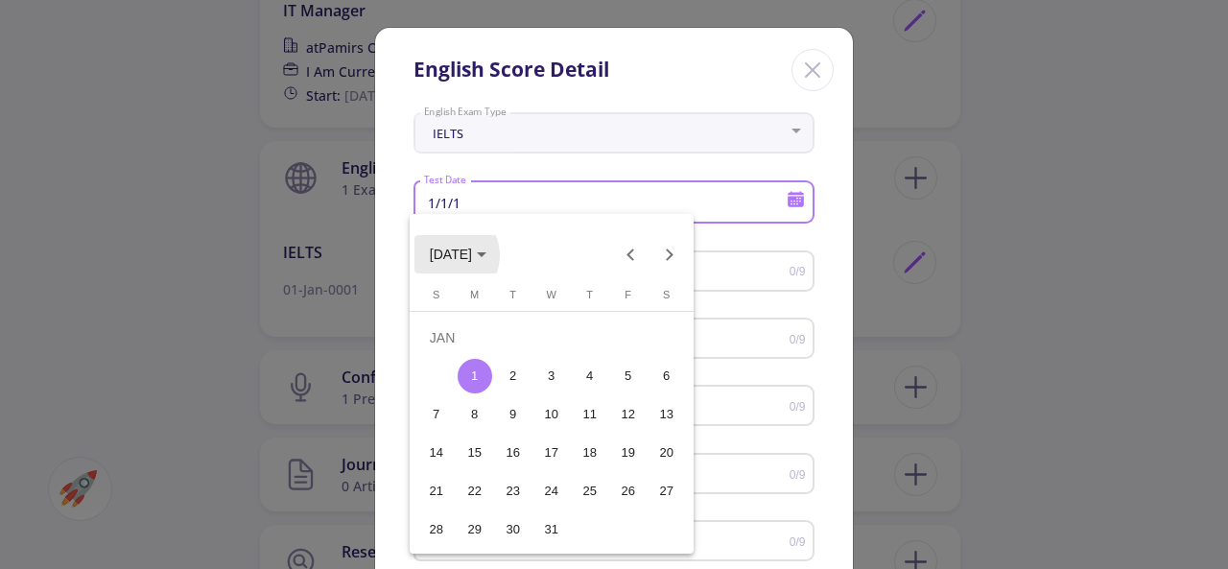
click at [447, 255] on span "JAN 1" at bounding box center [451, 254] width 42 height 15
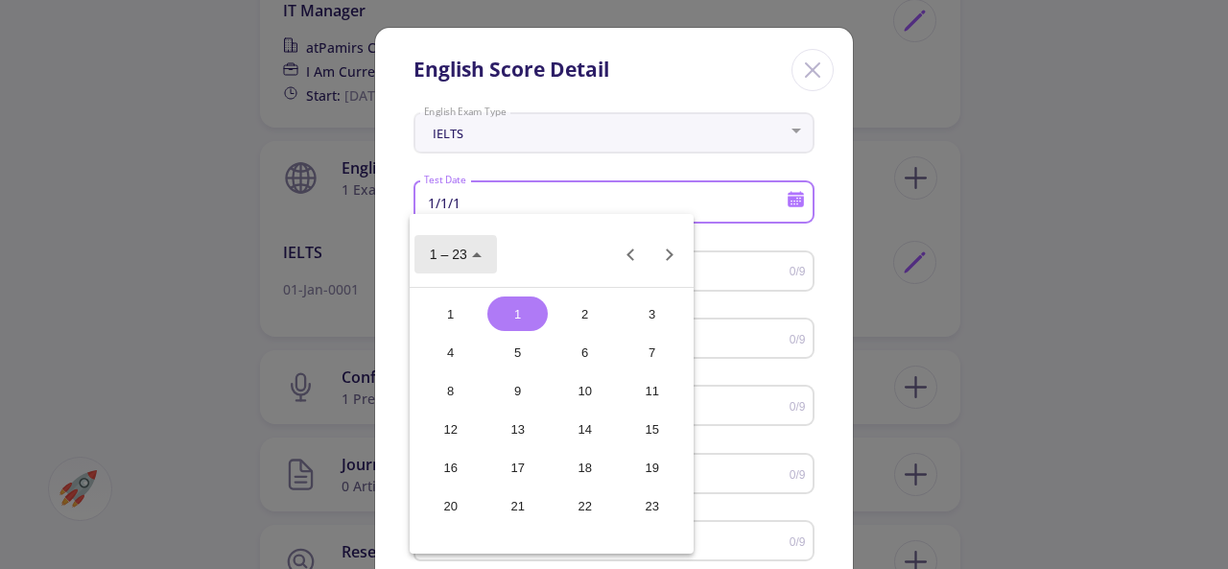
click at [447, 255] on span "1 – 23" at bounding box center [448, 254] width 37 height 15
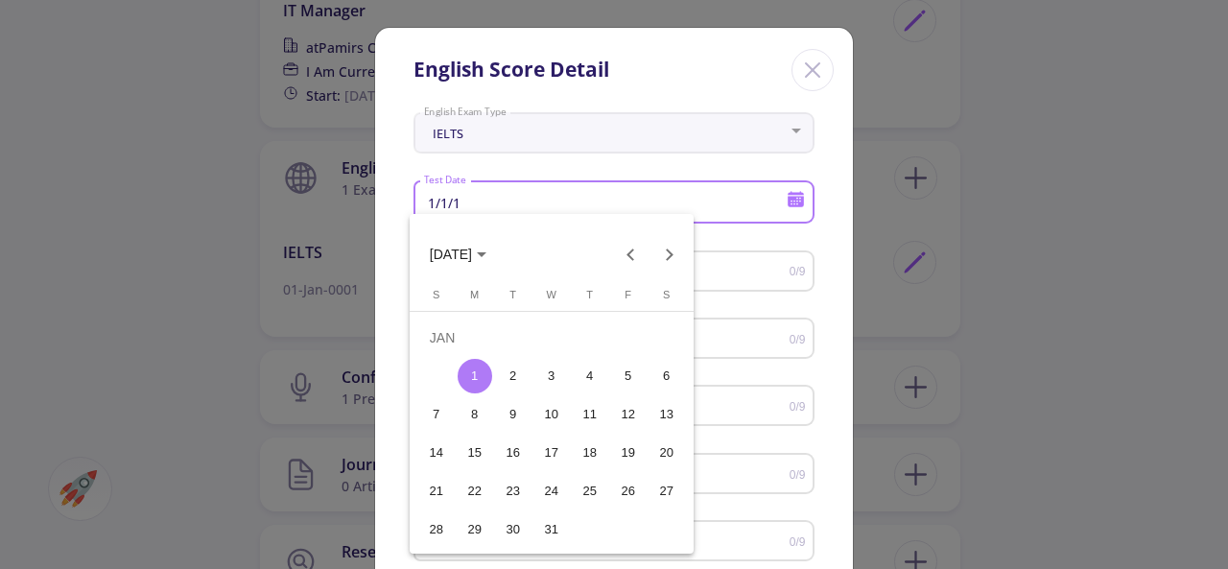
click at [447, 255] on span "JAN 1" at bounding box center [451, 254] width 42 height 15
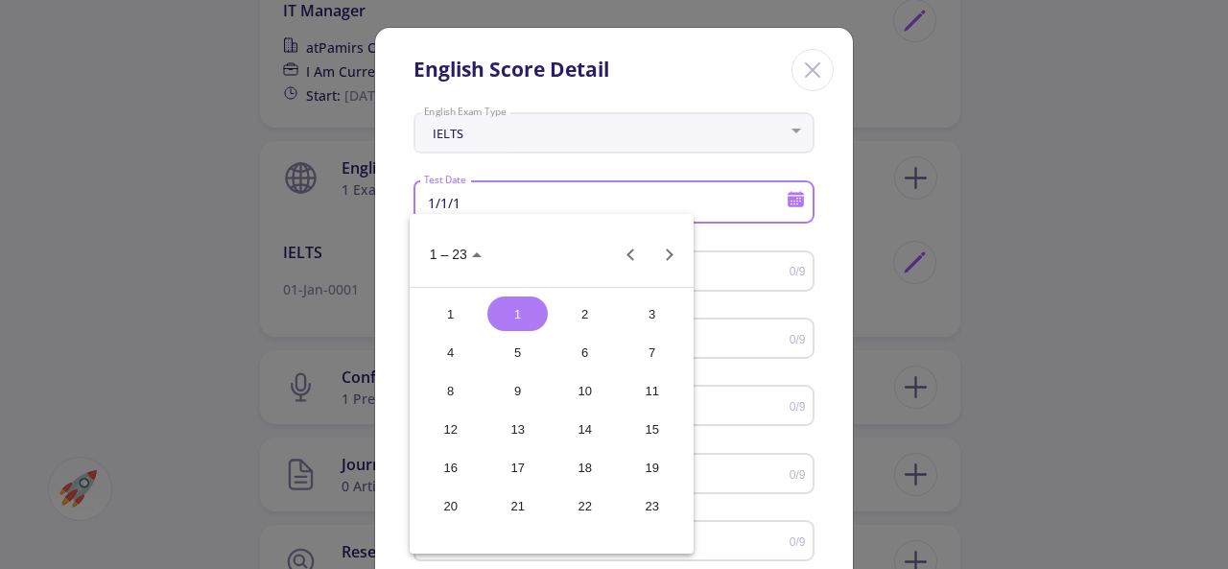
click at [647, 436] on div "15" at bounding box center [652, 429] width 60 height 35
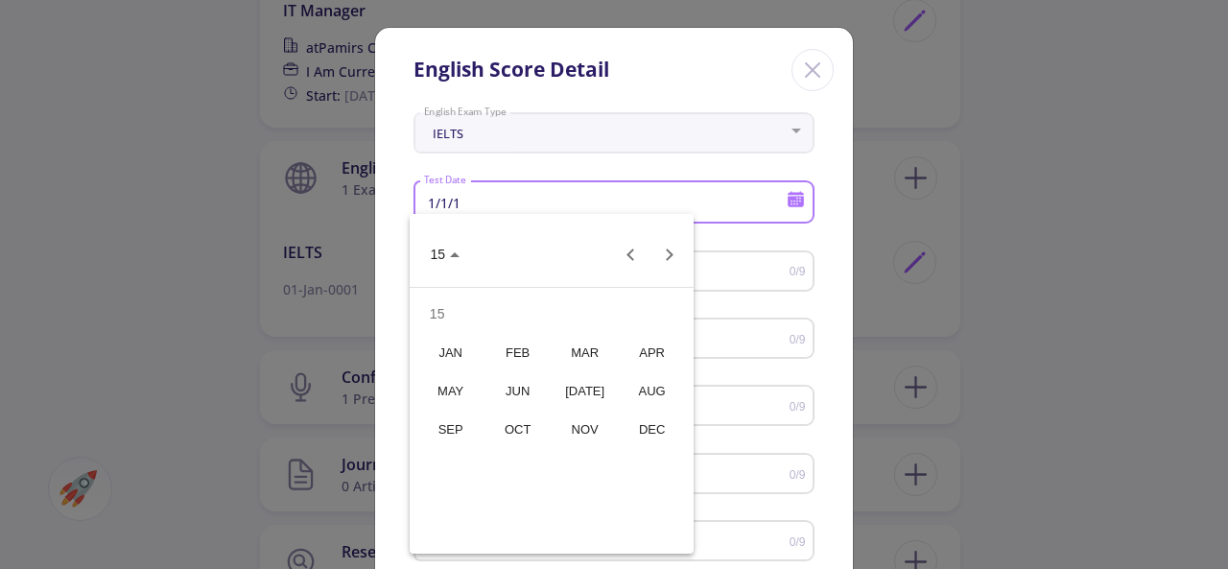
click at [516, 356] on div "FEB" at bounding box center [517, 352] width 60 height 35
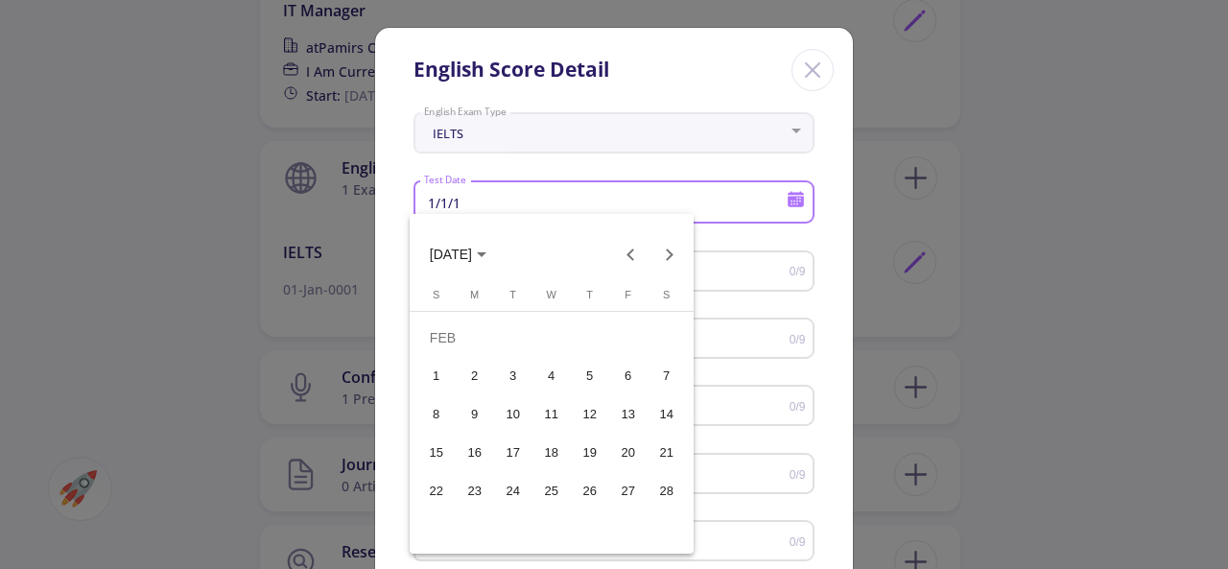
click at [443, 452] on div "15" at bounding box center [436, 452] width 35 height 35
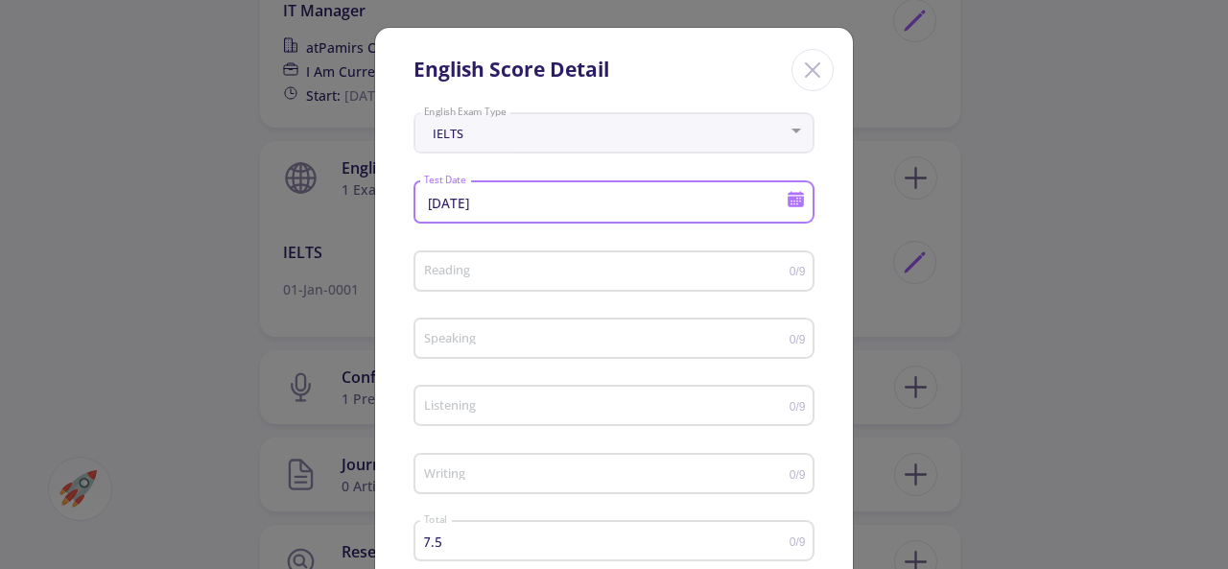
click at [548, 210] on input "2/15/15" at bounding box center [607, 203] width 369 height 17
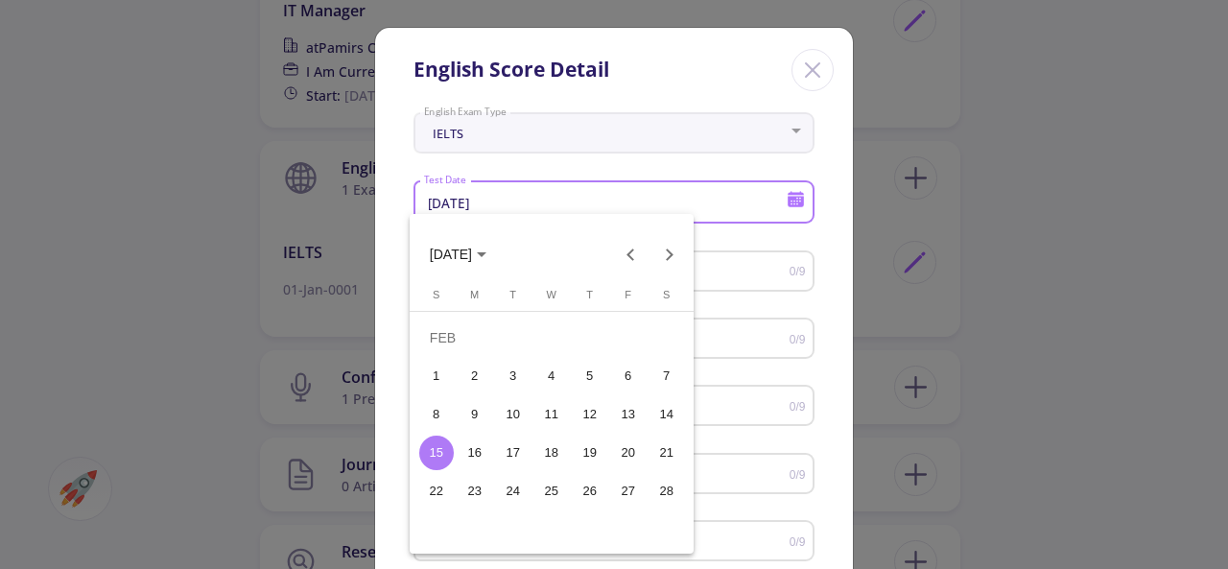
click at [552, 493] on div "25" at bounding box center [551, 491] width 35 height 35
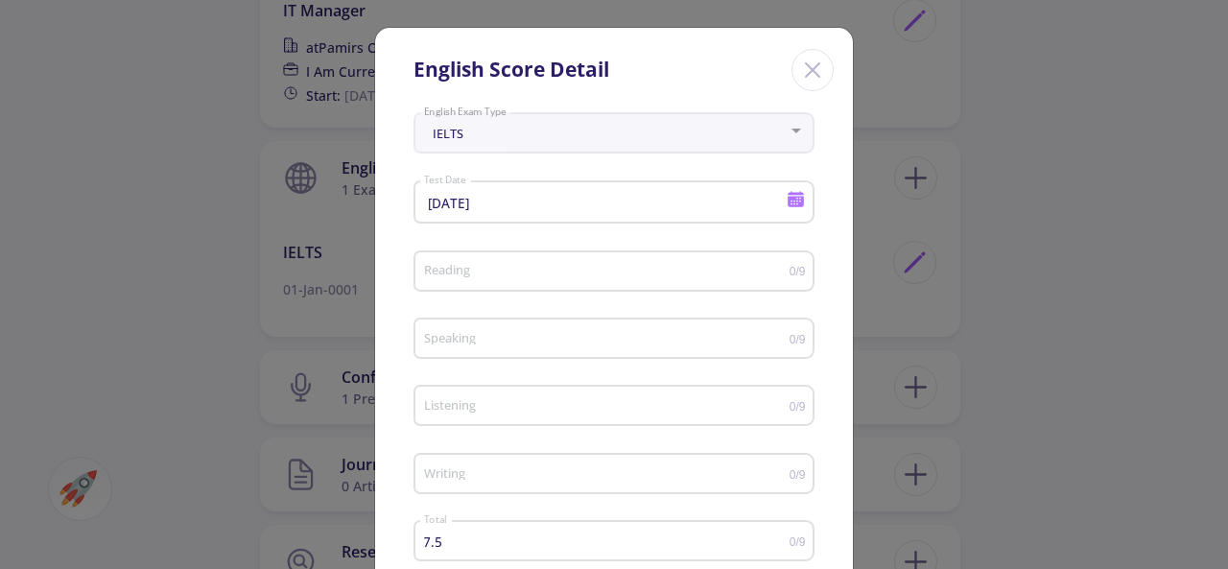
click at [788, 200] on icon at bounding box center [796, 201] width 16 height 11
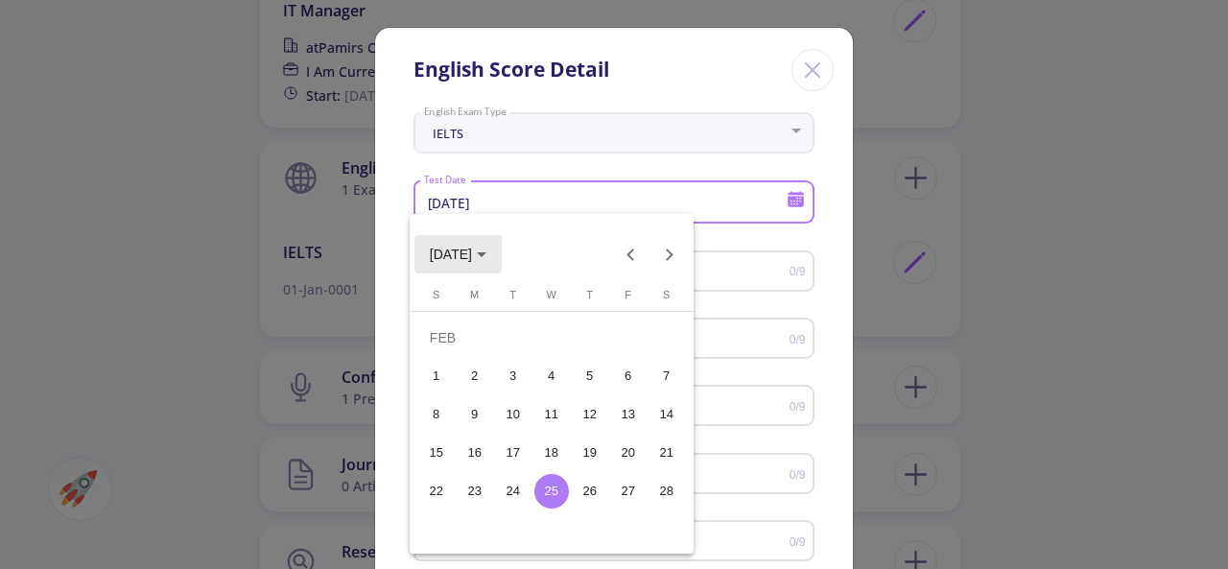
click at [482, 253] on polygon "Choose month and year" at bounding box center [482, 254] width 10 height 5
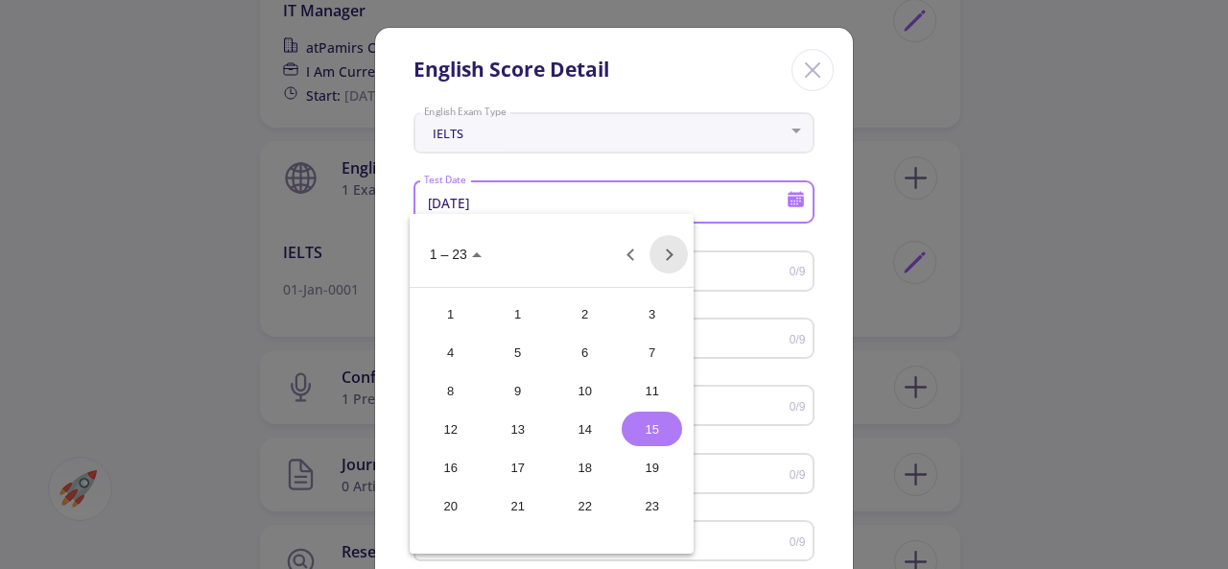
click at [670, 268] on button "Next 24 years" at bounding box center [668, 254] width 38 height 38
click at [524, 321] on div "25" at bounding box center [517, 313] width 60 height 35
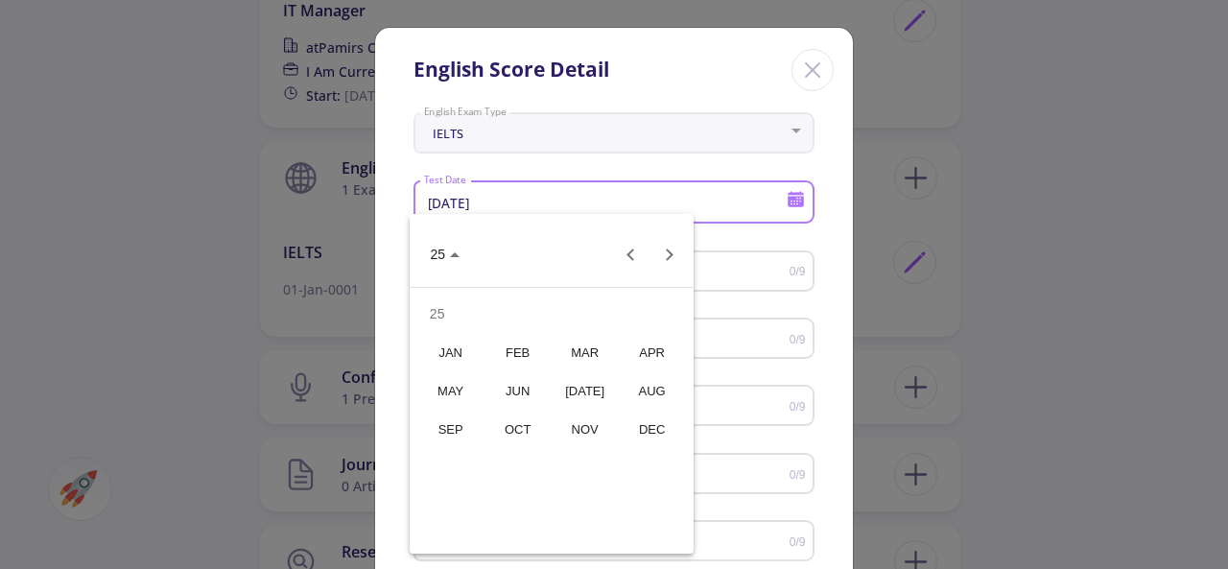
click at [523, 349] on div "FEB" at bounding box center [517, 352] width 60 height 35
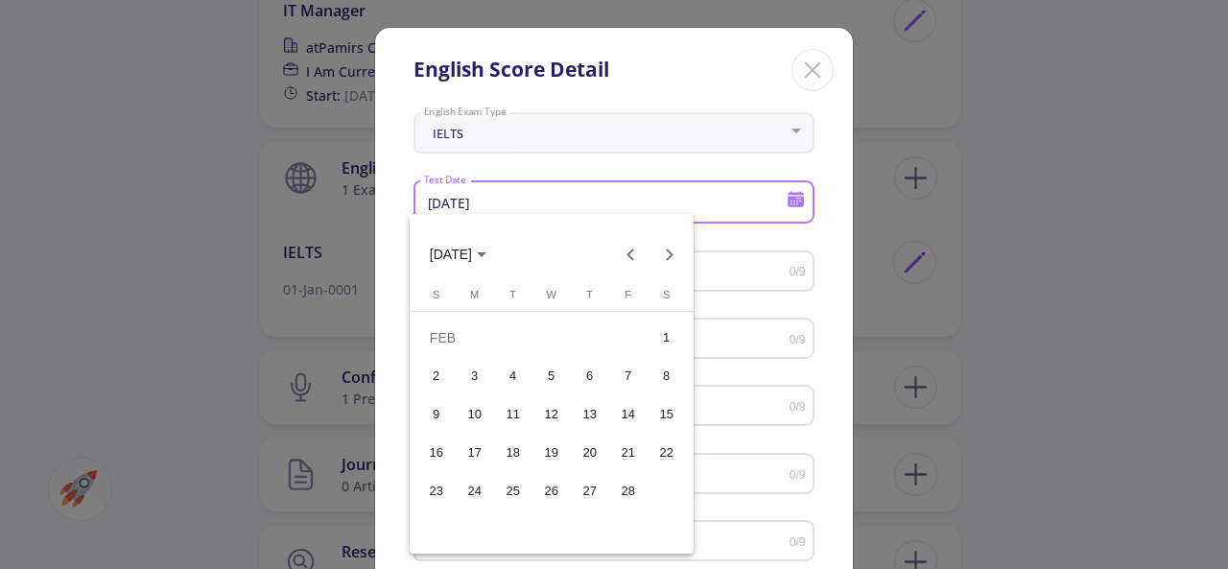
click at [671, 414] on div "15" at bounding box center [666, 414] width 35 height 35
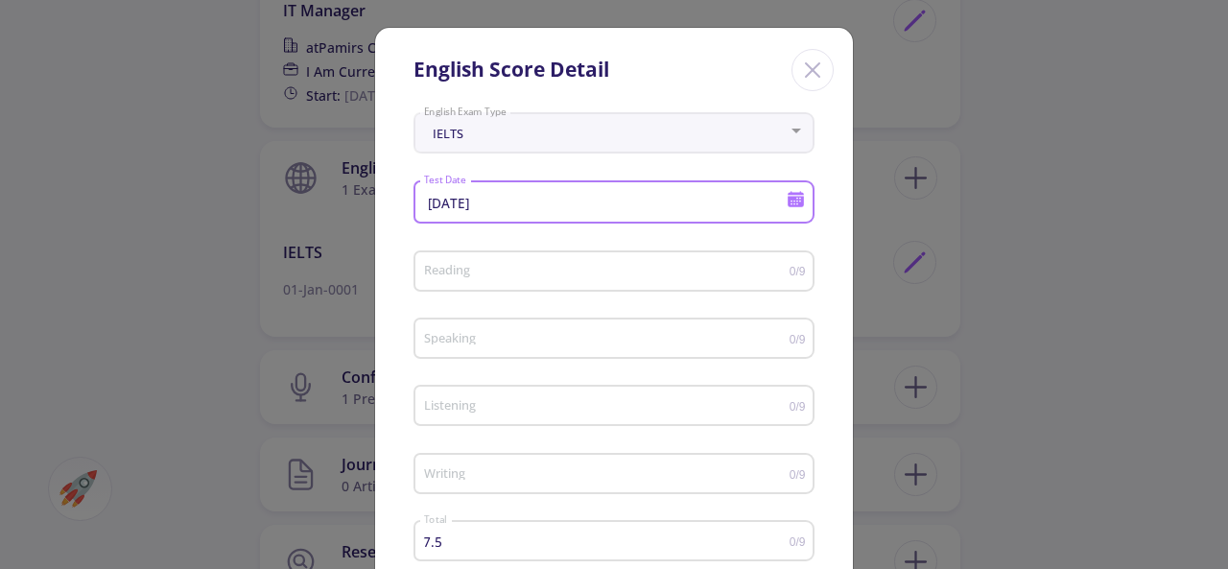
type input "2/15/25"
click at [778, 268] on input "0.5" at bounding box center [606, 272] width 366 height 14
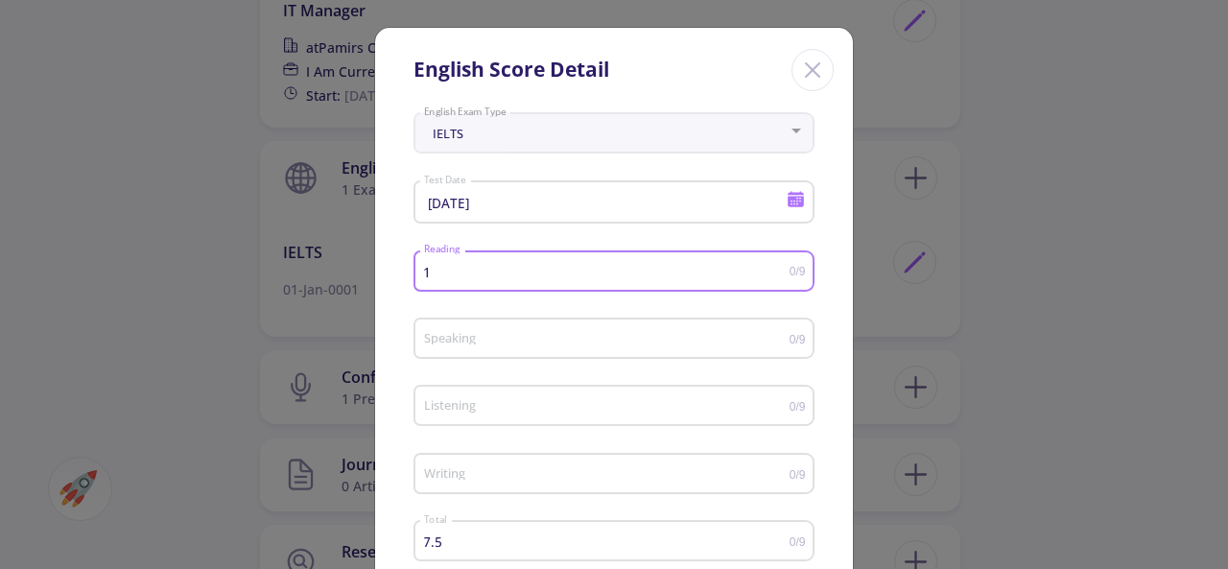
click at [778, 268] on input "1" at bounding box center [606, 272] width 366 height 14
click at [778, 268] on input "1.5" at bounding box center [606, 272] width 366 height 14
click at [778, 268] on input "2" at bounding box center [606, 272] width 366 height 14
click at [778, 268] on input "2.5" at bounding box center [606, 272] width 366 height 14
click at [778, 268] on input "3" at bounding box center [606, 272] width 366 height 14
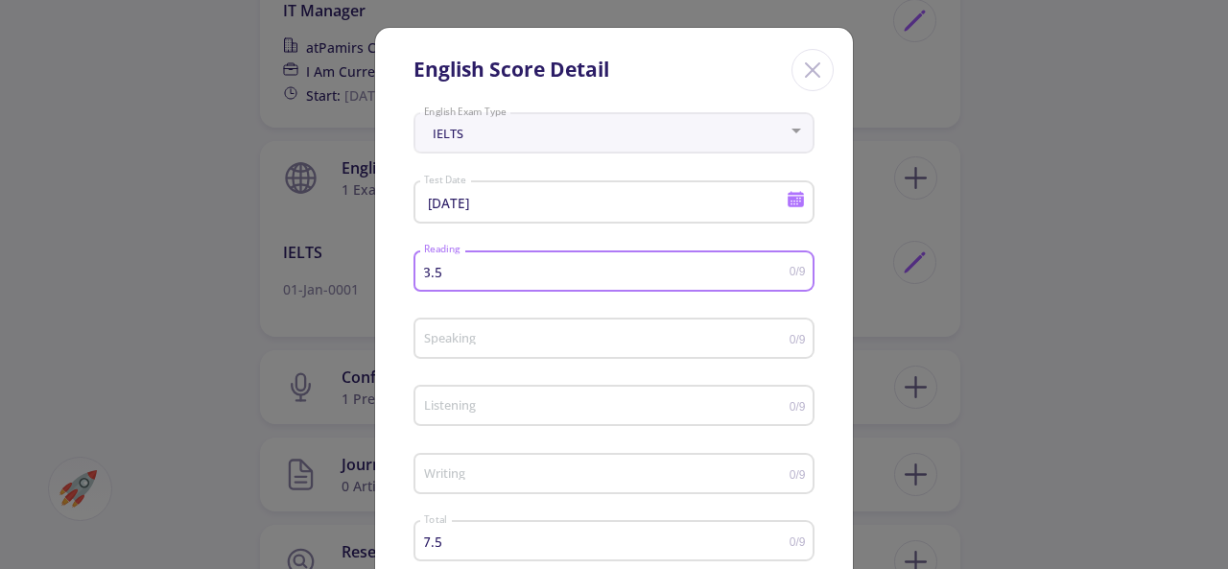
click at [778, 268] on input "3.5" at bounding box center [606, 272] width 366 height 14
click at [778, 268] on input "4" at bounding box center [606, 272] width 366 height 14
click at [778, 268] on input "4.5" at bounding box center [606, 272] width 366 height 14
click at [778, 268] on input "5" at bounding box center [606, 272] width 366 height 14
click at [778, 268] on input "5.5" at bounding box center [606, 272] width 366 height 14
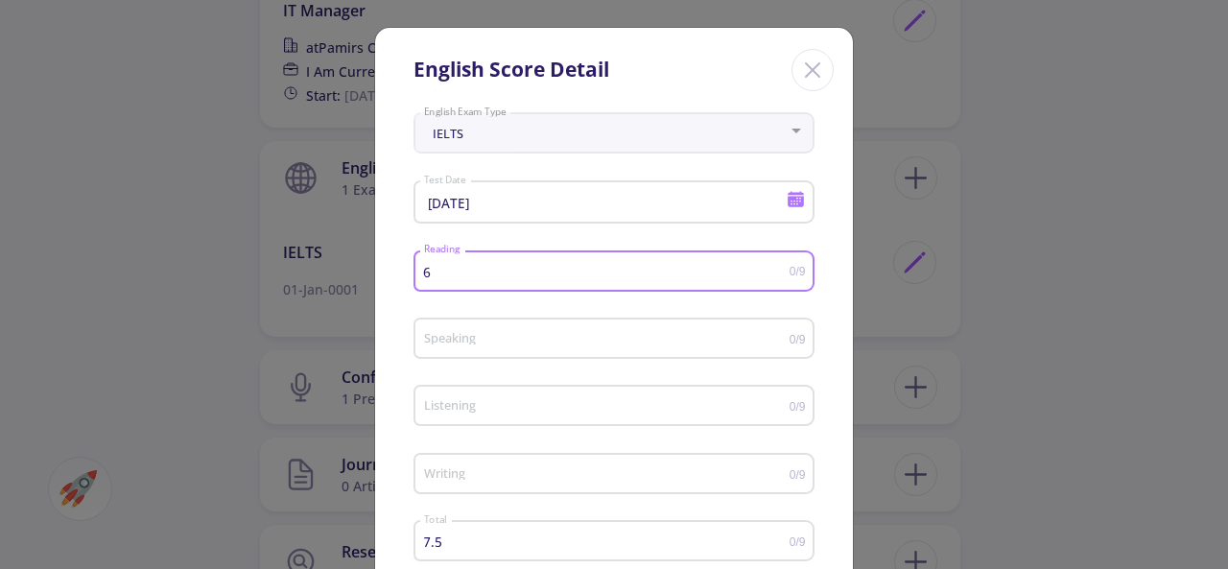
click at [778, 268] on input "6" at bounding box center [606, 272] width 366 height 14
click at [778, 268] on input "6.5" at bounding box center [606, 272] width 366 height 14
click at [778, 268] on input "7" at bounding box center [606, 272] width 366 height 14
click at [778, 268] on input "7.5" at bounding box center [606, 272] width 366 height 14
type input "8"
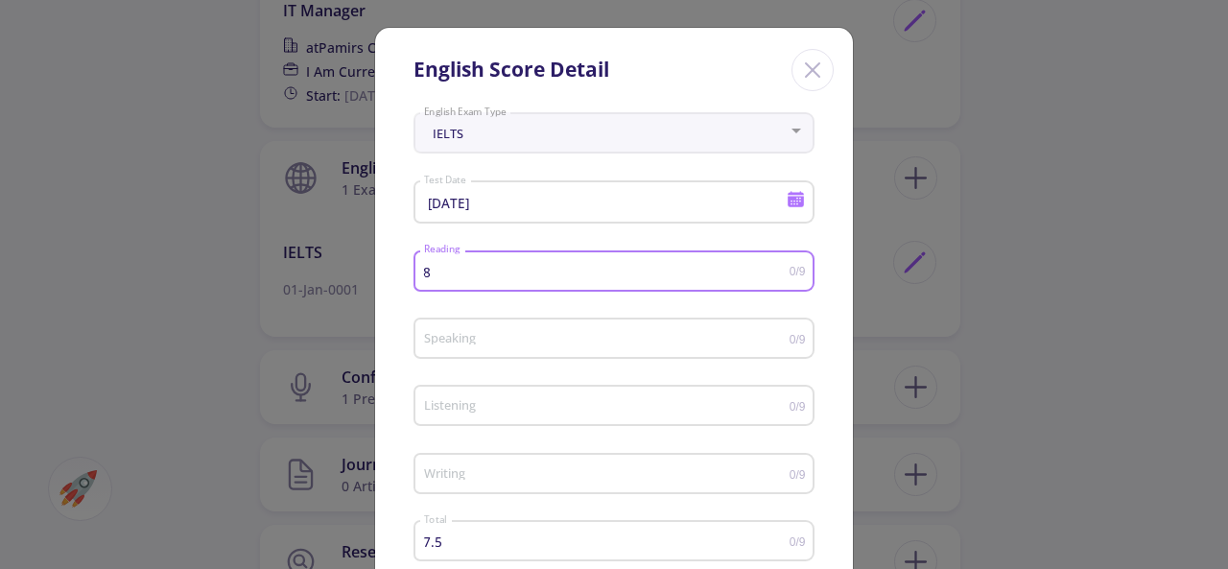
click at [778, 268] on input "8" at bounding box center [606, 272] width 366 height 14
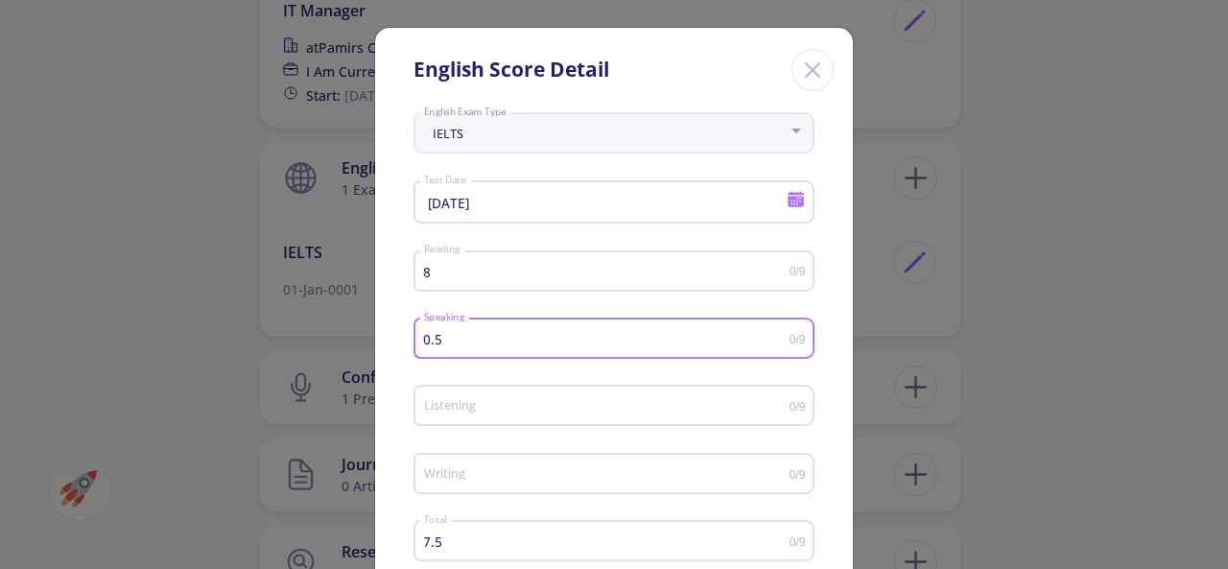
click at [777, 335] on input "0.5" at bounding box center [606, 339] width 366 height 14
click at [777, 335] on input "1" at bounding box center [606, 339] width 366 height 14
click at [777, 335] on input "1.5" at bounding box center [606, 339] width 366 height 14
click at [777, 335] on input "2" at bounding box center [606, 339] width 366 height 14
click at [777, 335] on input "2.5" at bounding box center [606, 339] width 366 height 14
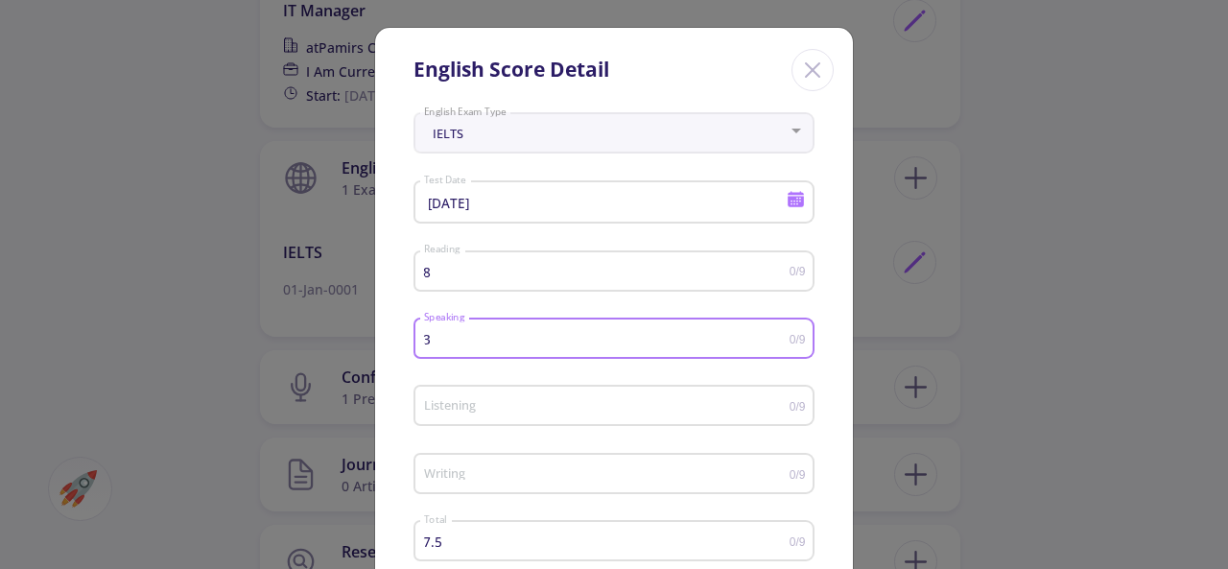
click at [777, 335] on input "3" at bounding box center [606, 339] width 366 height 14
click at [777, 335] on input "3.5" at bounding box center [606, 339] width 366 height 14
click at [777, 335] on input "4" at bounding box center [606, 339] width 366 height 14
click at [777, 335] on input "4.5" at bounding box center [606, 339] width 366 height 14
click at [777, 335] on input "5" at bounding box center [606, 339] width 366 height 14
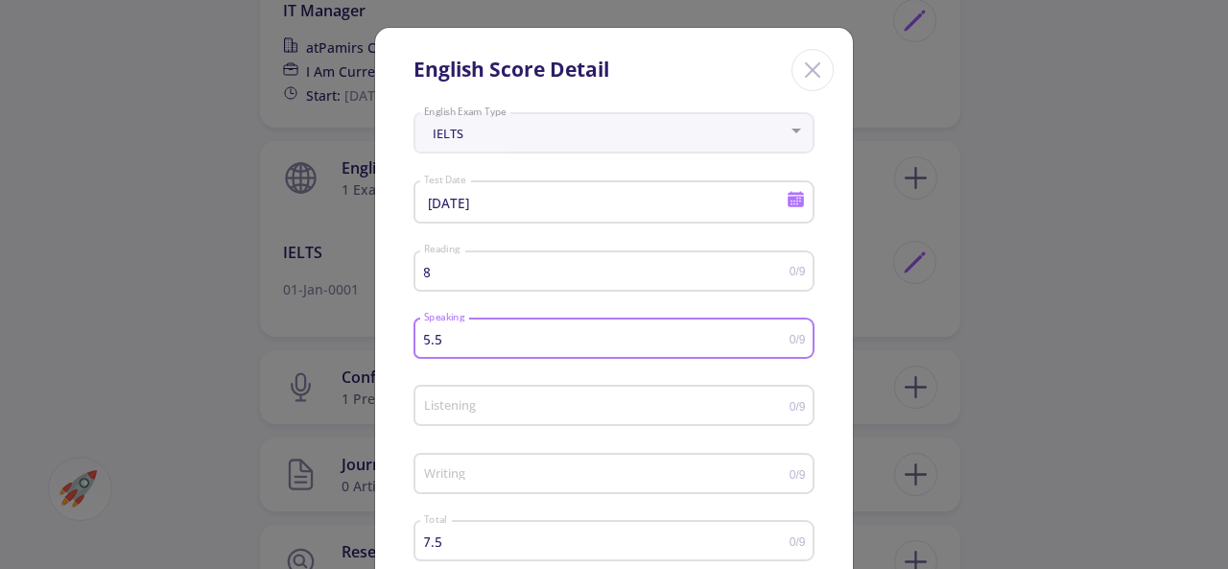
click at [777, 335] on input "5.5" at bounding box center [606, 339] width 366 height 14
click at [777, 335] on input "6" at bounding box center [606, 339] width 366 height 14
click at [777, 335] on input "6.5" at bounding box center [606, 339] width 366 height 14
click at [777, 335] on input "7" at bounding box center [606, 339] width 366 height 14
click at [777, 335] on input "7.5" at bounding box center [606, 339] width 366 height 14
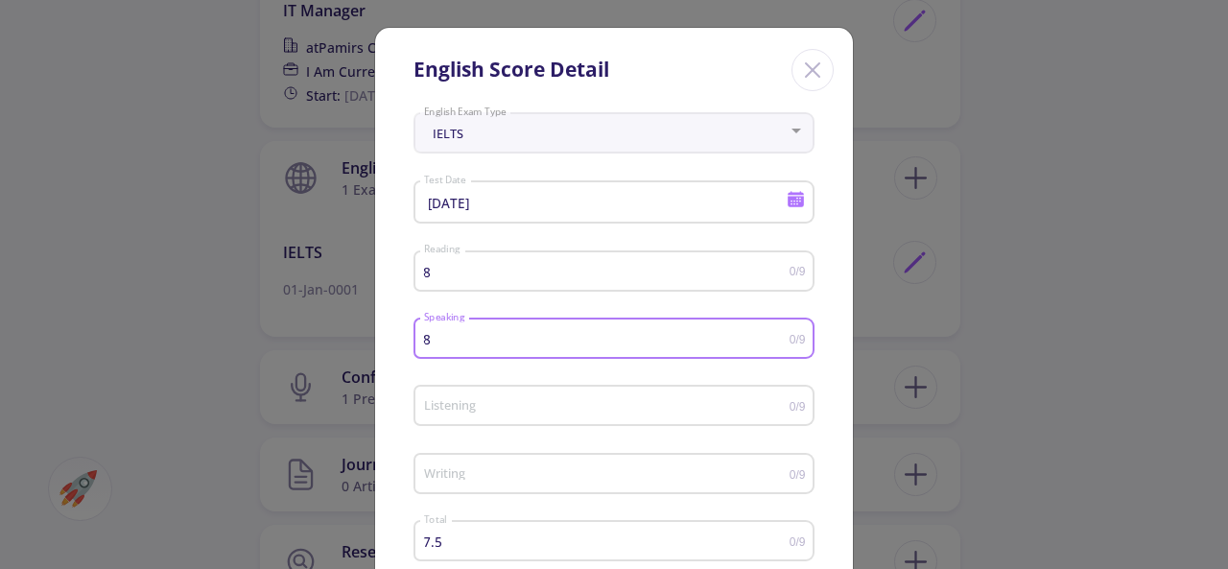
type input "8"
click at [777, 335] on input "8" at bounding box center [606, 339] width 366 height 14
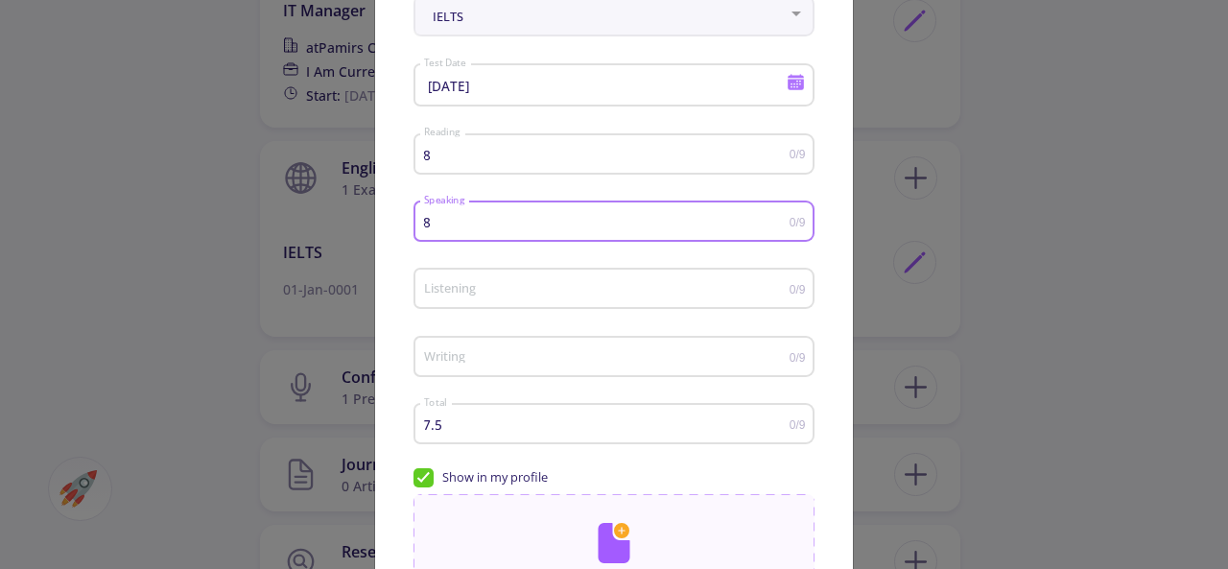
scroll to position [192, 0]
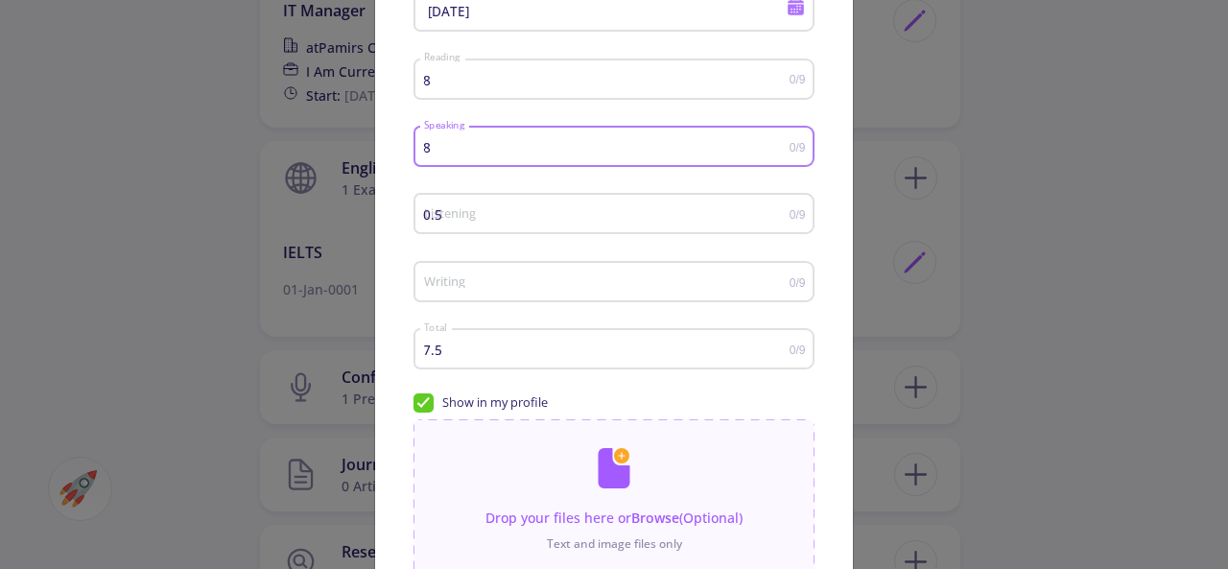
click at [777, 213] on input "0.5" at bounding box center [606, 214] width 366 height 14
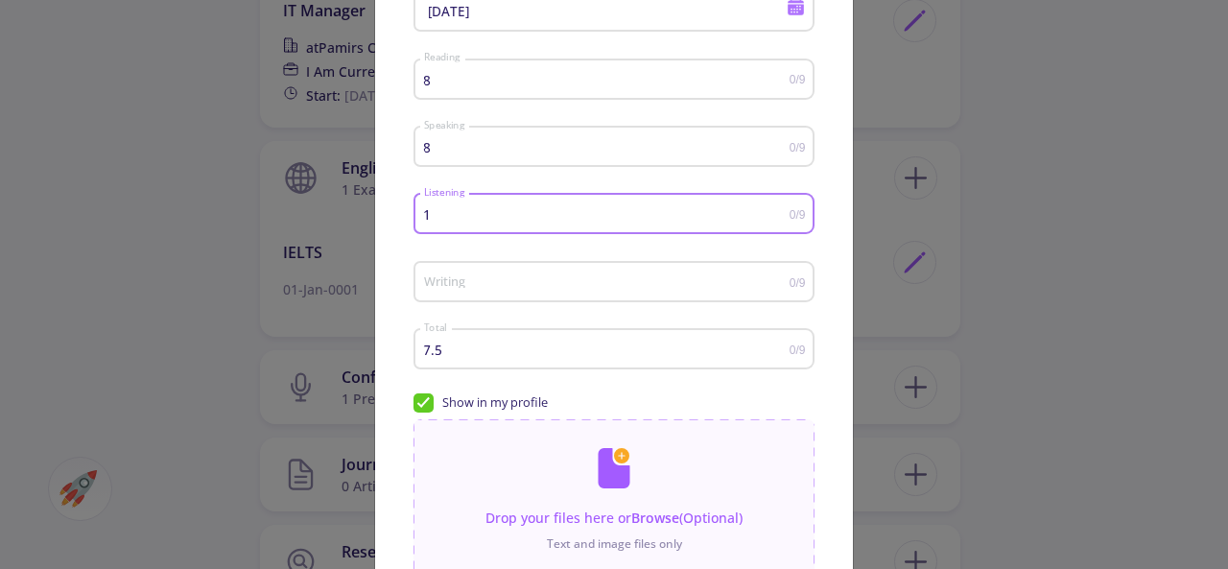
click at [777, 213] on input "1" at bounding box center [606, 214] width 366 height 14
click at [777, 213] on input "1.5" at bounding box center [606, 214] width 366 height 14
click at [777, 213] on input "2" at bounding box center [606, 214] width 366 height 14
click at [777, 213] on input "2.5" at bounding box center [606, 214] width 366 height 14
click at [777, 213] on input "3" at bounding box center [606, 214] width 366 height 14
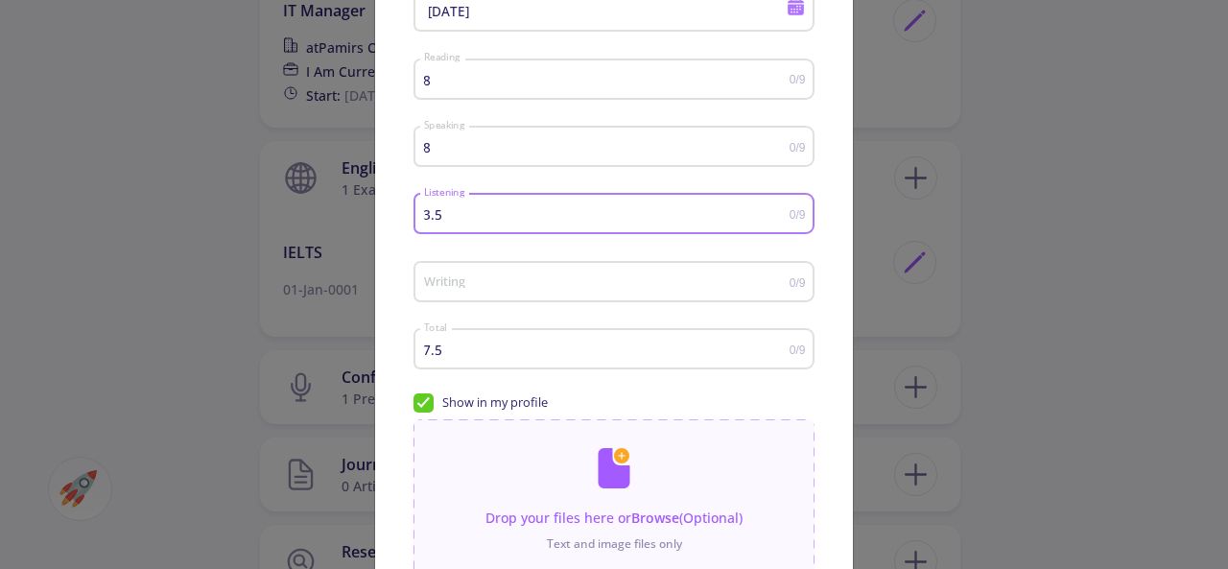
click at [777, 213] on input "3.5" at bounding box center [606, 214] width 366 height 14
click at [777, 213] on input "4" at bounding box center [606, 214] width 366 height 14
click at [777, 213] on input "4.5" at bounding box center [606, 214] width 366 height 14
click at [777, 213] on input "5" at bounding box center [606, 214] width 366 height 14
click at [777, 213] on input "5.5" at bounding box center [606, 214] width 366 height 14
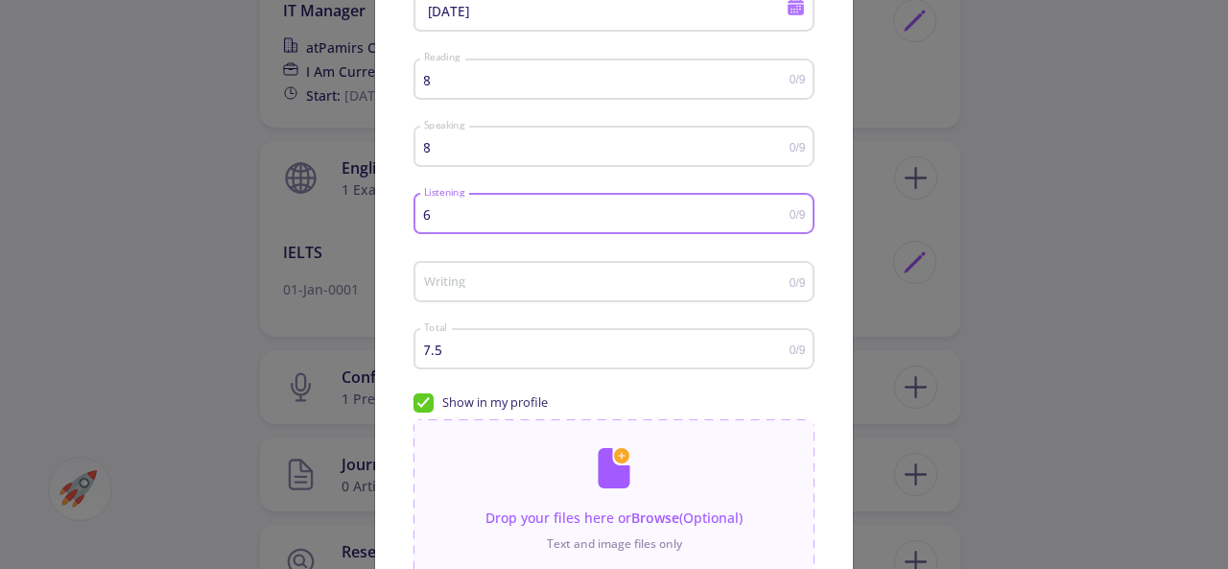
click at [777, 213] on input "6" at bounding box center [606, 214] width 366 height 14
click at [777, 213] on input "6.5" at bounding box center [606, 214] width 366 height 14
click at [777, 213] on input "7" at bounding box center [606, 214] width 366 height 14
click at [777, 213] on input "7.5" at bounding box center [606, 214] width 366 height 14
click at [777, 213] on input "8" at bounding box center [606, 214] width 366 height 14
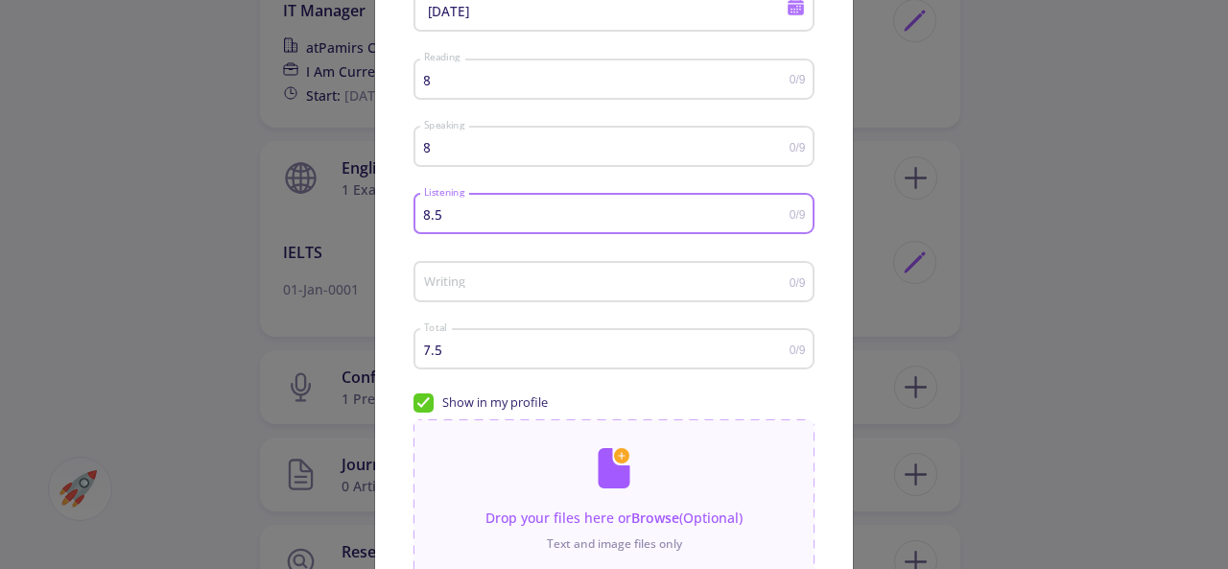
type input "8.5"
click at [777, 213] on input "8.5" at bounding box center [606, 214] width 366 height 14
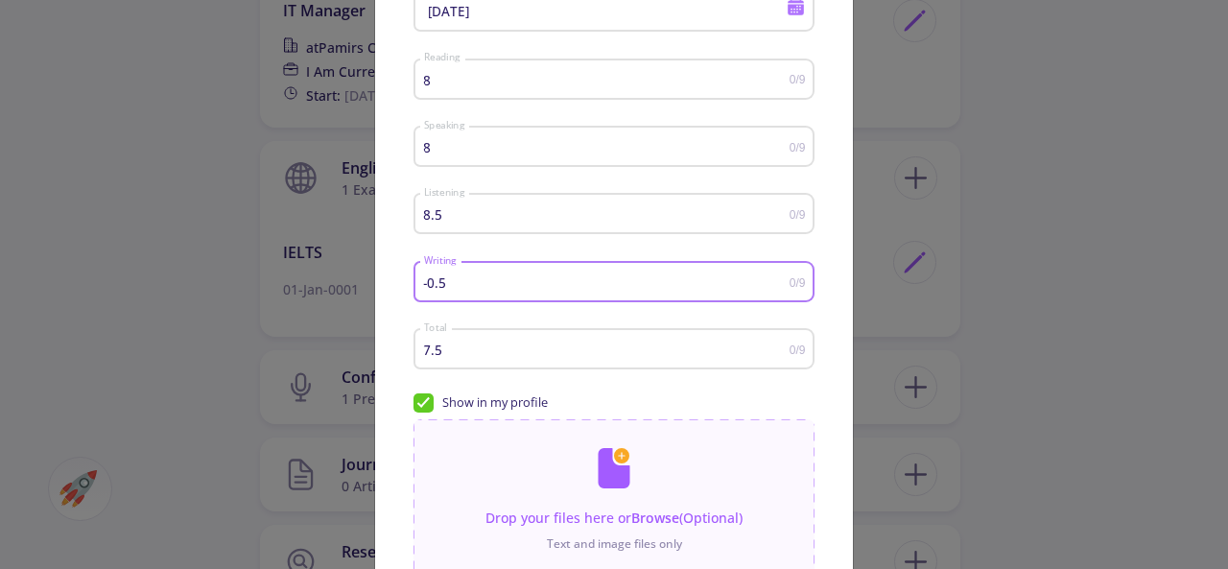
click at [778, 289] on input "-0.5" at bounding box center [606, 282] width 366 height 14
click at [778, 289] on input "-1" at bounding box center [606, 282] width 366 height 14
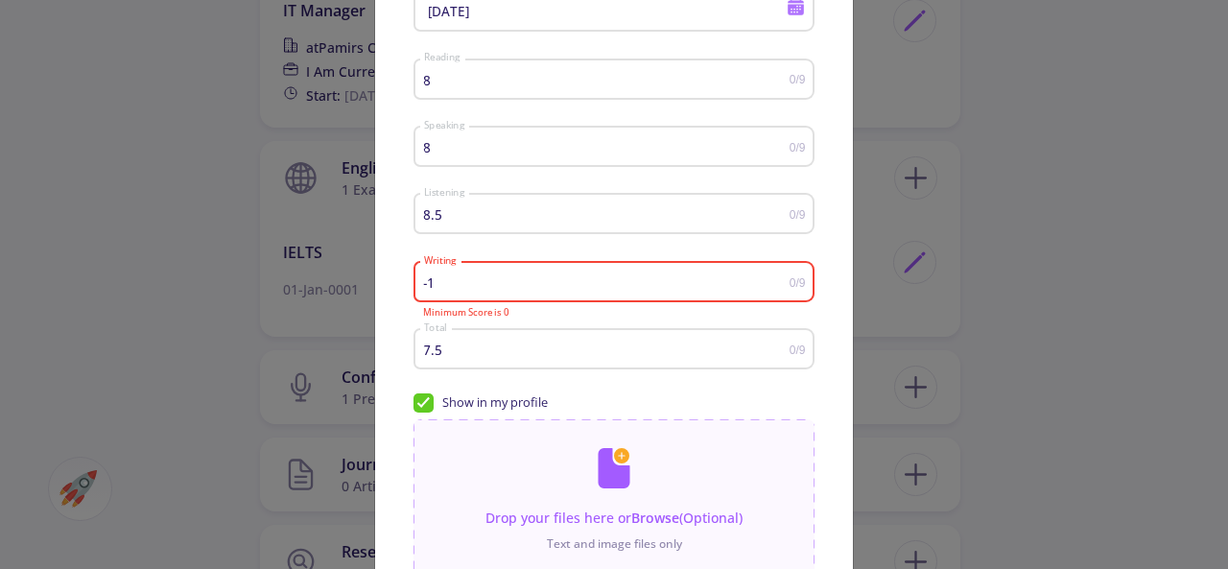
click at [780, 277] on div "-1 Writing" at bounding box center [606, 278] width 366 height 48
click at [780, 277] on input "-0.5" at bounding box center [606, 282] width 366 height 14
click at [780, 277] on input "0" at bounding box center [606, 282] width 366 height 14
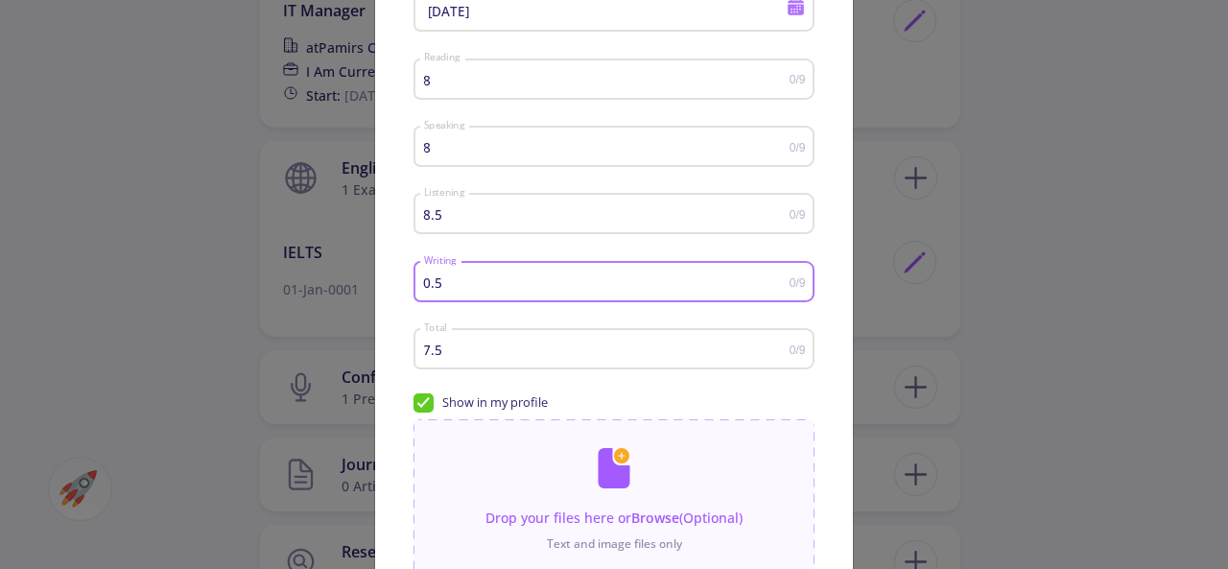
click at [780, 277] on input "0.5" at bounding box center [606, 282] width 366 height 14
click at [780, 277] on input "1" at bounding box center [606, 282] width 366 height 14
click at [780, 277] on input "1.5" at bounding box center [606, 282] width 366 height 14
click at [780, 277] on input "2" at bounding box center [606, 282] width 366 height 14
click at [780, 277] on input "2.5" at bounding box center [606, 282] width 366 height 14
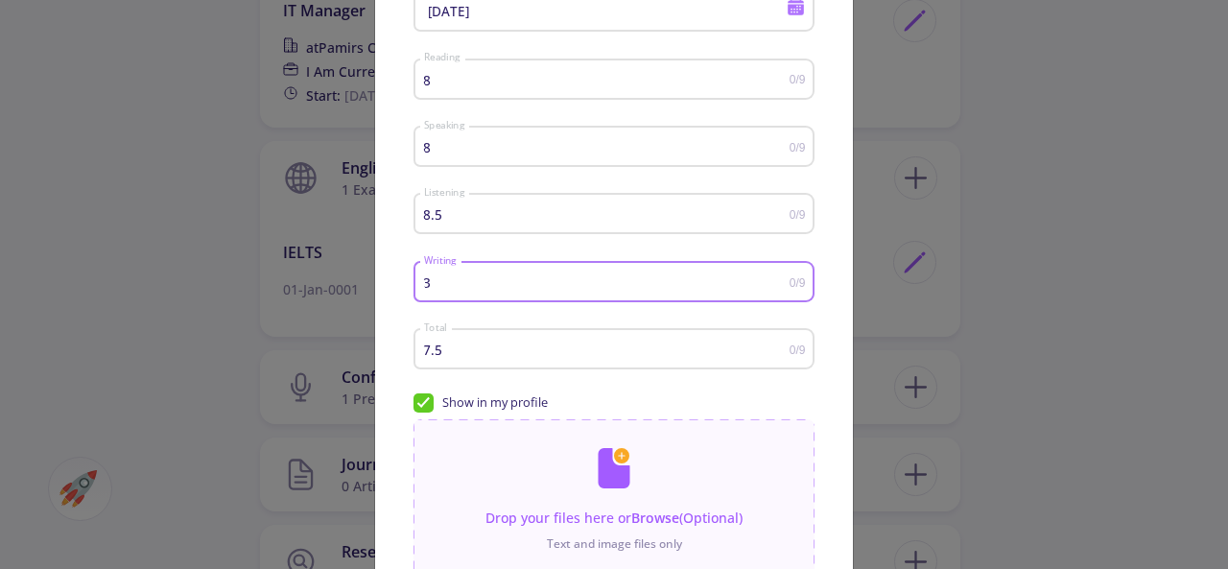
click at [780, 277] on input "3" at bounding box center [606, 282] width 366 height 14
click at [780, 277] on input "3.5" at bounding box center [606, 282] width 366 height 14
click at [780, 277] on input "4" at bounding box center [606, 282] width 366 height 14
click at [780, 277] on input "4.5" at bounding box center [606, 282] width 366 height 14
click at [780, 277] on input "5" at bounding box center [606, 282] width 366 height 14
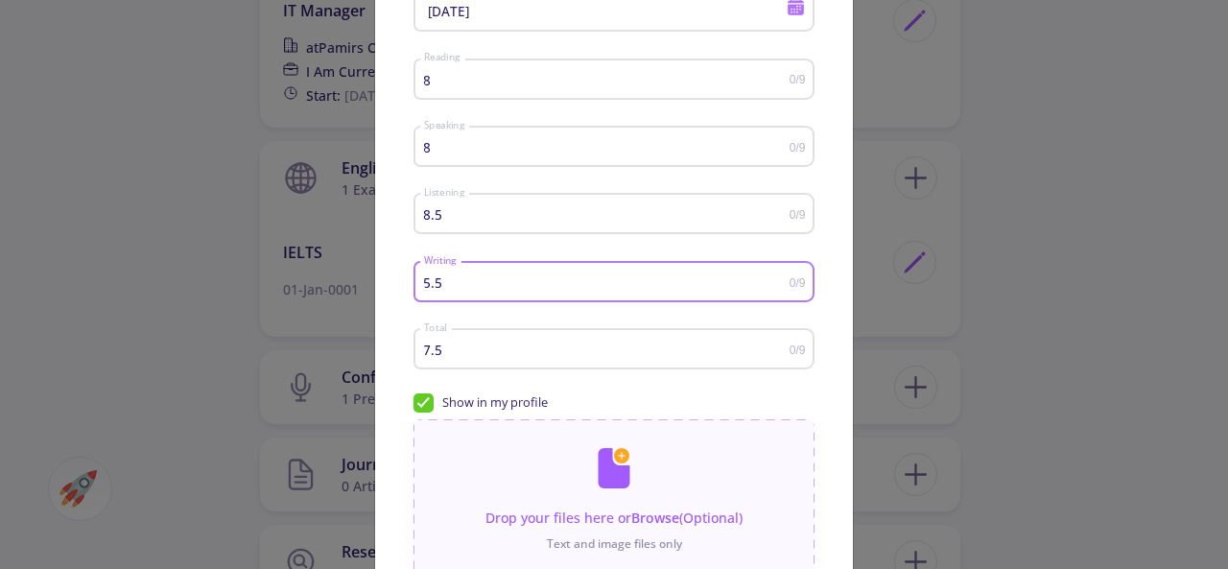
click at [780, 277] on input "5.5" at bounding box center [606, 282] width 366 height 14
click at [780, 277] on input "6" at bounding box center [606, 282] width 366 height 14
click at [780, 277] on input "6.5" at bounding box center [606, 282] width 366 height 14
type input "7"
click at [780, 277] on input "7" at bounding box center [606, 282] width 366 height 14
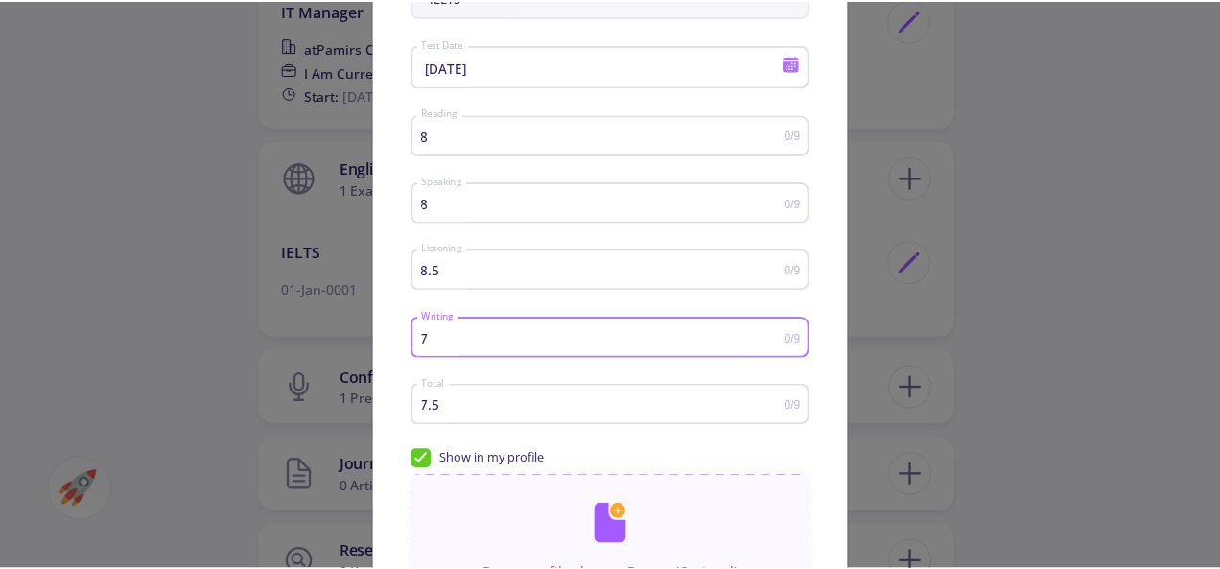
scroll to position [96, 0]
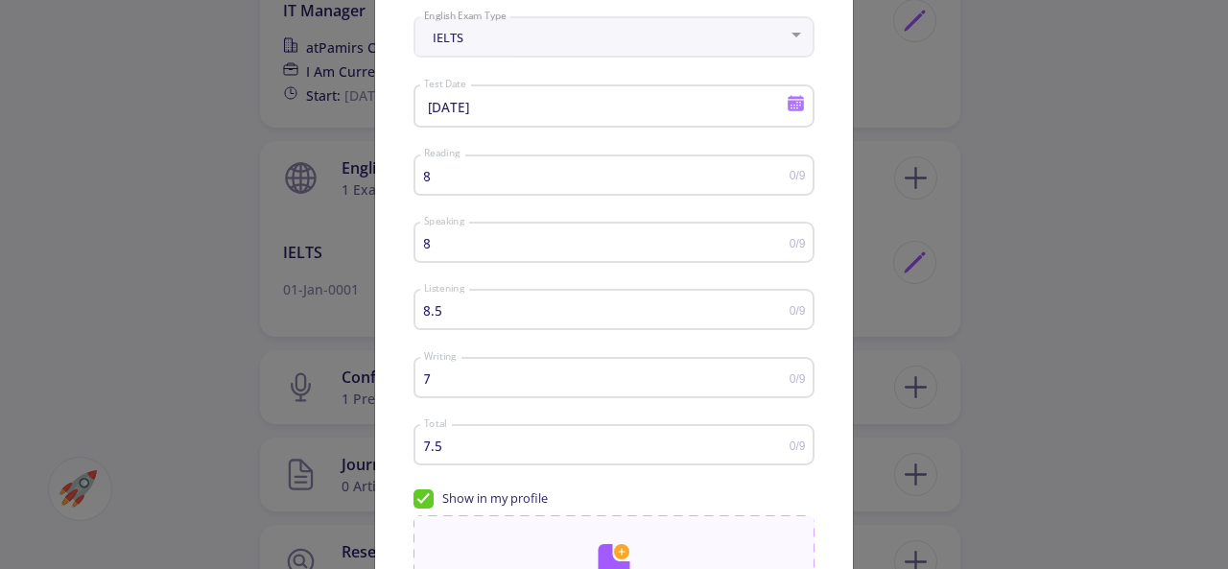
click at [840, 473] on div "IELTS English Exam Type 2/15/25 Test Date 8 Reading 0/9 8 Speaking 0/9 8.5 List…" at bounding box center [614, 418] width 478 height 816
click at [491, 177] on input "8" at bounding box center [606, 176] width 366 height 14
click at [490, 247] on input "8" at bounding box center [606, 243] width 366 height 14
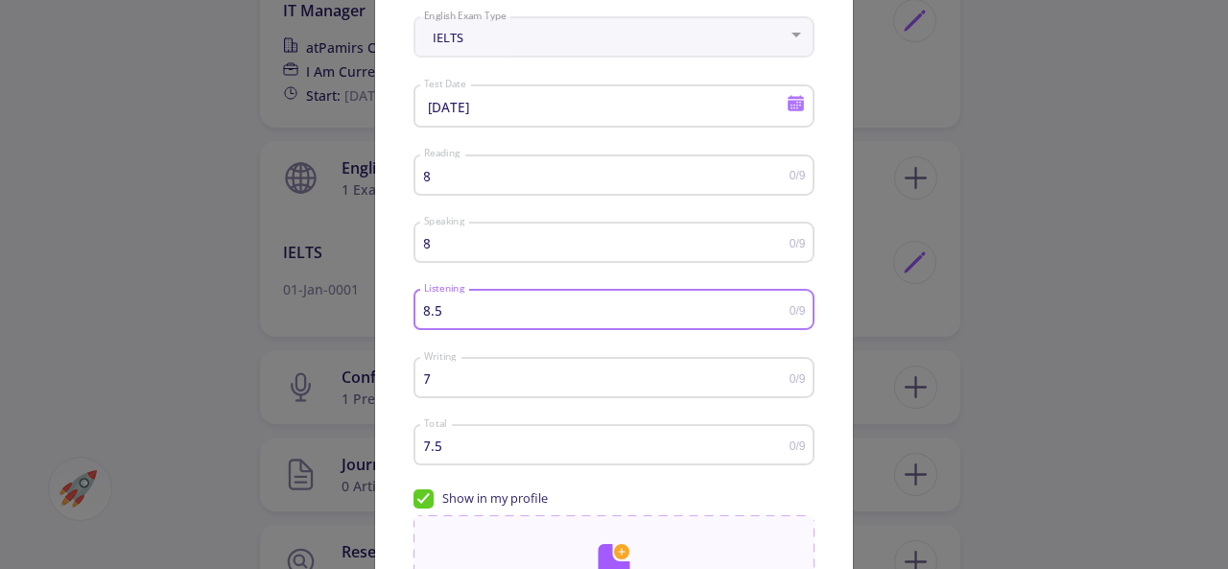
click at [487, 313] on input "8.5" at bounding box center [606, 310] width 366 height 14
type input "8"
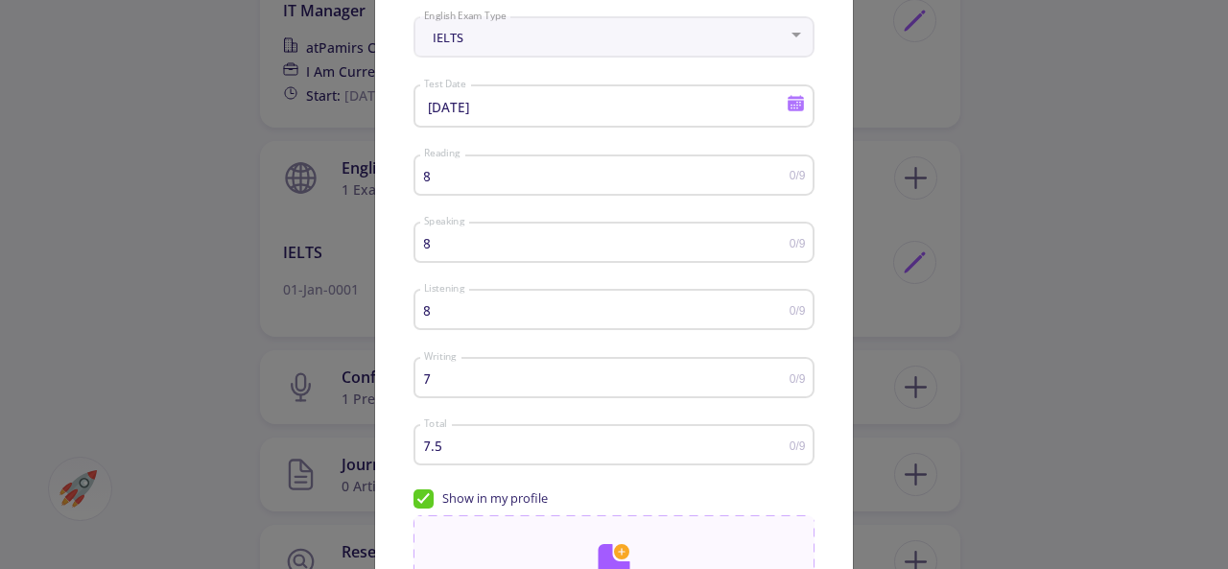
click at [1011, 404] on div "English Score Detail IELTS English Exam Type 2/15/25 Test Date 8 Reading 0/9 8 …" at bounding box center [614, 284] width 1228 height 569
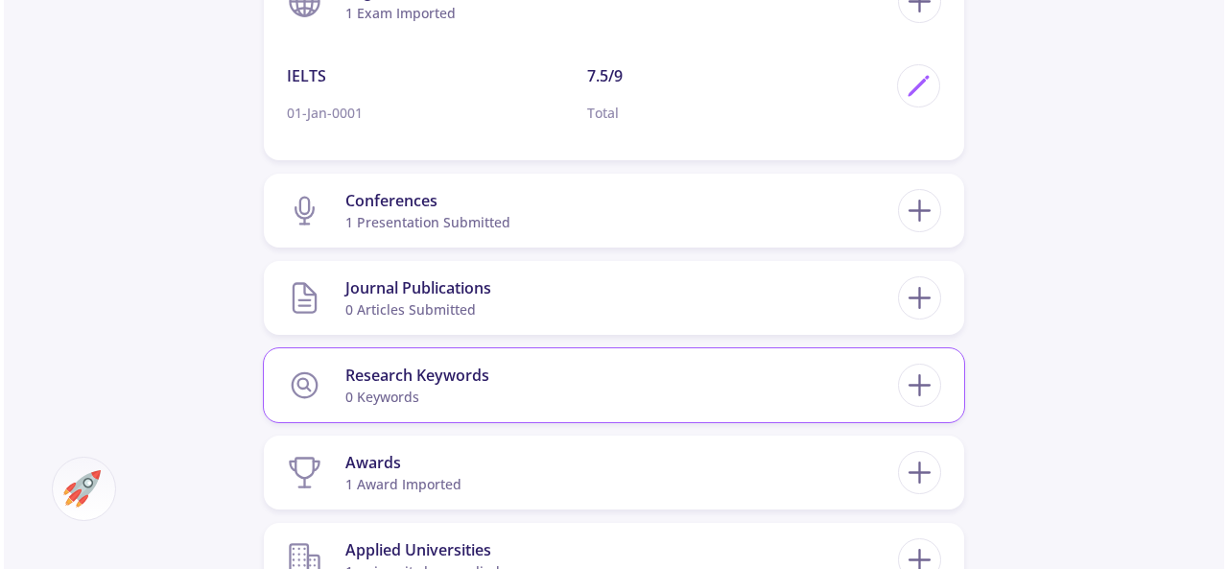
scroll to position [1631, 0]
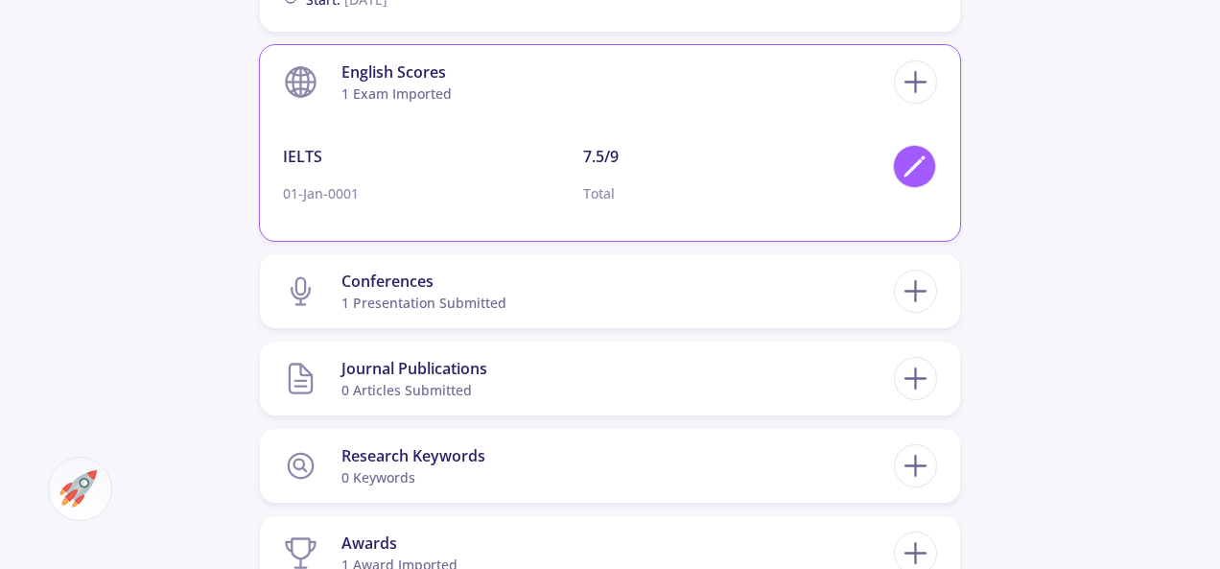
click at [910, 176] on icon at bounding box center [915, 166] width 26 height 26
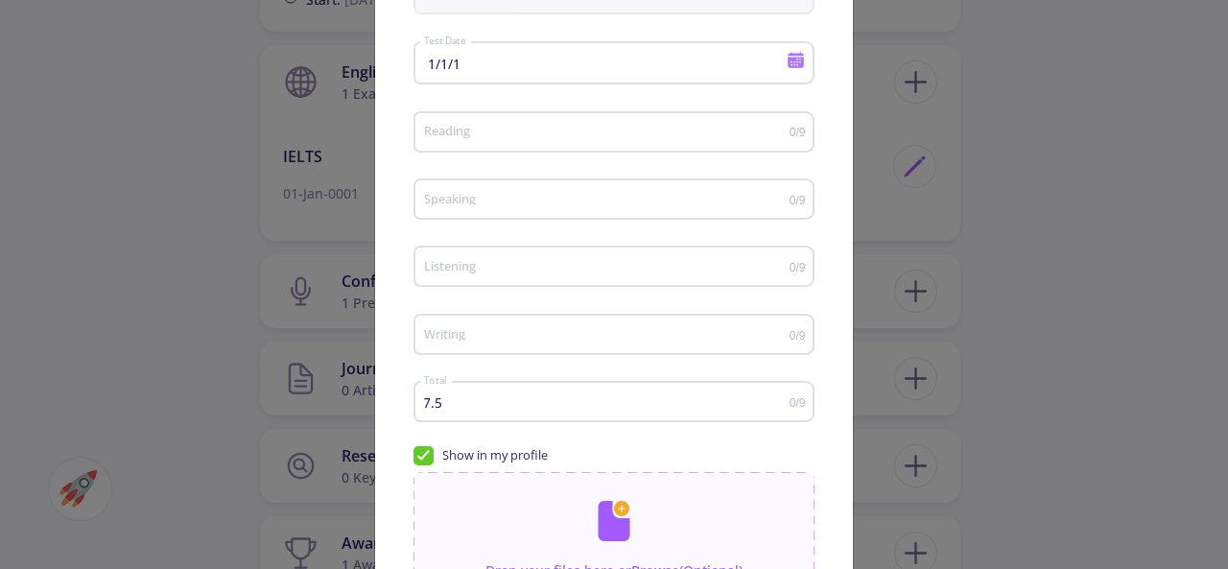
scroll to position [96, 0]
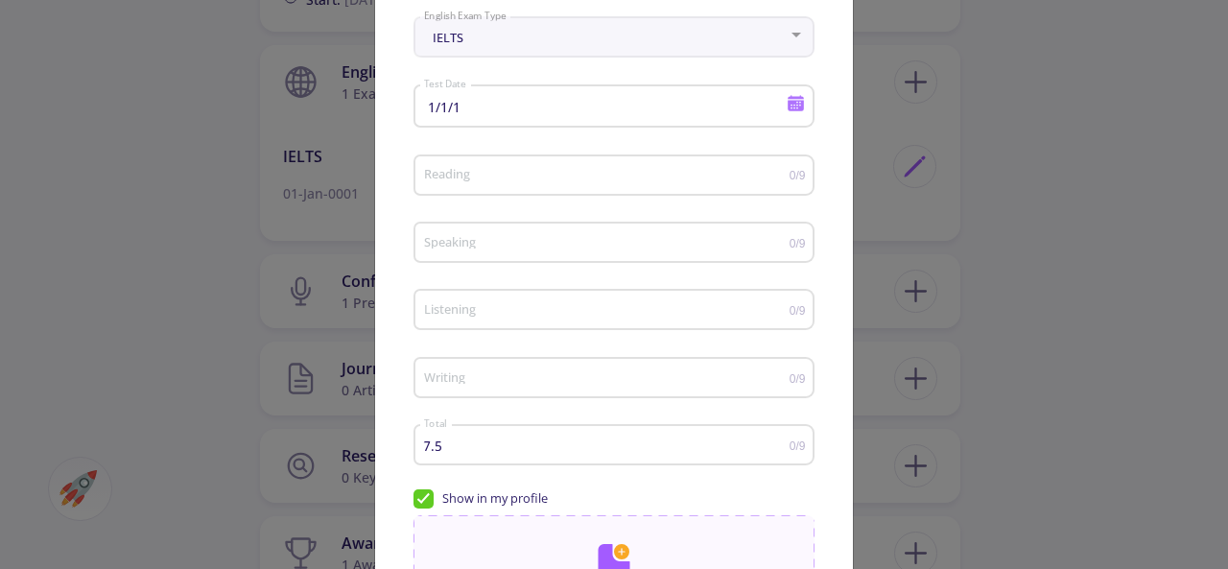
click at [792, 113] on div "1/1/1 Test Date" at bounding box center [613, 103] width 401 height 50
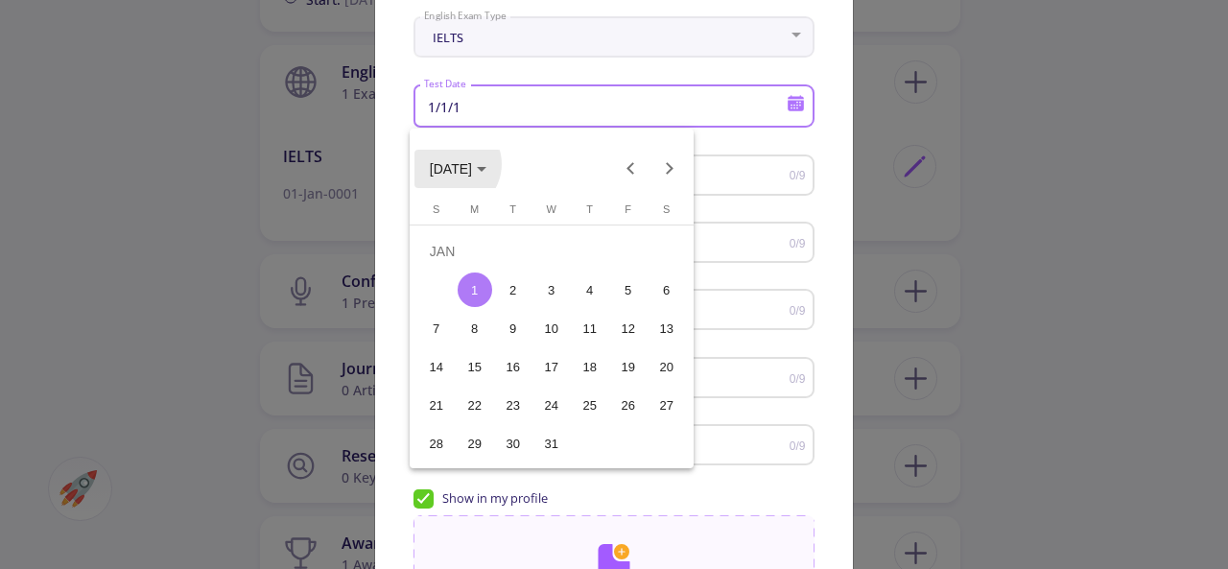
click at [451, 164] on span "JAN 1" at bounding box center [451, 169] width 42 height 15
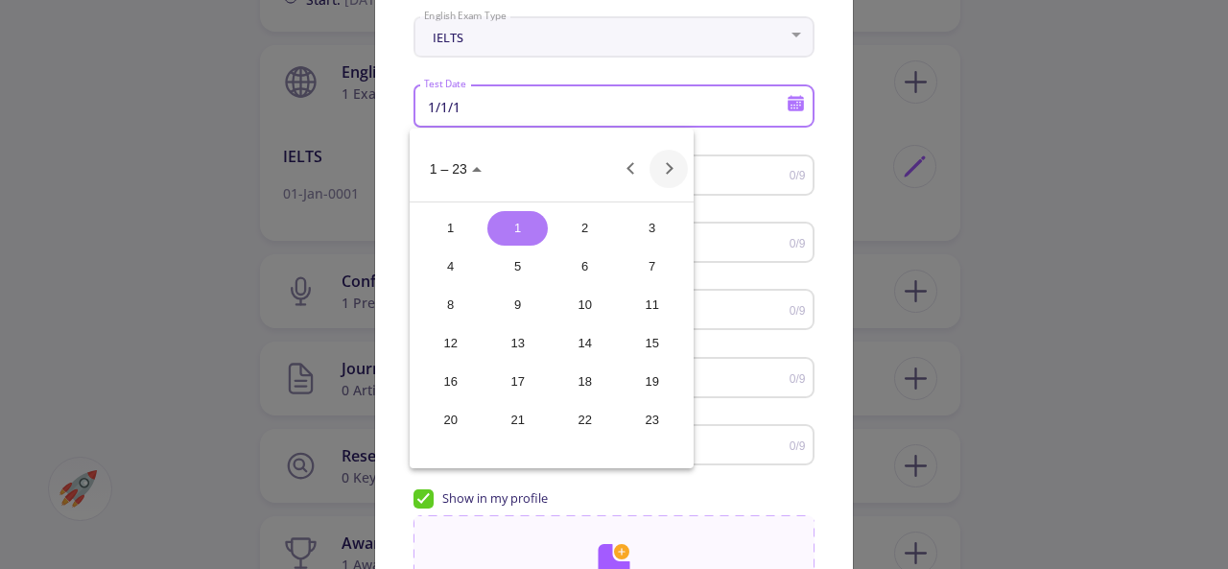
click at [674, 174] on button "Next 24 years" at bounding box center [668, 169] width 38 height 38
click at [521, 226] on div "25" at bounding box center [517, 228] width 60 height 35
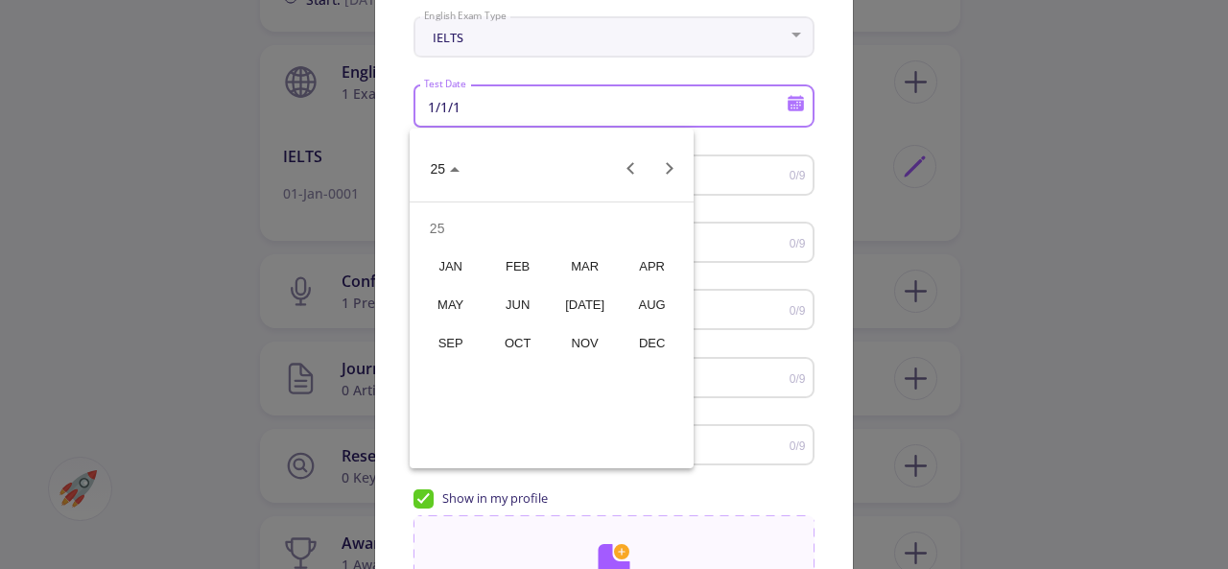
click at [513, 262] on div "FEB" at bounding box center [517, 266] width 60 height 35
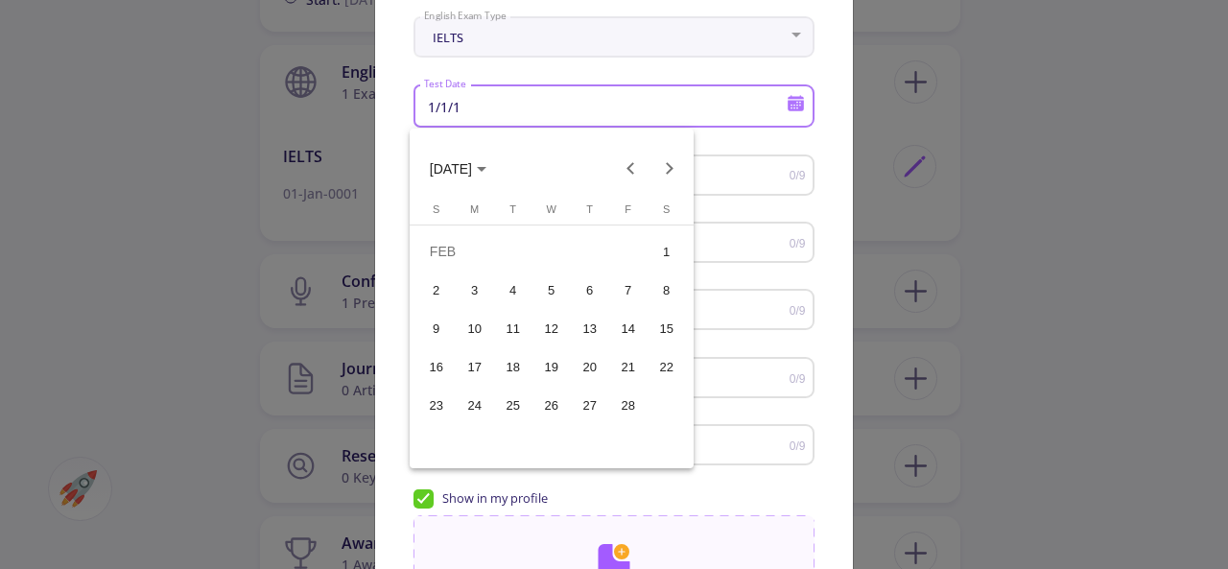
click at [662, 338] on div "15" at bounding box center [666, 328] width 35 height 35
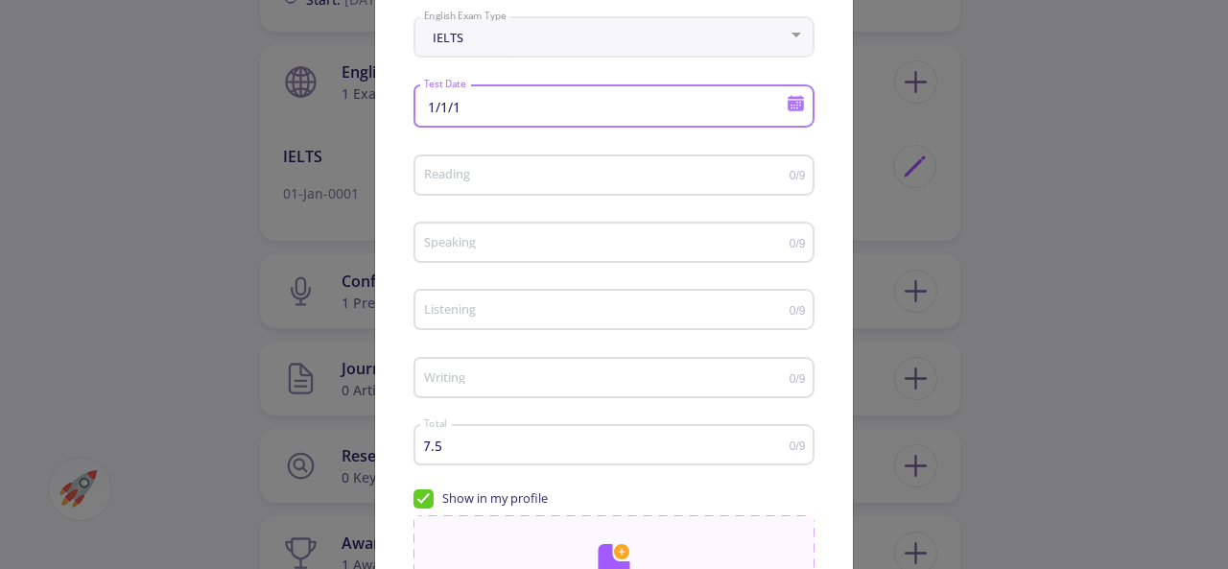
type input "2/15/25"
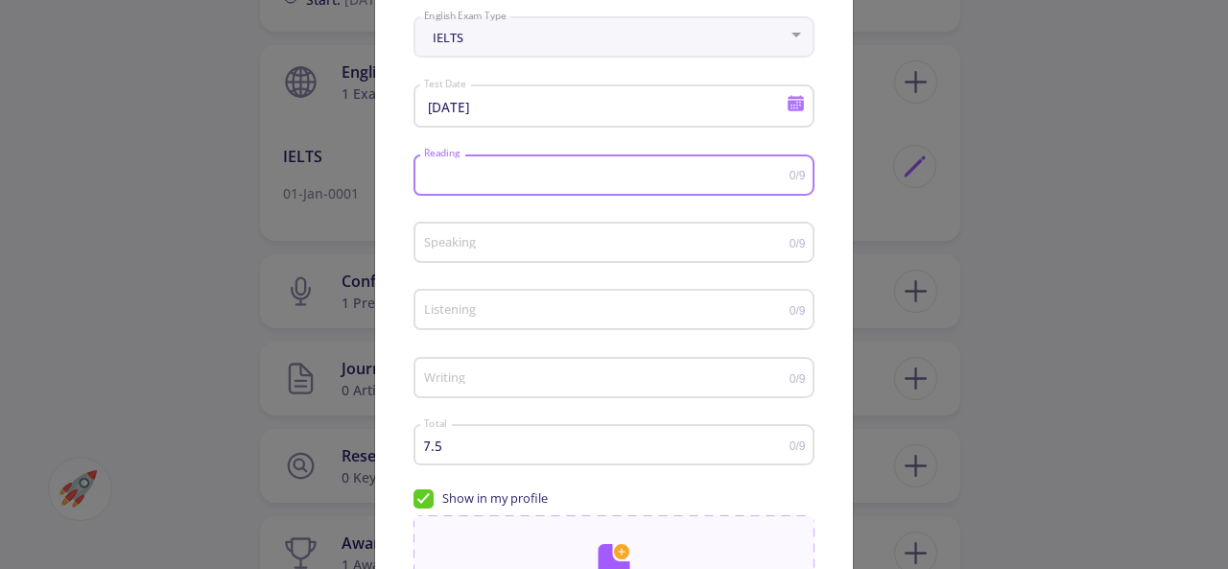
click at [684, 172] on input "Reading" at bounding box center [606, 176] width 366 height 14
type input "8"
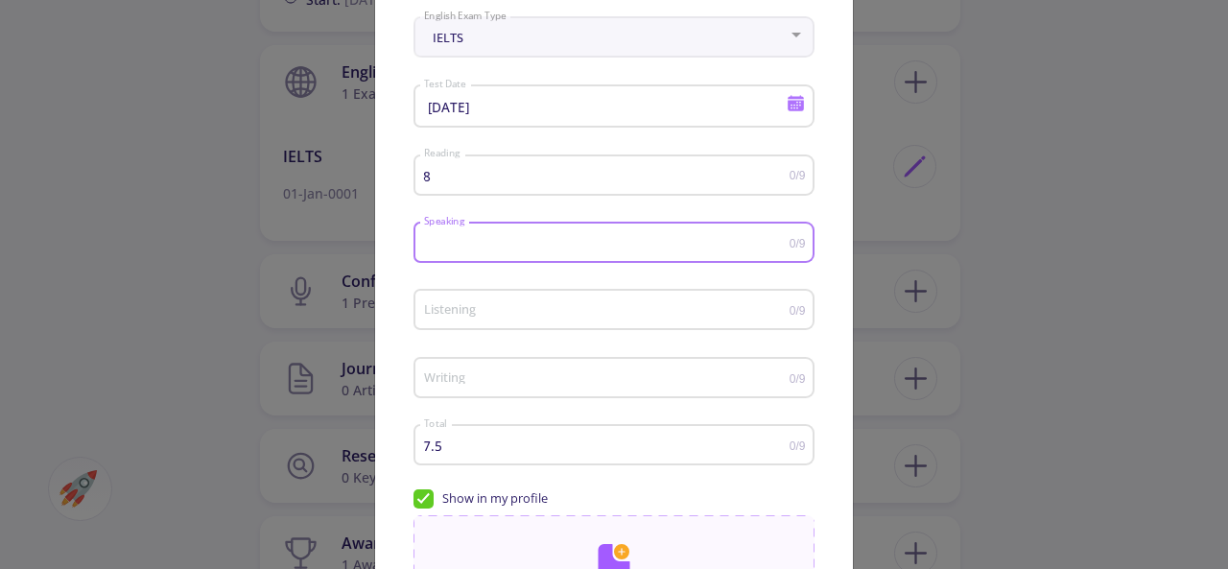
click at [668, 248] on input "Speaking" at bounding box center [606, 243] width 366 height 14
type input "8"
click at [661, 308] on input "Listening" at bounding box center [606, 310] width 366 height 14
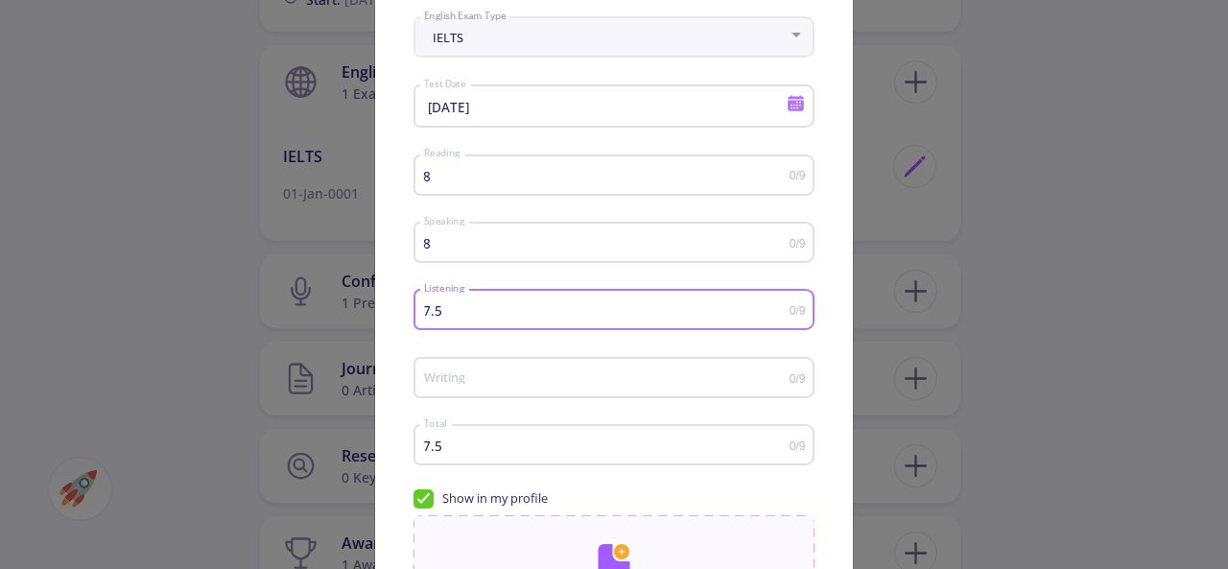
type input "7.5"
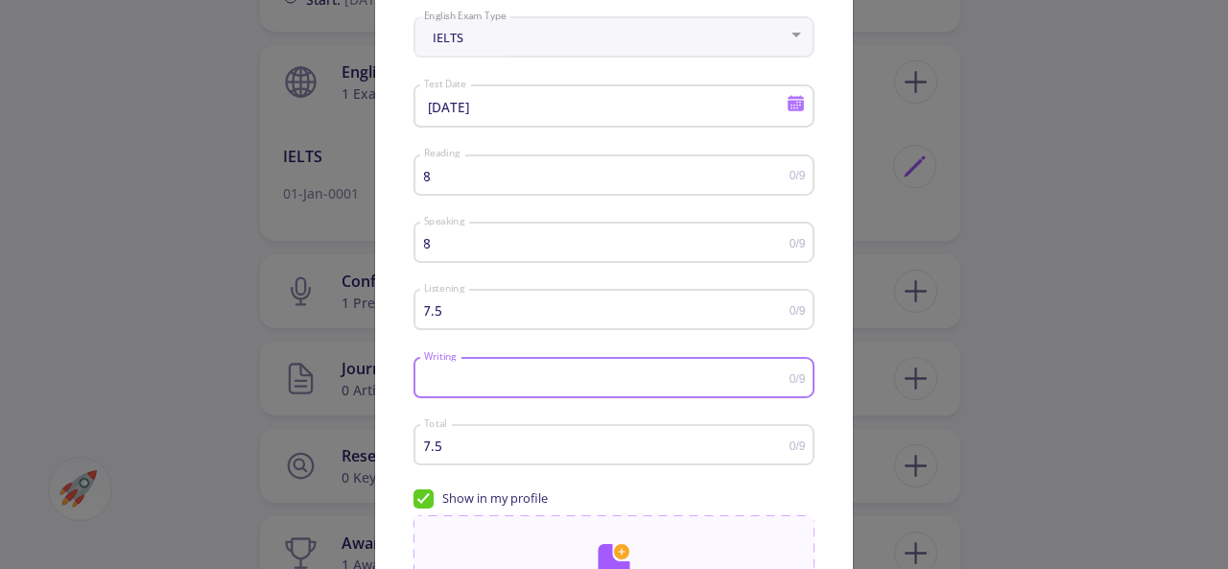
click at [625, 381] on input "Writing" at bounding box center [606, 378] width 366 height 14
type input "7"
click at [693, 414] on div "7 Writing 0/9" at bounding box center [613, 383] width 401 height 61
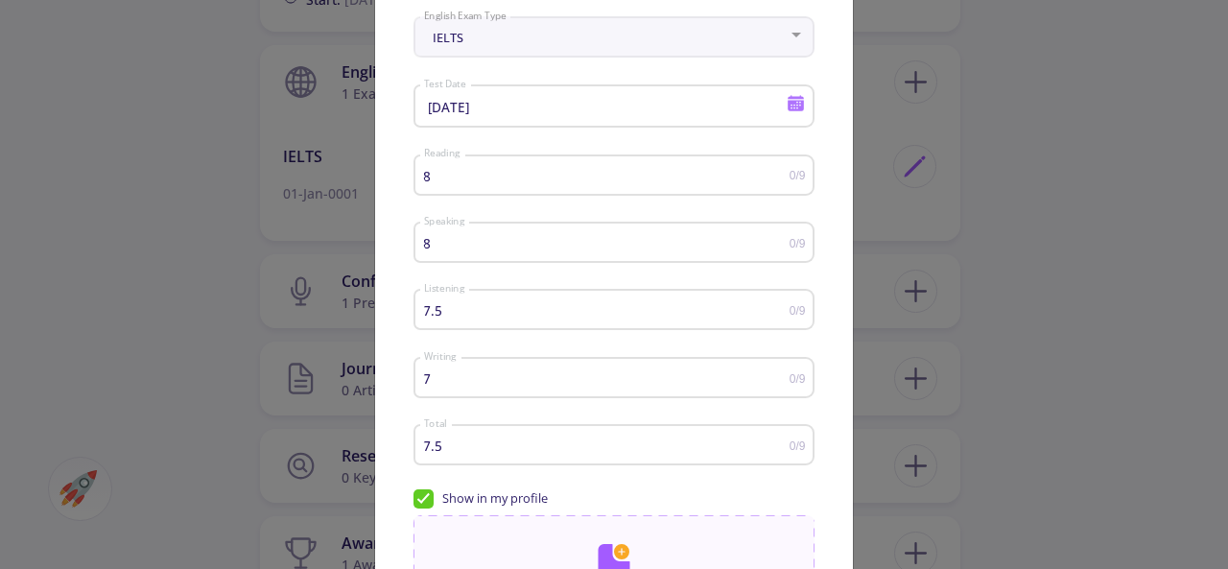
click at [737, 417] on mat-form-field "7 Writing 0/9" at bounding box center [613, 383] width 401 height 67
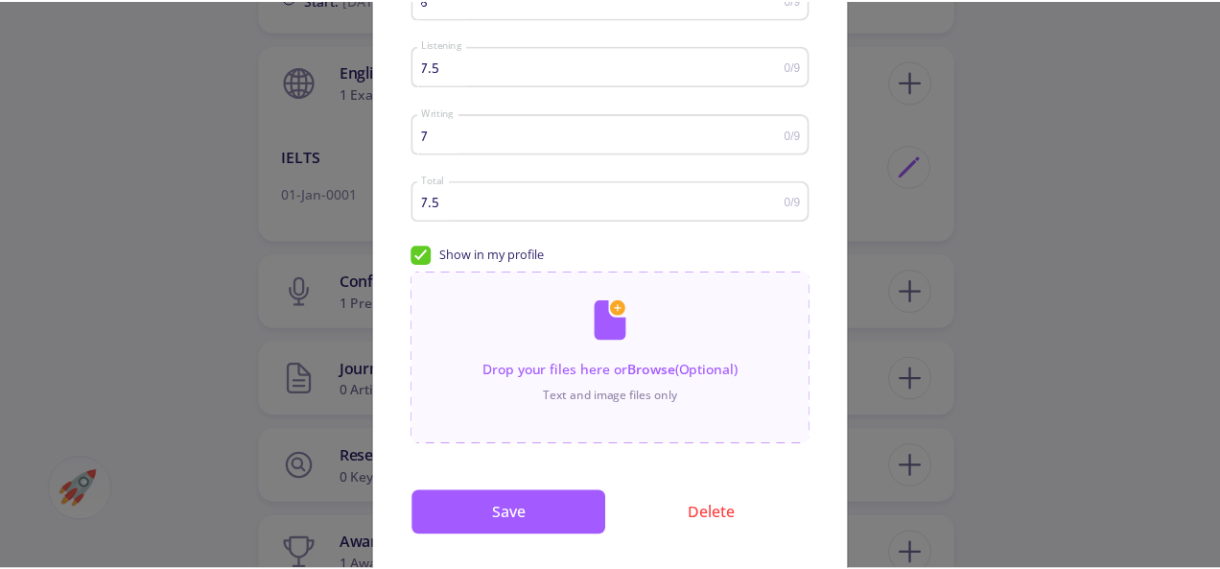
scroll to position [383, 0]
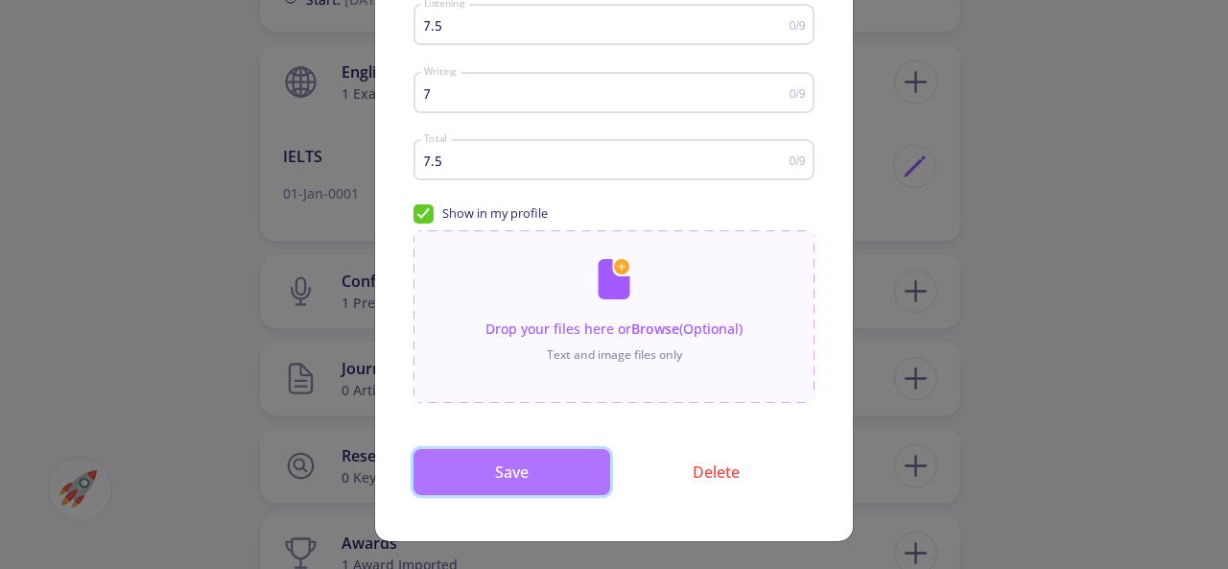
click at [568, 477] on button "Save" at bounding box center [511, 472] width 197 height 46
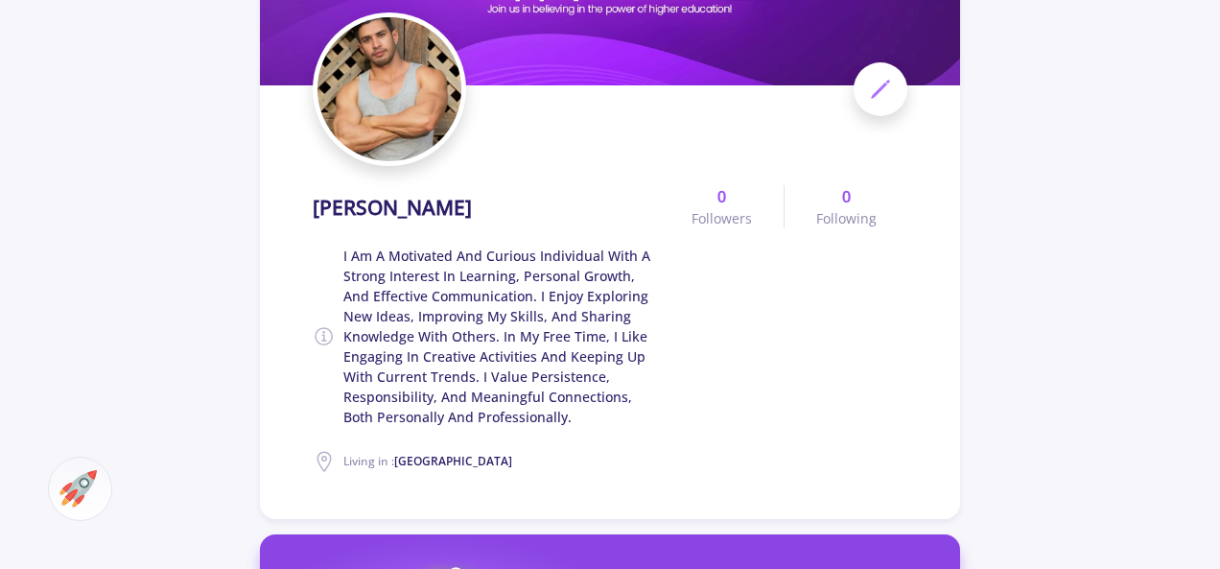
scroll to position [0, 0]
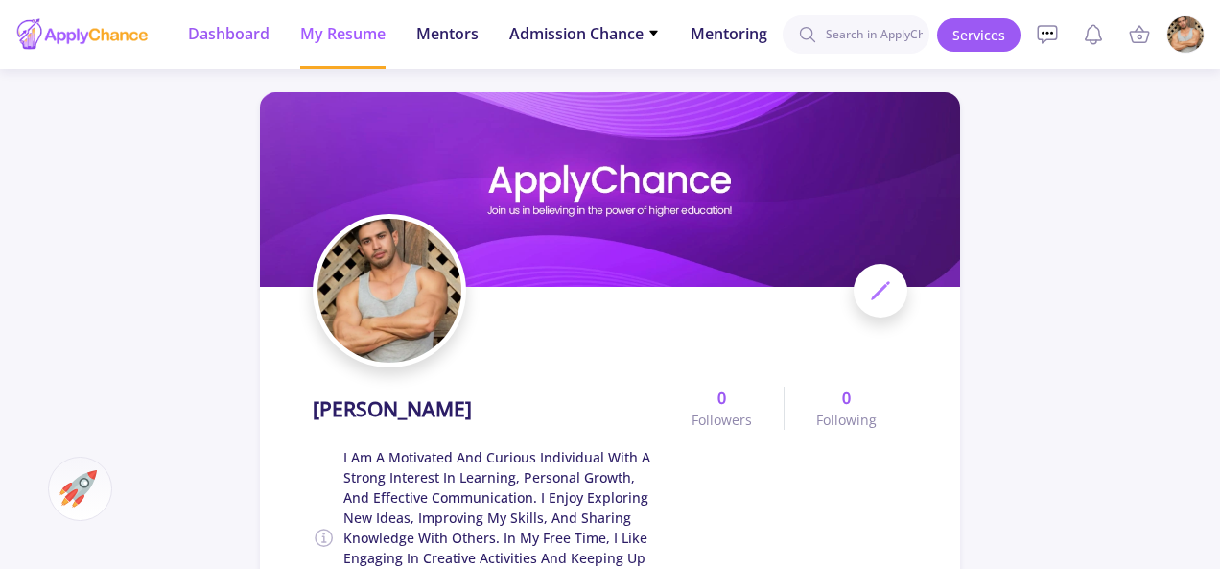
click at [259, 30] on span "Dashboard" at bounding box center [229, 33] width 82 height 23
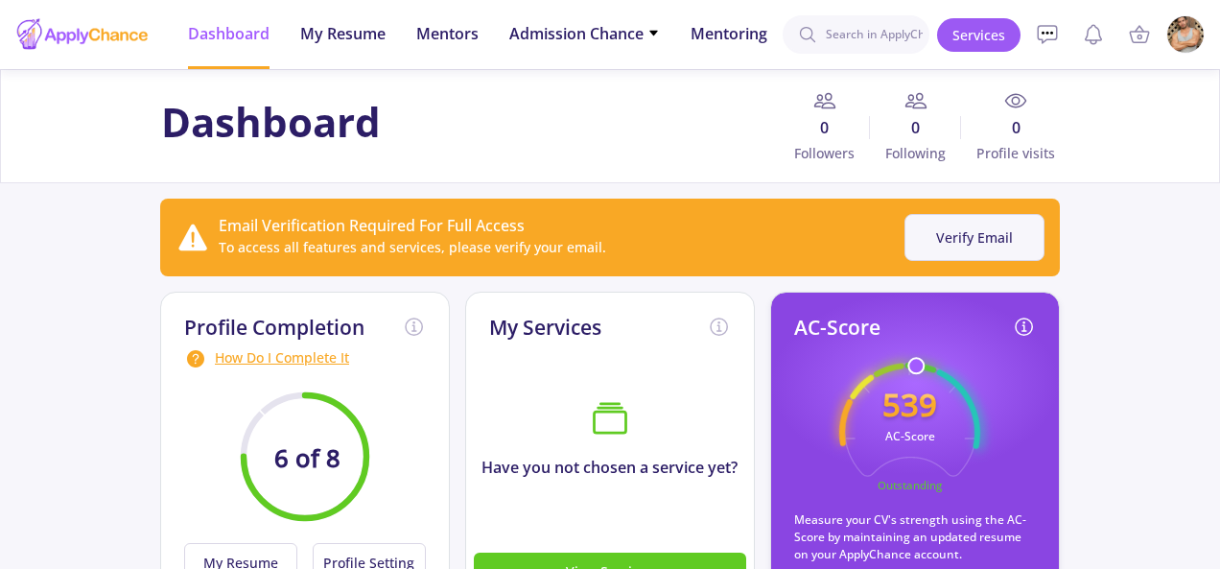
click at [972, 239] on button "Verify Email" at bounding box center [975, 237] width 140 height 47
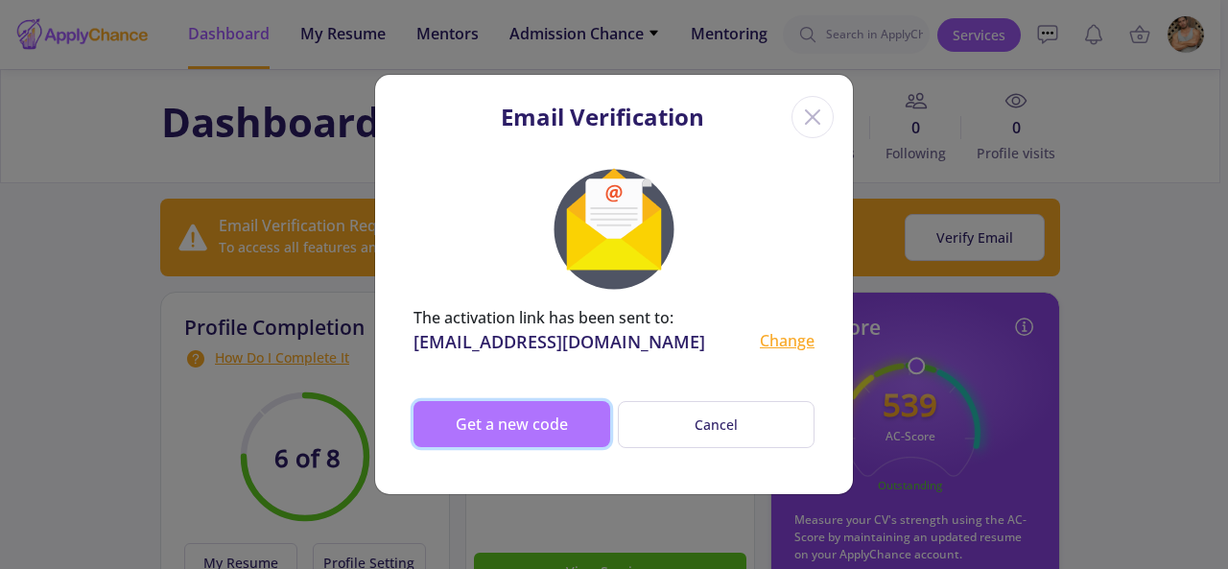
click at [552, 425] on button "Get a new code" at bounding box center [511, 424] width 197 height 46
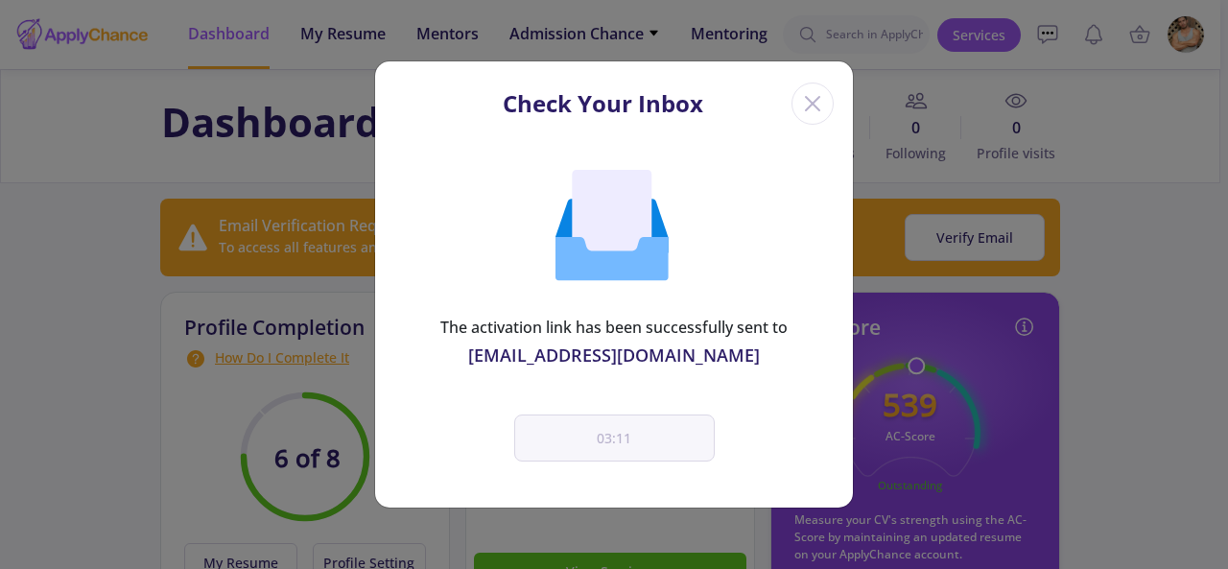
click at [817, 87] on div "Close" at bounding box center [812, 103] width 42 height 42
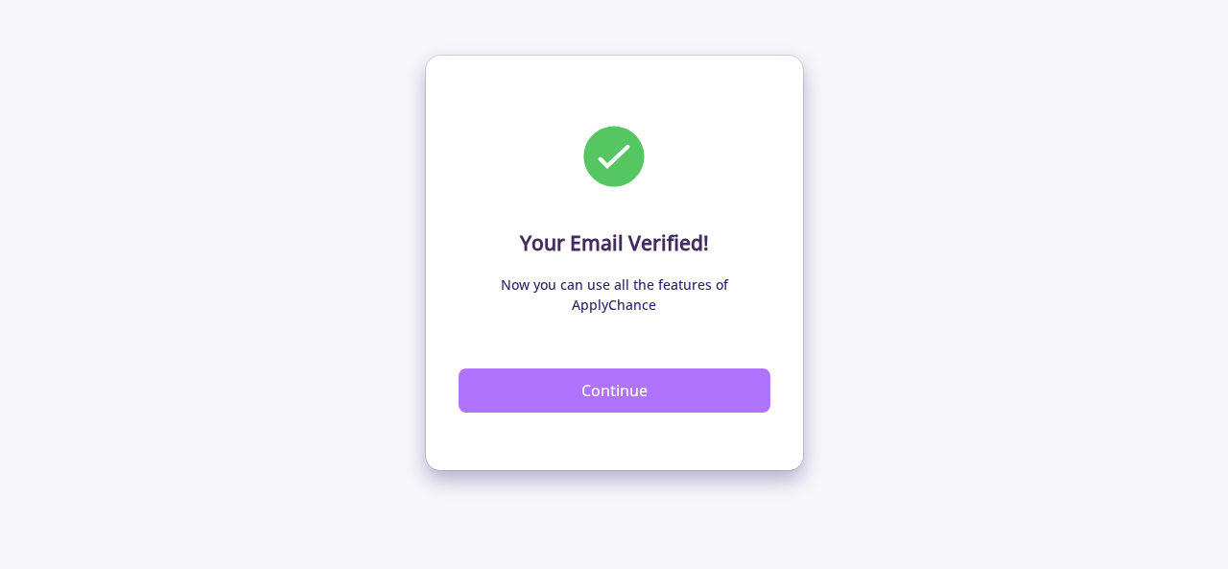
click at [716, 370] on button "Continue" at bounding box center [615, 390] width 312 height 44
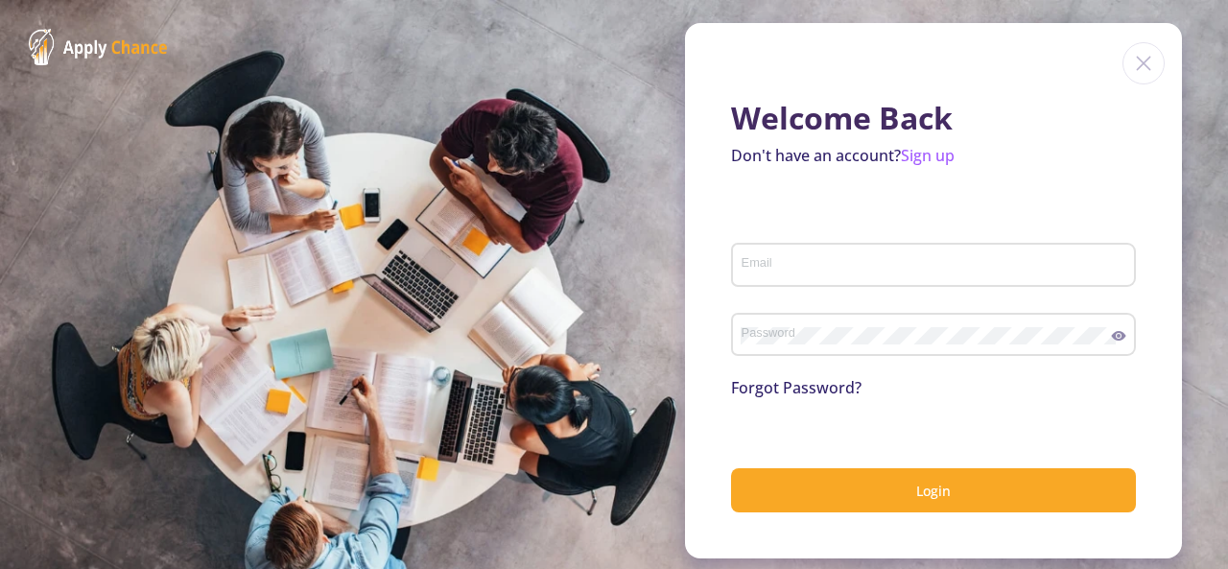
type input "[EMAIL_ADDRESS][DOMAIN_NAME]"
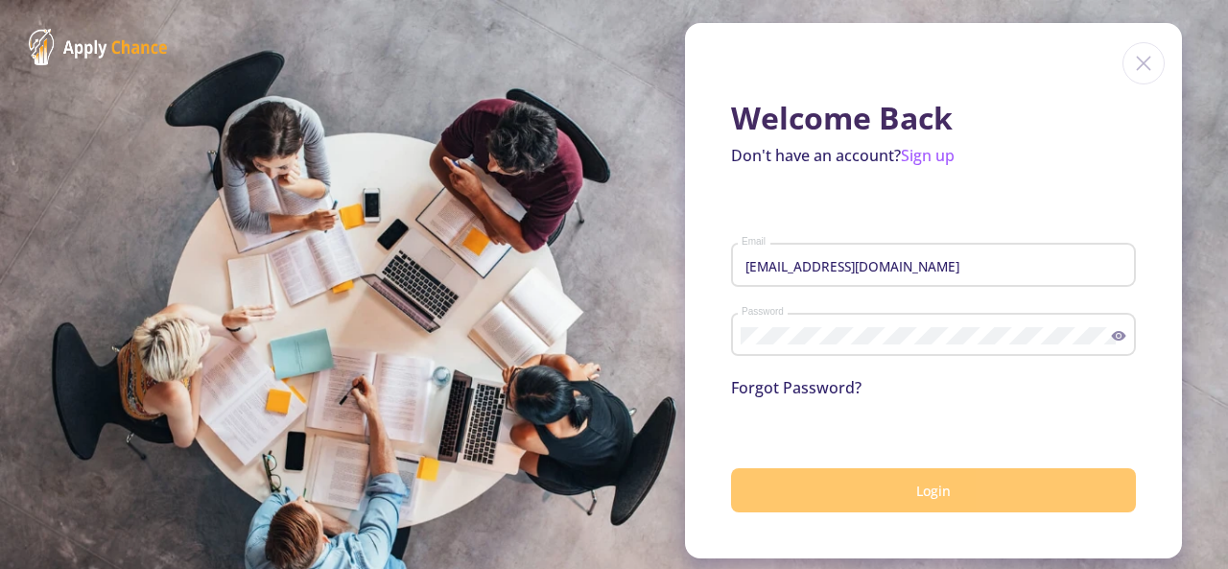
click at [885, 488] on button "Login" at bounding box center [933, 490] width 405 height 45
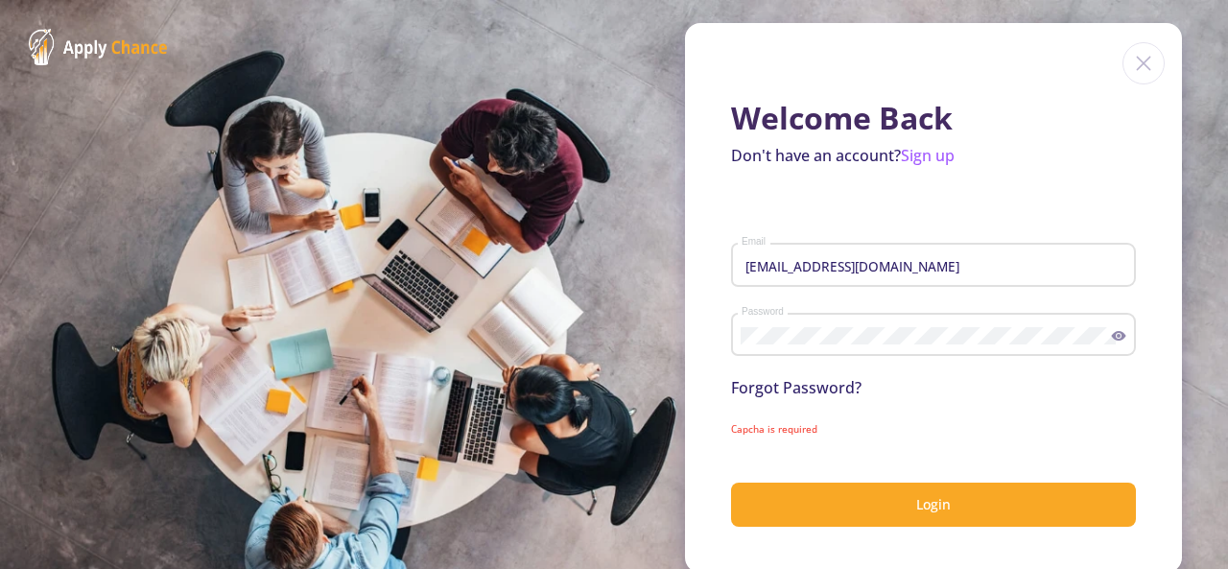
click at [1117, 338] on circle at bounding box center [1119, 336] width 4 height 4
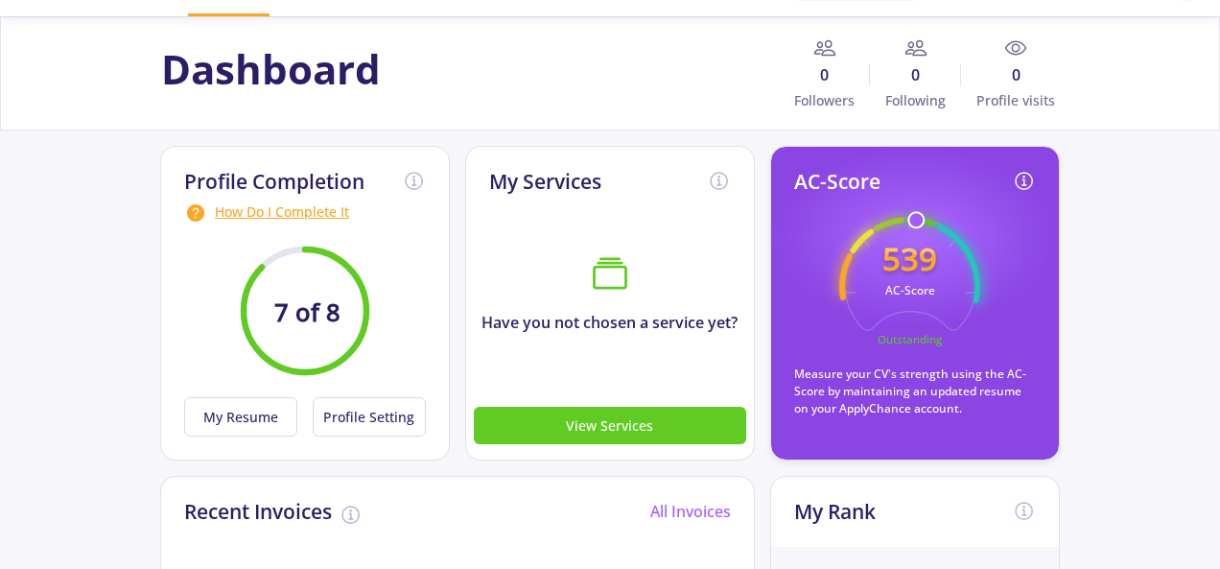
scroll to position [96, 0]
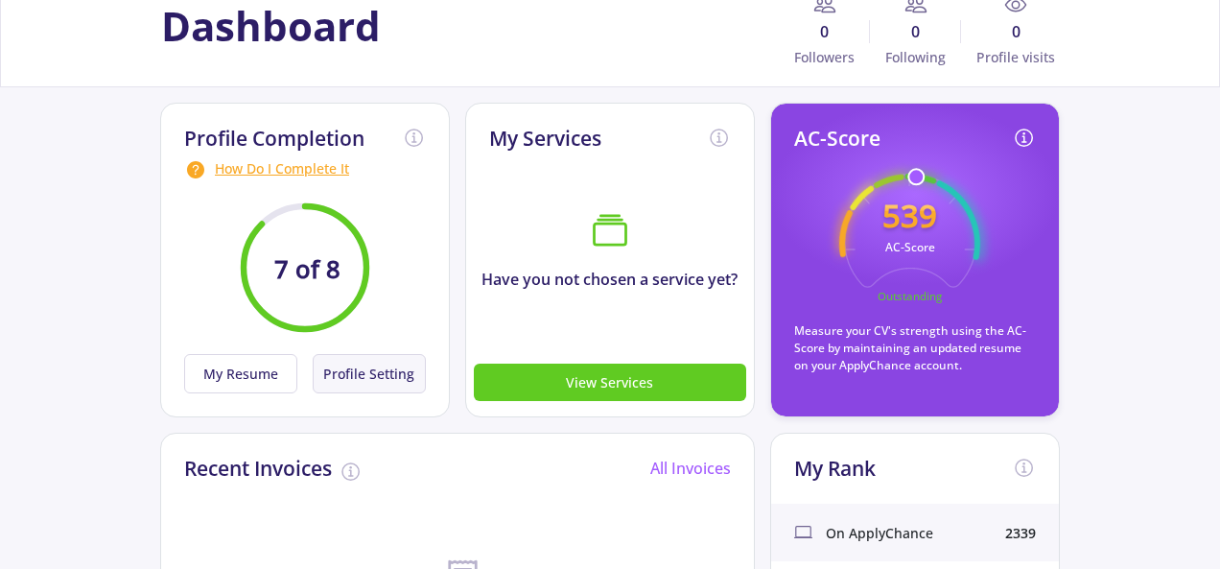
click at [374, 368] on button "Profile Setting" at bounding box center [369, 373] width 113 height 39
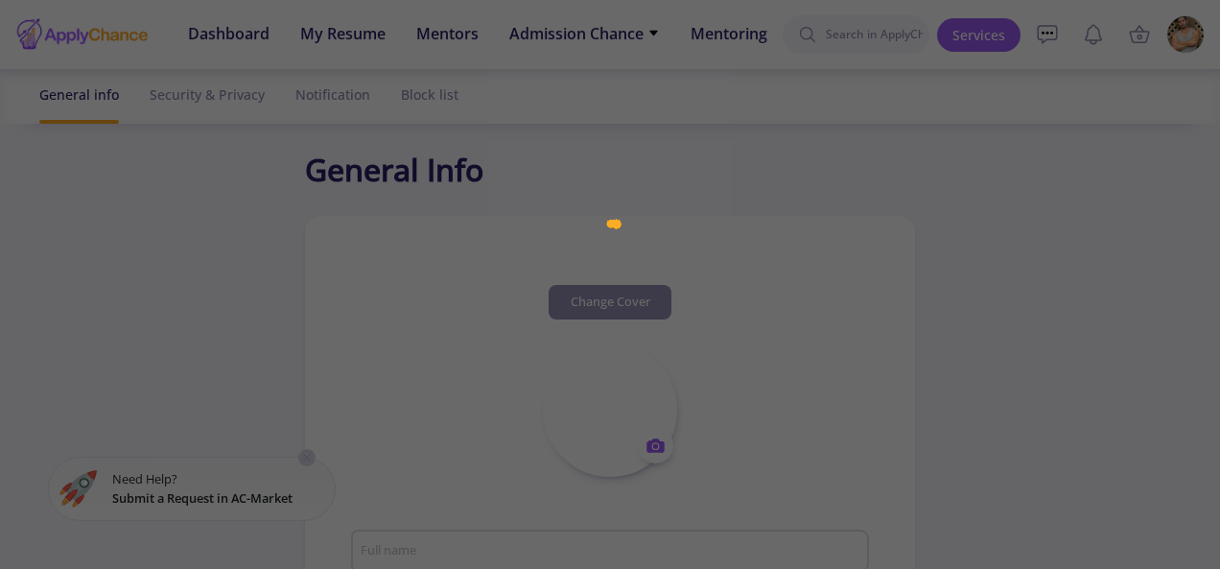
type input "Jamaluddin Nazari"
type textarea "I am a motivated and curious individual with a strong interest in learning, per…"
type input "(UTC+04:30) Kabul"
type input "JamaluddinNazari"
type input "[EMAIL_ADDRESS][DOMAIN_NAME]"
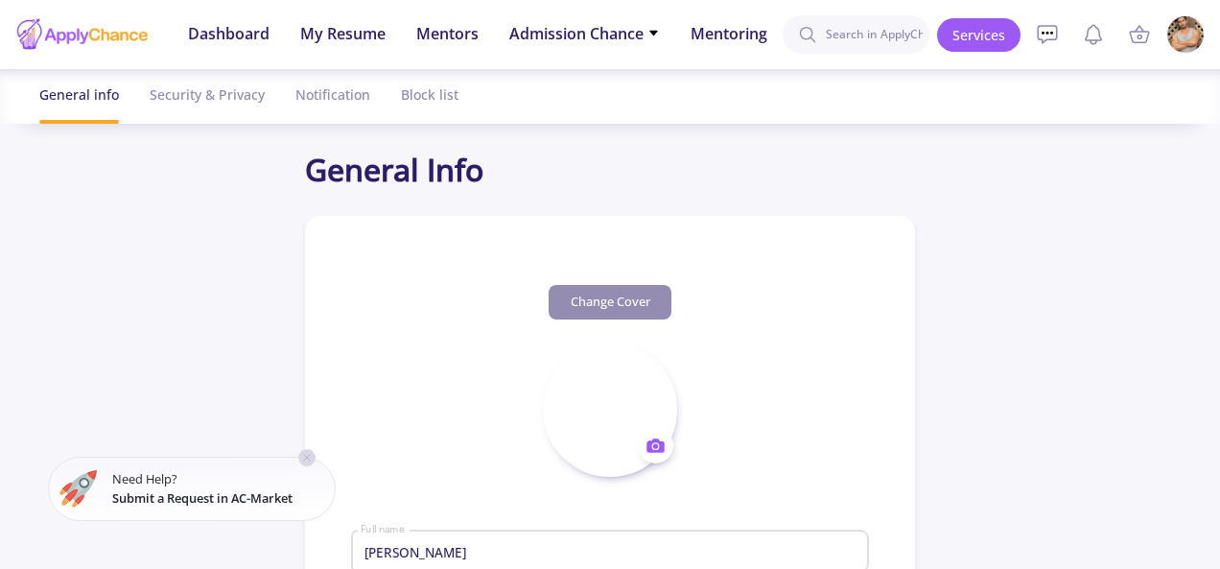
type input "Afghanistan"
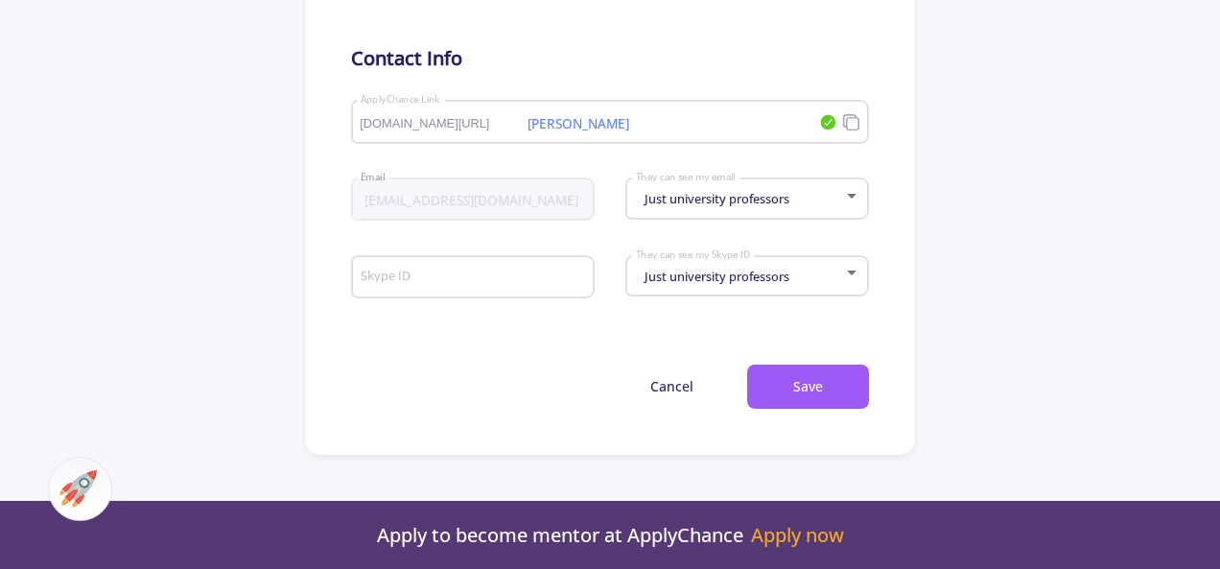
scroll to position [1151, 0]
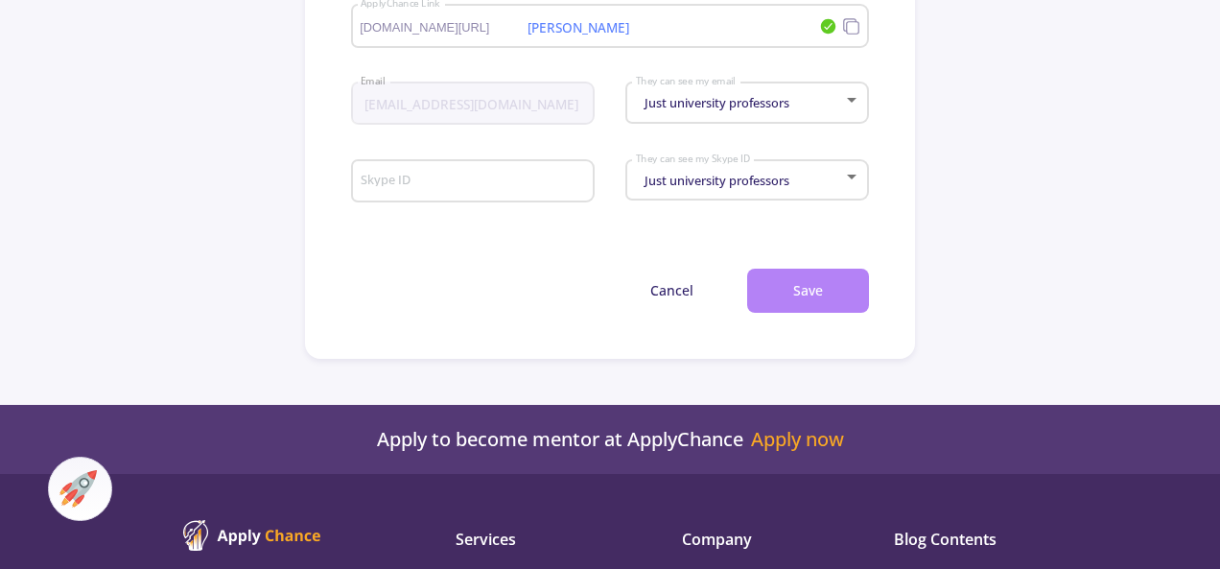
click at [785, 294] on button "Save" at bounding box center [808, 291] width 122 height 45
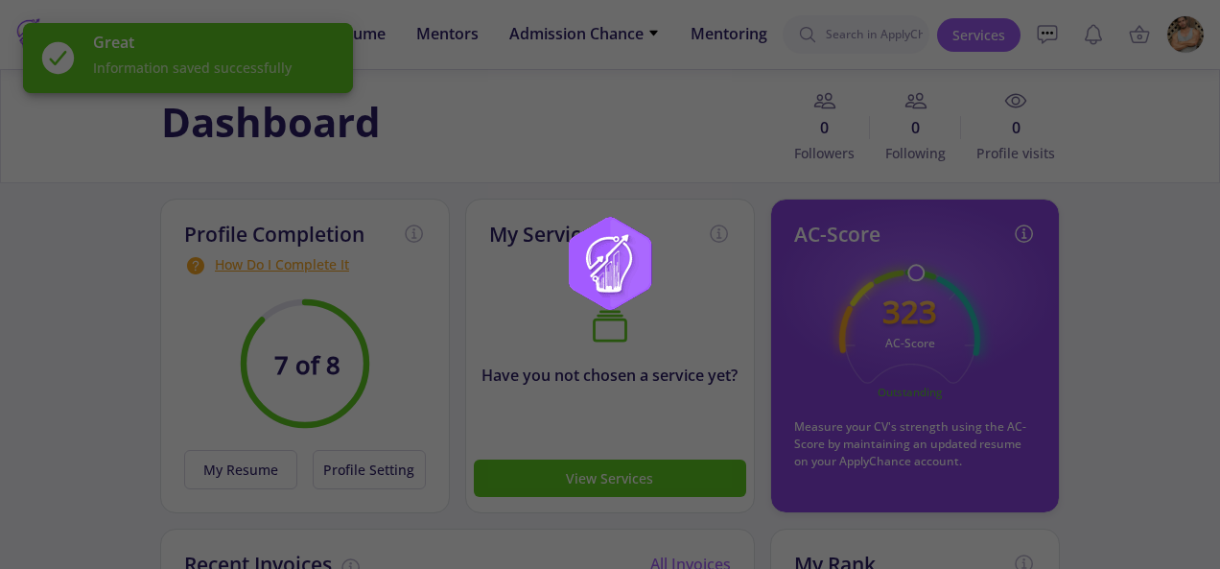
click at [568, 131] on div "Dashboard 0 Followers 0 Following 0 Profile visits" at bounding box center [610, 126] width 914 height 74
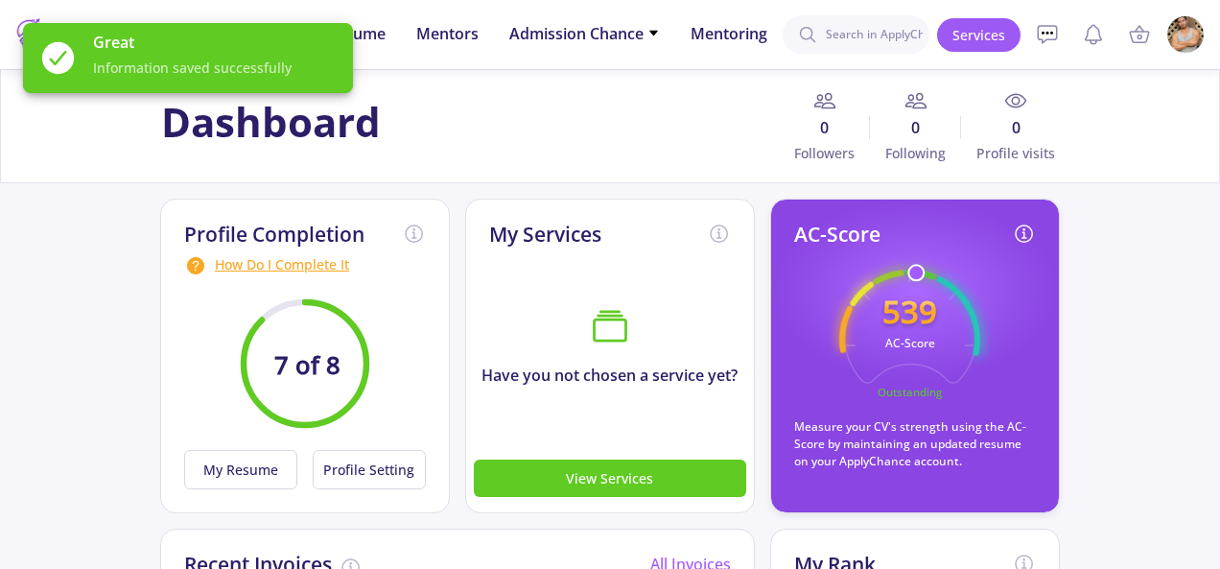
click at [315, 267] on div "How Do I Complete It" at bounding box center [305, 265] width 242 height 23
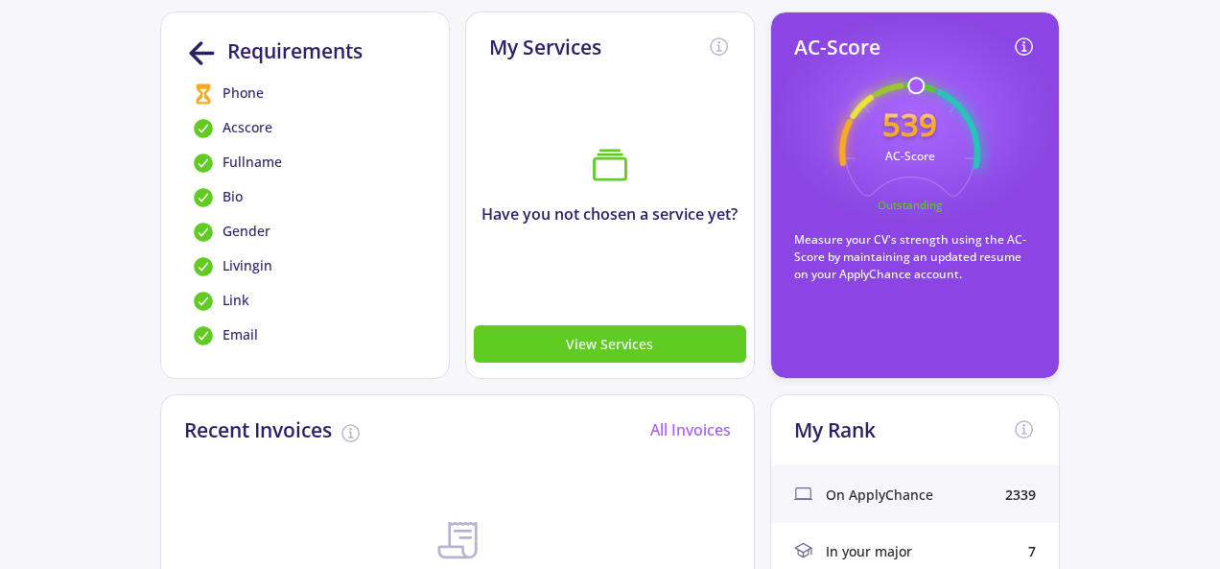
scroll to position [192, 0]
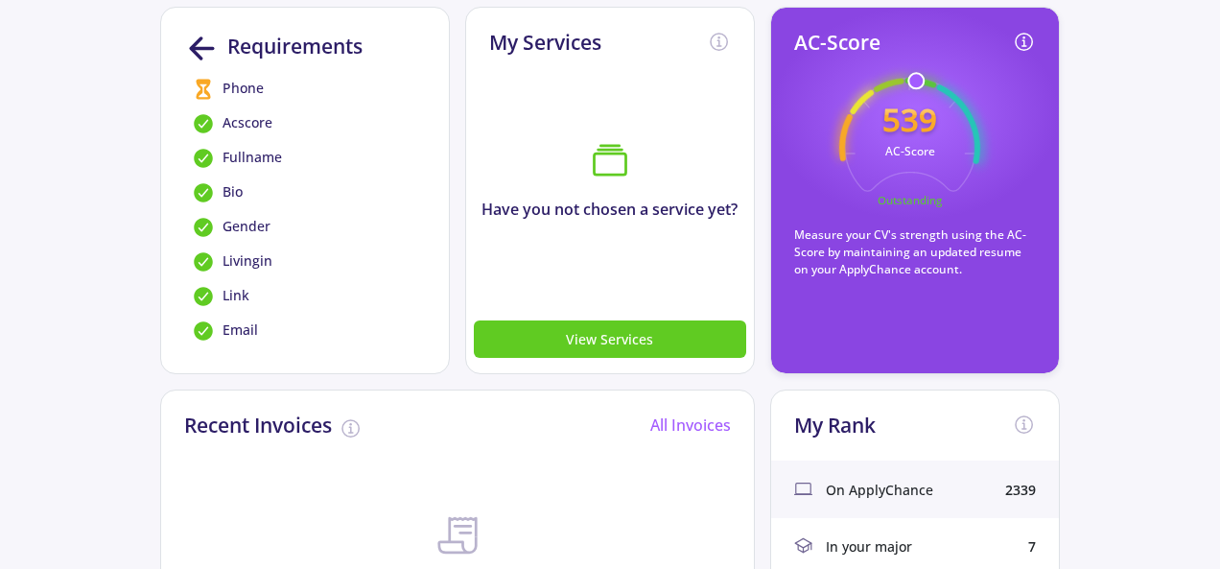
click at [249, 86] on span "Phone" at bounding box center [243, 89] width 41 height 23
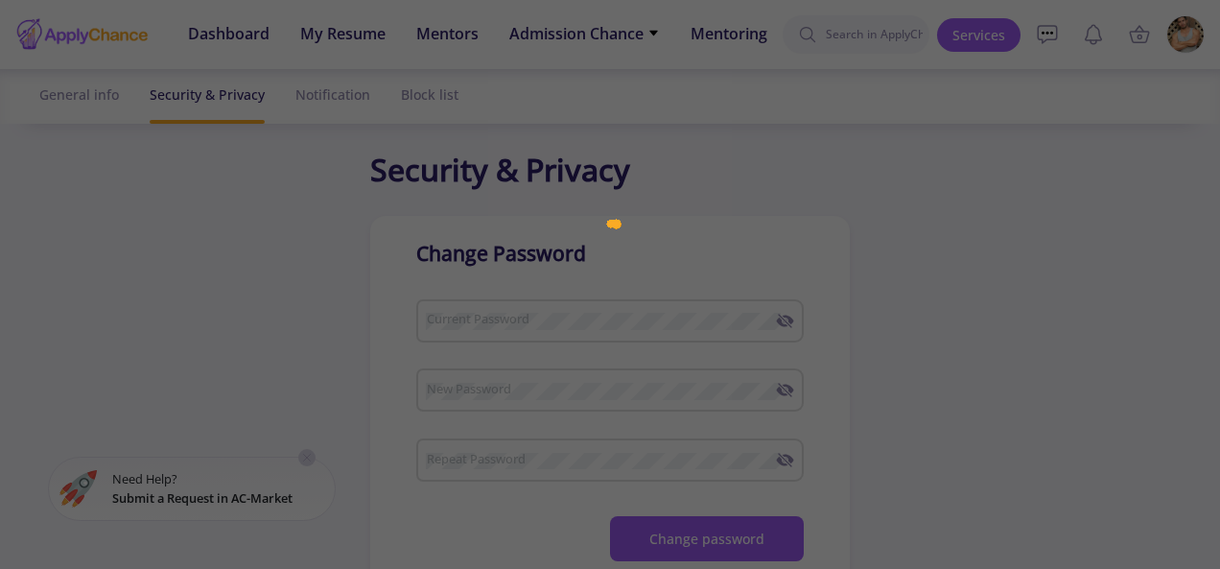
checkbox input "true"
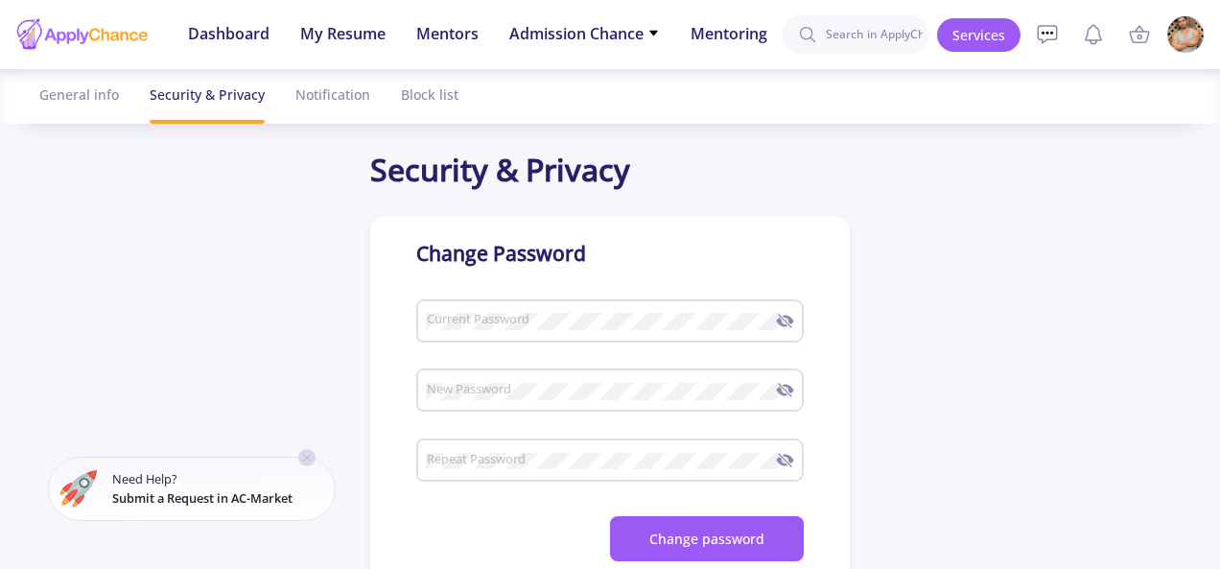
checkbox input "true"
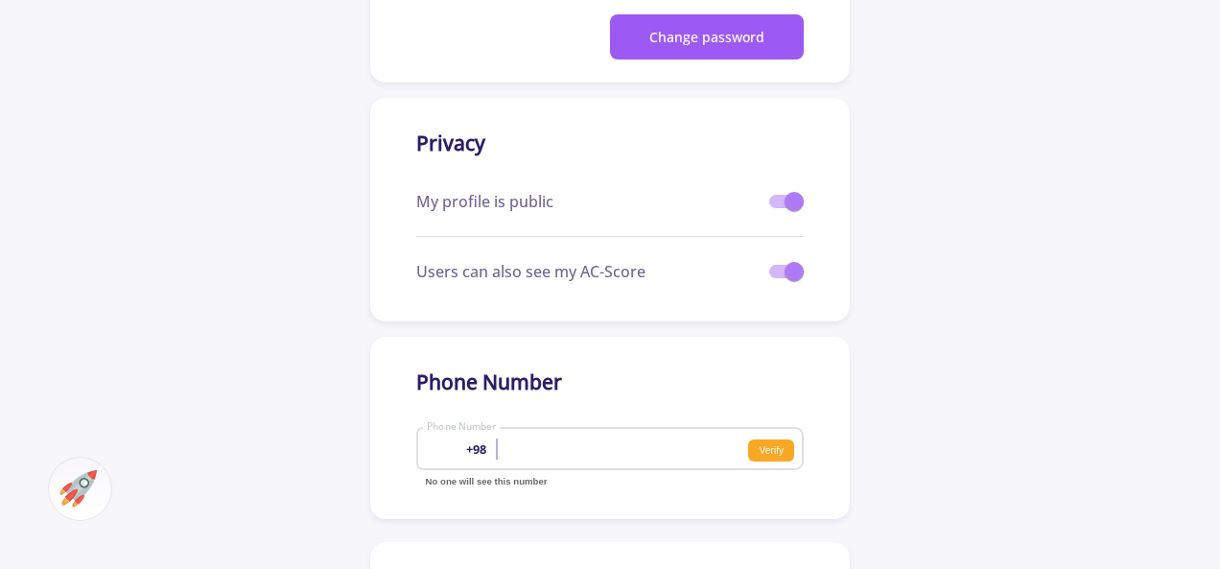
scroll to position [576, 0]
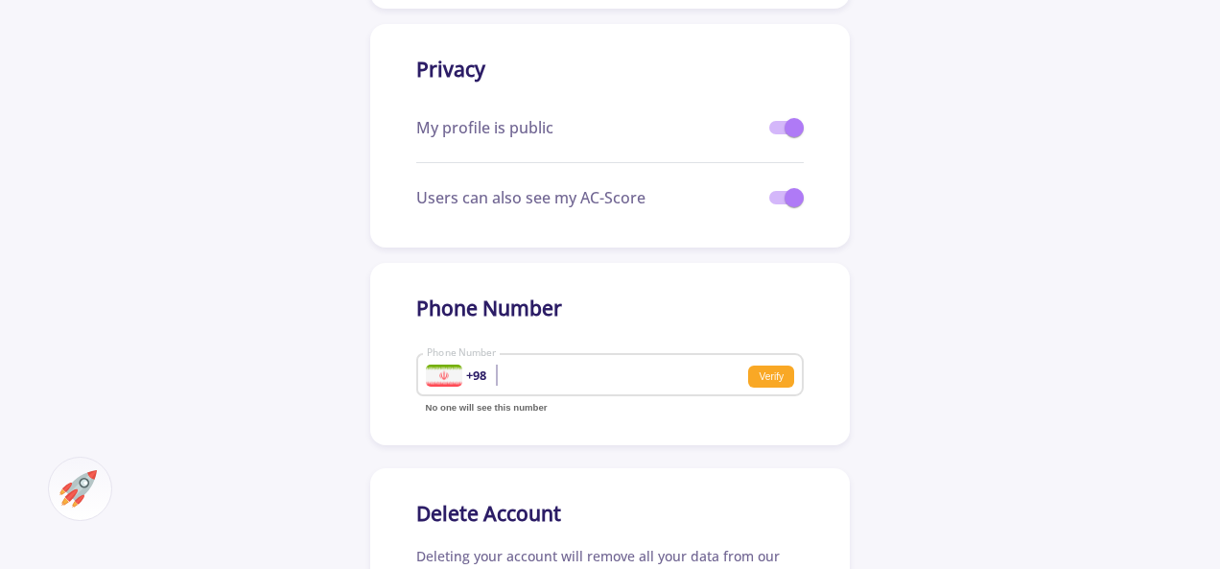
click at [468, 381] on b "+98" at bounding box center [476, 374] width 20 height 13
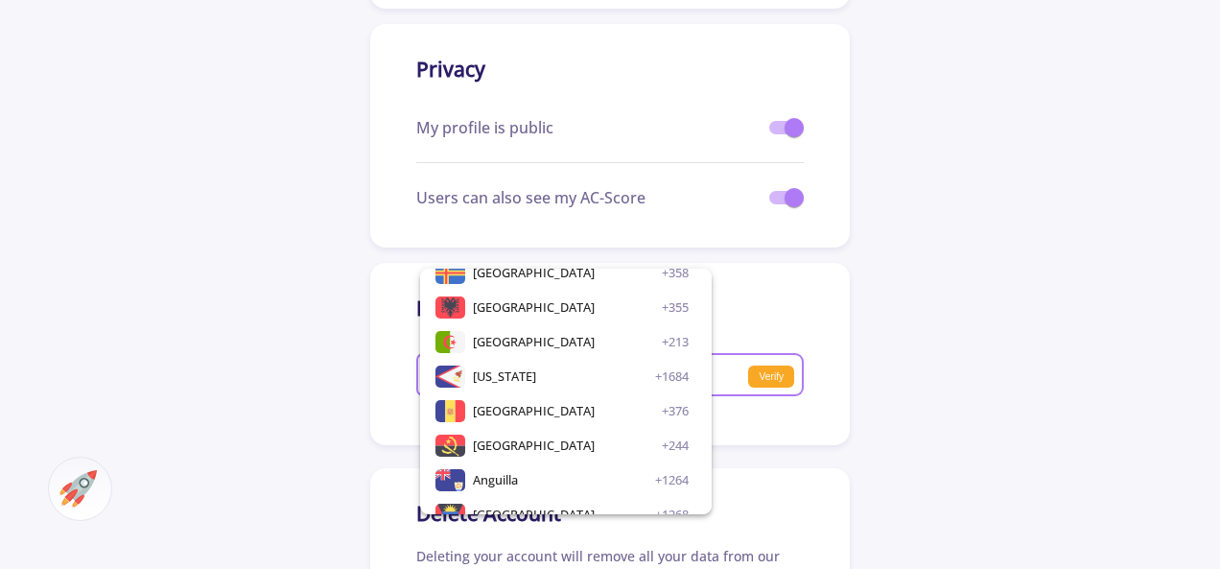
scroll to position [0, 0]
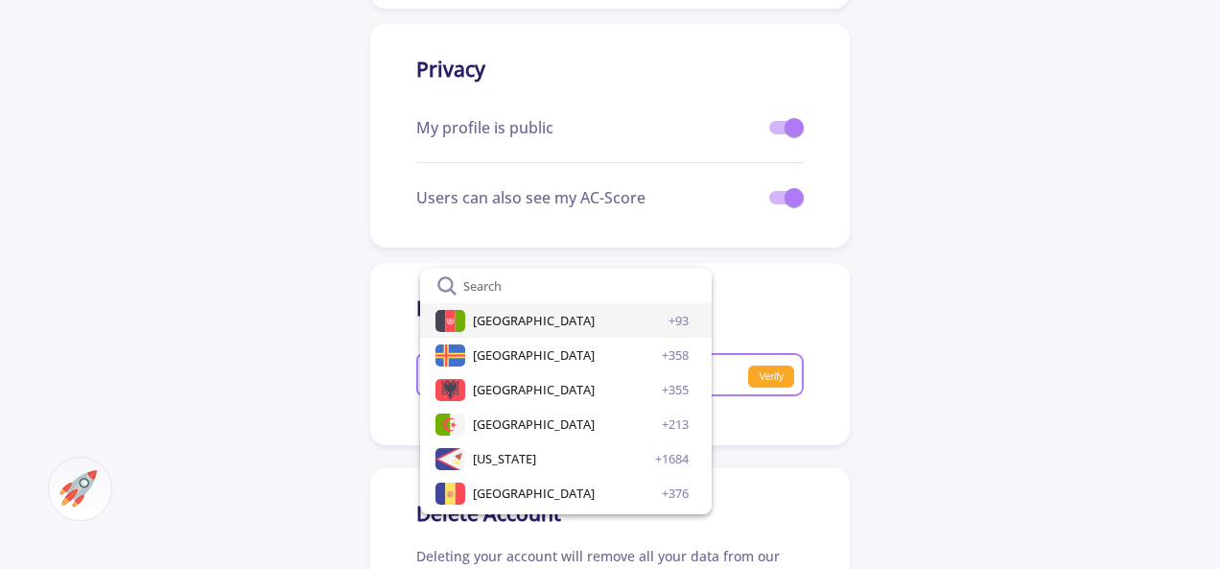
click at [518, 328] on span "[GEOGRAPHIC_DATA]" at bounding box center [534, 320] width 122 height 35
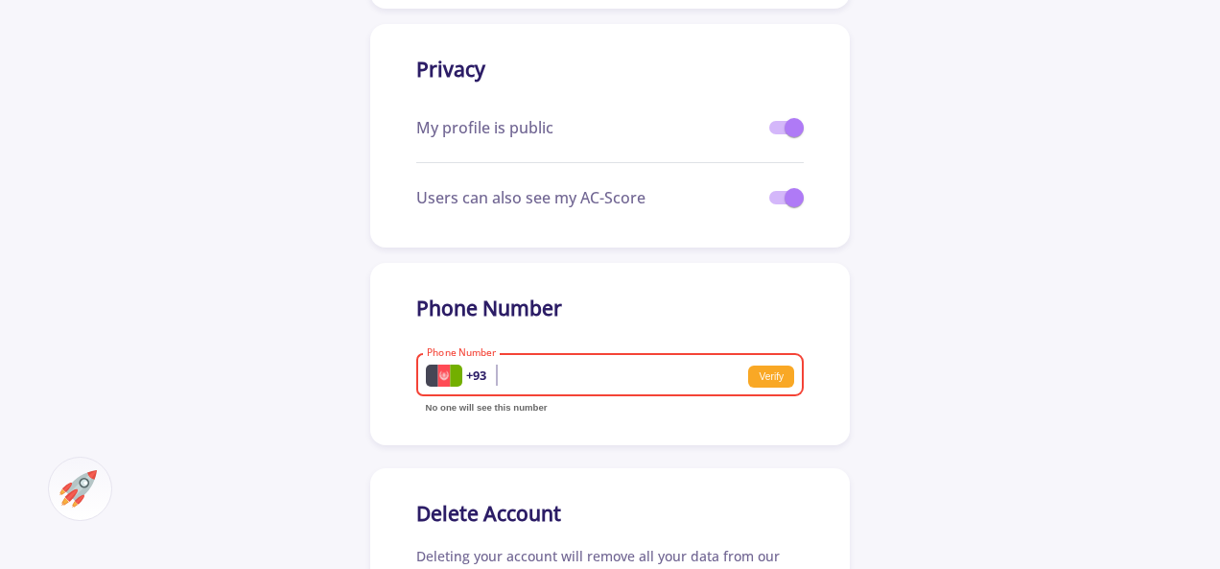
click at [554, 366] on div "+93 Phone Number" at bounding box center [587, 371] width 323 height 50
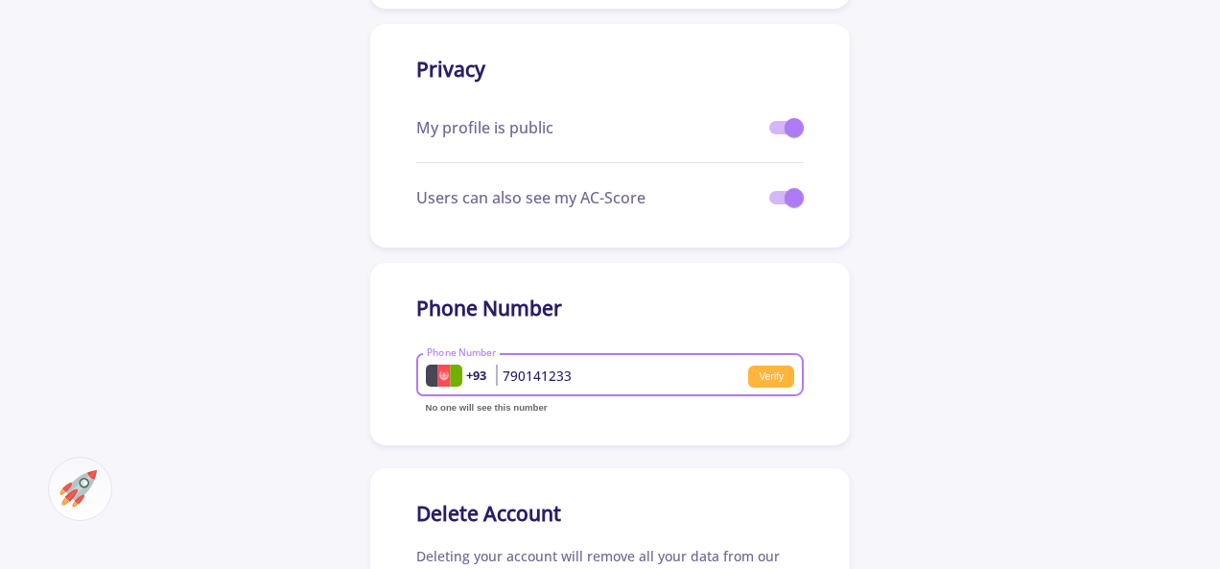
type input "790141233"
click at [762, 376] on small "Verify" at bounding box center [771, 376] width 46 height 23
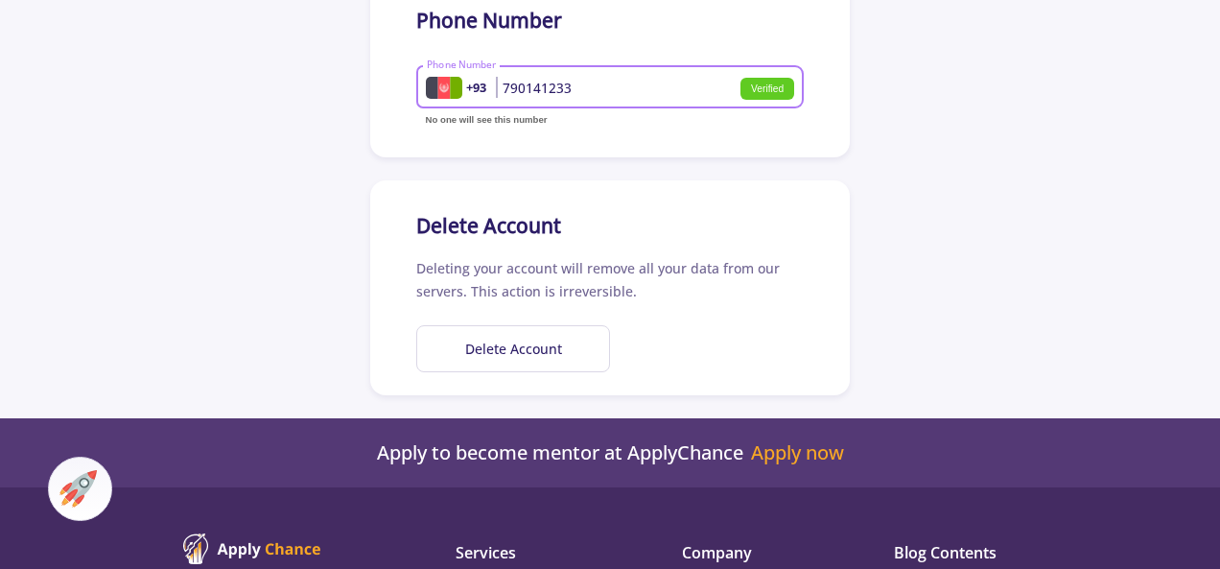
scroll to position [576, 0]
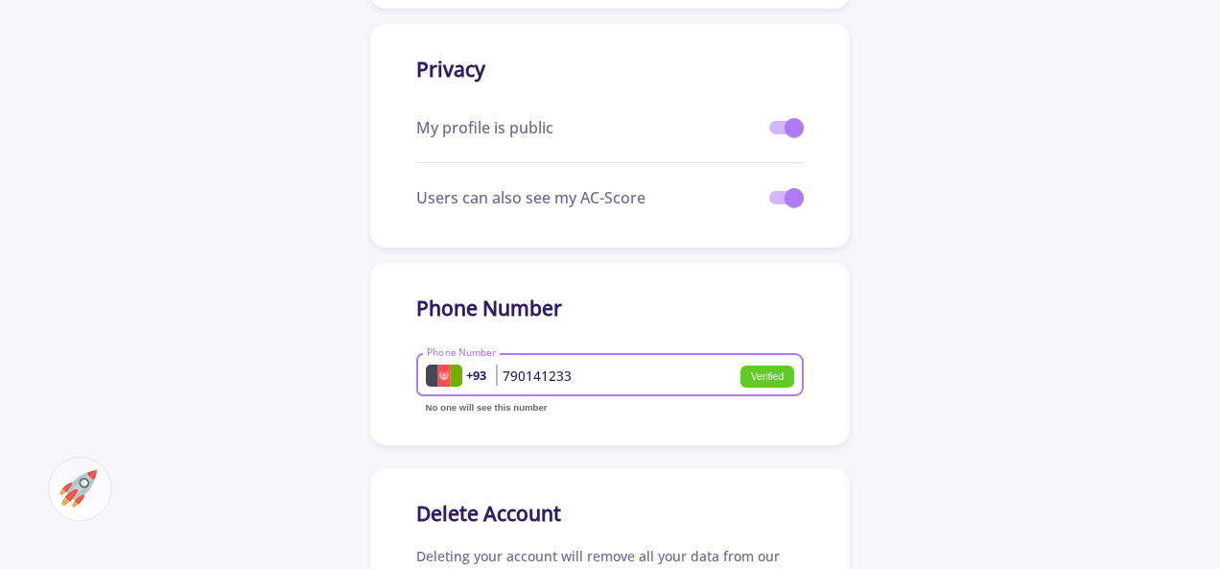
click at [762, 378] on small "Verified" at bounding box center [768, 376] width 55 height 23
click at [751, 378] on small "Verified" at bounding box center [768, 376] width 55 height 23
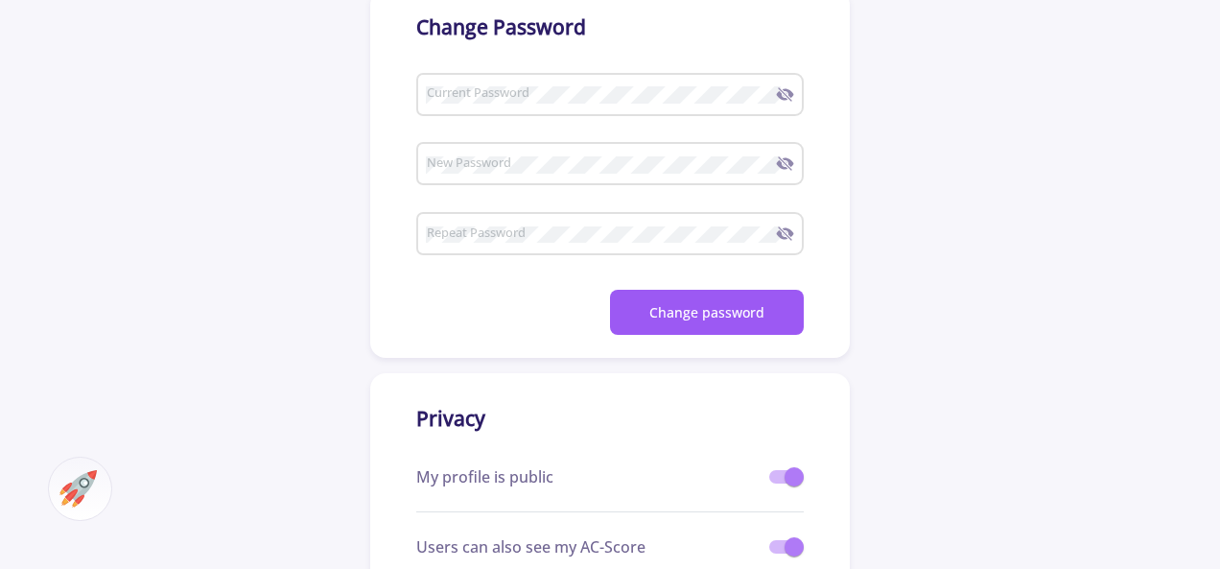
scroll to position [0, 0]
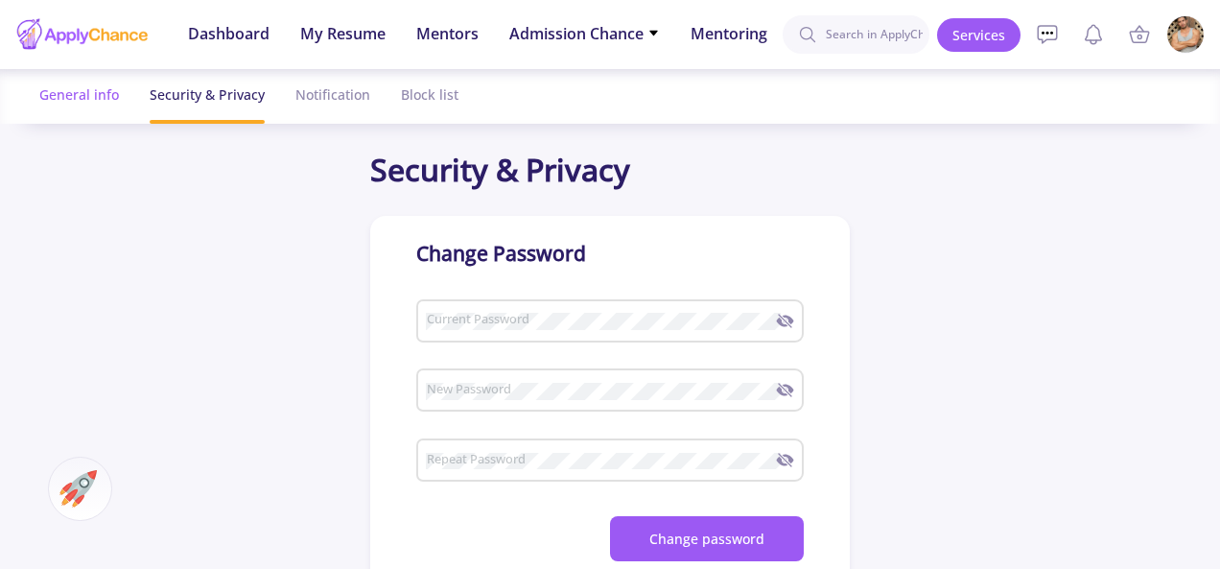
click at [86, 85] on div "General info" at bounding box center [79, 94] width 80 height 51
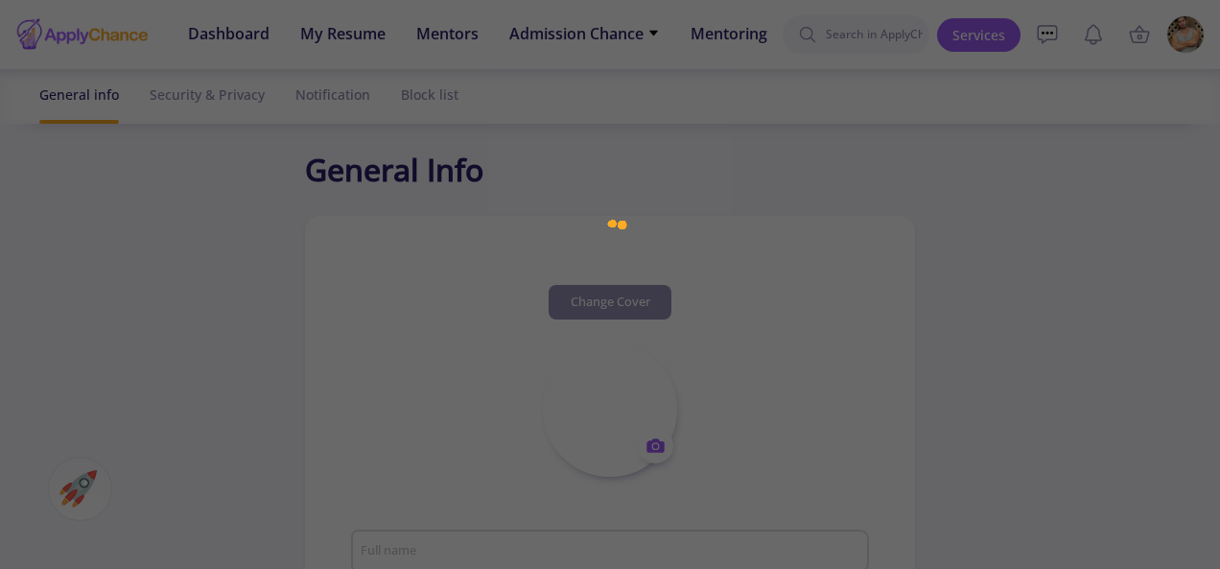
type input "Jamaluddin Nazari"
type textarea "I am a motivated and curious individual with a strong interest in learning, per…"
type input "Afghanistan"
type input "(UTC+04:30) Kabul"
type input "JamaluddinNazari"
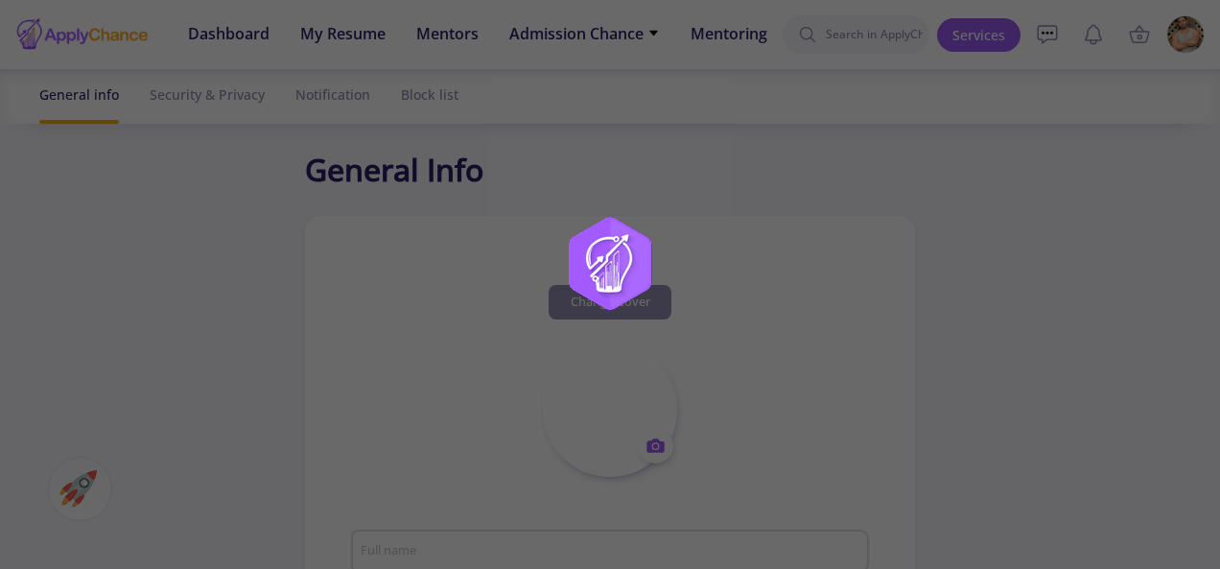
type input "[EMAIL_ADDRESS][DOMAIN_NAME]"
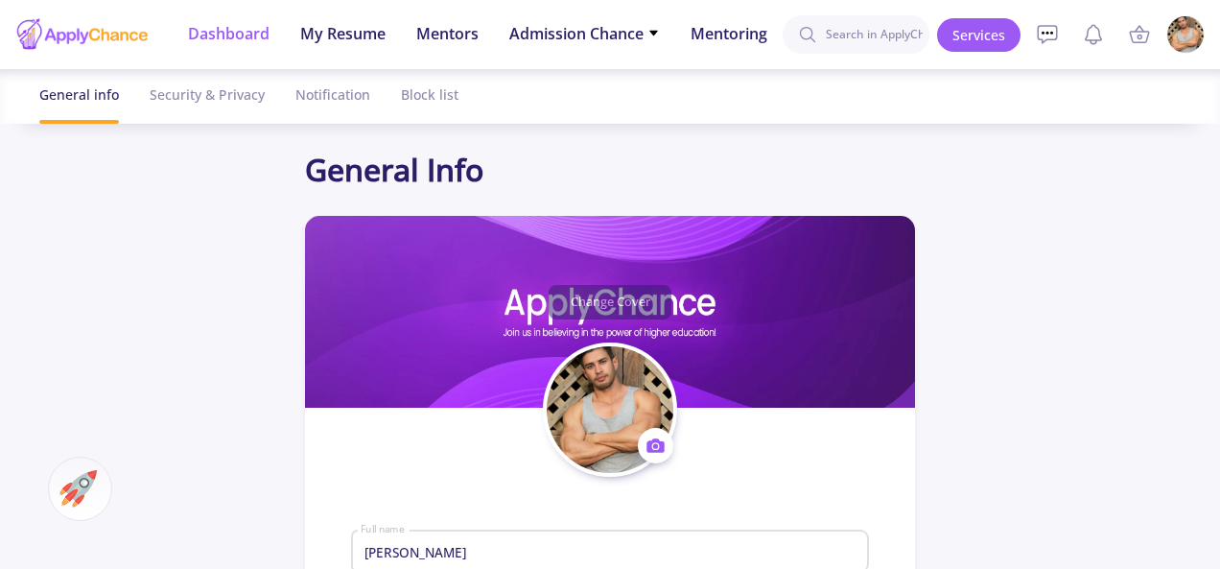
click at [217, 30] on span "Dashboard" at bounding box center [229, 33] width 82 height 23
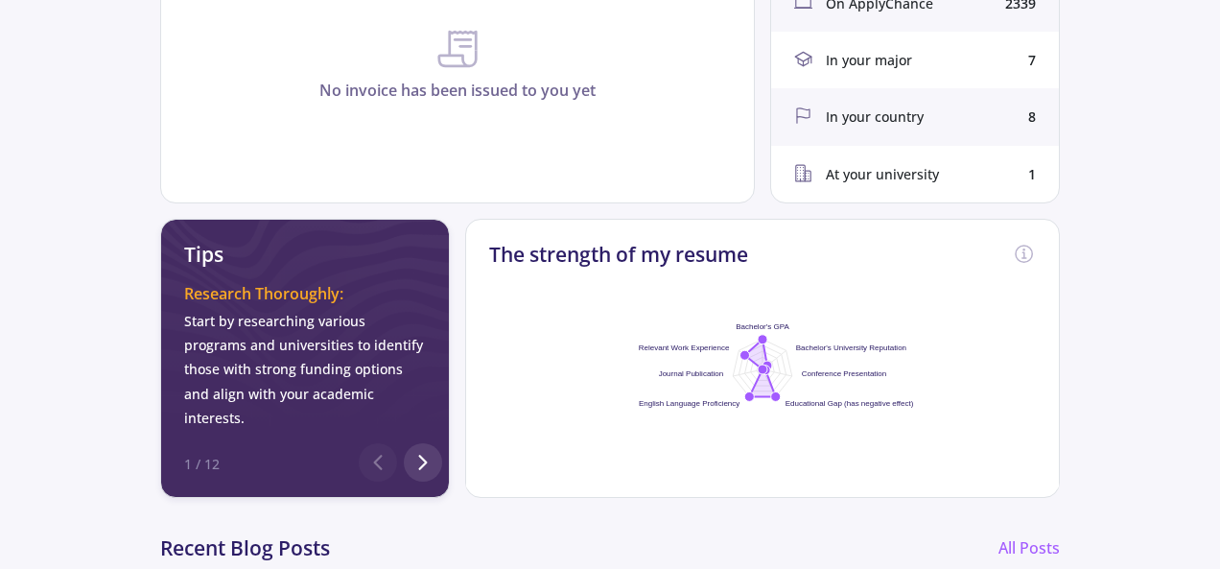
scroll to position [578, 0]
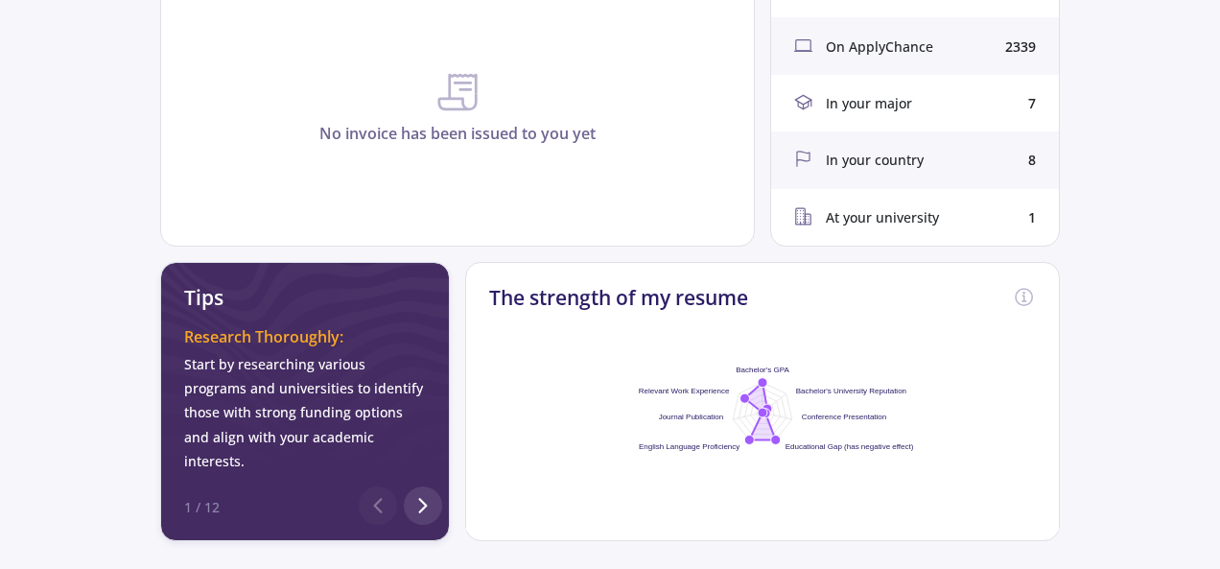
click at [950, 223] on div "At your university 1" at bounding box center [915, 217] width 288 height 57
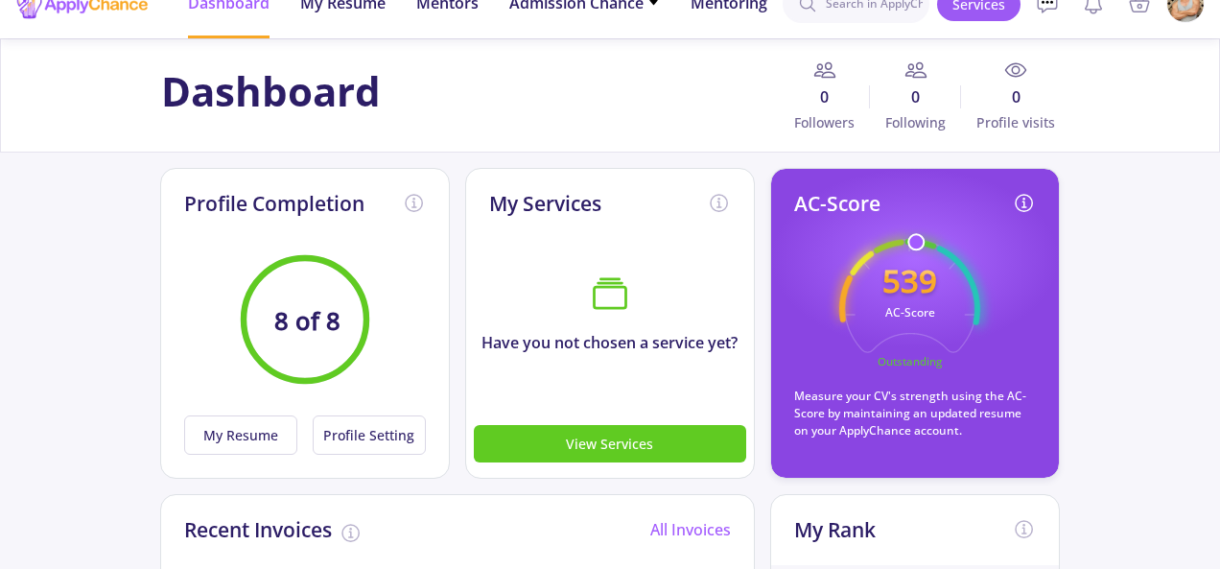
scroll to position [0, 0]
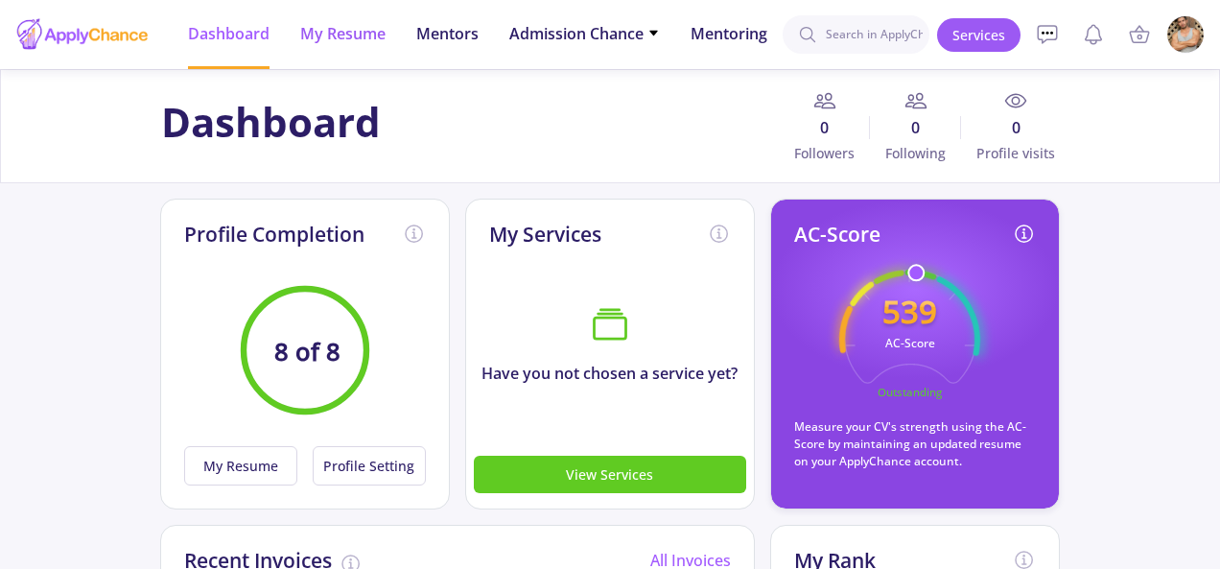
click at [322, 38] on span "My Resume" at bounding box center [342, 33] width 85 height 23
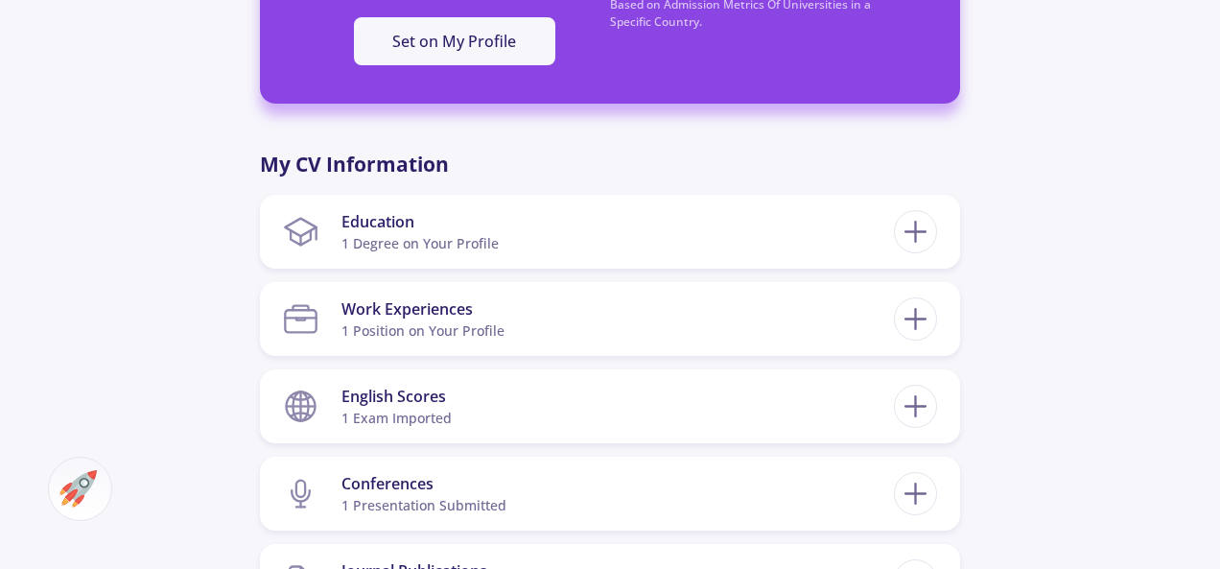
scroll to position [959, 0]
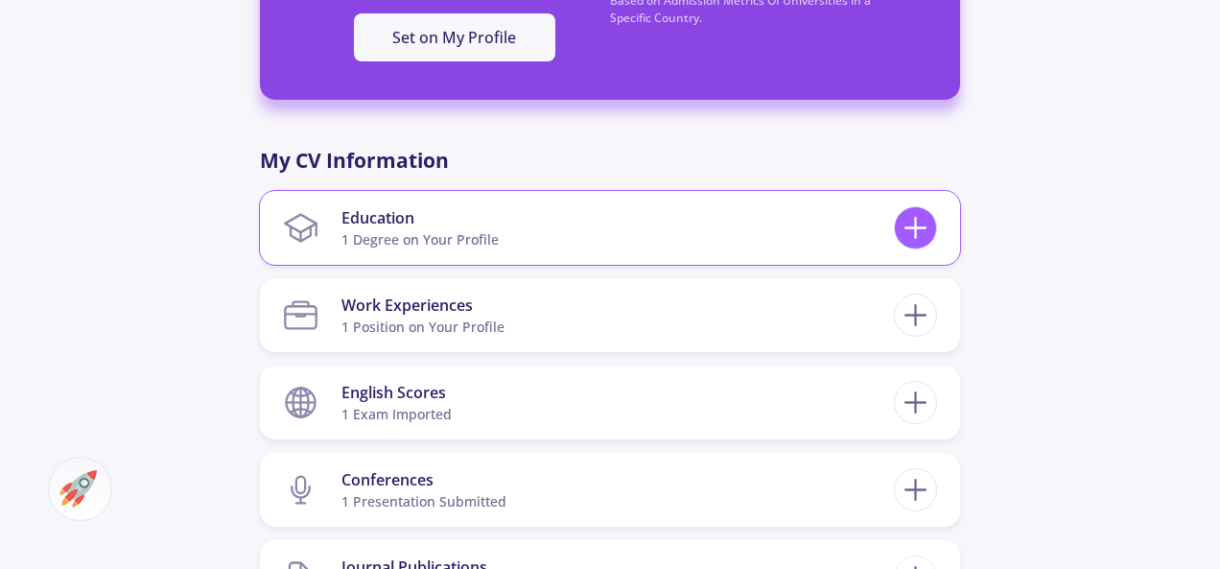
click at [908, 238] on icon at bounding box center [915, 227] width 35 height 35
checkbox input "false"
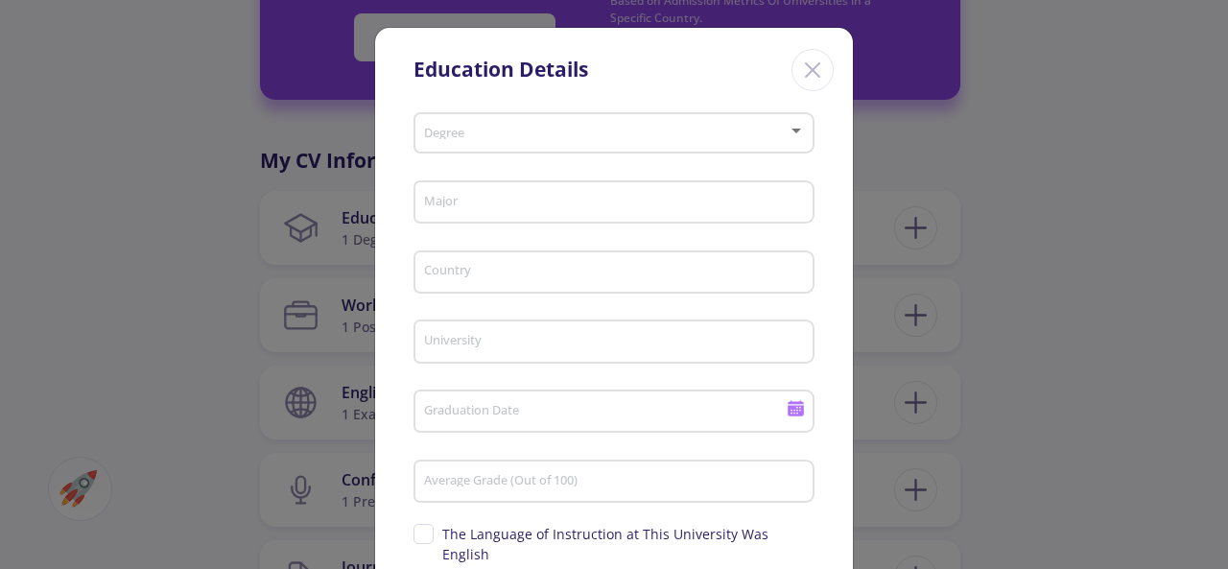
click at [778, 133] on span at bounding box center [608, 133] width 361 height 13
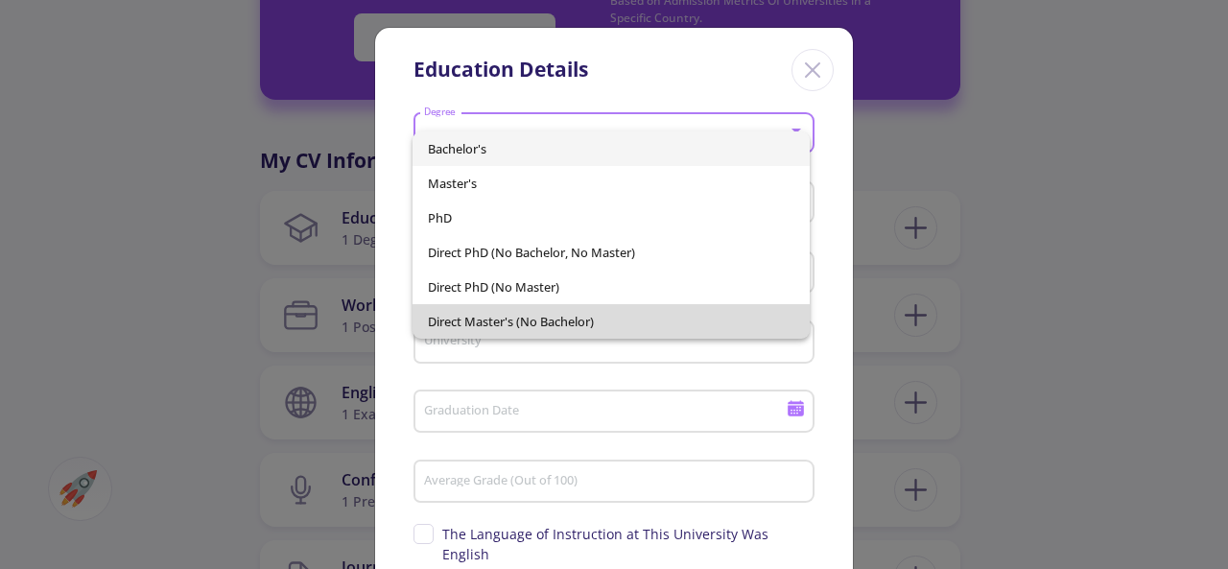
click at [753, 315] on span "Direct Master's (No Bachelor)" at bounding box center [610, 321] width 365 height 35
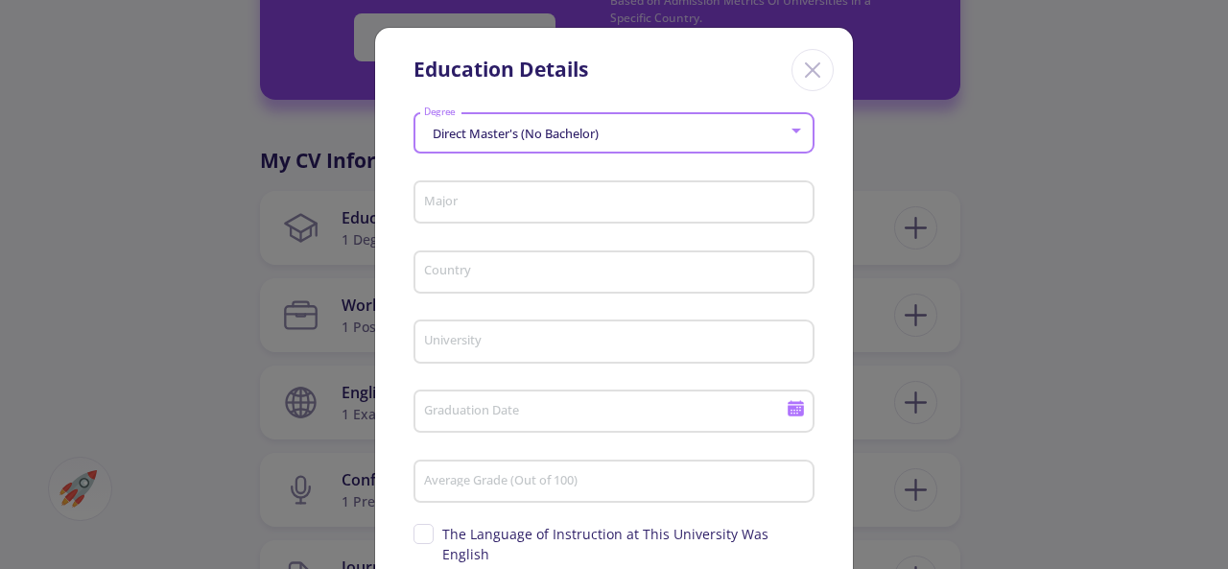
click at [805, 70] on icon "Close" at bounding box center [812, 70] width 31 height 31
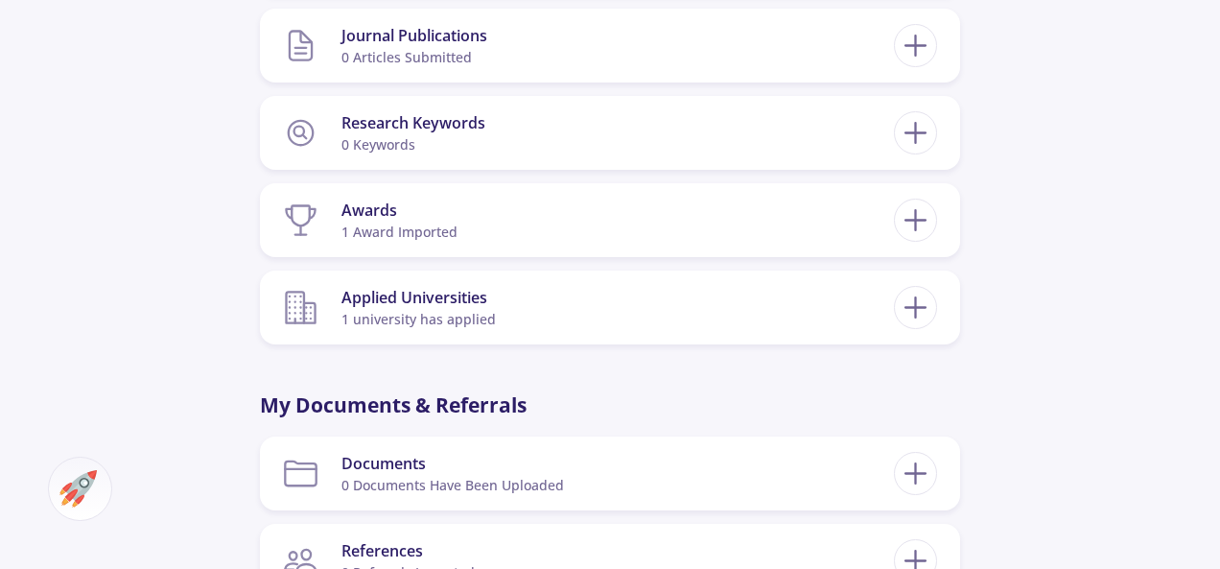
scroll to position [1535, 0]
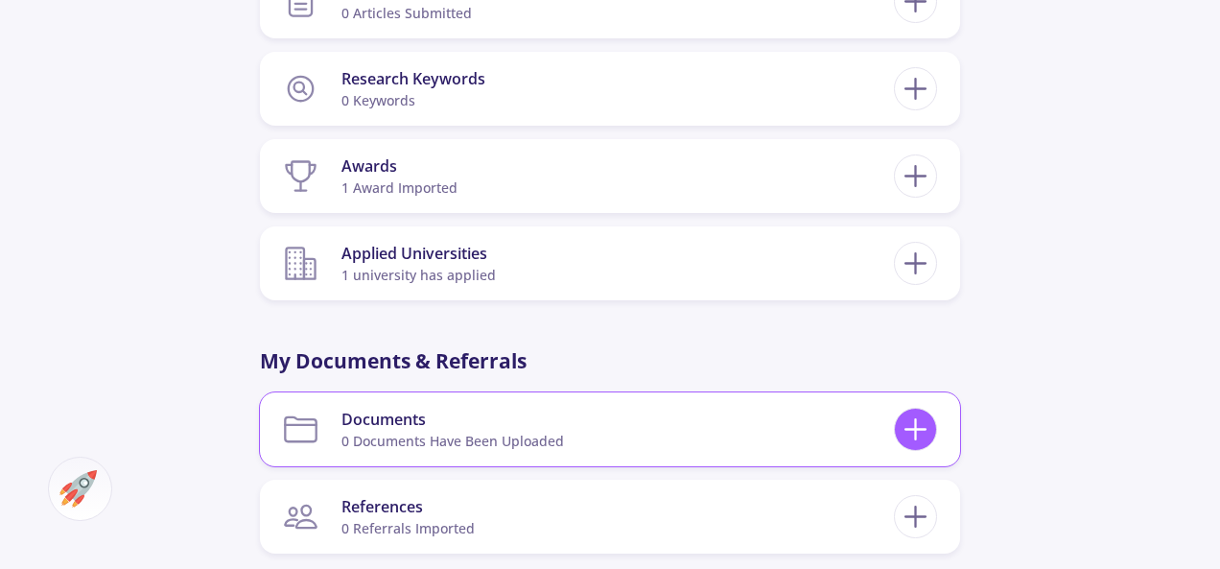
click at [913, 421] on icon at bounding box center [915, 429] width 35 height 35
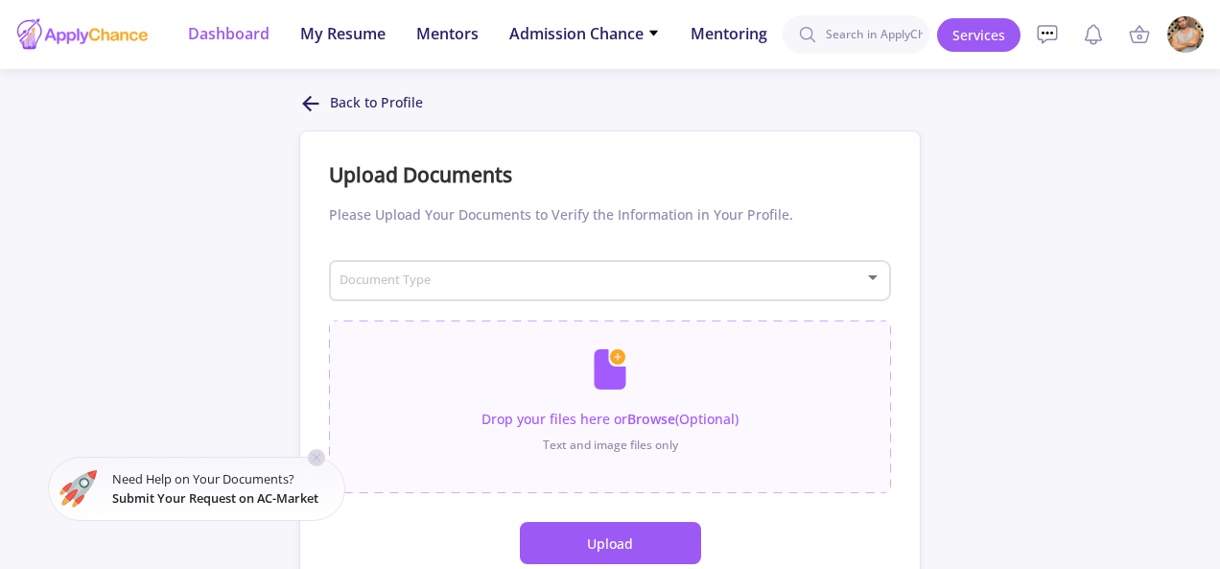
click at [244, 40] on span "Dashboard" at bounding box center [229, 33] width 82 height 23
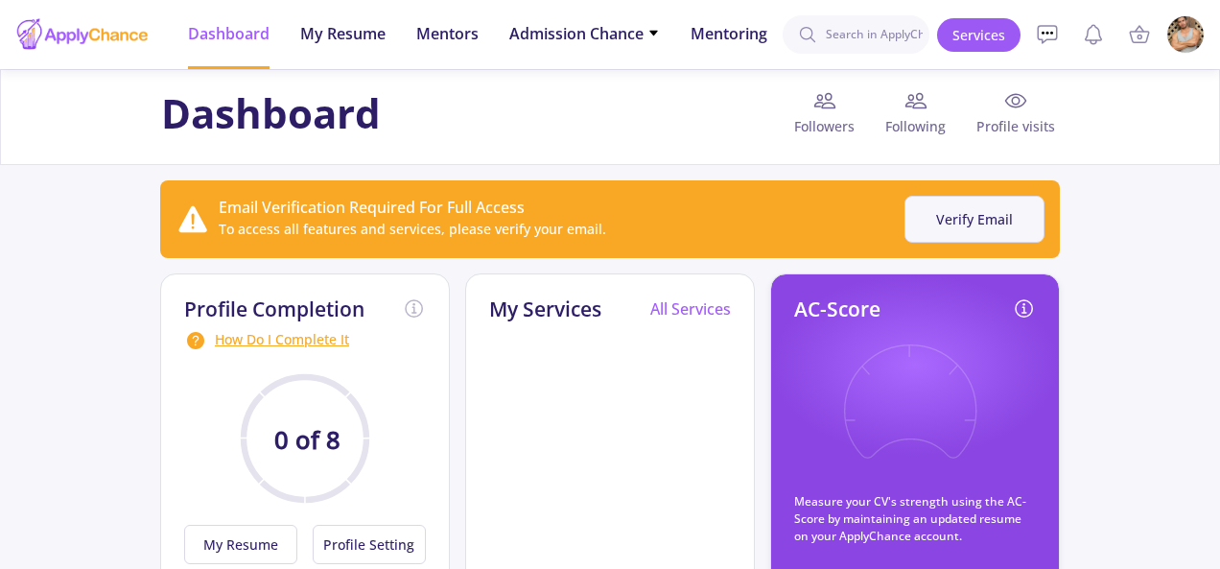
click at [1003, 229] on button "Verify Email" at bounding box center [975, 219] width 140 height 47
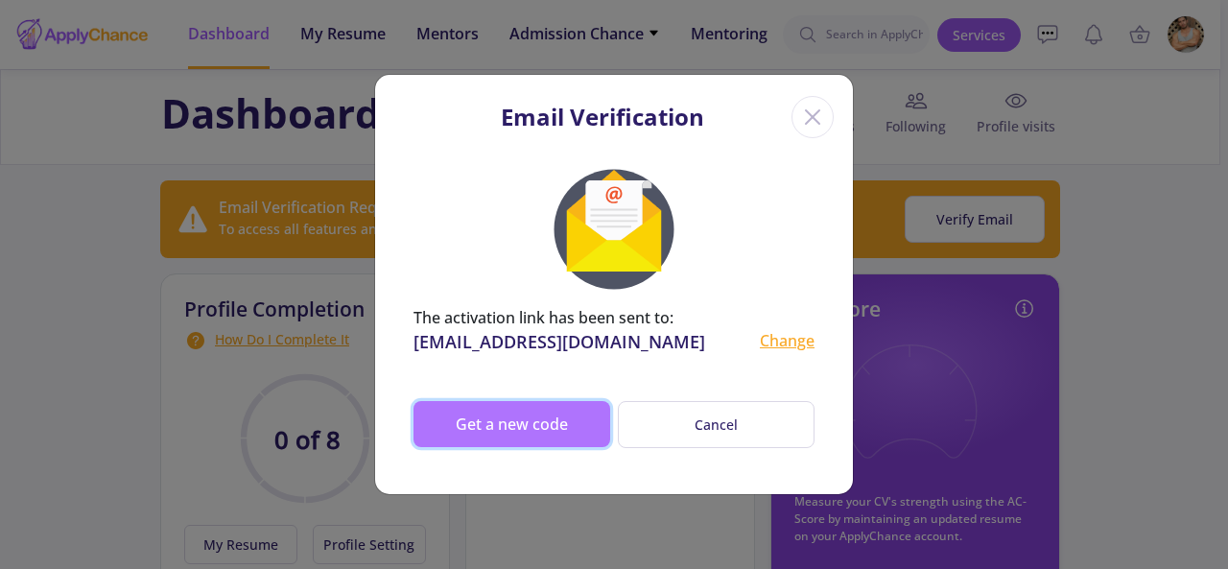
click at [563, 421] on button "Get a new code" at bounding box center [511, 424] width 197 height 46
click at [516, 429] on button "Get a new code" at bounding box center [511, 424] width 197 height 46
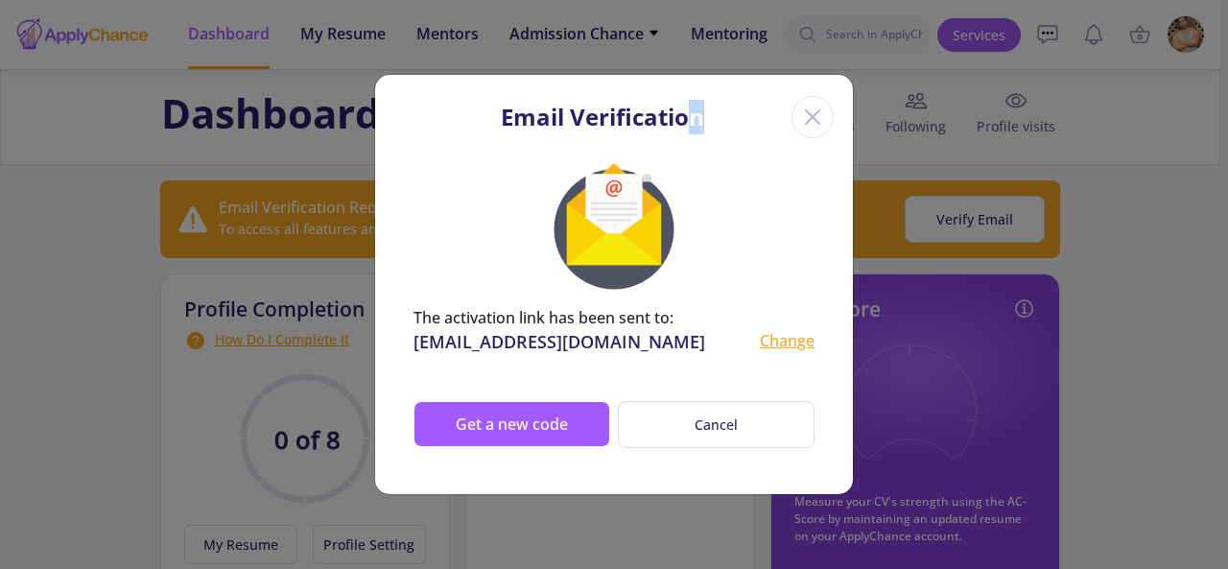
drag, startPoint x: 719, startPoint y: 125, endPoint x: 683, endPoint y: 124, distance: 36.5
click at [683, 124] on div "Email Verification" at bounding box center [614, 114] width 478 height 78
click at [754, 233] on div at bounding box center [613, 229] width 401 height 153
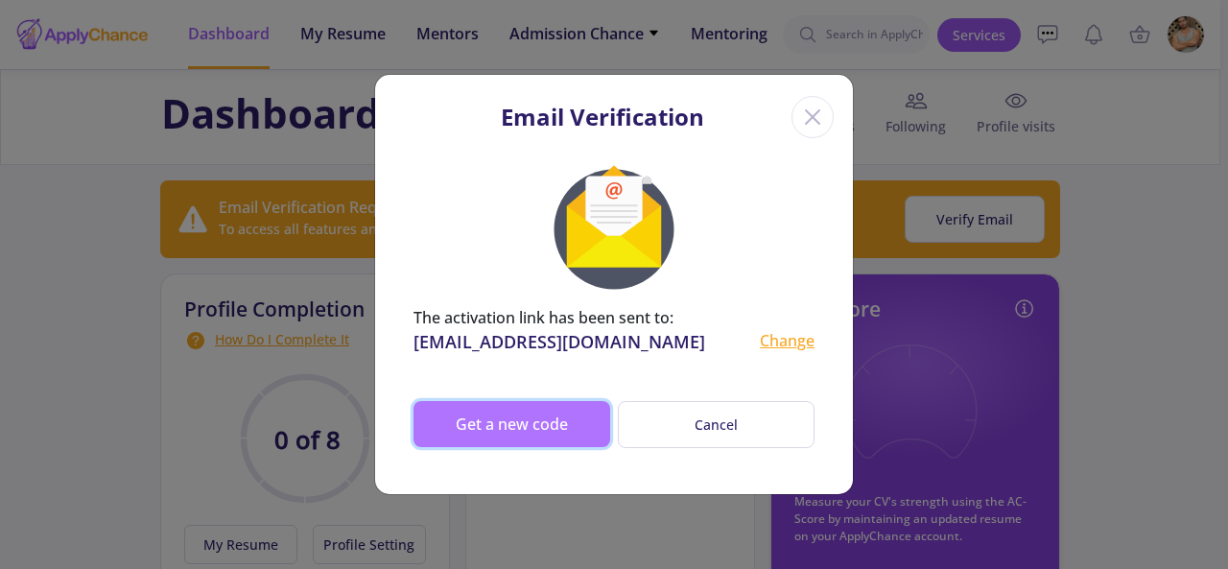
click at [555, 429] on button "Get a new code" at bounding box center [511, 424] width 197 height 46
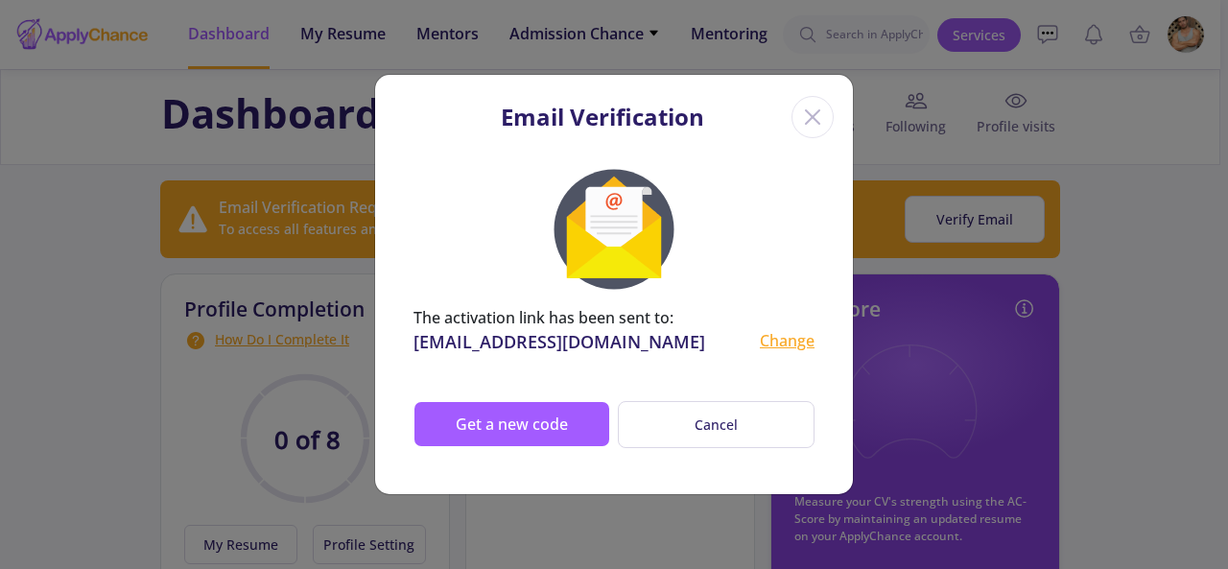
click at [722, 361] on div "The activation link has been sent to: Jamalpilot1078@gmail.com Change Get a new…" at bounding box center [614, 323] width 478 height 341
click at [629, 363] on div "The activation link has been sent to: Jamalpilot1078@gmail.com Change Get a new…" at bounding box center [614, 323] width 478 height 341
click at [538, 367] on div "The activation link has been sent to: Jamalpilot1078@gmail.com Change Get a new…" at bounding box center [614, 323] width 478 height 341
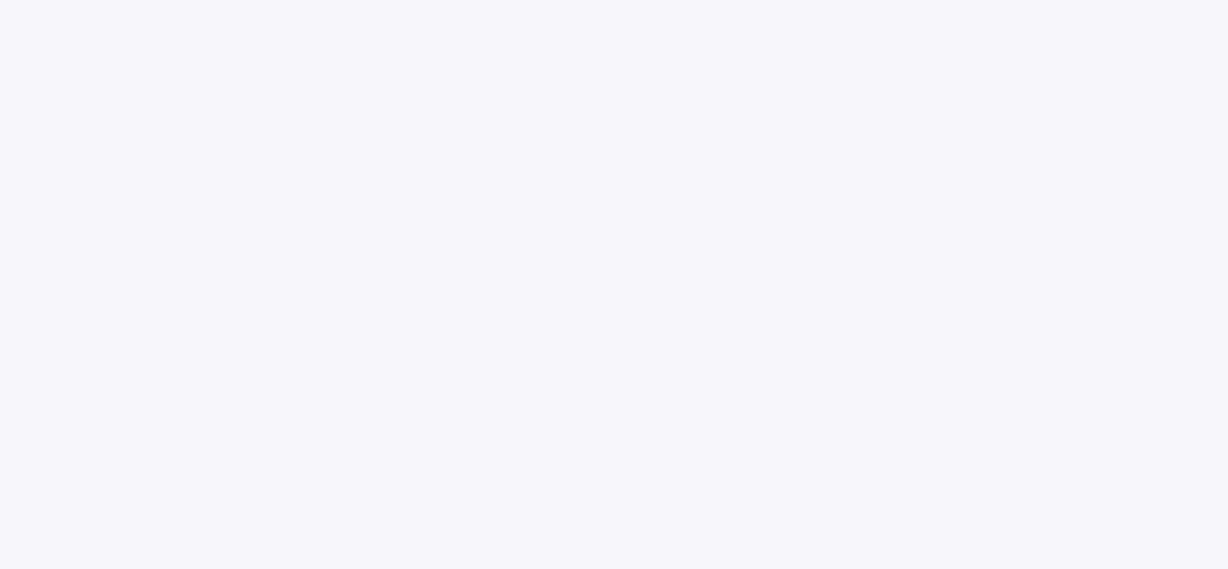
click at [681, 364] on body at bounding box center [614, 284] width 1228 height 569
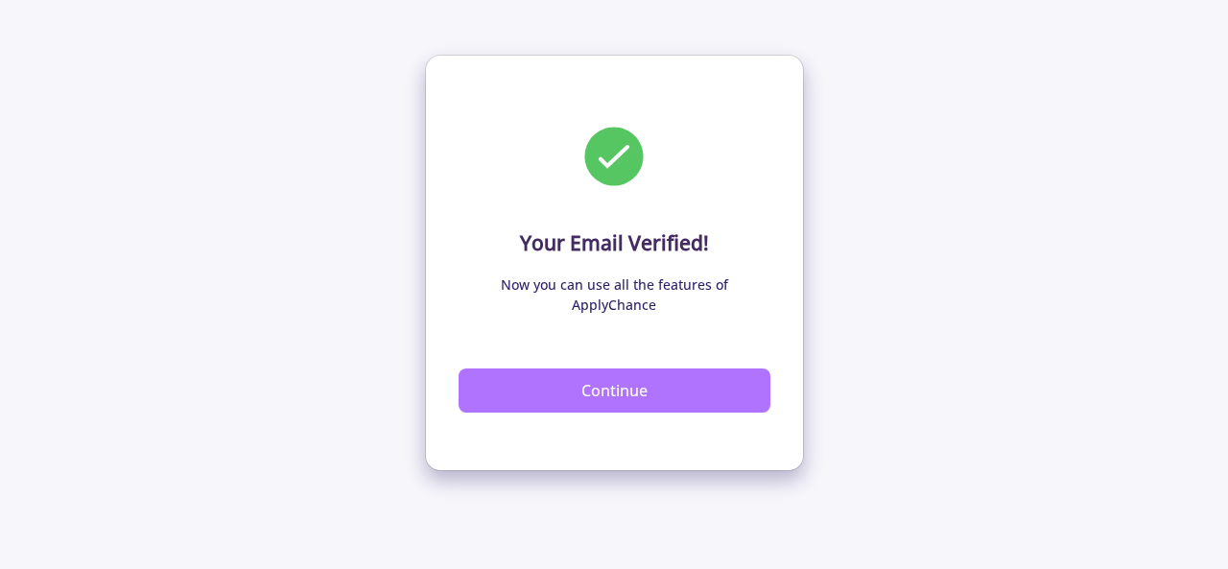
click at [654, 369] on button "Continue" at bounding box center [615, 390] width 312 height 44
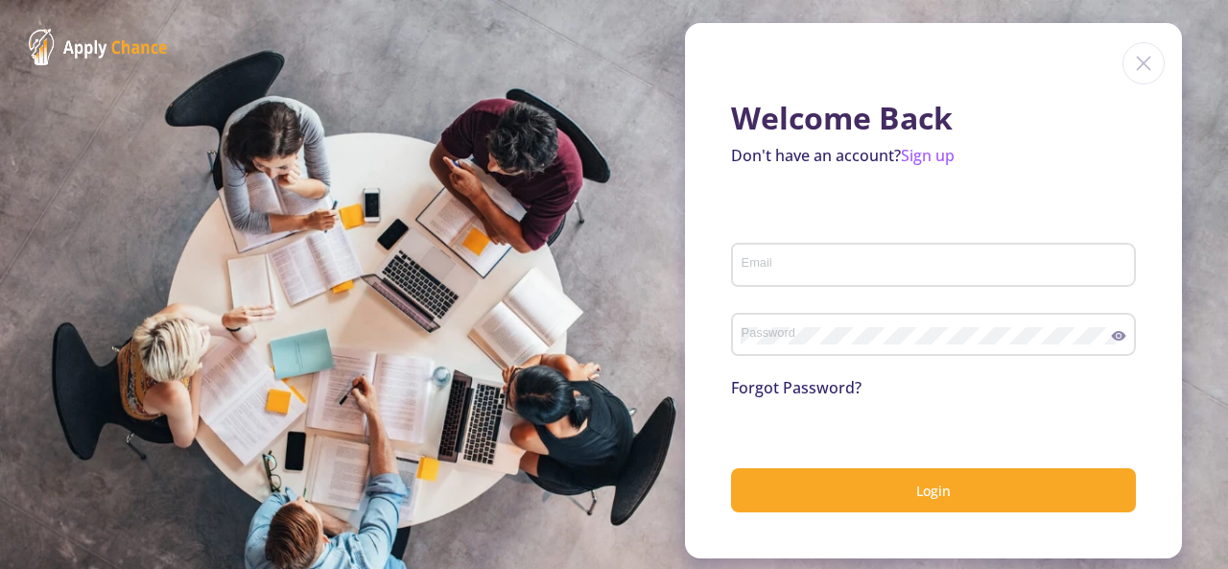
type input "[EMAIL_ADDRESS][DOMAIN_NAME]"
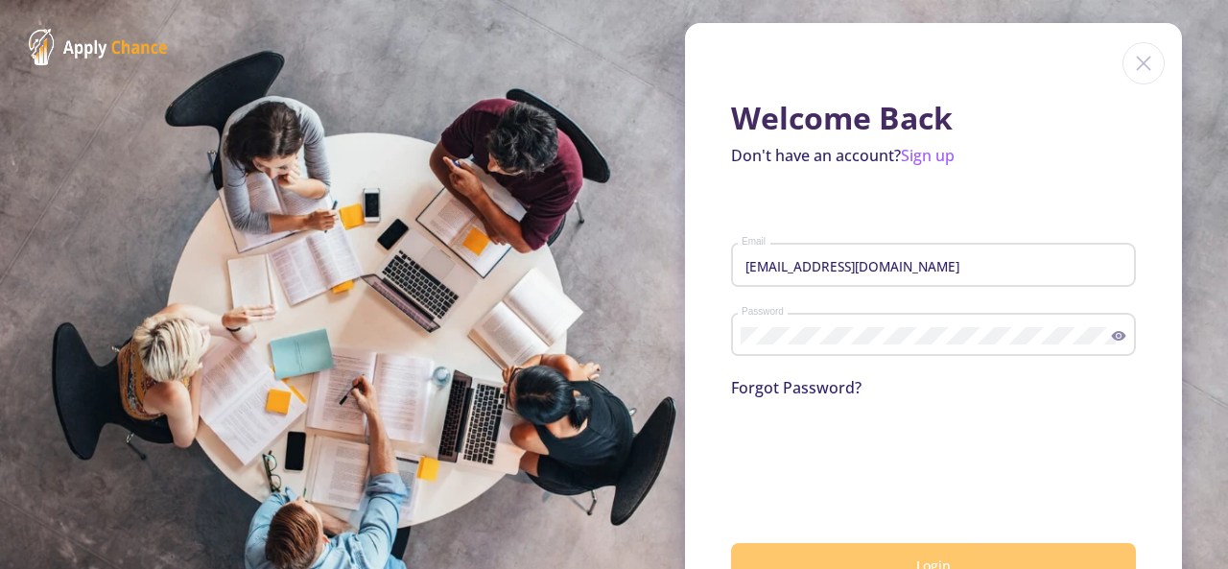
click at [936, 553] on button "Login" at bounding box center [933, 565] width 405 height 45
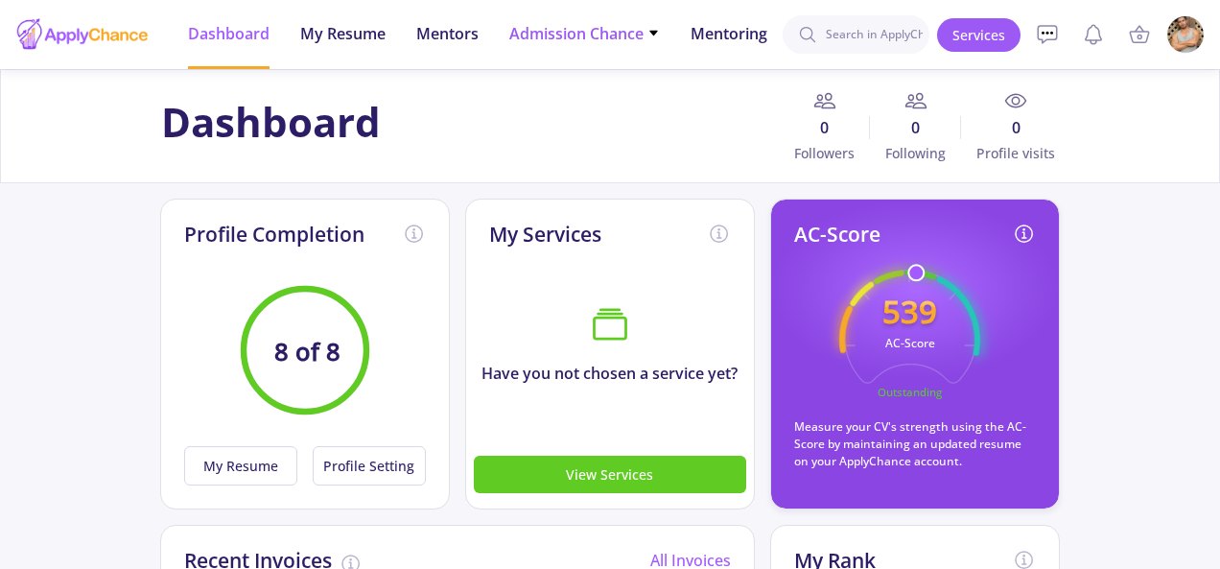
click at [635, 30] on span "Admission Chance" at bounding box center [584, 33] width 151 height 23
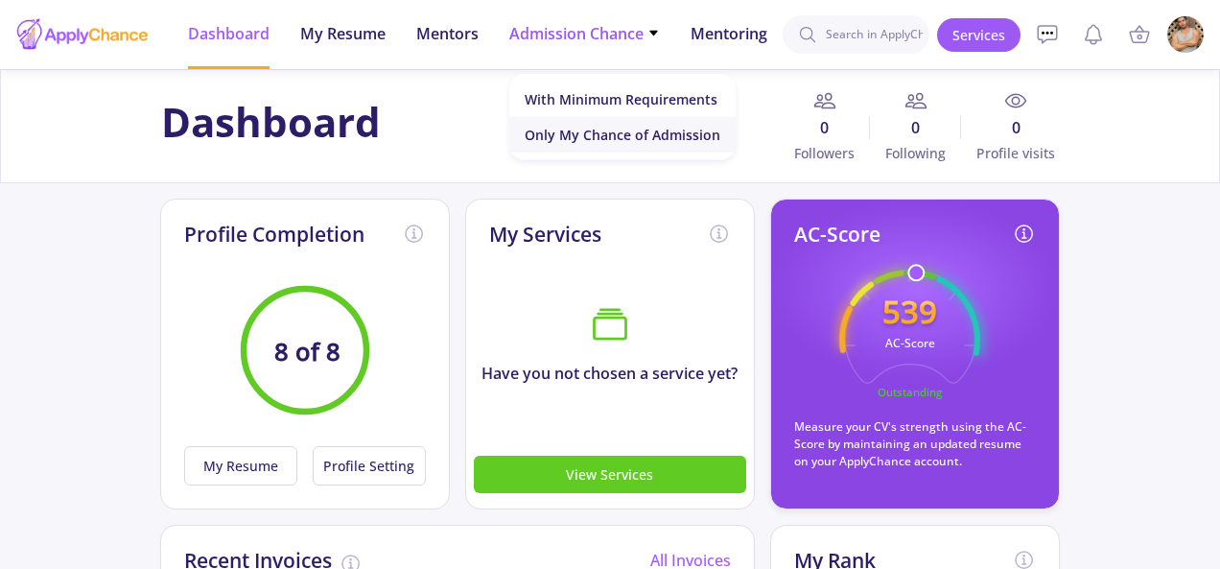
click at [656, 133] on link "Only My Chance of Admission" at bounding box center [622, 134] width 226 height 35
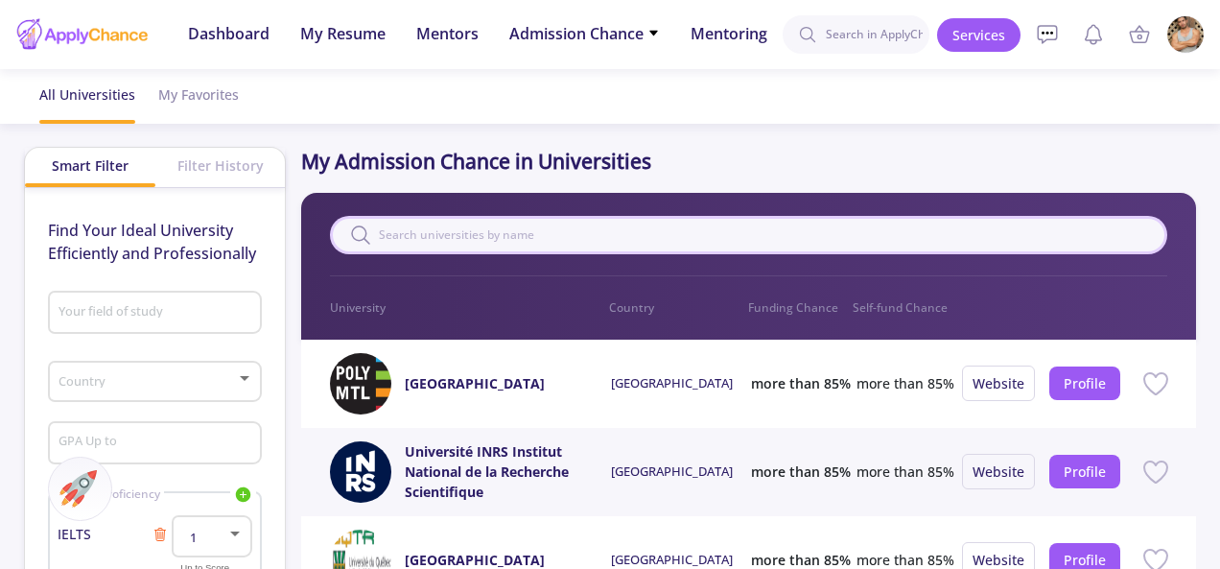
click at [633, 239] on input "text" at bounding box center [748, 235] width 836 height 38
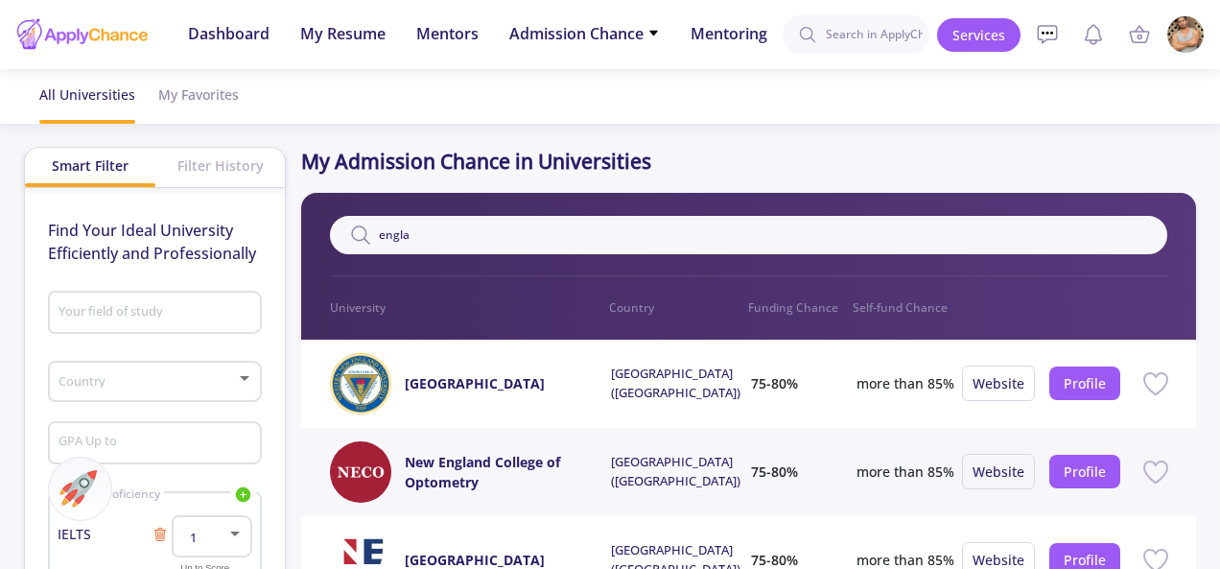
drag, startPoint x: 423, startPoint y: 239, endPoint x: 359, endPoint y: 235, distance: 64.4
click at [364, 239] on div "engla" at bounding box center [748, 235] width 836 height 38
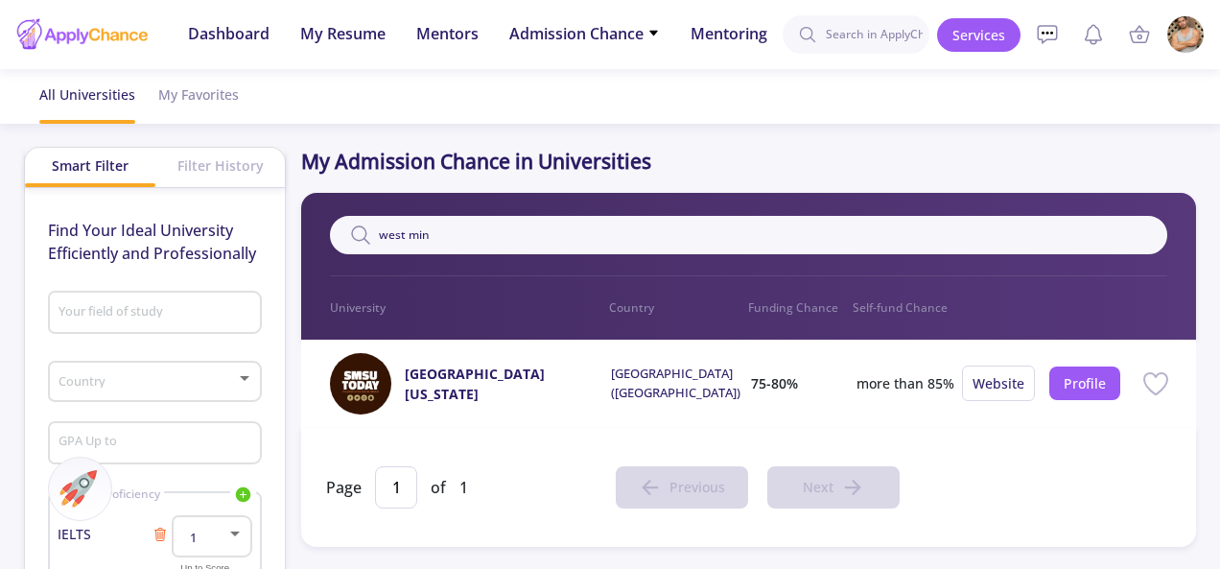
drag, startPoint x: 482, startPoint y: 230, endPoint x: 356, endPoint y: 243, distance: 127.2
click at [356, 243] on div "west min" at bounding box center [748, 235] width 836 height 38
paste input "[GEOGRAPHIC_DATA]"
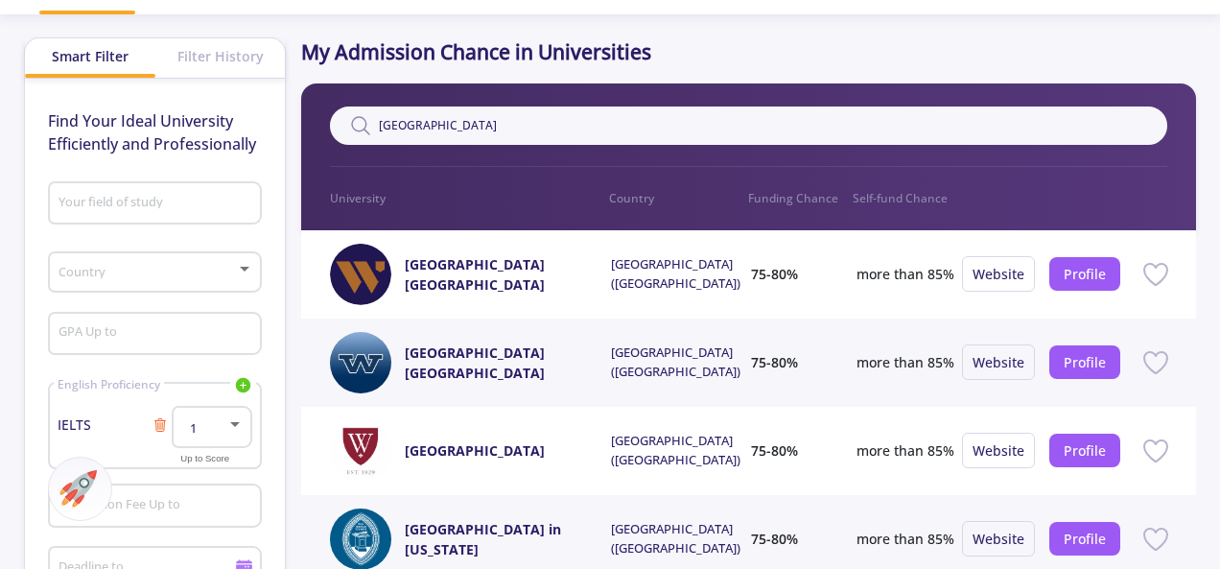
scroll to position [96, 0]
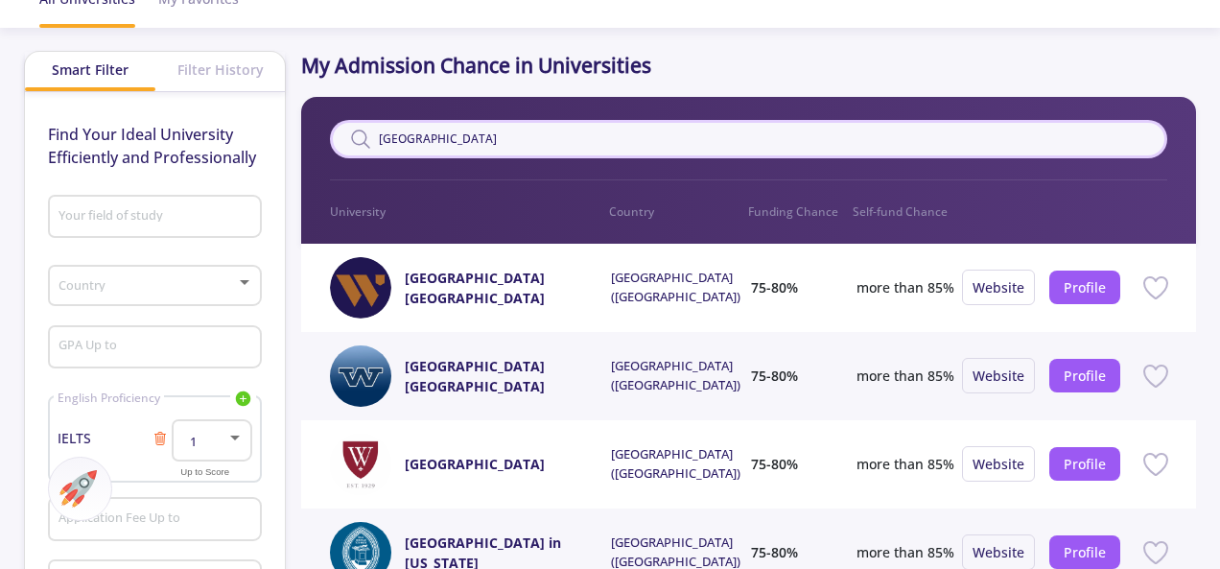
drag, startPoint x: 531, startPoint y: 139, endPoint x: 331, endPoint y: 137, distance: 200.5
click at [332, 137] on input "[GEOGRAPHIC_DATA]" at bounding box center [748, 139] width 836 height 38
click at [636, 214] on p "Country" at bounding box center [678, 211] width 139 height 17
click at [589, 141] on input "[GEOGRAPHIC_DATA]" at bounding box center [748, 139] width 836 height 38
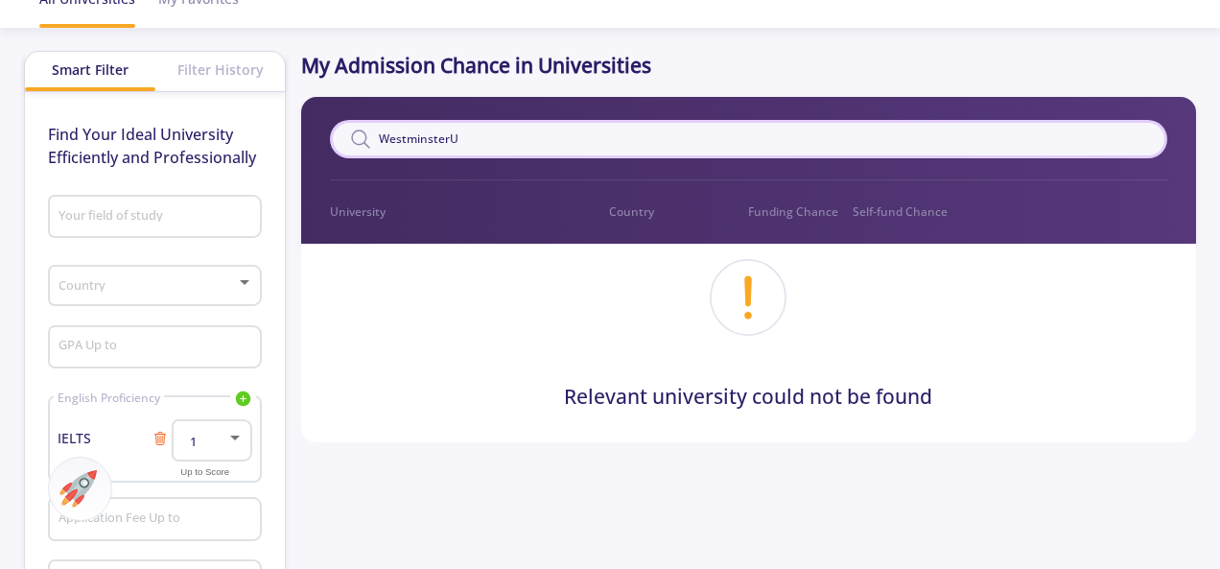
type input "[GEOGRAPHIC_DATA]"
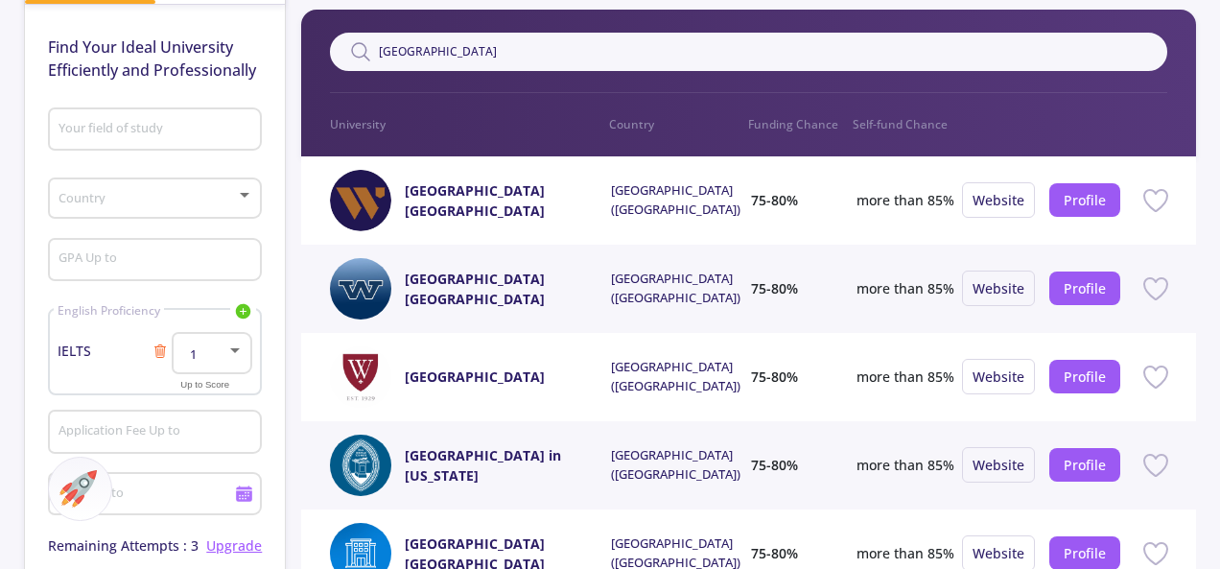
scroll to position [192, 0]
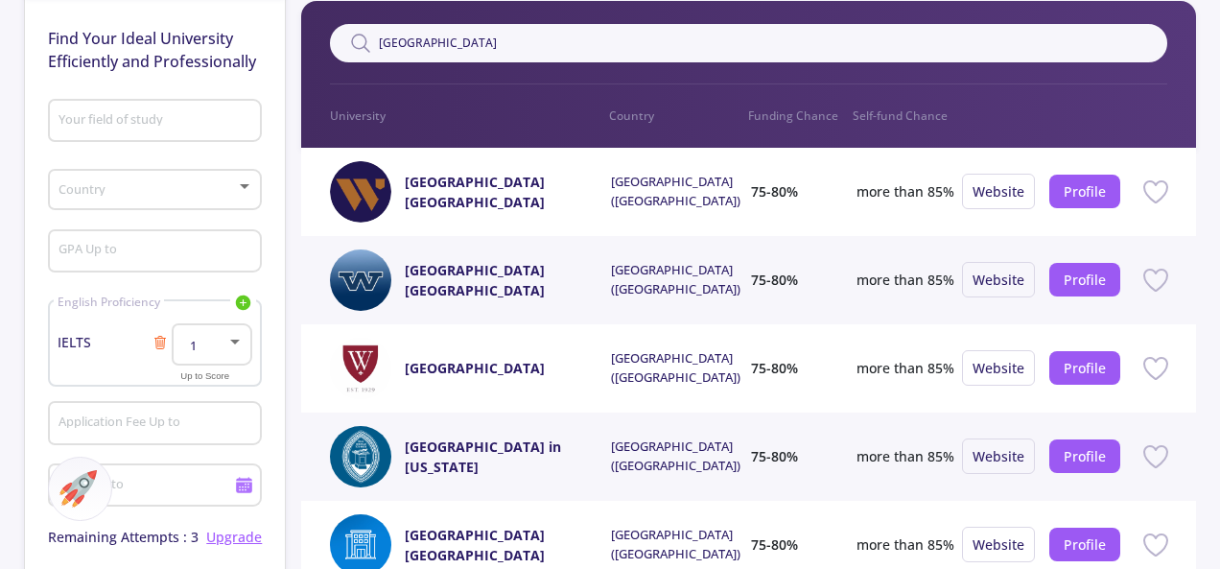
click at [162, 109] on div "Your field of study" at bounding box center [156, 117] width 196 height 50
type input "d"
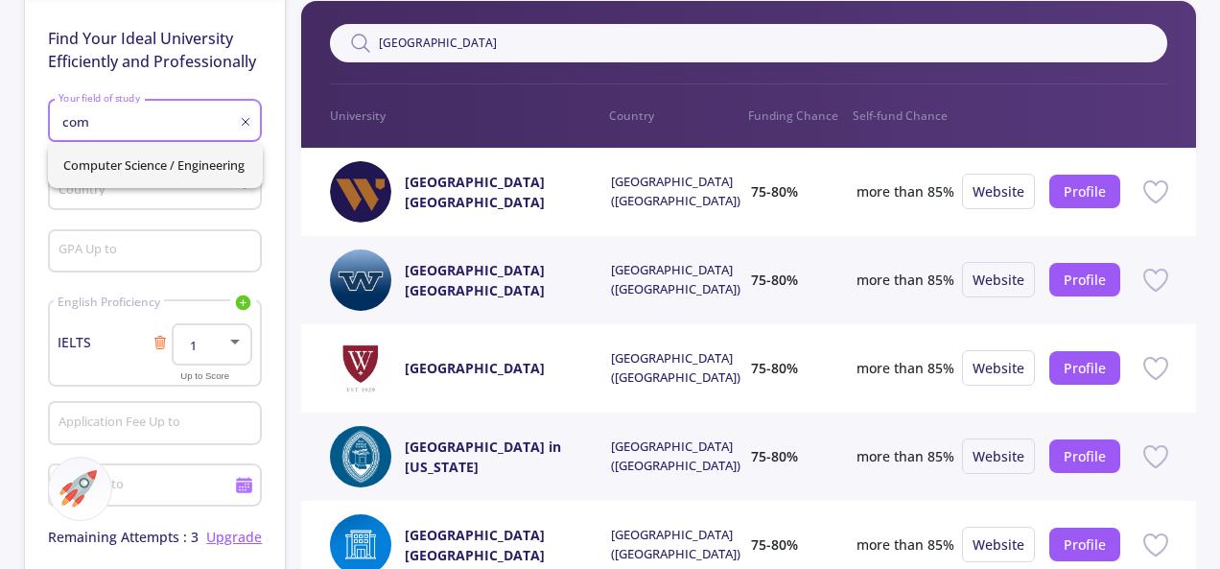
click at [148, 162] on span "Computer Science / Engineering" at bounding box center [155, 165] width 184 height 46
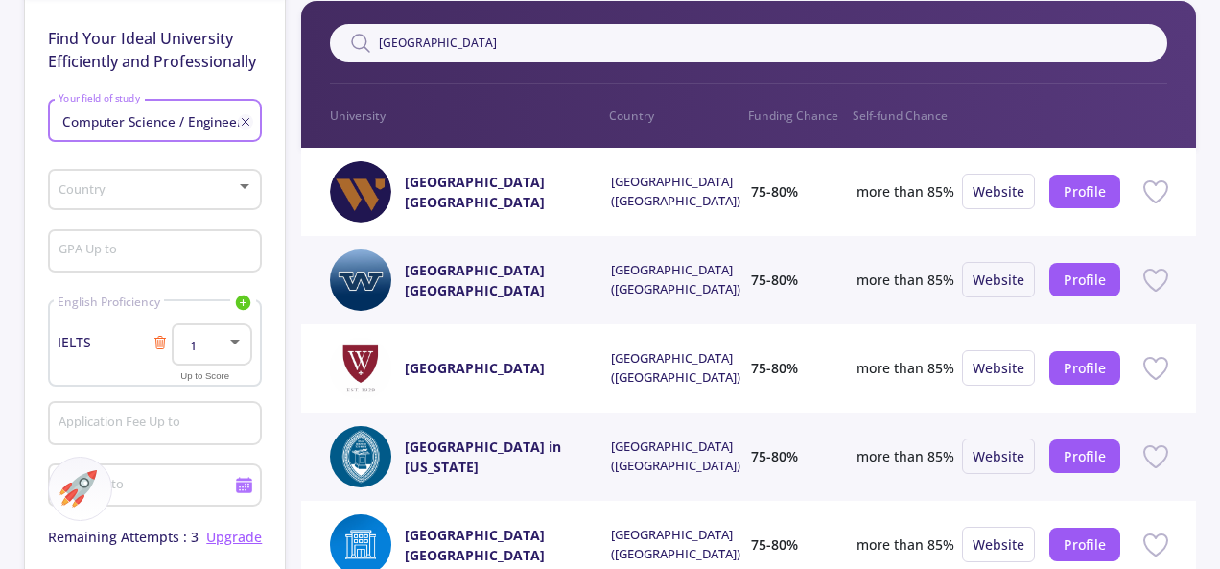
scroll to position [0, 15]
drag, startPoint x: 171, startPoint y: 123, endPoint x: 224, endPoint y: 127, distance: 53.9
click at [224, 127] on input "Computer Science / Engineering" at bounding box center [150, 121] width 185 height 17
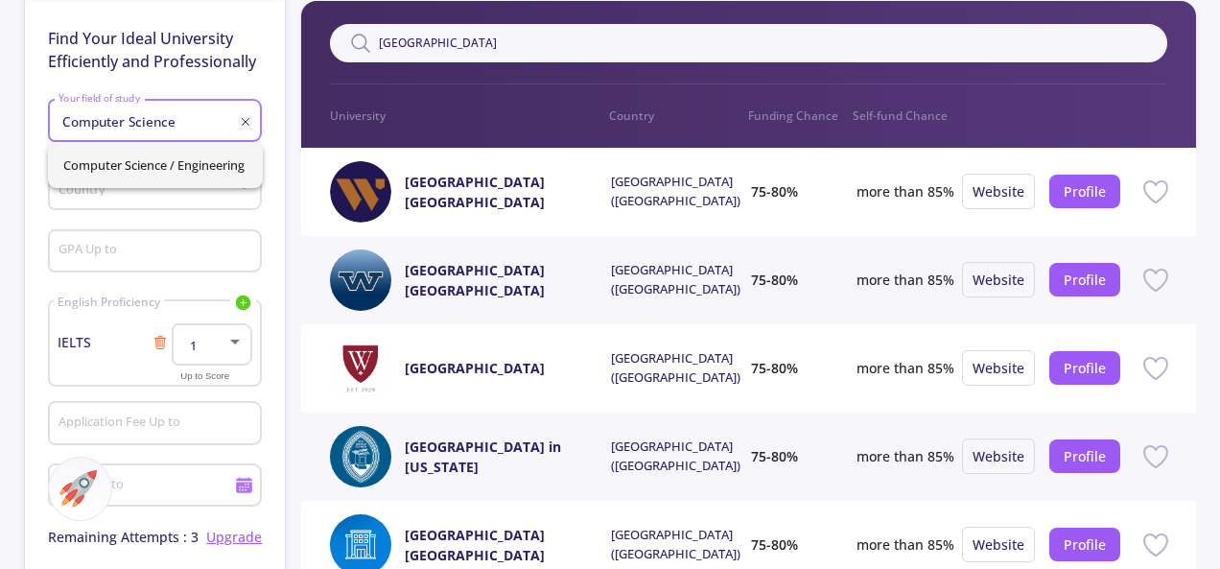
type input "Computer Science"
click at [210, 214] on div "Country" at bounding box center [155, 195] width 214 height 61
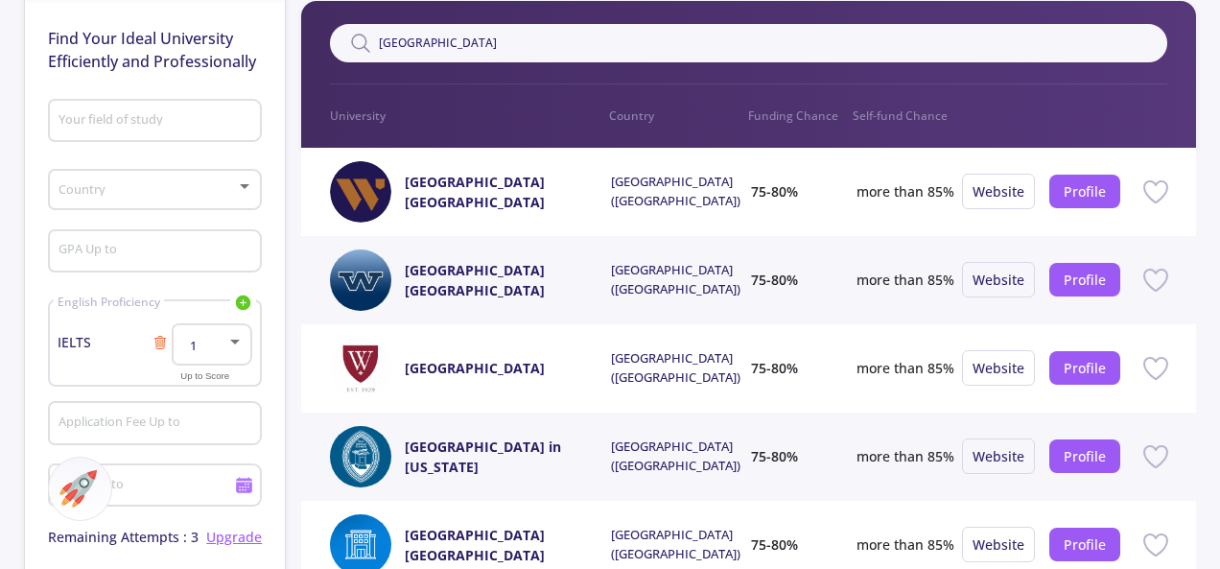
click at [203, 202] on div "Country" at bounding box center [156, 186] width 196 height 48
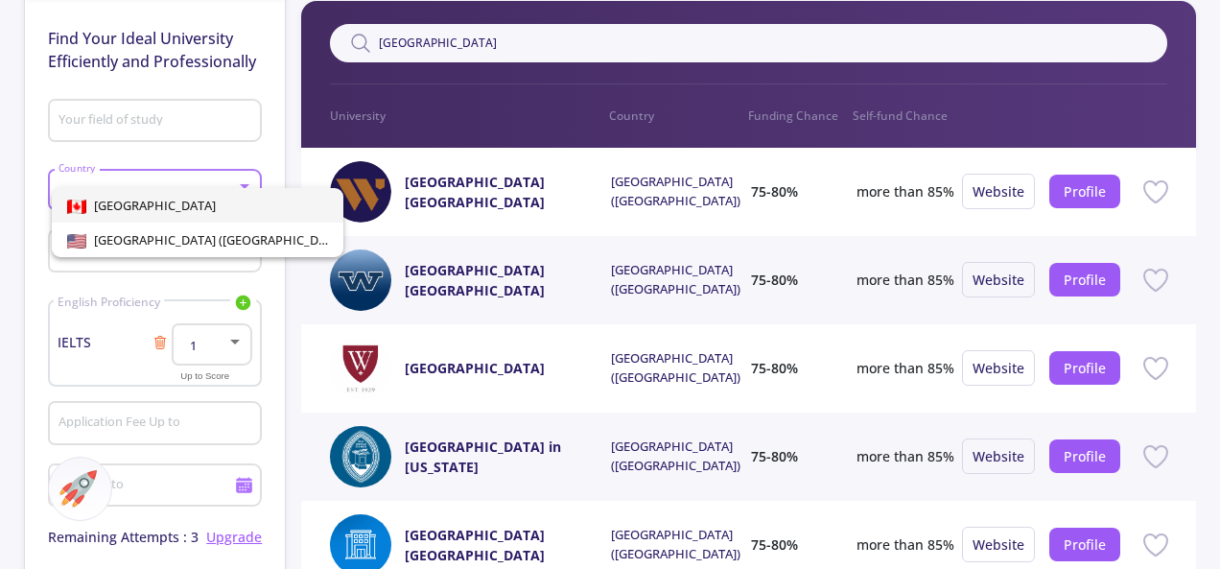
click at [261, 153] on div at bounding box center [610, 284] width 1220 height 569
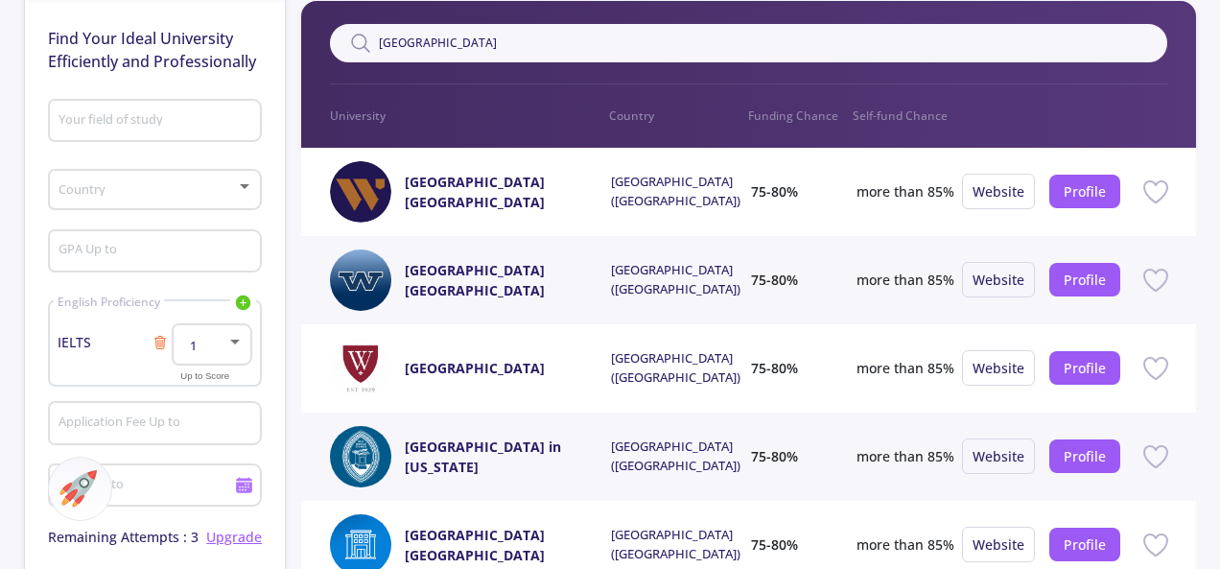
click at [167, 182] on div "Country" at bounding box center [156, 186] width 196 height 48
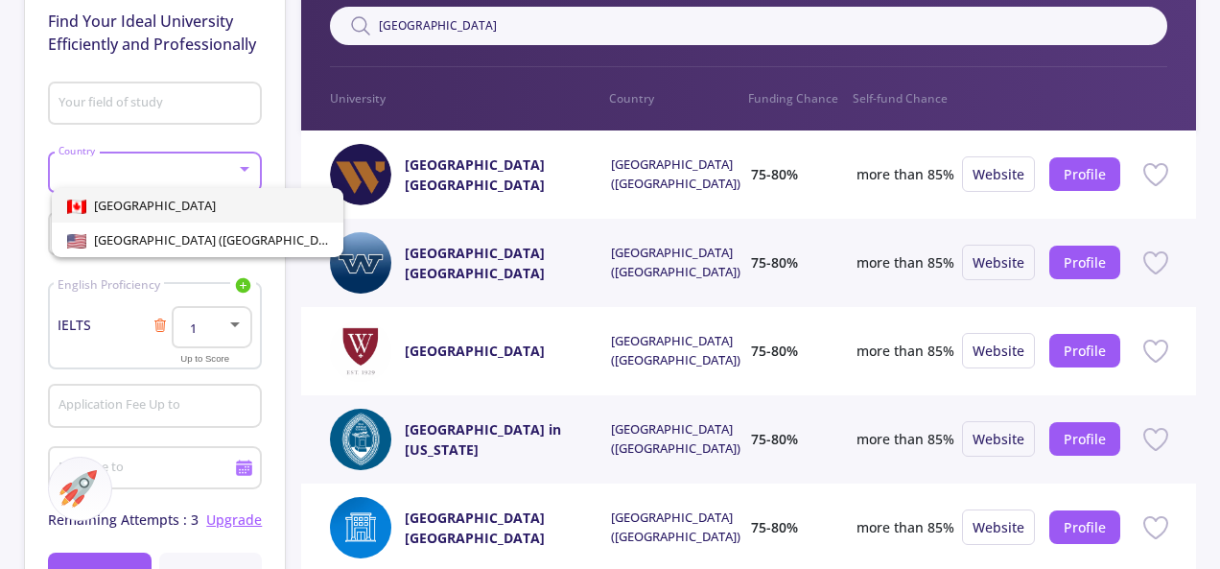
scroll to position [192, 0]
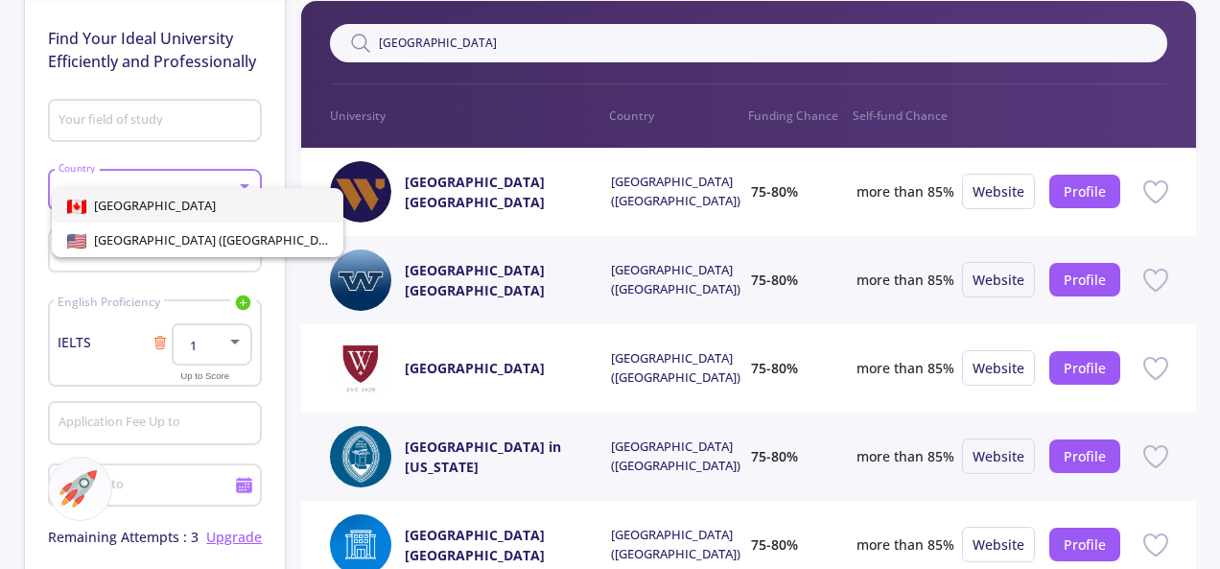
click at [261, 160] on div at bounding box center [610, 284] width 1220 height 569
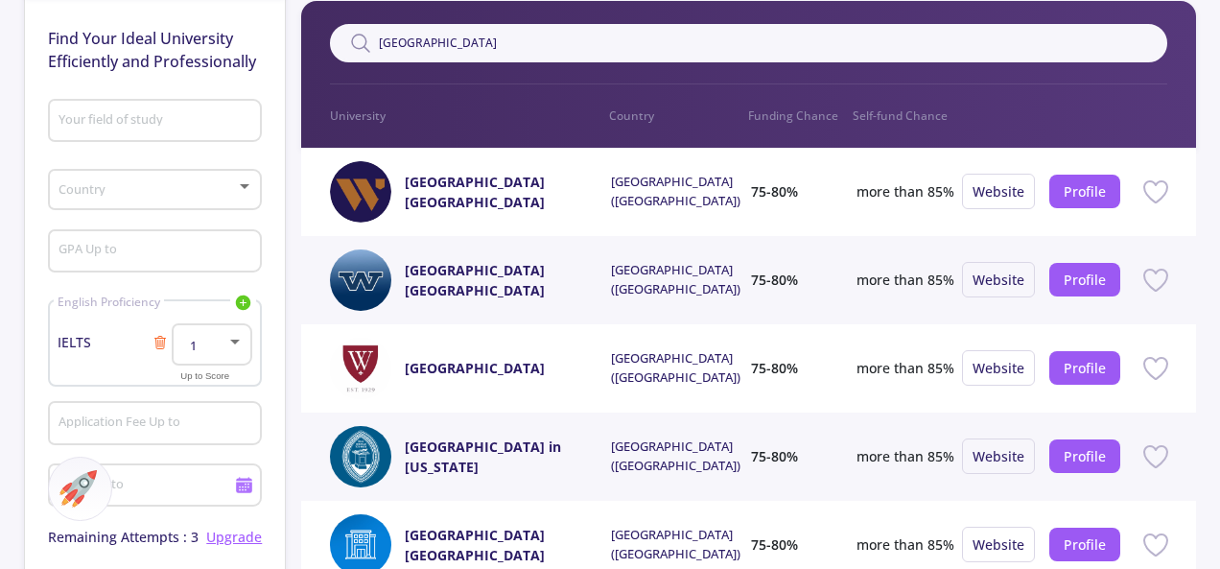
click at [215, 256] on input "GPA Up to" at bounding box center [158, 252] width 200 height 17
click at [242, 344] on div at bounding box center [234, 341] width 17 height 15
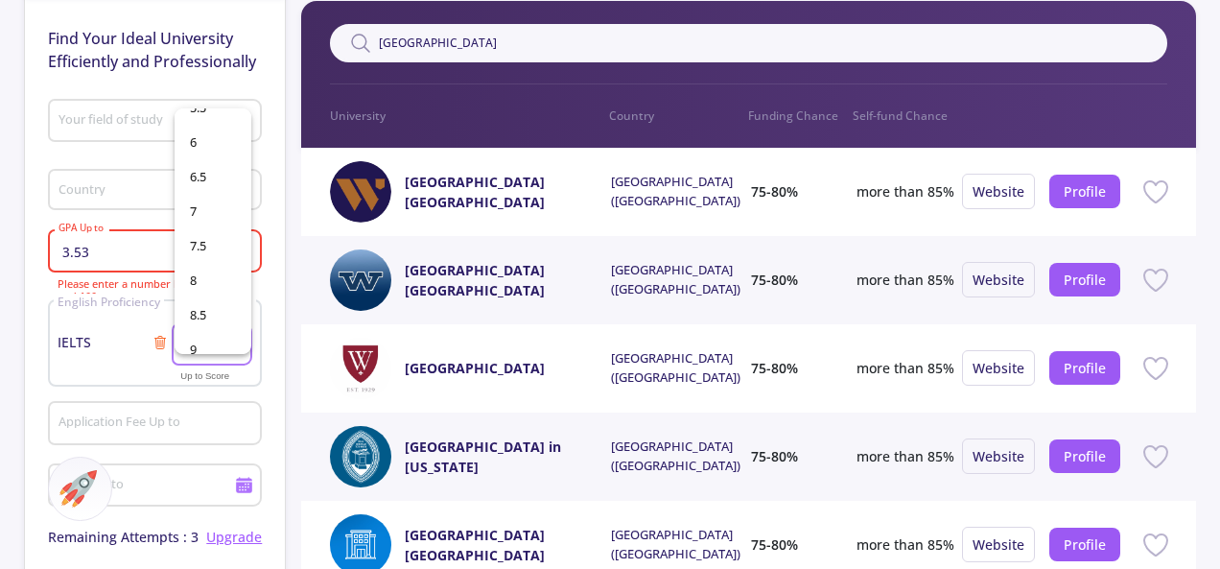
scroll to position [341, 0]
click at [219, 245] on span "7.5" at bounding box center [213, 233] width 46 height 35
drag, startPoint x: 148, startPoint y: 254, endPoint x: 56, endPoint y: 247, distance: 92.4
click at [56, 247] on div "3.53 GPA Up to" at bounding box center [155, 248] width 214 height 50
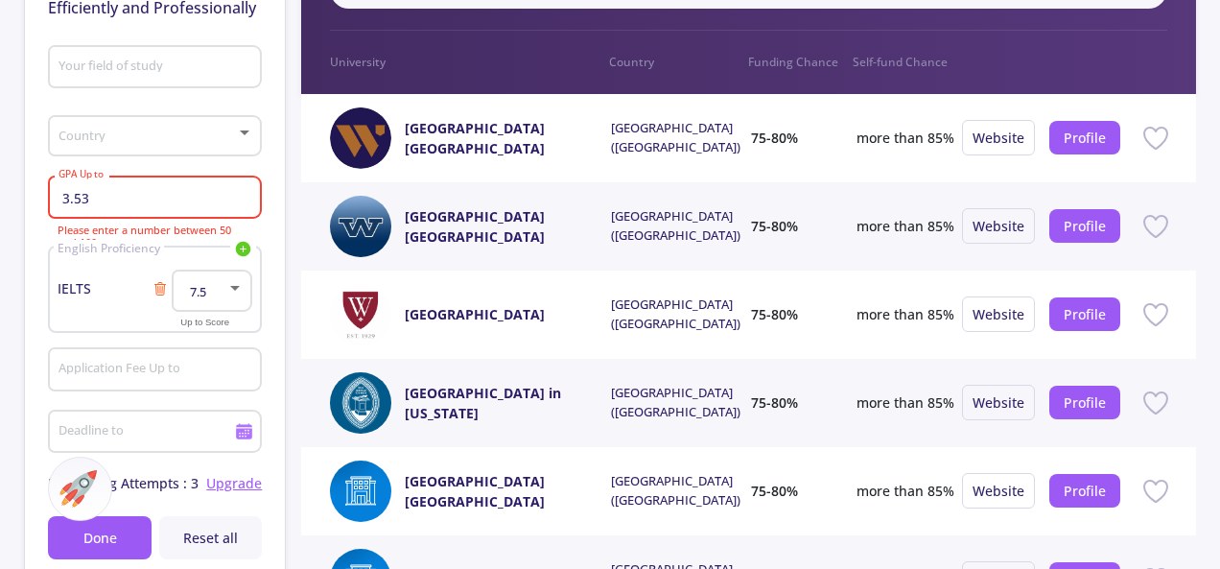
scroll to position [288, 0]
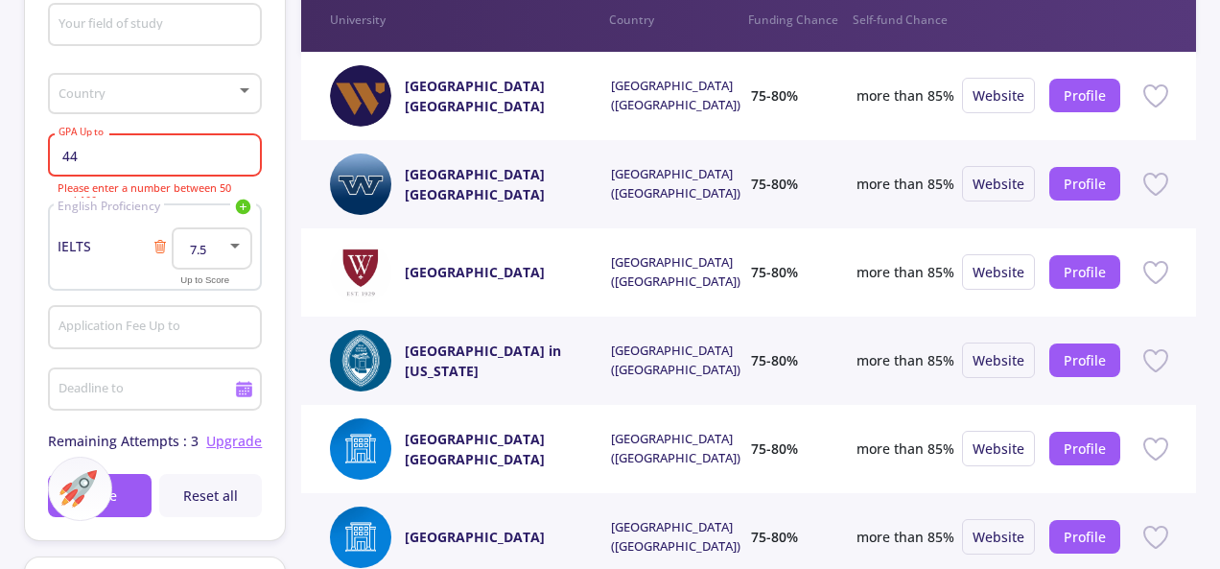
type input "4"
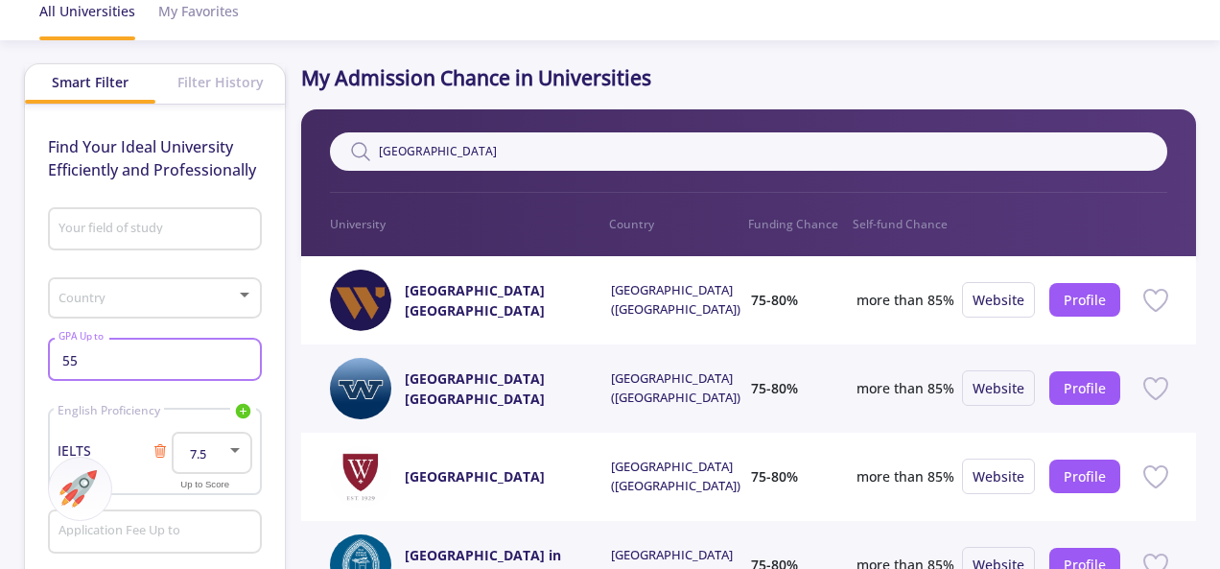
scroll to position [0, 0]
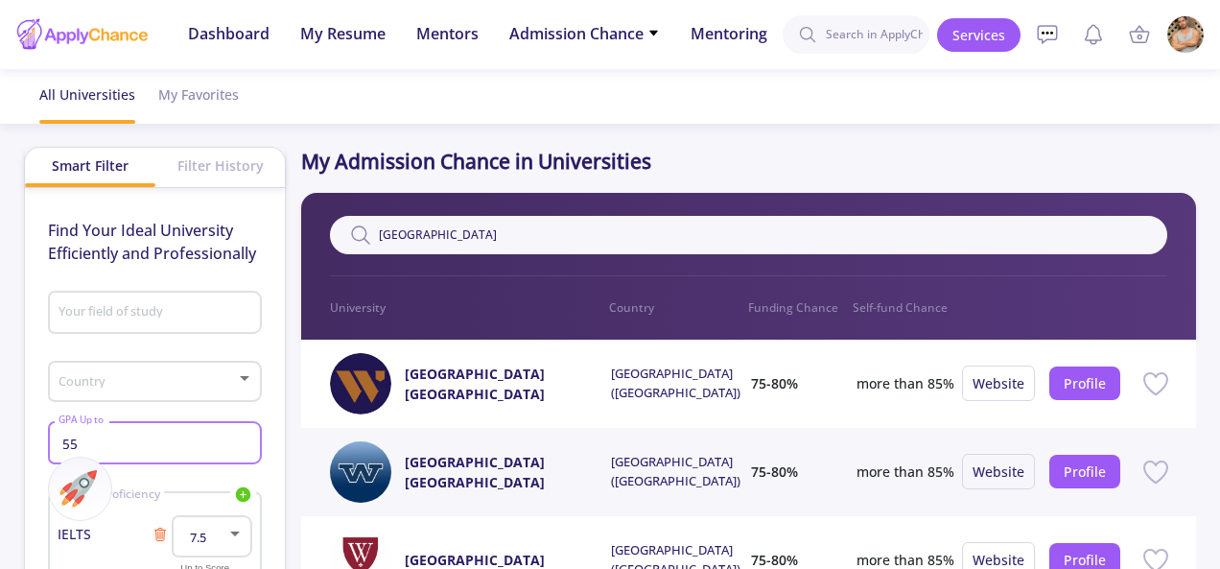
type input "55"
click at [238, 170] on div "Filter History" at bounding box center [219, 165] width 129 height 35
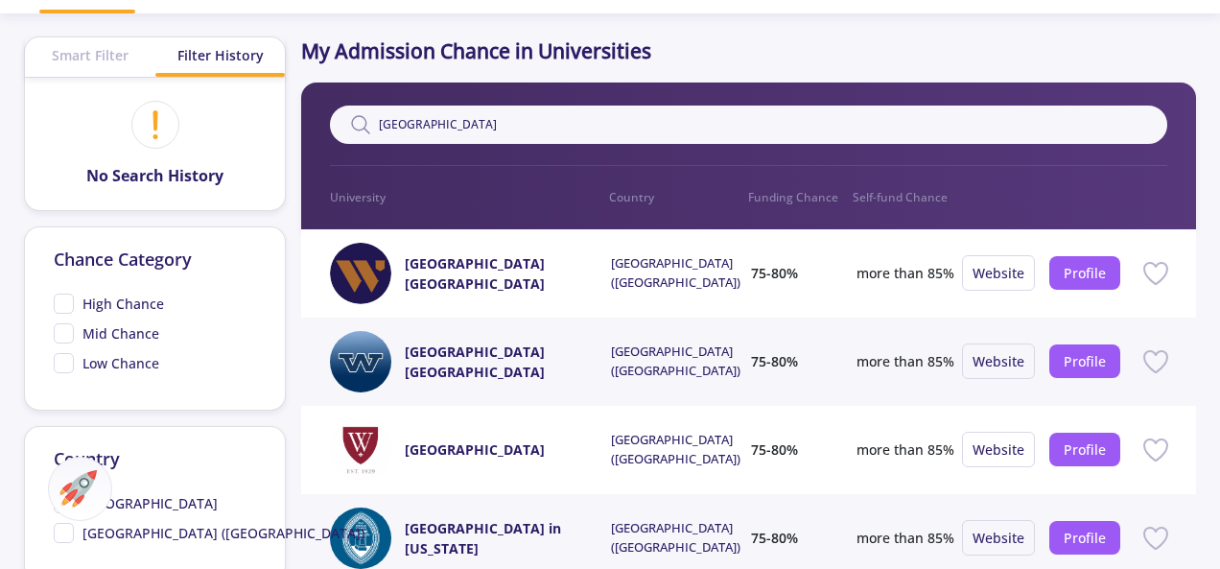
scroll to position [192, 0]
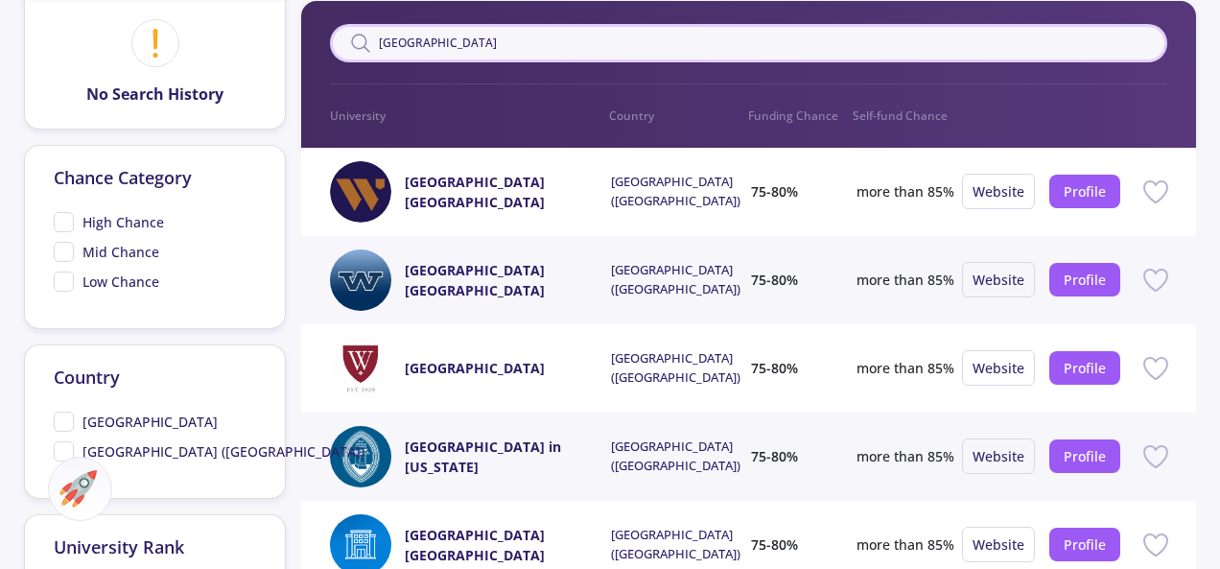
drag, startPoint x: 510, startPoint y: 39, endPoint x: 338, endPoint y: 47, distance: 172.8
click at [341, 43] on input "[GEOGRAPHIC_DATA]" at bounding box center [748, 43] width 836 height 38
click at [378, 97] on div "UK Filter 0 University Country Funding Chance Self-fund Chance" at bounding box center [748, 74] width 894 height 147
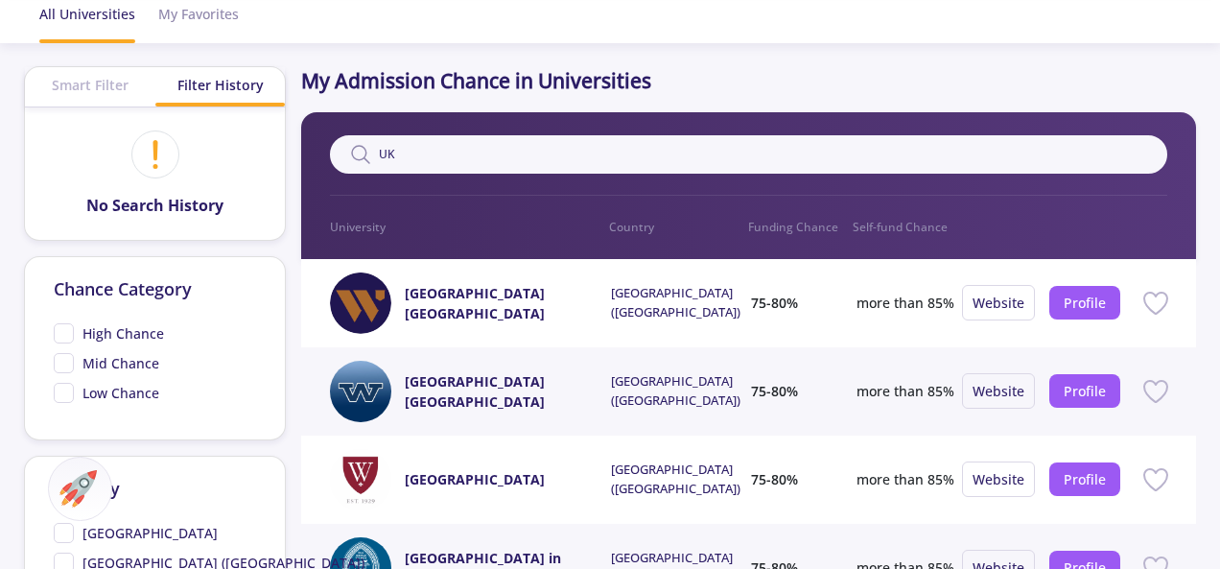
scroll to position [0, 0]
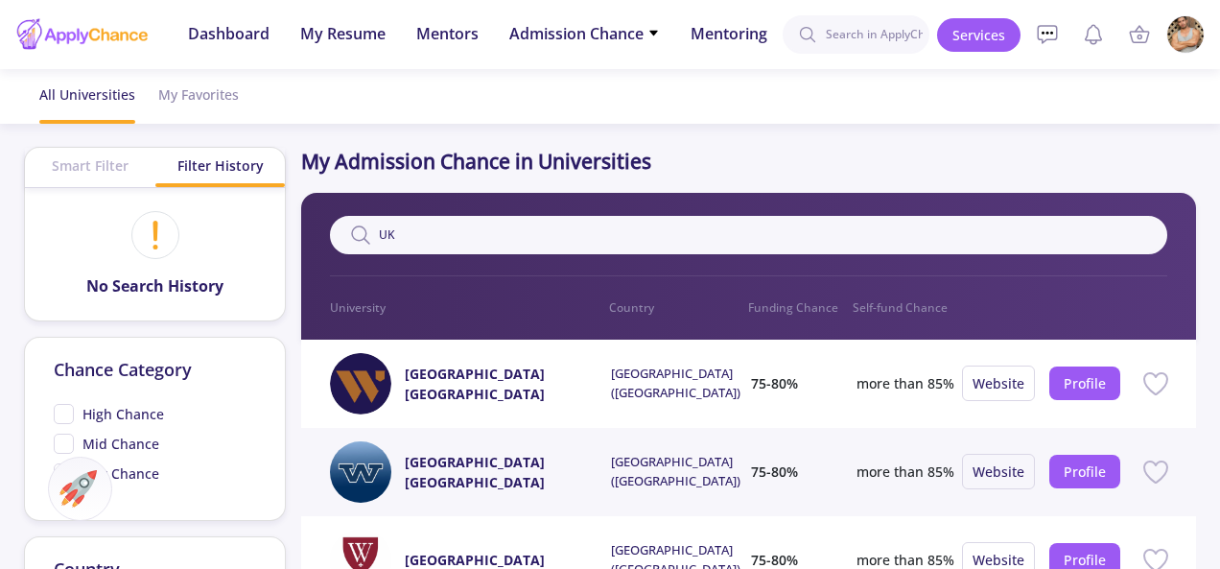
click at [361, 235] on icon at bounding box center [360, 234] width 23 height 23
click at [633, 227] on input "UK" at bounding box center [748, 235] width 836 height 38
click at [109, 156] on div "Smart Filter" at bounding box center [89, 165] width 129 height 35
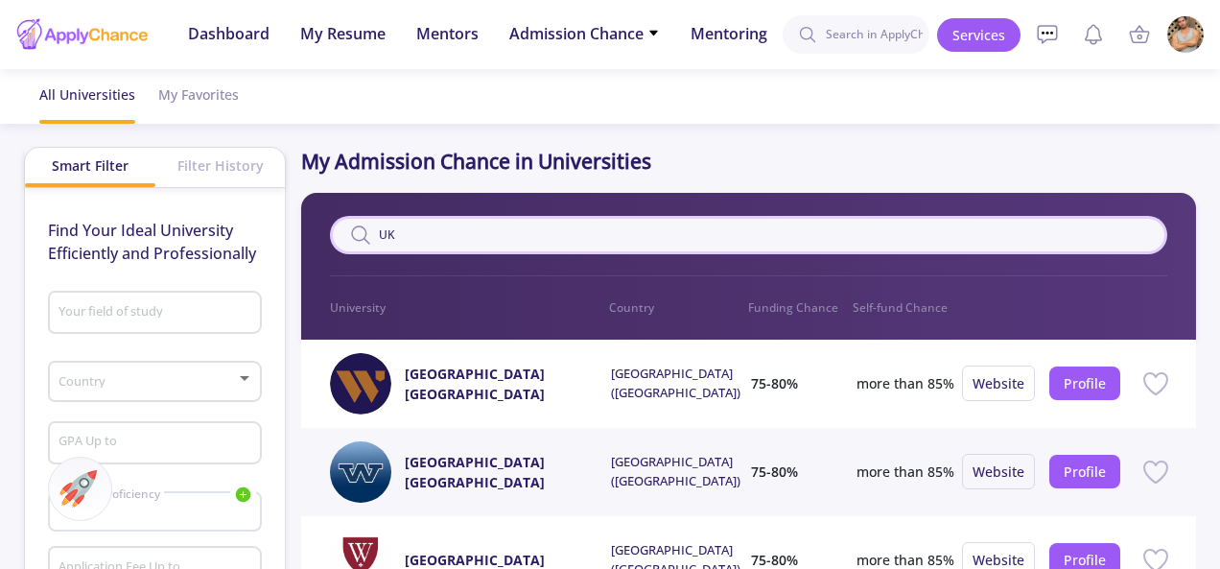
click at [504, 240] on input "UK" at bounding box center [748, 235] width 836 height 38
click at [357, 229] on icon at bounding box center [360, 234] width 23 height 23
click at [436, 233] on input "UK" at bounding box center [748, 235] width 836 height 38
click at [667, 237] on input "UK" at bounding box center [748, 235] width 836 height 38
type input "U"
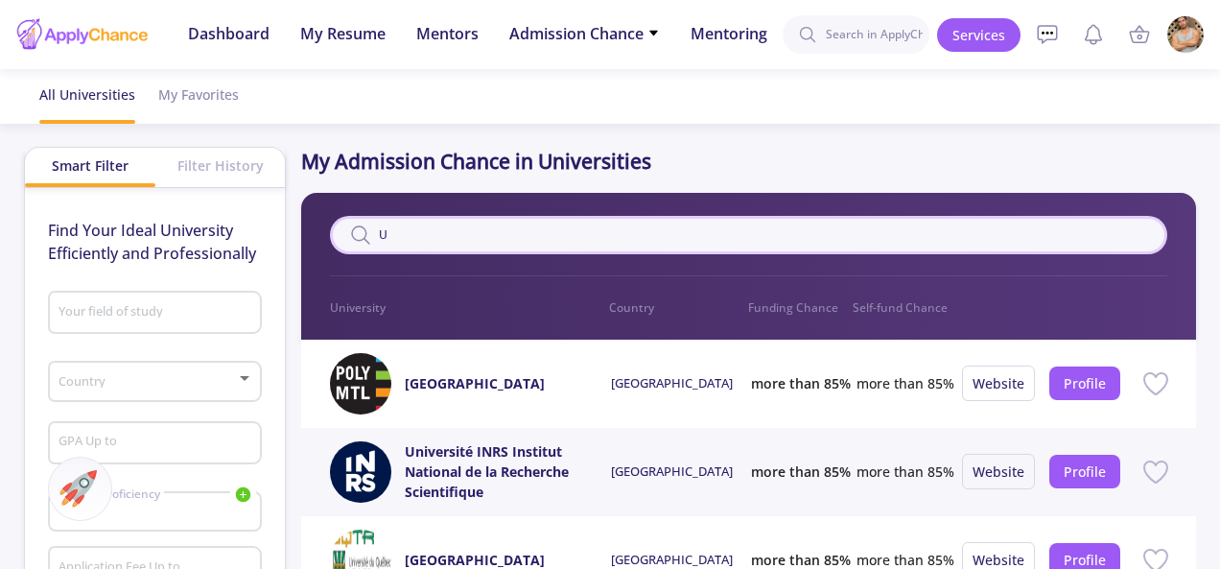
type input "UK"
click at [959, 39] on link "Services" at bounding box center [978, 35] width 83 height 34
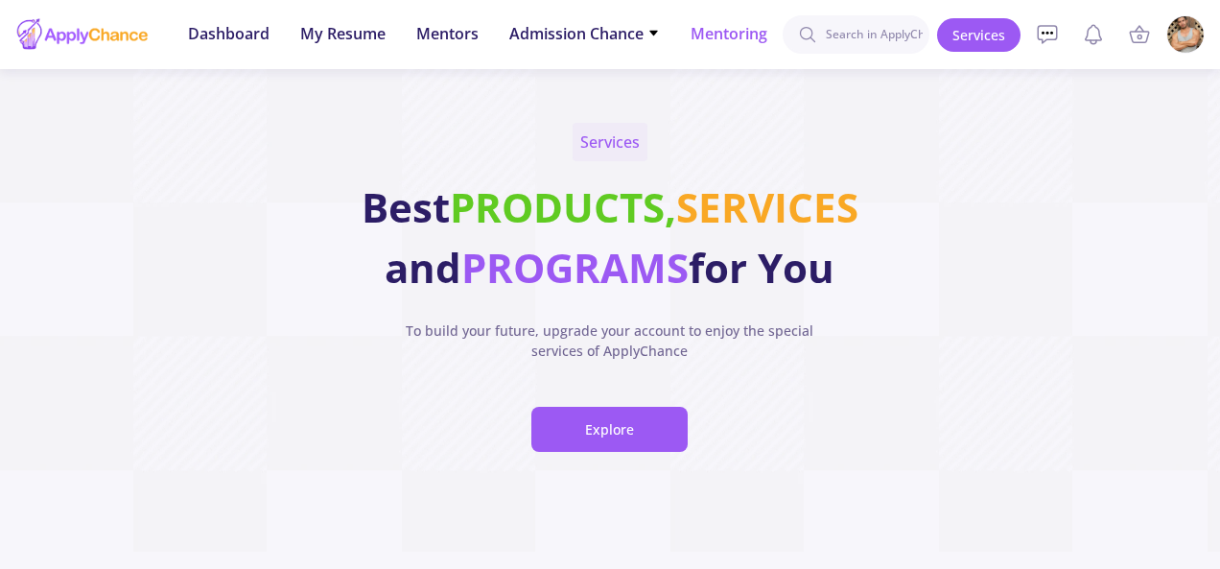
click at [702, 34] on span "Mentoring" at bounding box center [729, 33] width 77 height 23
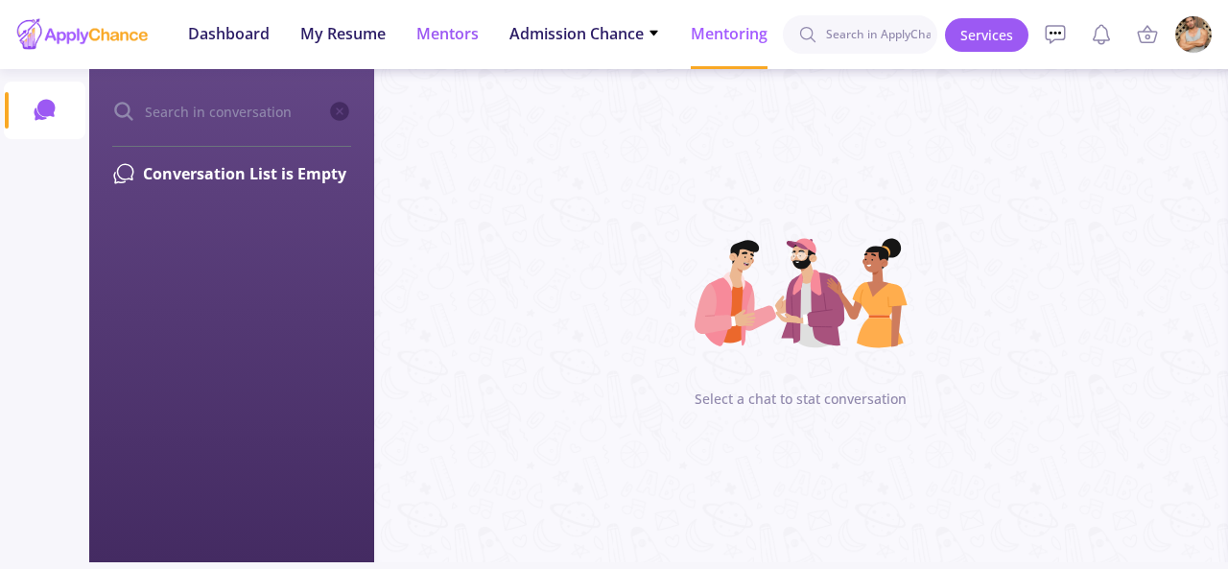
click at [448, 37] on span "Mentors" at bounding box center [447, 33] width 62 height 23
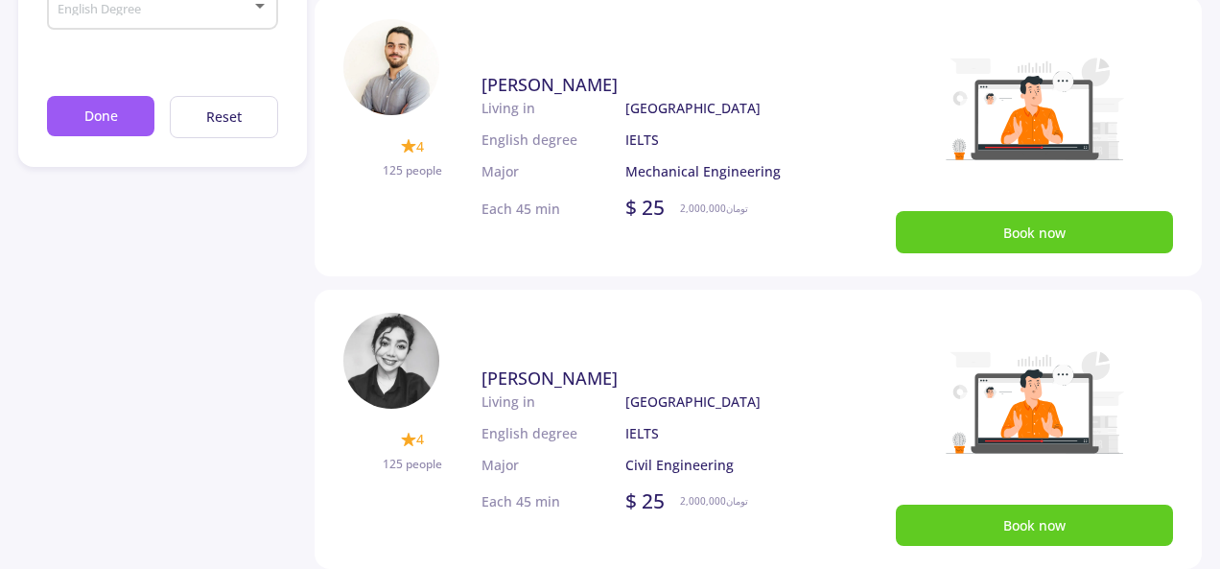
scroll to position [96, 0]
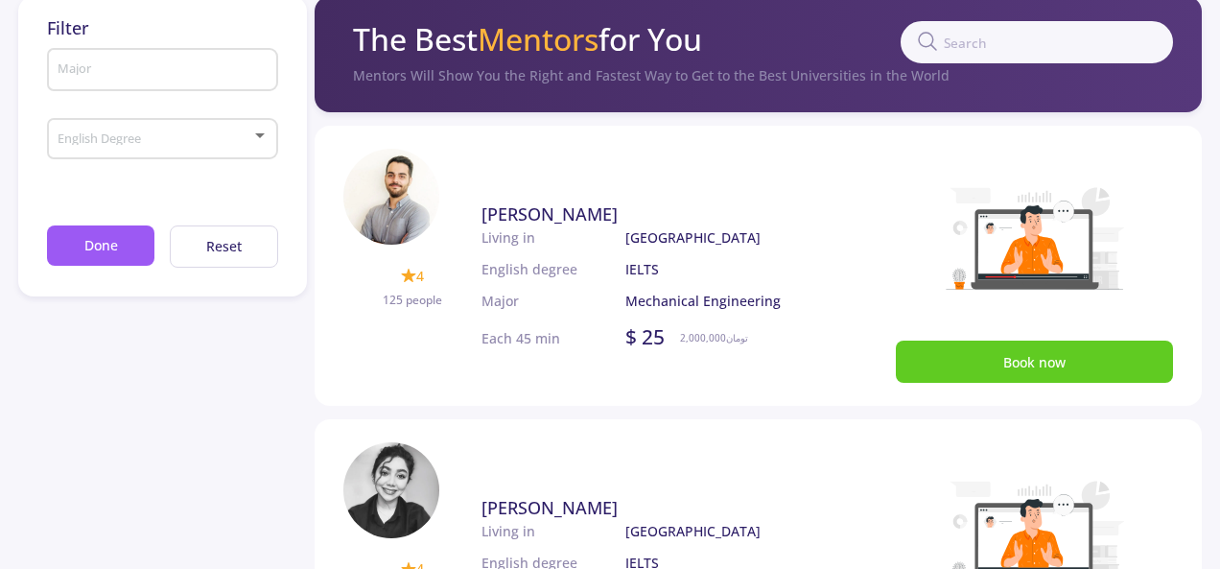
click at [184, 74] on input "Major" at bounding box center [165, 70] width 217 height 17
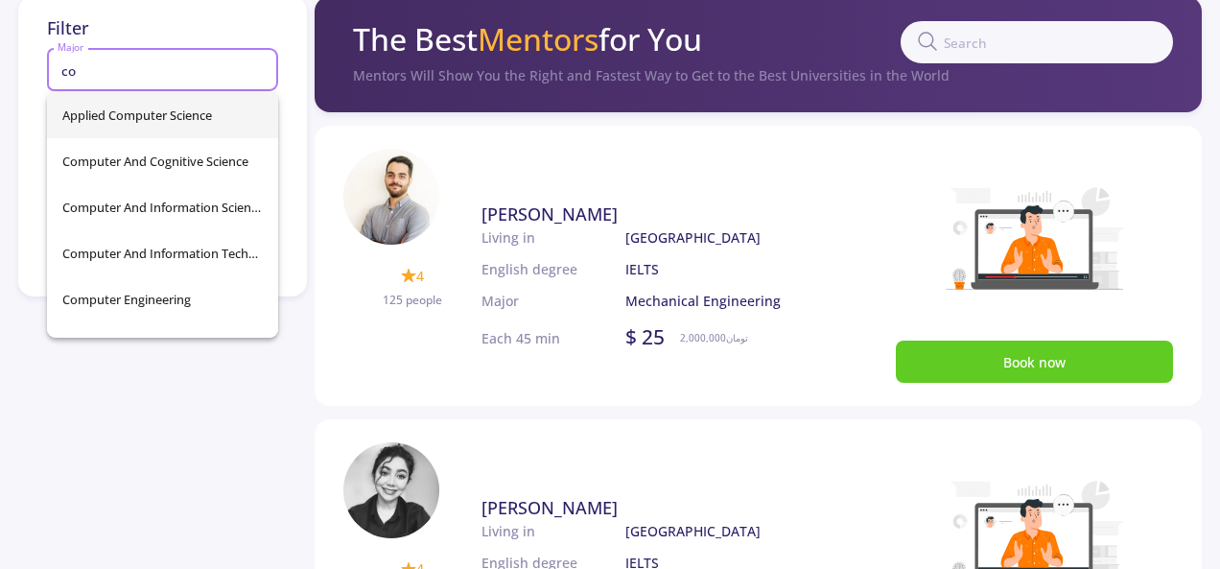
type input "c"
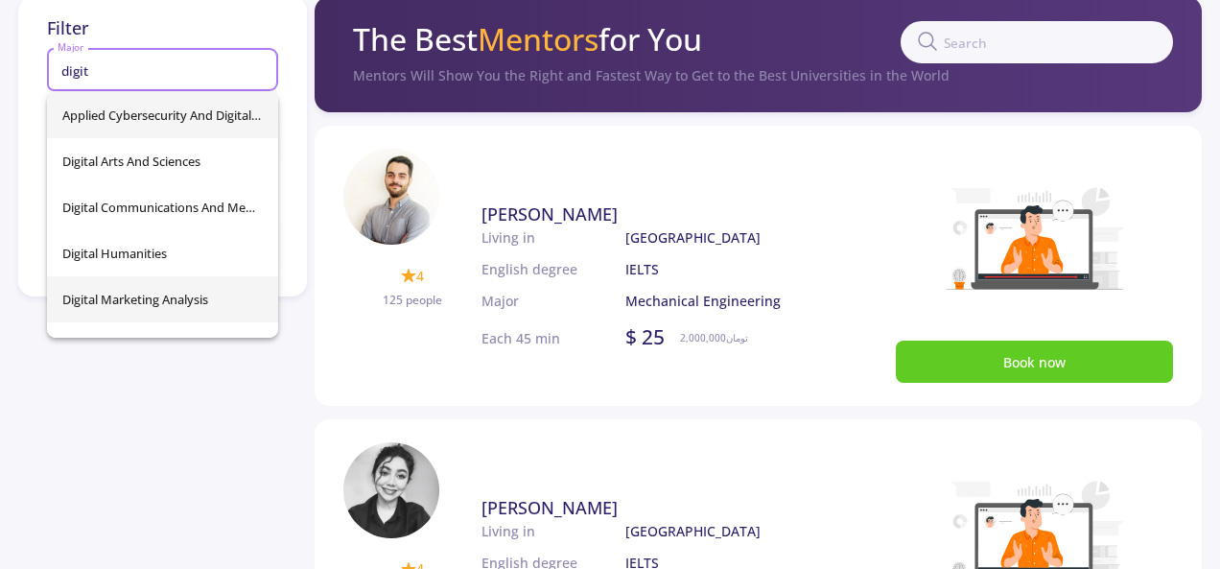
click at [182, 293] on span "digital marketing analysis" at bounding box center [162, 299] width 200 height 46
type input "digital marketing analysis"
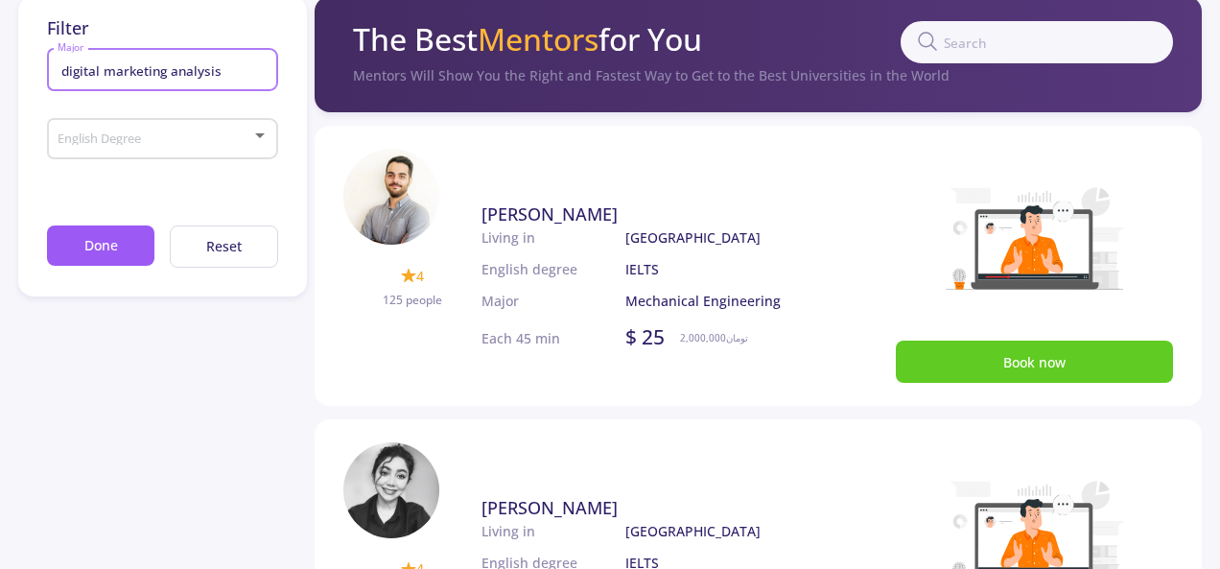
click at [192, 149] on div "English Degree" at bounding box center [163, 135] width 212 height 48
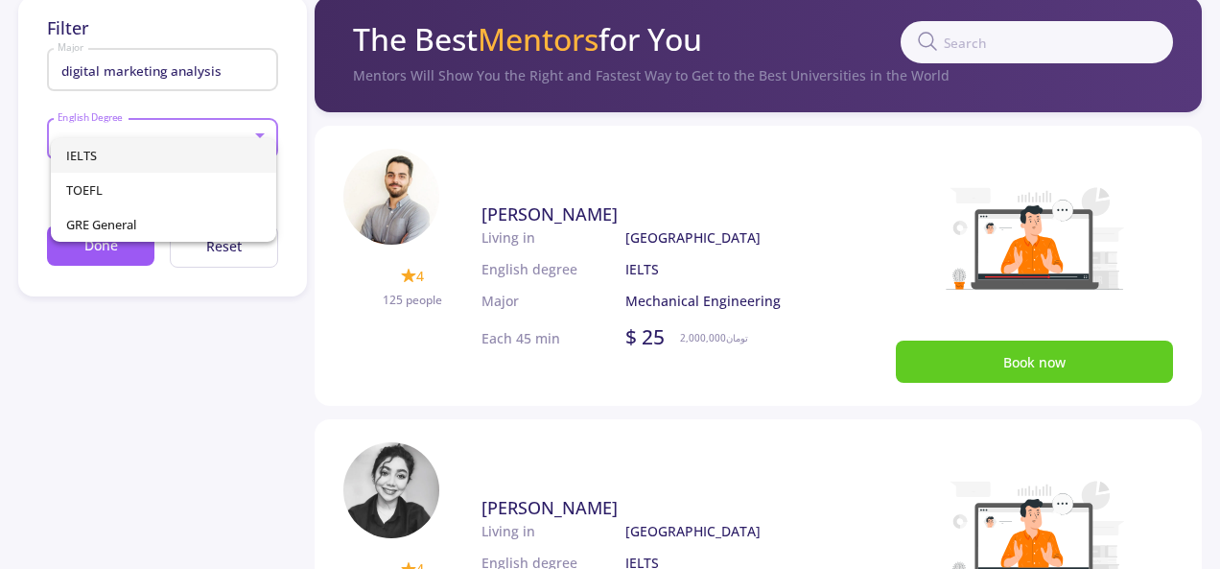
click at [185, 151] on span "IELTS" at bounding box center [163, 155] width 195 height 35
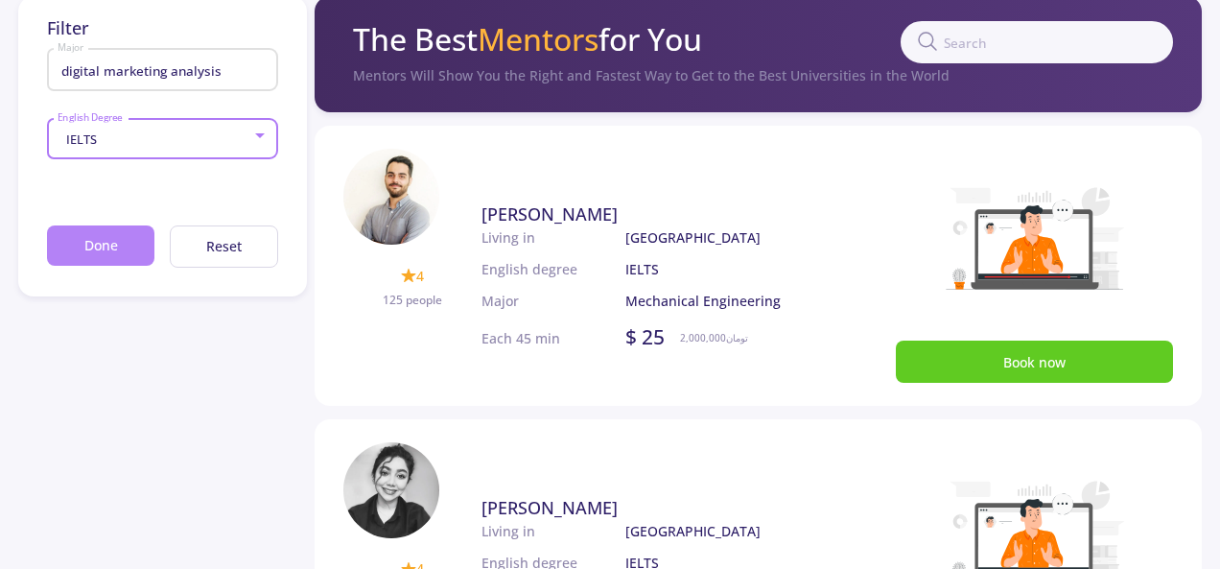
click at [113, 242] on button "Done" at bounding box center [100, 245] width 107 height 41
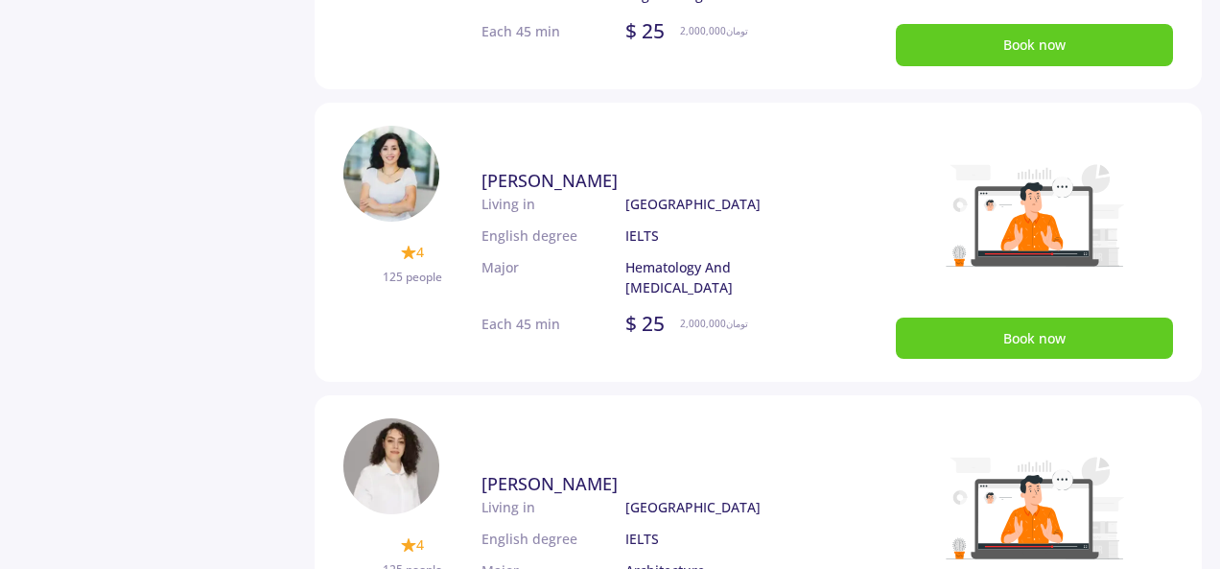
scroll to position [1535, 0]
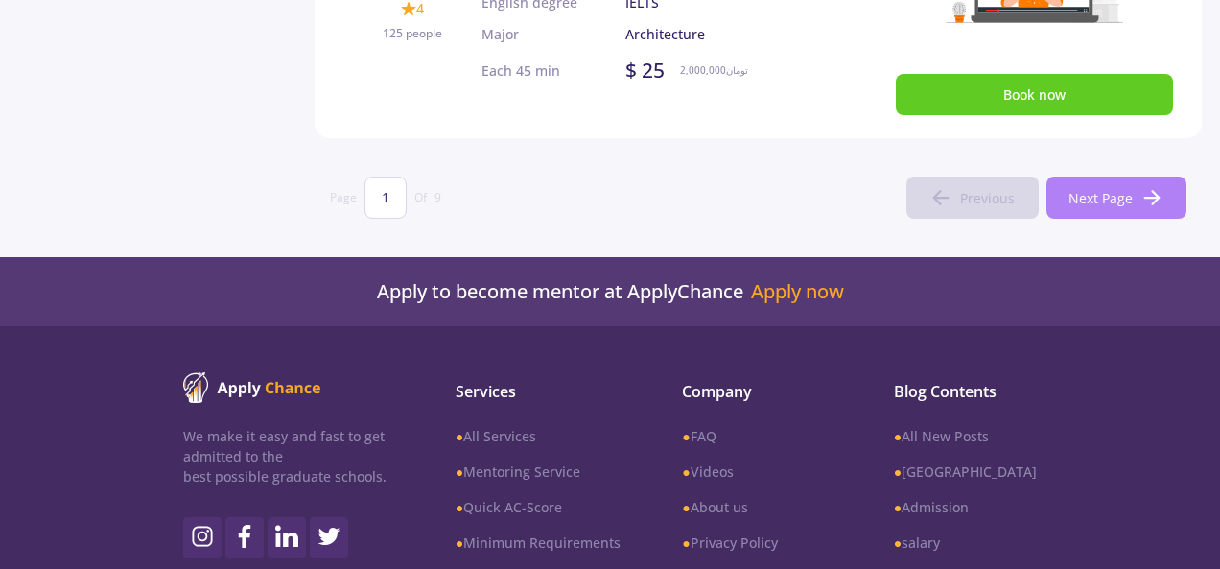
click at [1106, 198] on span "Next Page" at bounding box center [1101, 198] width 64 height 20
type input "2"
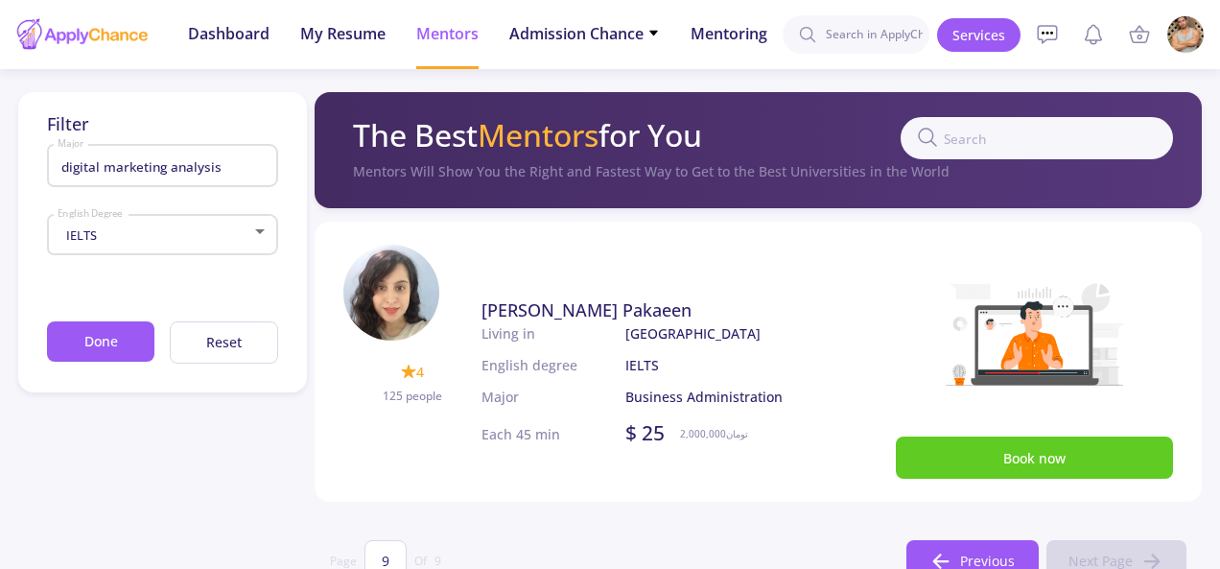
type input "K"
type input "1"
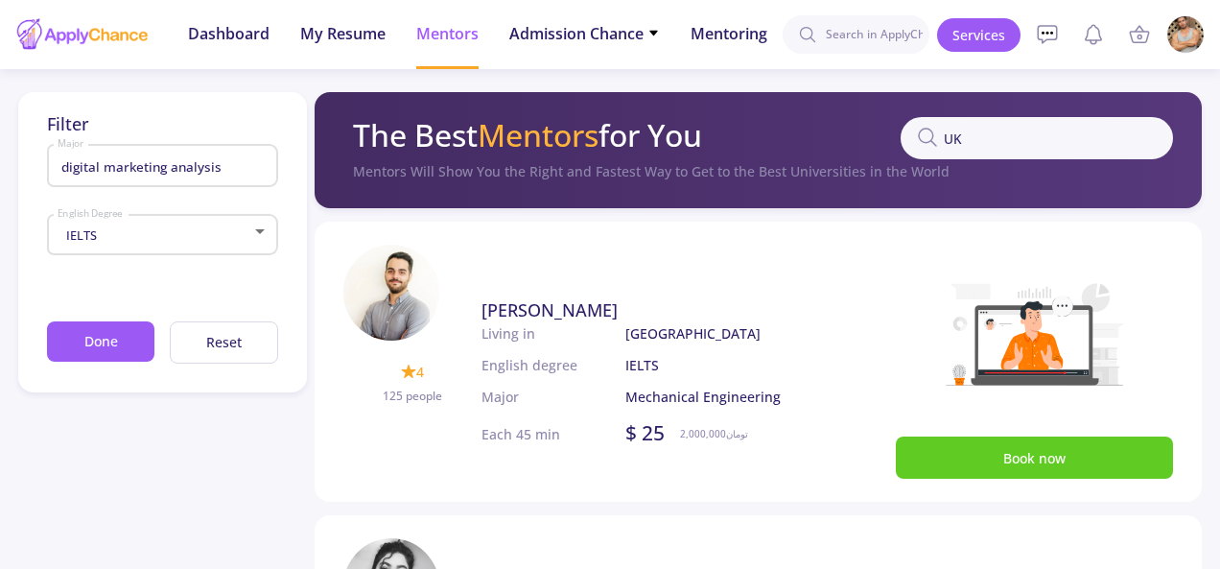
type input "UK"
click at [645, 28] on span "Admission Chance" at bounding box center [584, 33] width 151 height 23
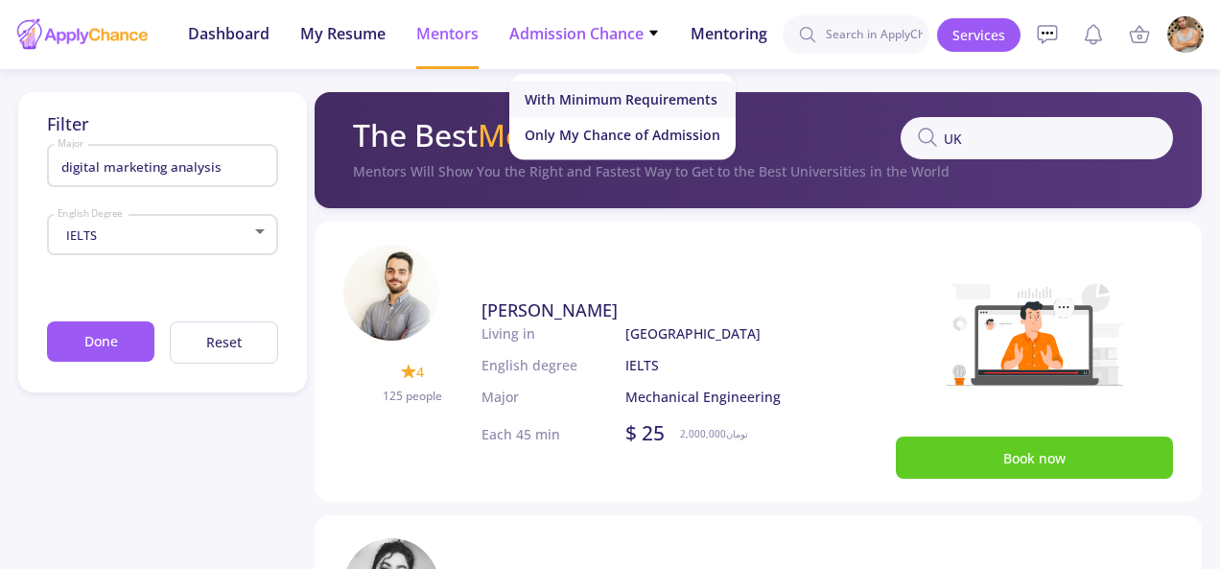
click at [623, 98] on link "With Minimum Requirements" at bounding box center [622, 99] width 226 height 35
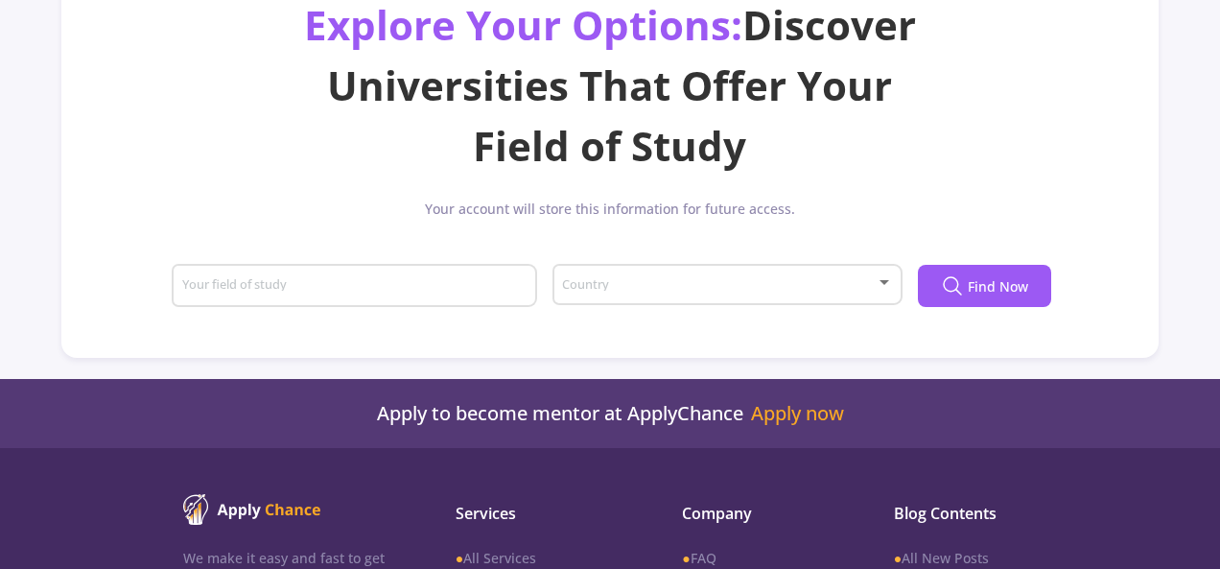
scroll to position [192, 0]
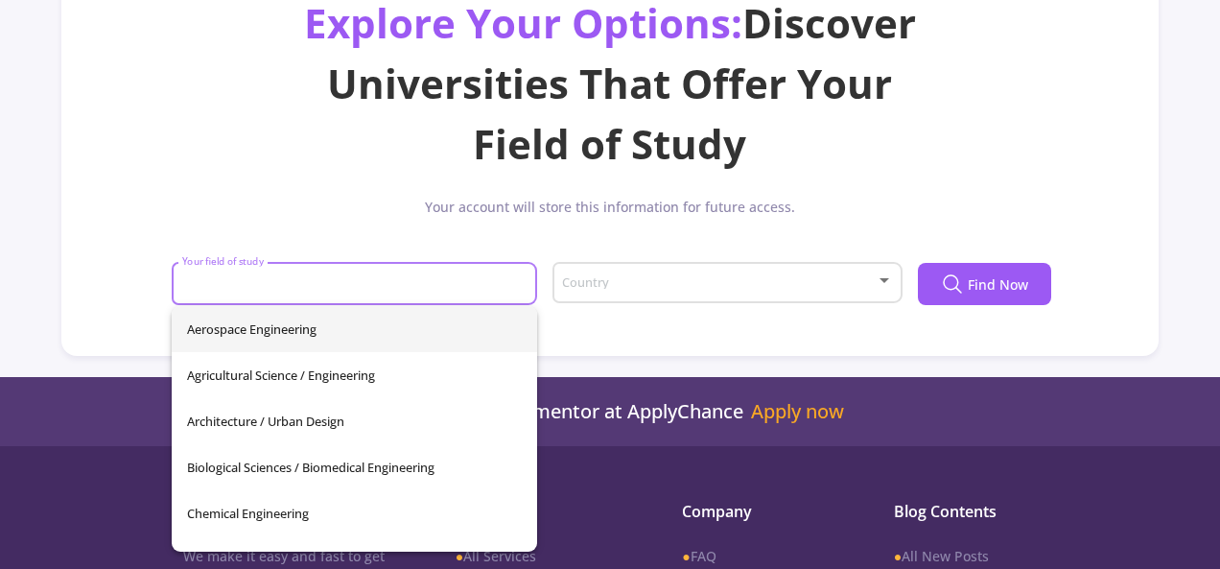
click at [501, 289] on input "Your field of study" at bounding box center [357, 284] width 352 height 17
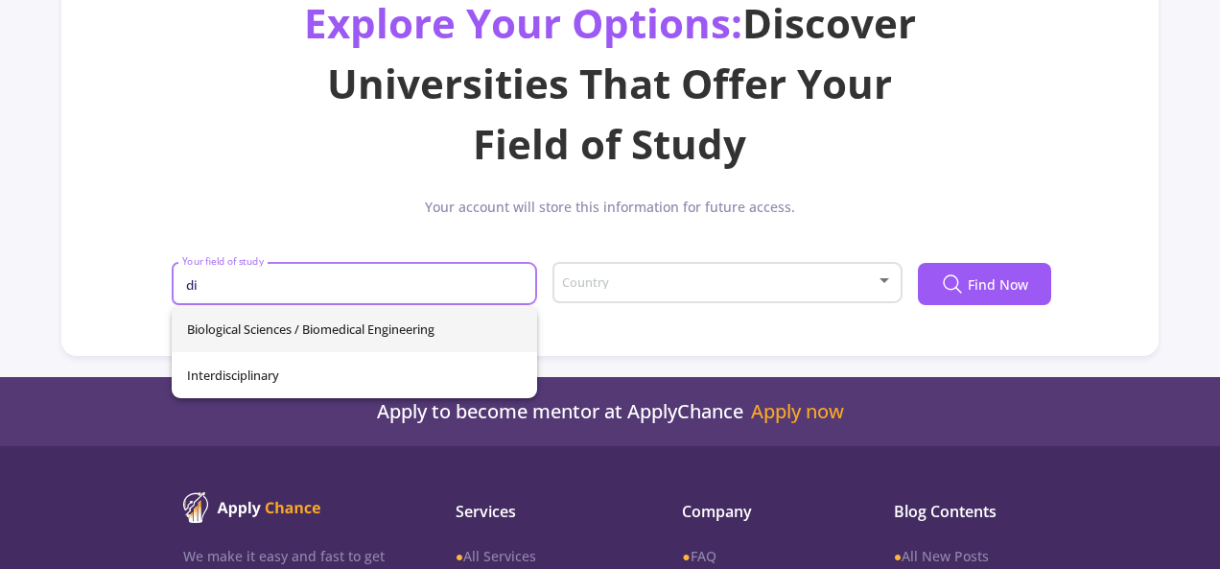
type input "d"
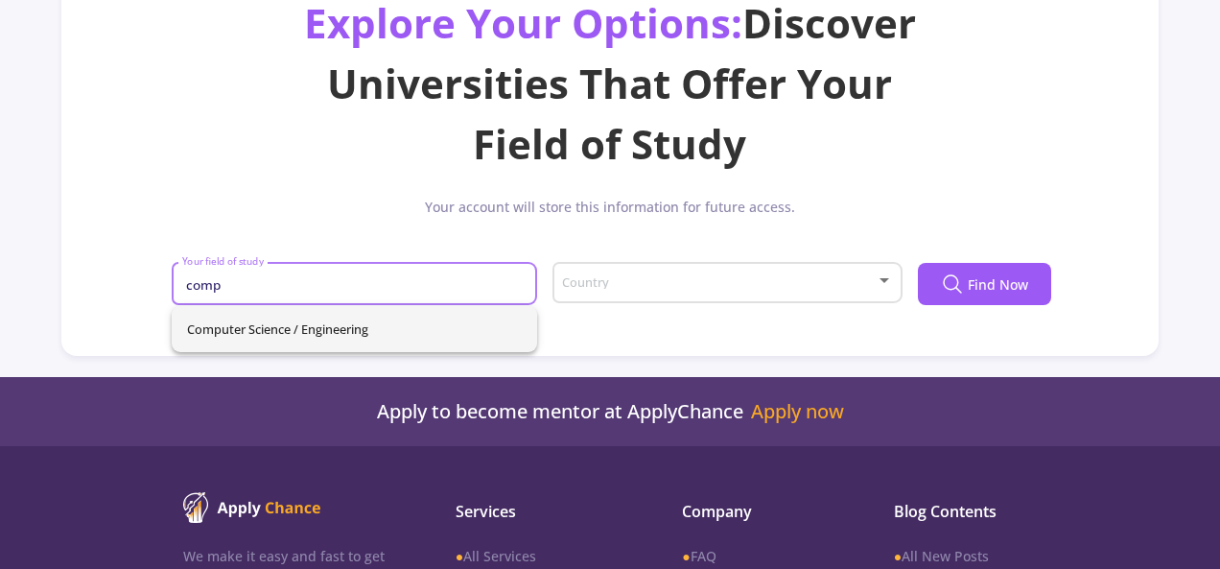
type input "comp"
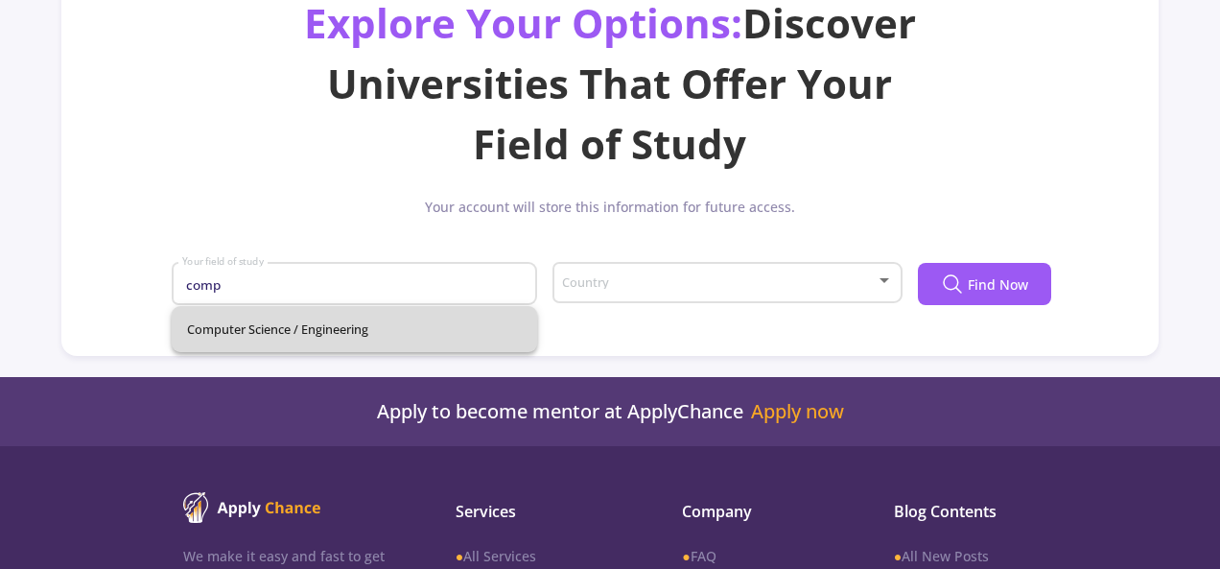
click at [349, 338] on div "Computer Science / Engineering" at bounding box center [354, 329] width 365 height 46
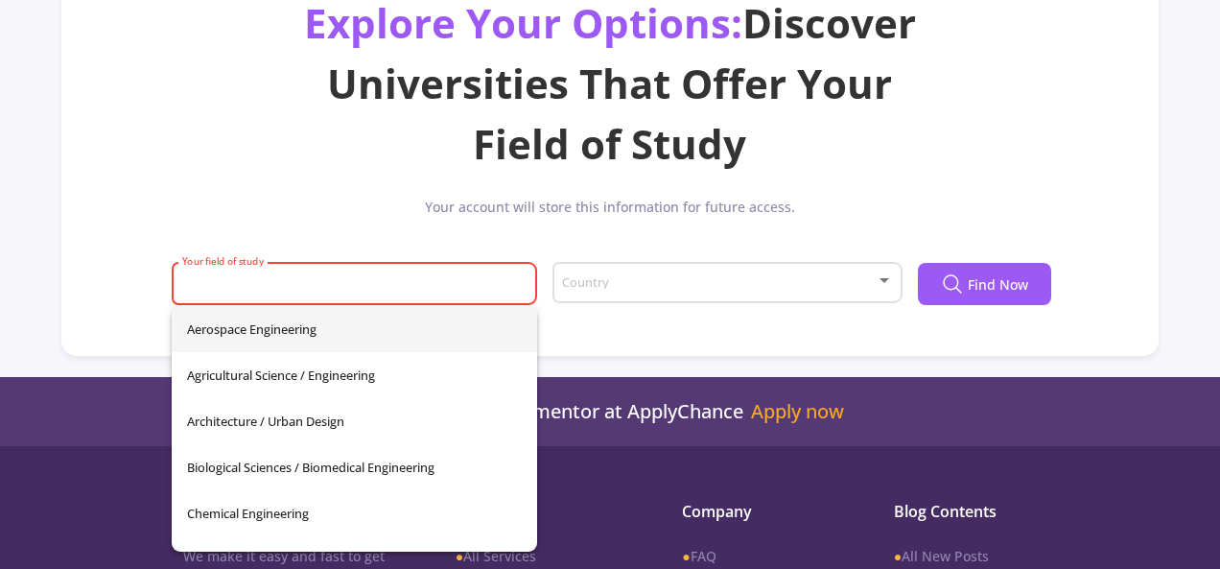
click at [332, 289] on input "Your field of study" at bounding box center [357, 284] width 352 height 17
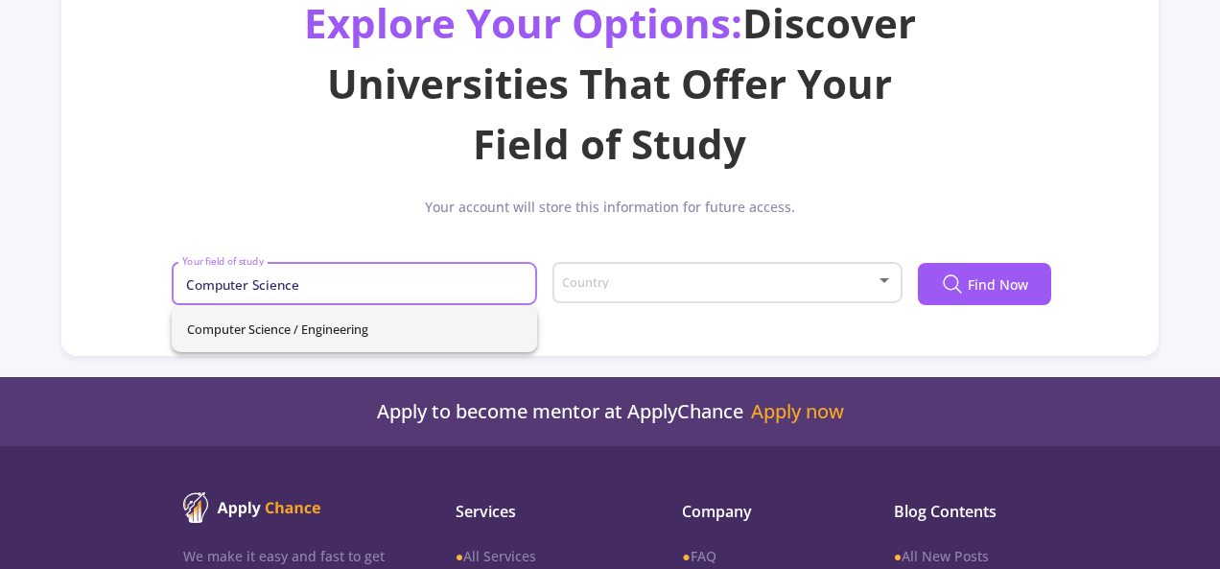
type input "Computer Science"
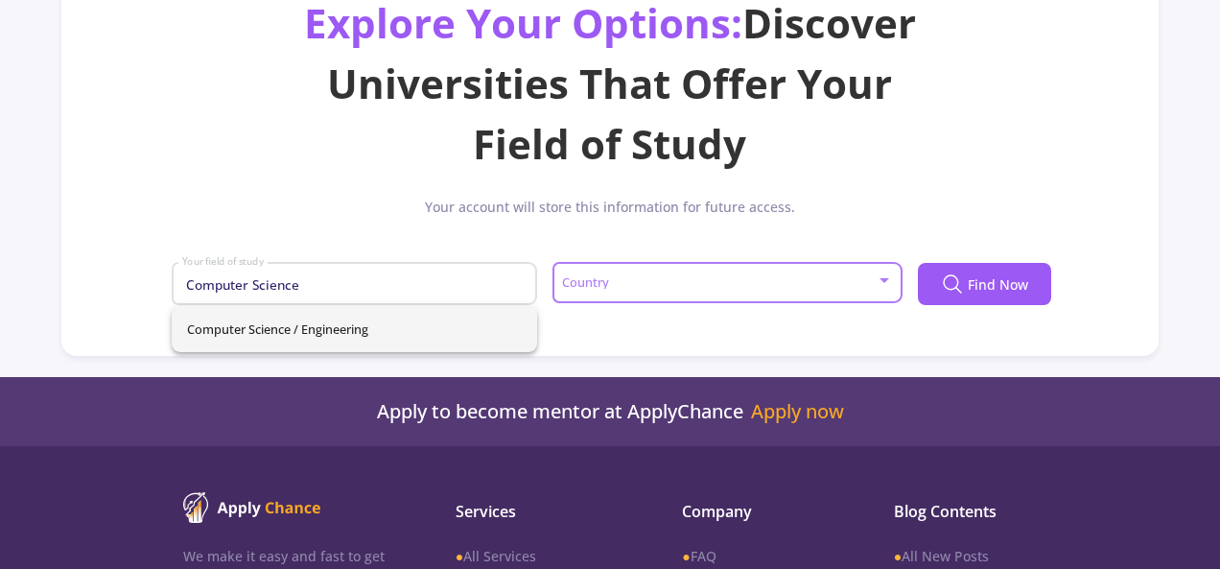
click at [693, 281] on span at bounding box center [721, 282] width 310 height 13
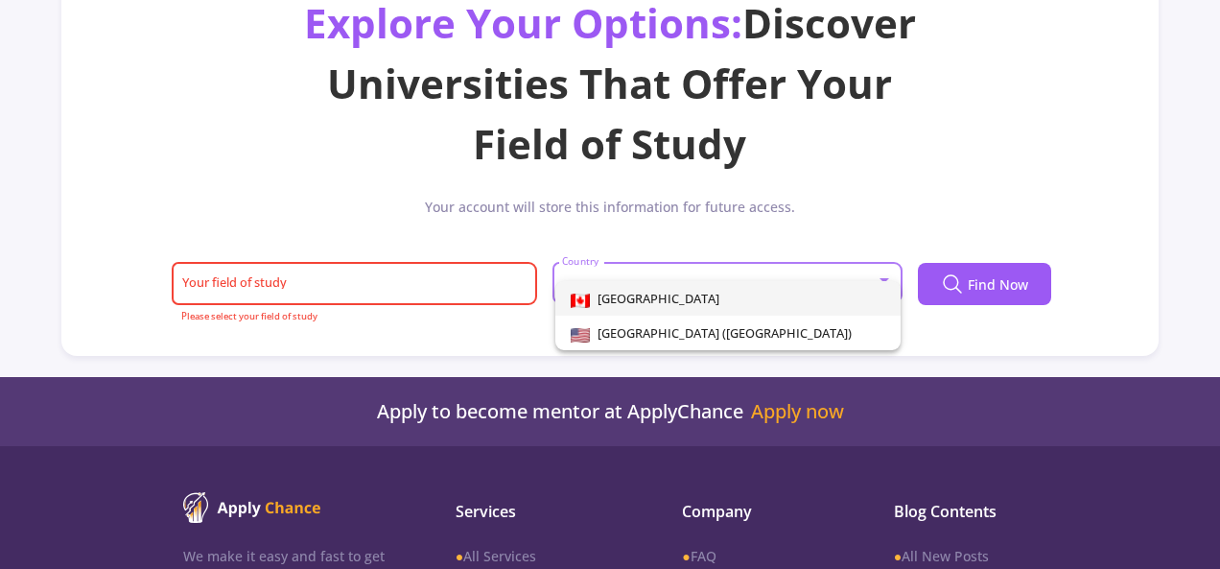
click at [944, 226] on div at bounding box center [610, 284] width 1220 height 569
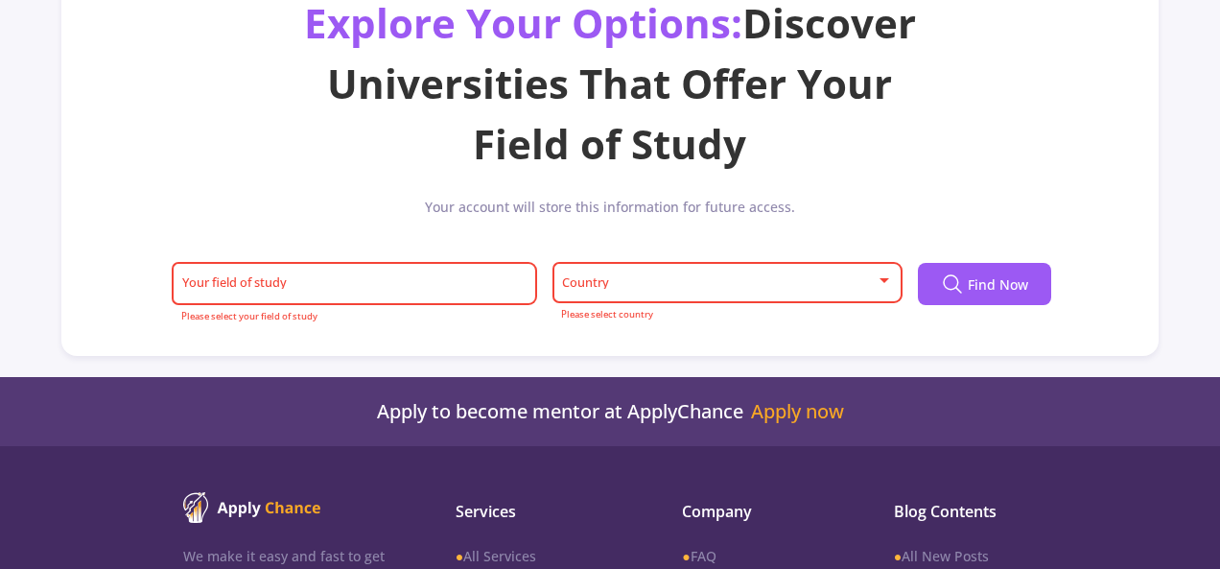
click at [821, 280] on span at bounding box center [721, 282] width 310 height 13
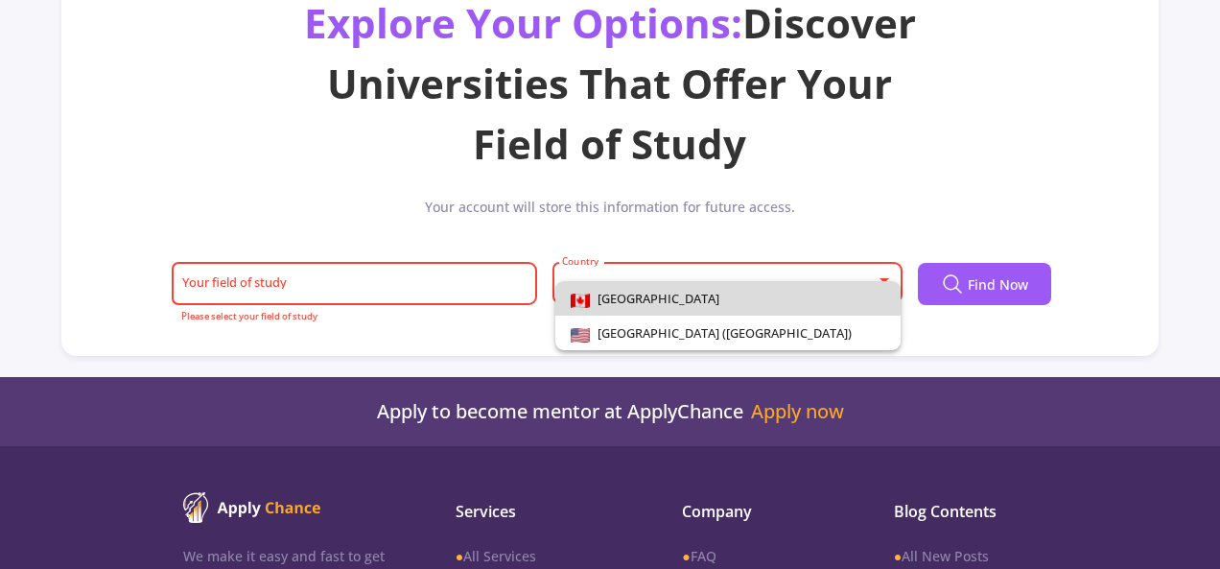
click at [796, 302] on span "[GEOGRAPHIC_DATA]" at bounding box center [728, 298] width 315 height 35
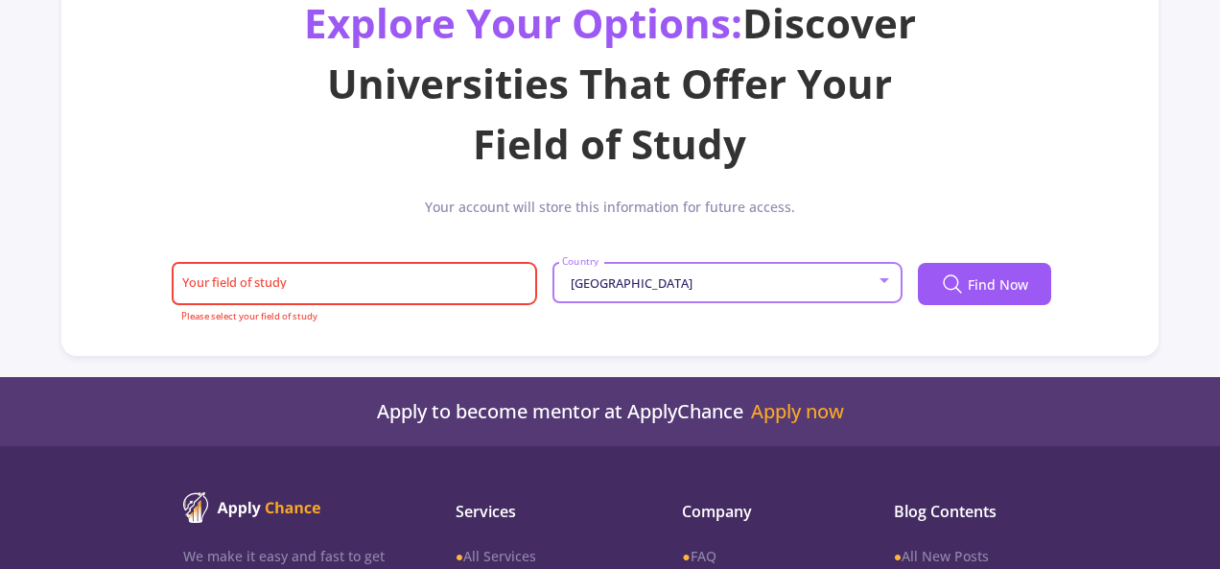
click at [401, 275] on div "Your field of study" at bounding box center [354, 280] width 347 height 50
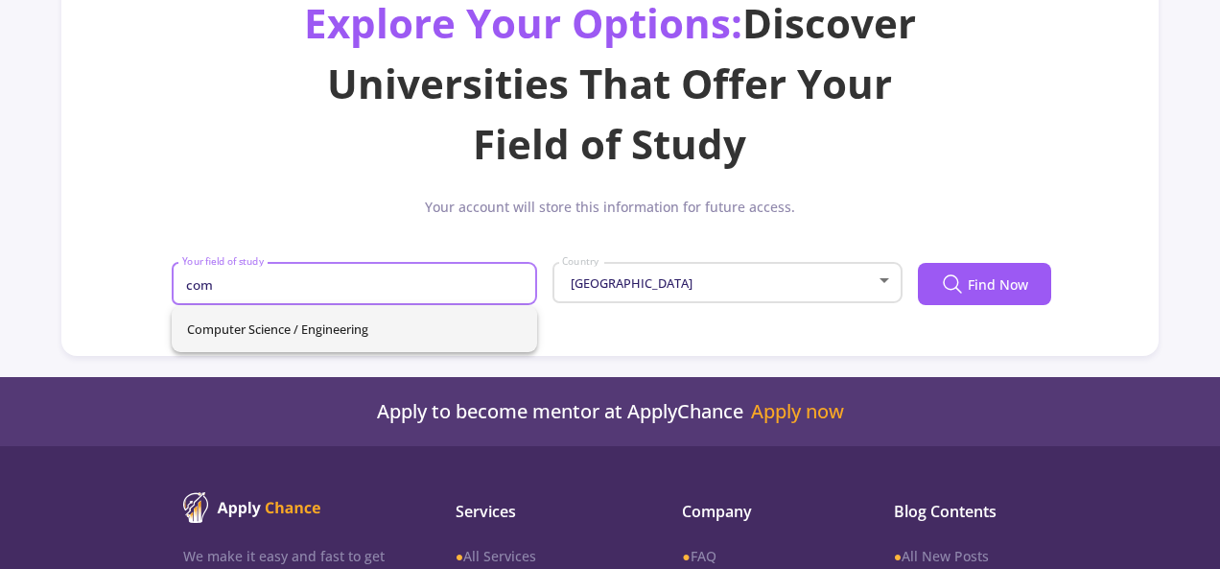
type input "com"
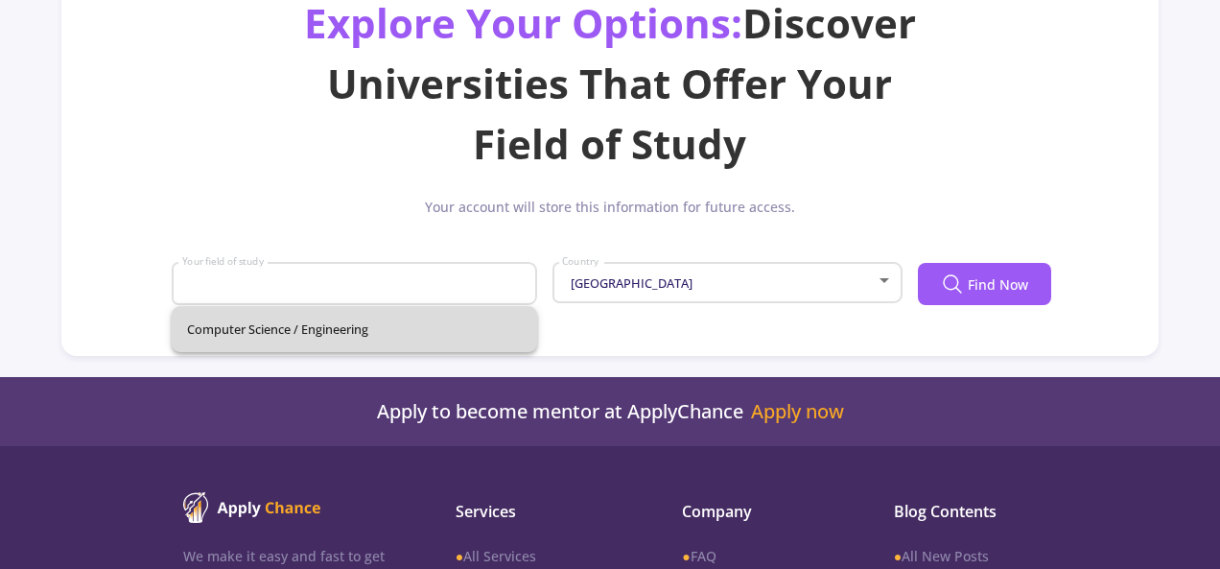
click at [327, 323] on div "Computer Science / Engineering" at bounding box center [354, 329] width 365 height 46
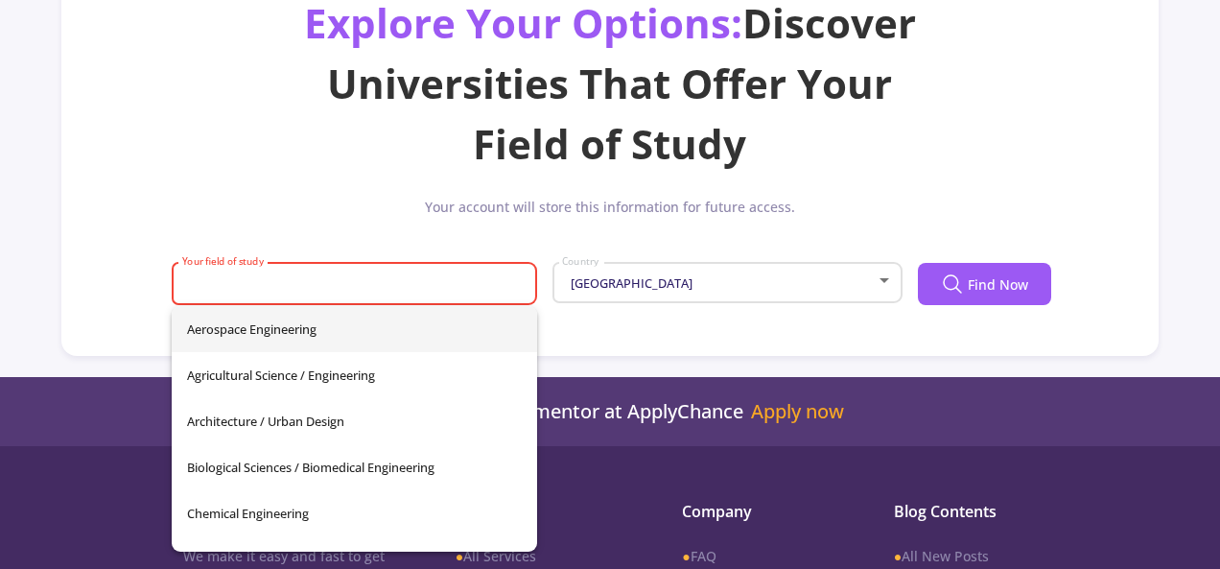
click at [347, 287] on input "Your field of study" at bounding box center [357, 284] width 352 height 17
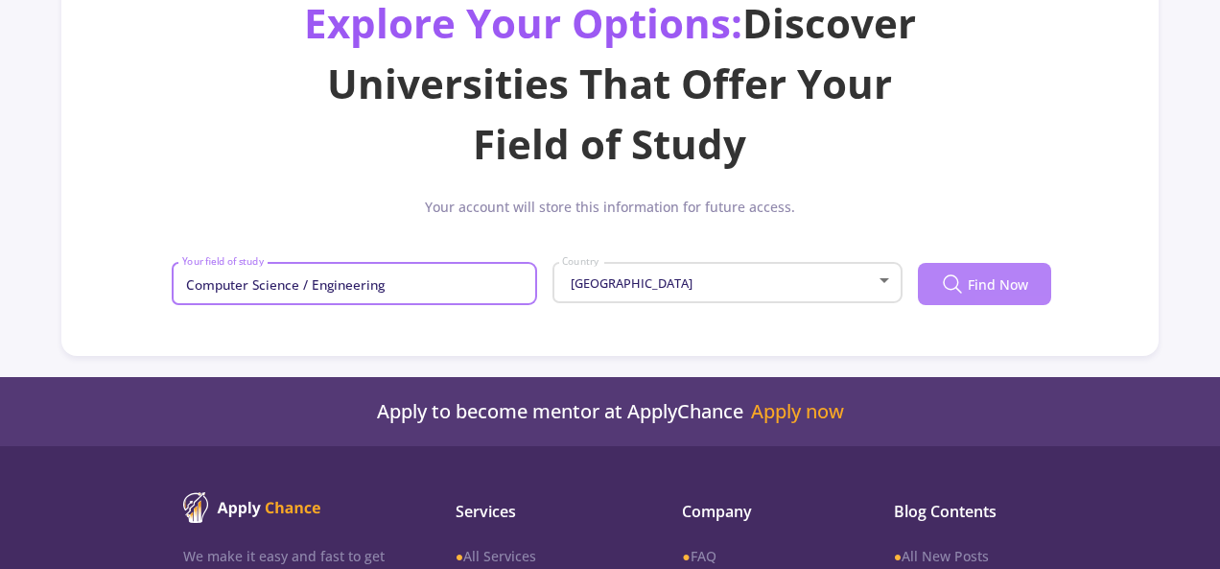
type input "Computer Science / Engineering"
click at [975, 283] on span "Find Now" at bounding box center [998, 284] width 60 height 20
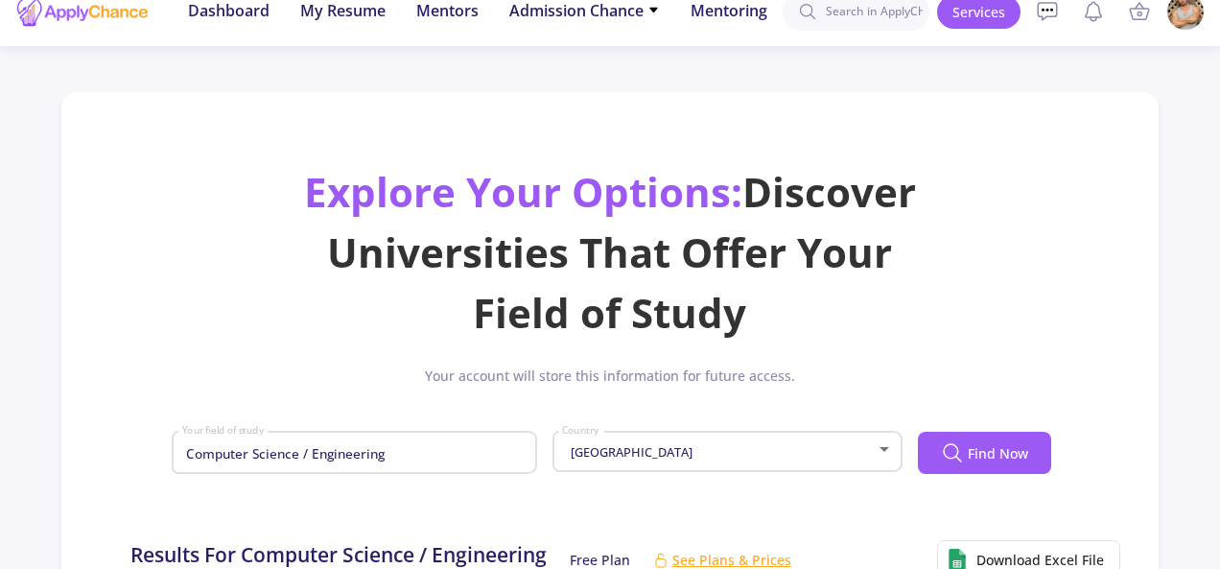
scroll to position [0, 0]
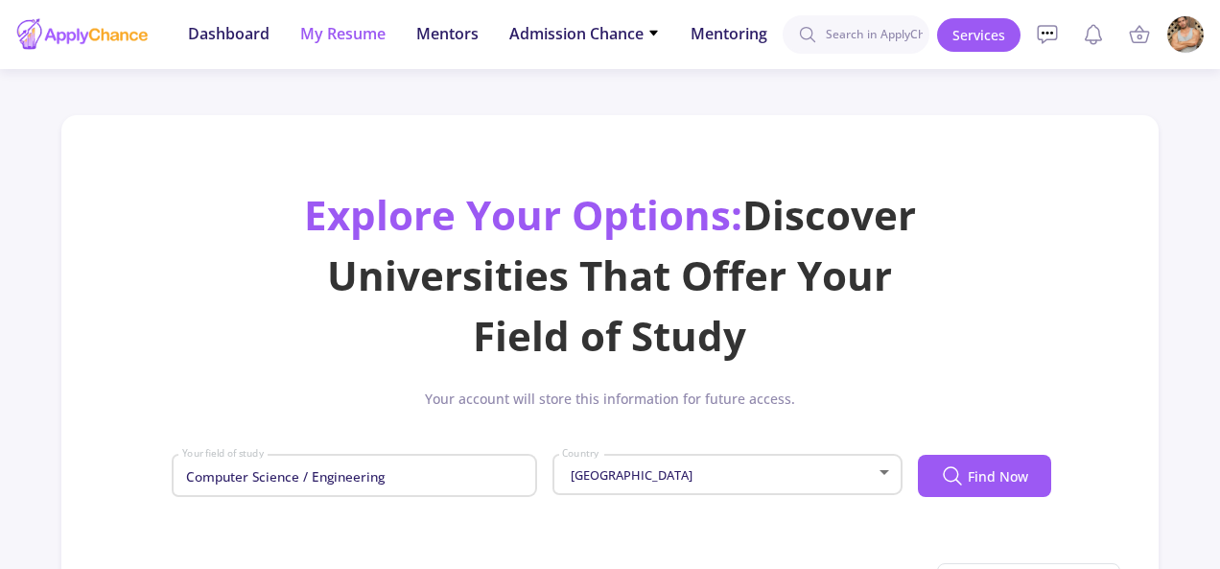
click at [329, 32] on span "My Resume" at bounding box center [342, 33] width 85 height 23
click at [247, 33] on span "Dashboard" at bounding box center [229, 33] width 82 height 23
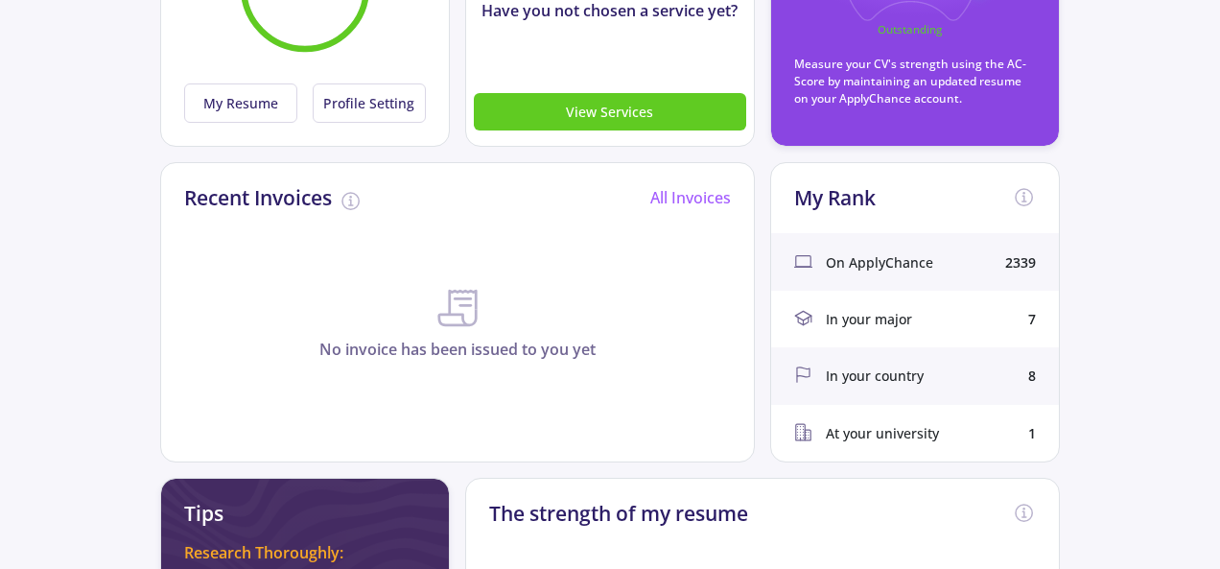
scroll to position [480, 0]
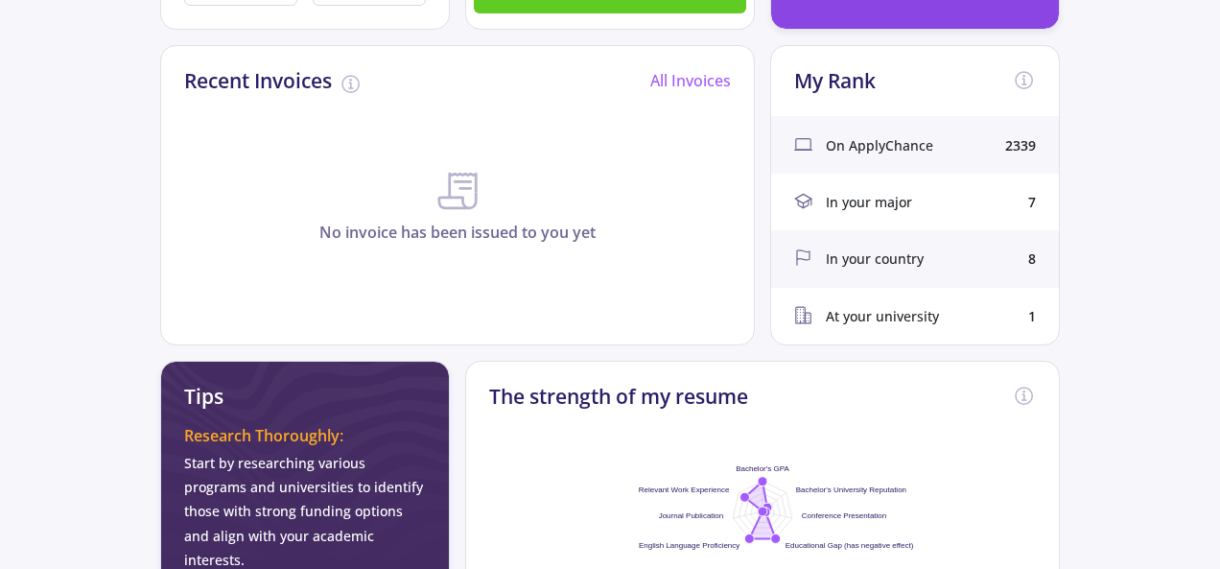
click at [891, 144] on span "On ApplyChance" at bounding box center [879, 145] width 107 height 20
click at [921, 263] on span "In your country" at bounding box center [875, 258] width 98 height 20
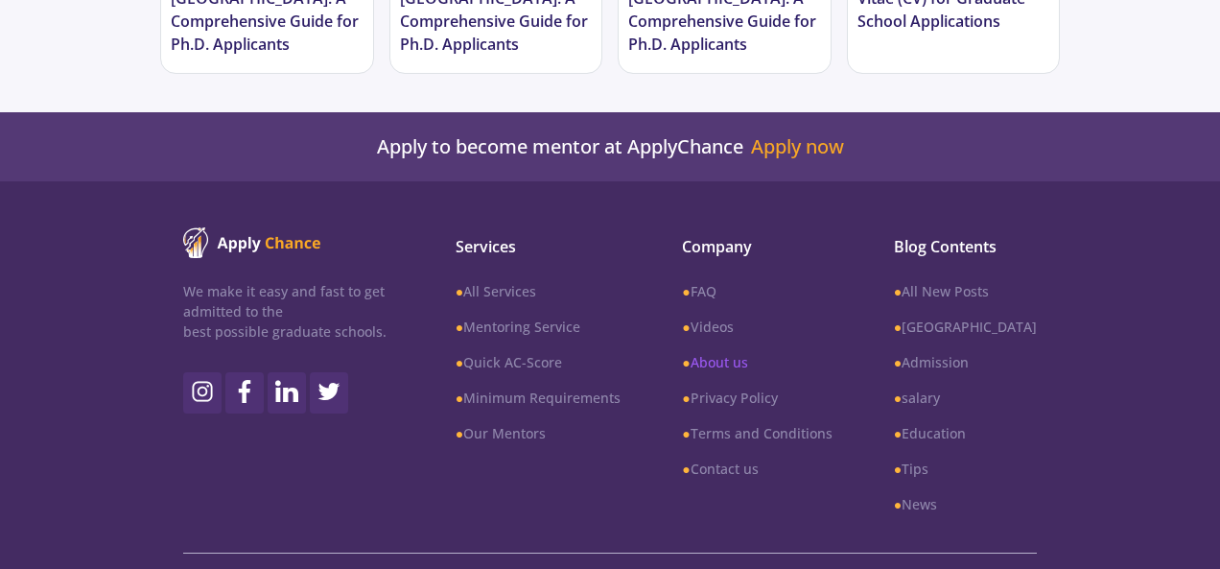
scroll to position [1429, 0]
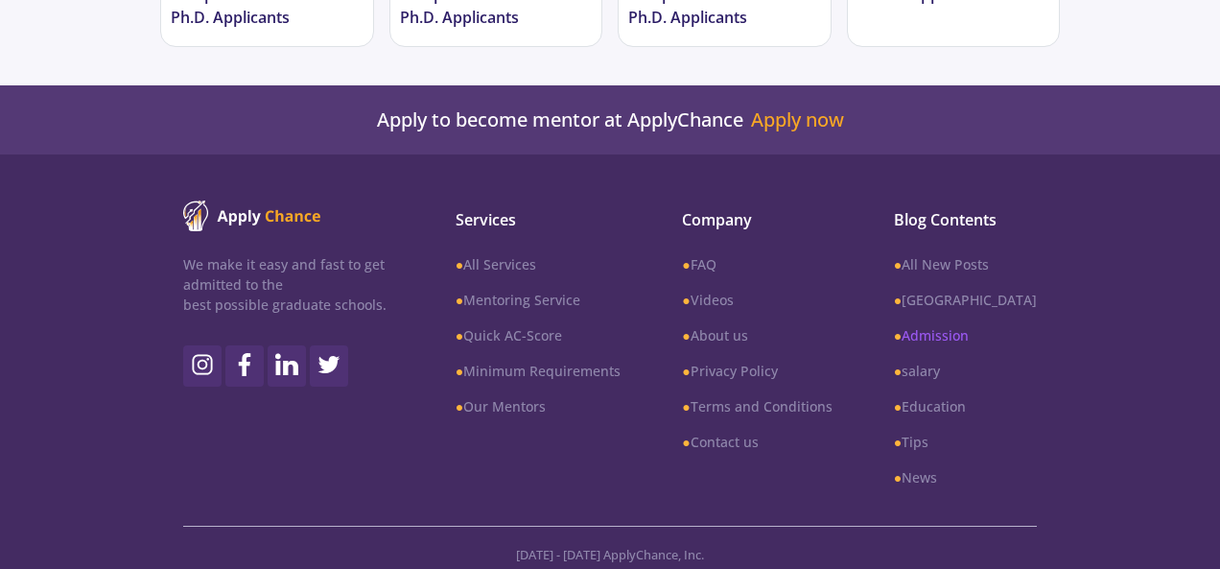
click at [964, 326] on link "● Admission" at bounding box center [965, 335] width 143 height 20
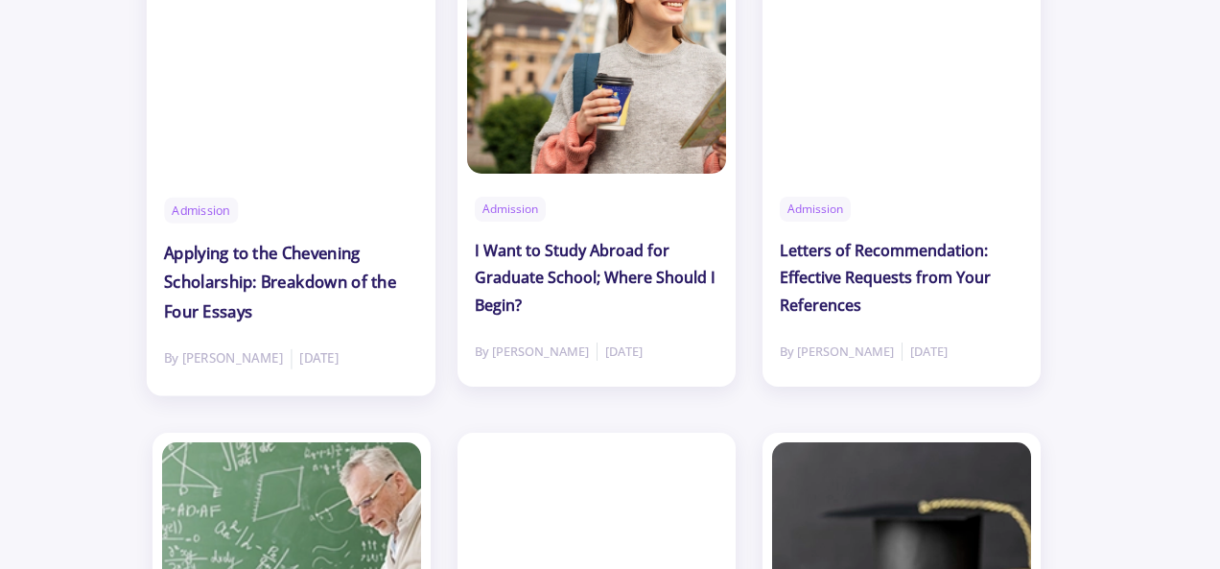
scroll to position [863, 0]
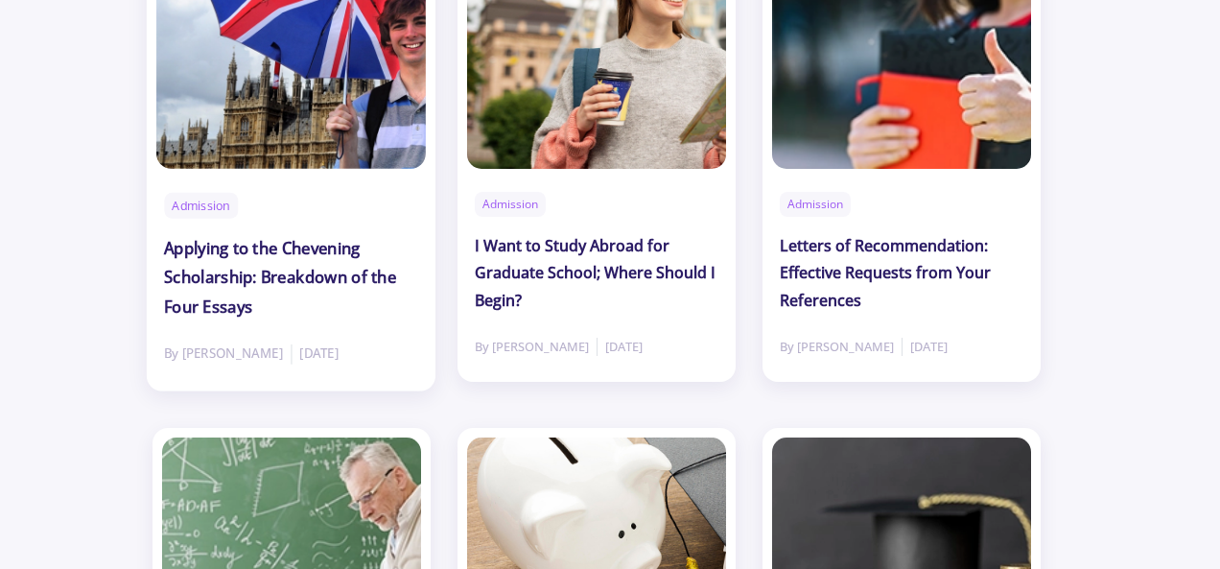
click at [292, 256] on h2 "Applying to the Chevening Scholarship: Breakdown of the Four Essays" at bounding box center [291, 277] width 254 height 86
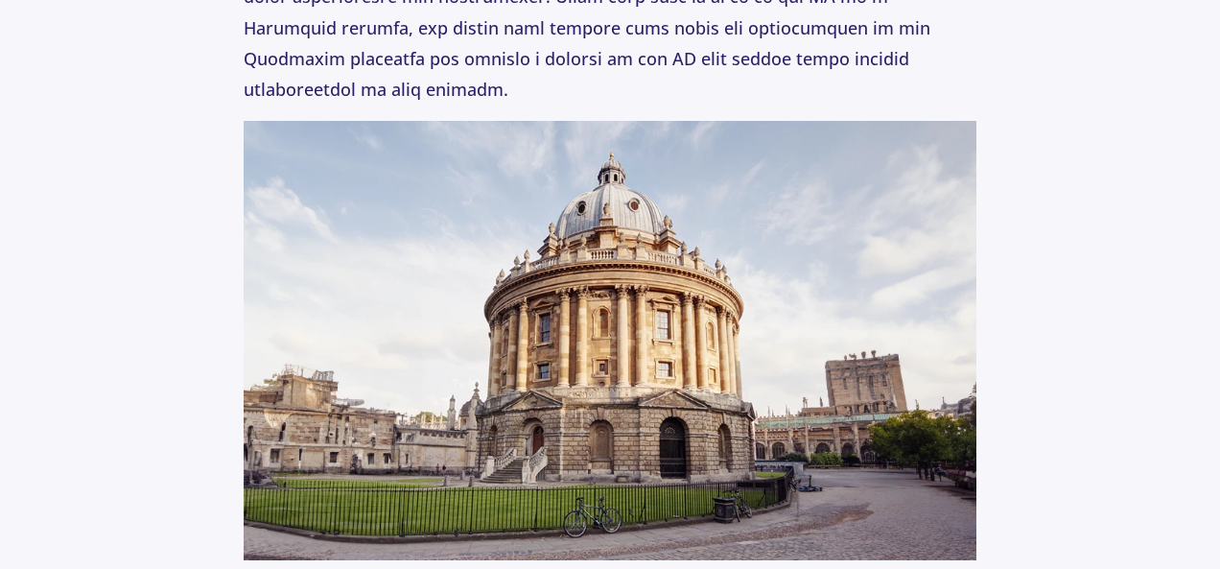
scroll to position [5947, 0]
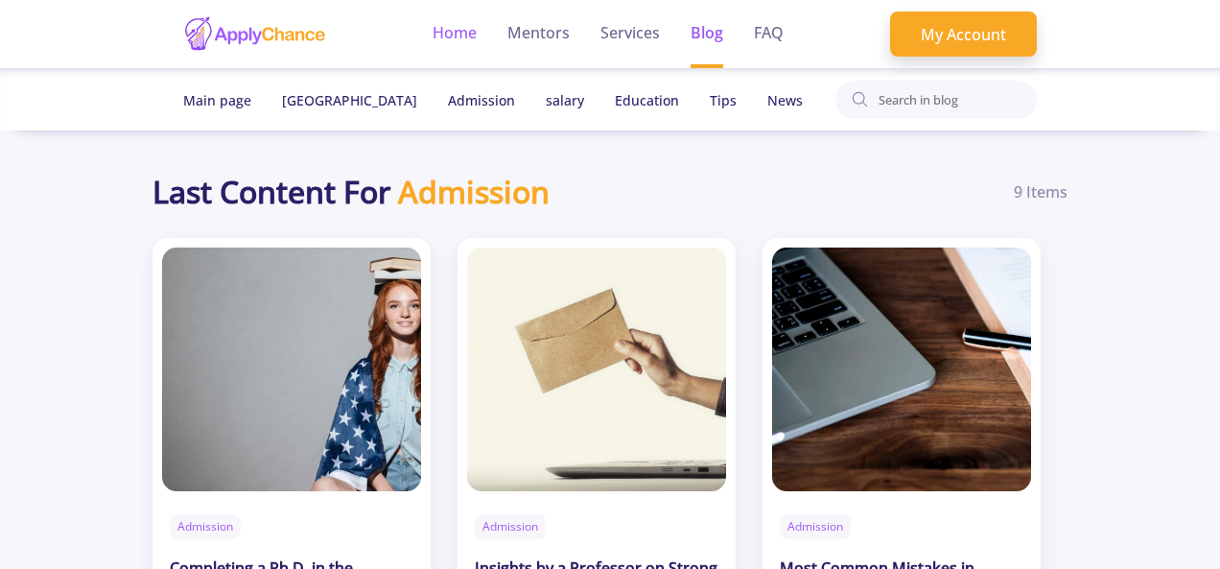
click at [474, 45] on link "Home" at bounding box center [455, 34] width 44 height 68
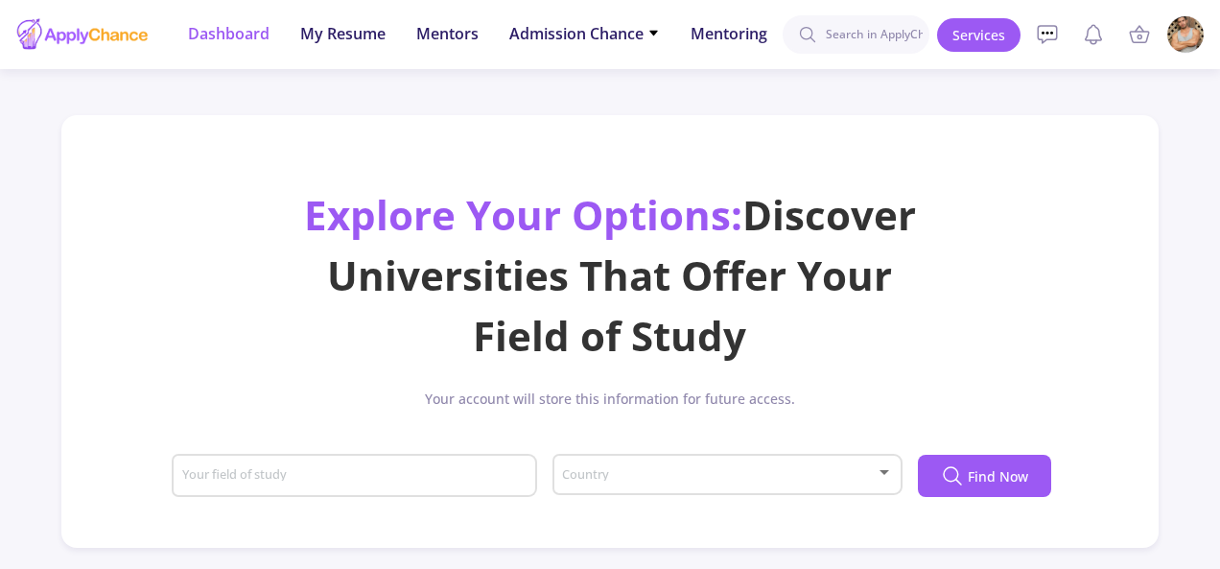
click at [236, 34] on span "Dashboard" at bounding box center [229, 33] width 82 height 23
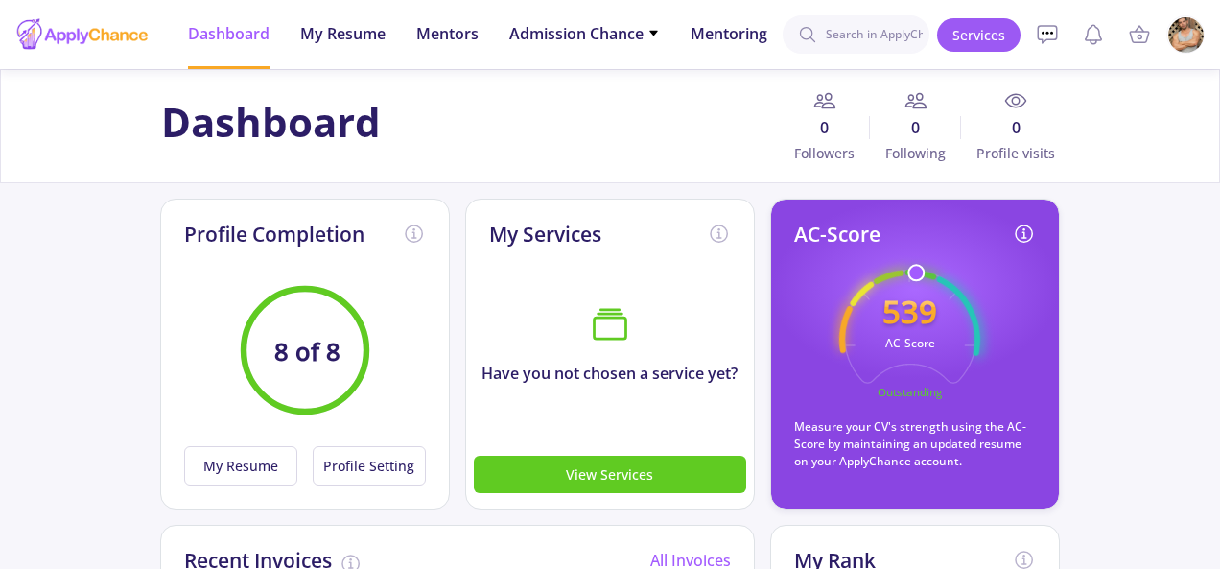
click at [1185, 39] on img at bounding box center [1185, 34] width 37 height 37
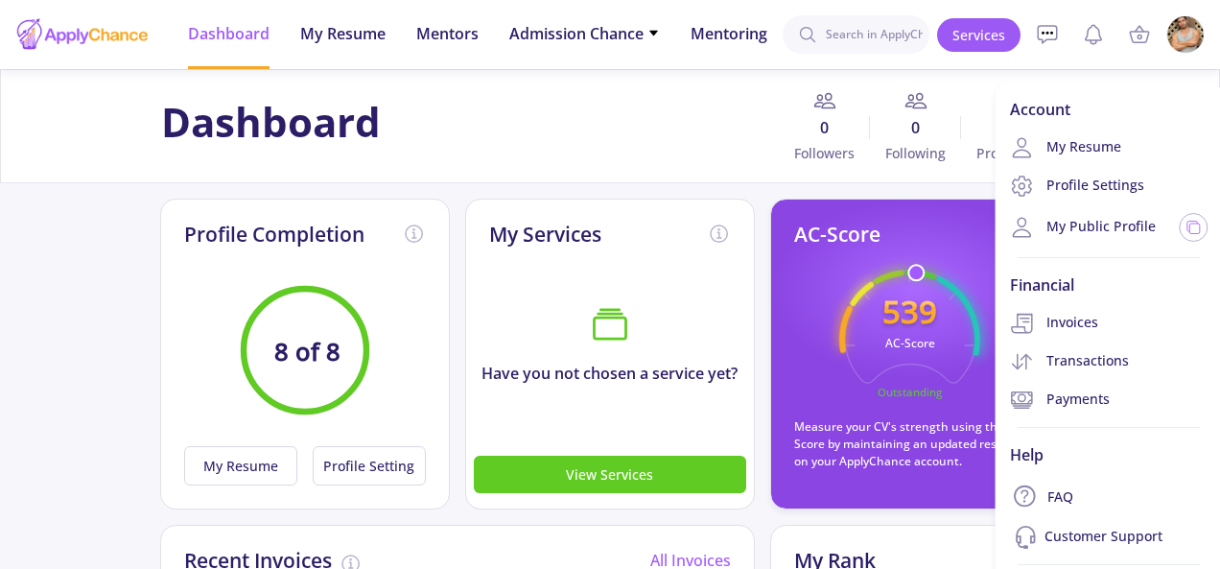
click at [668, 137] on div "Dashboard 0 Followers 0 Following 0 Profile visits" at bounding box center [610, 126] width 914 height 74
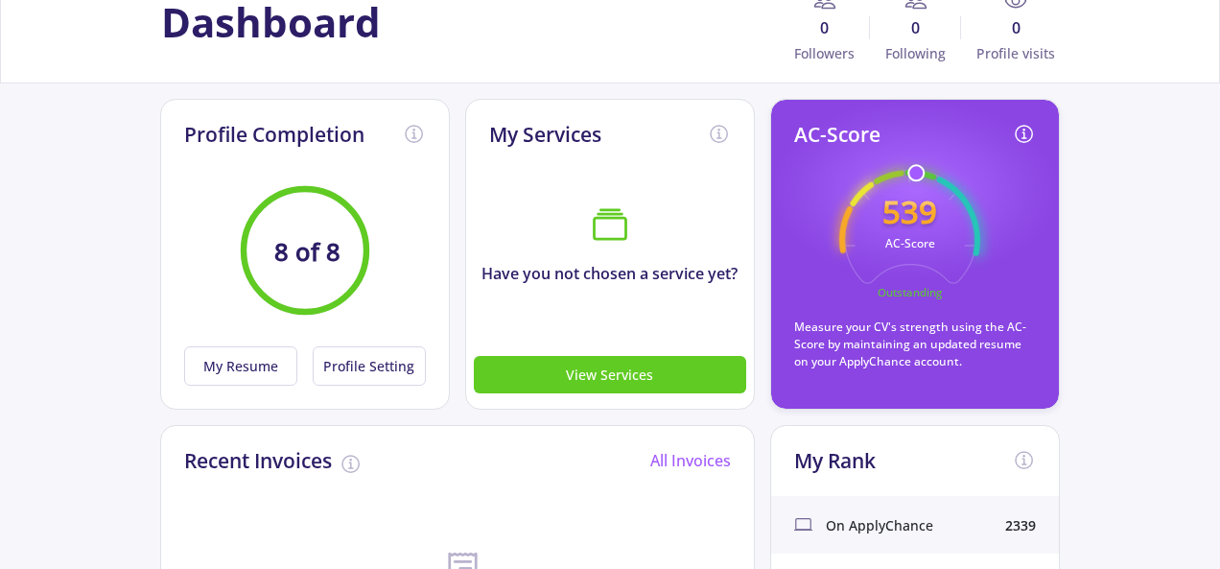
scroll to position [192, 0]
